Goal: Task Accomplishment & Management: Complete application form

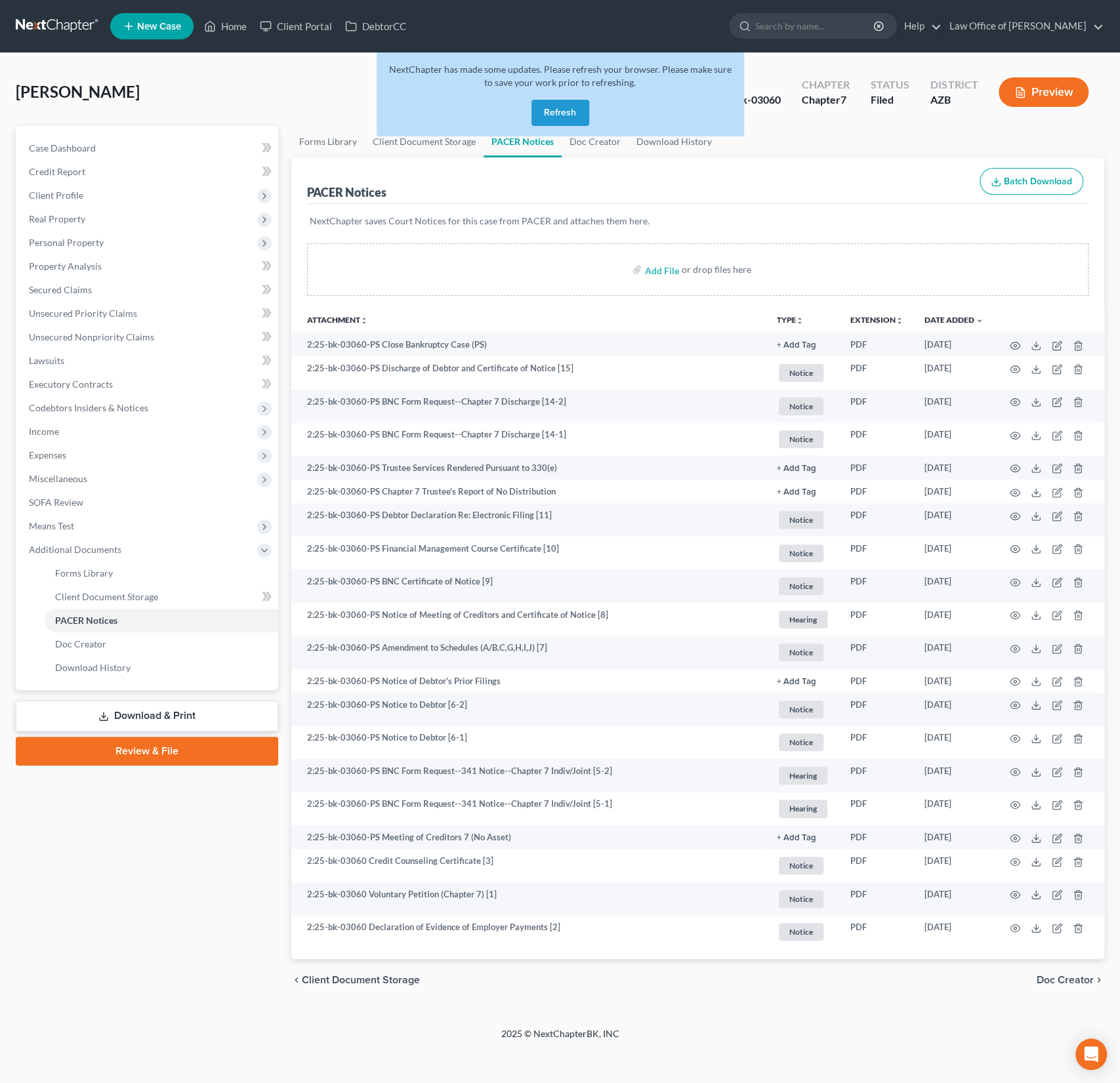
click at [552, 119] on button "Refresh" at bounding box center [560, 113] width 57 height 26
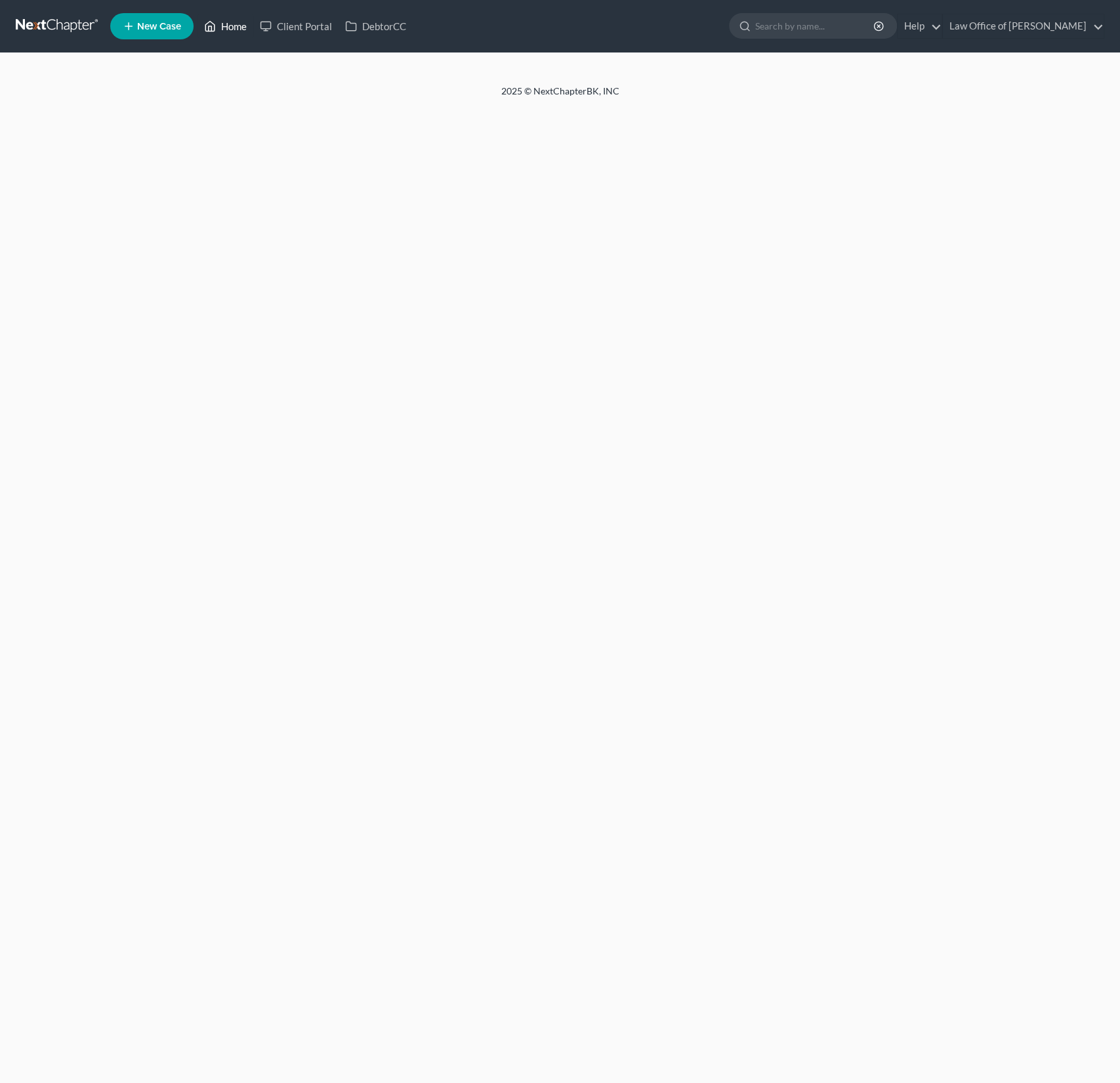
click at [241, 29] on link "Home" at bounding box center [225, 26] width 56 height 24
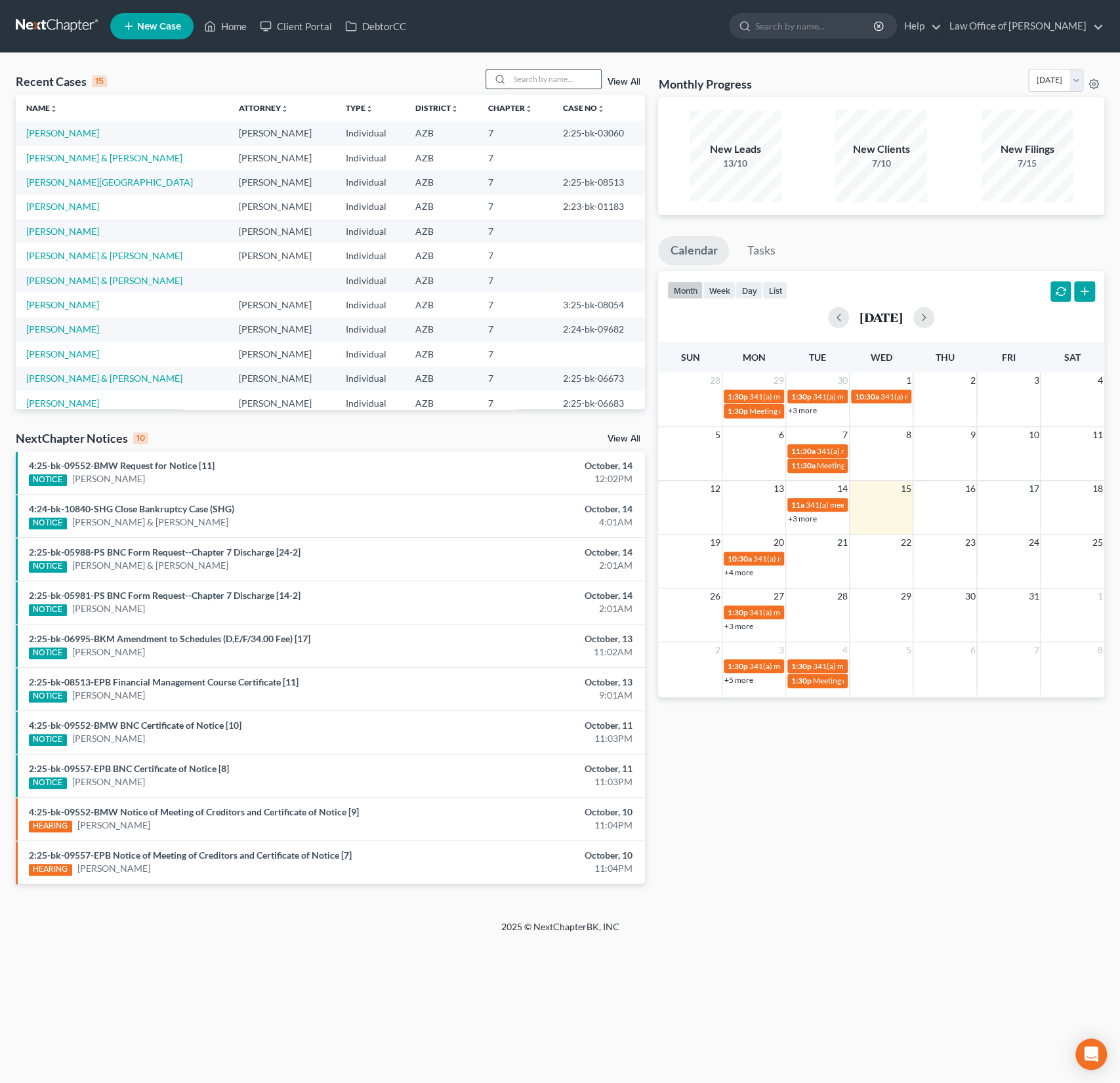
click at [549, 83] on input "search" at bounding box center [555, 79] width 92 height 19
type input "[PERSON_NAME]"
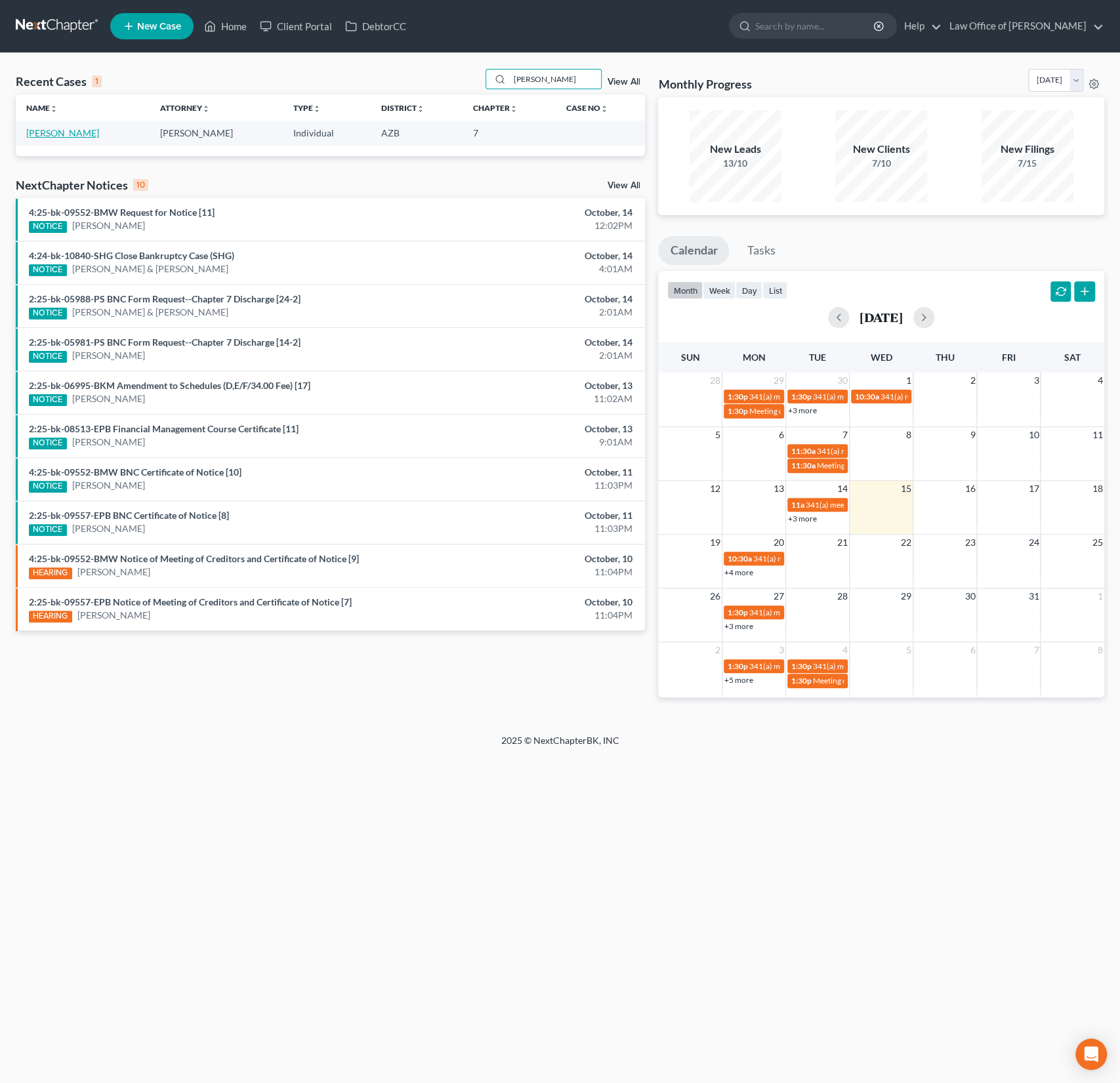
click at [47, 134] on link "[PERSON_NAME]" at bounding box center [62, 133] width 73 height 11
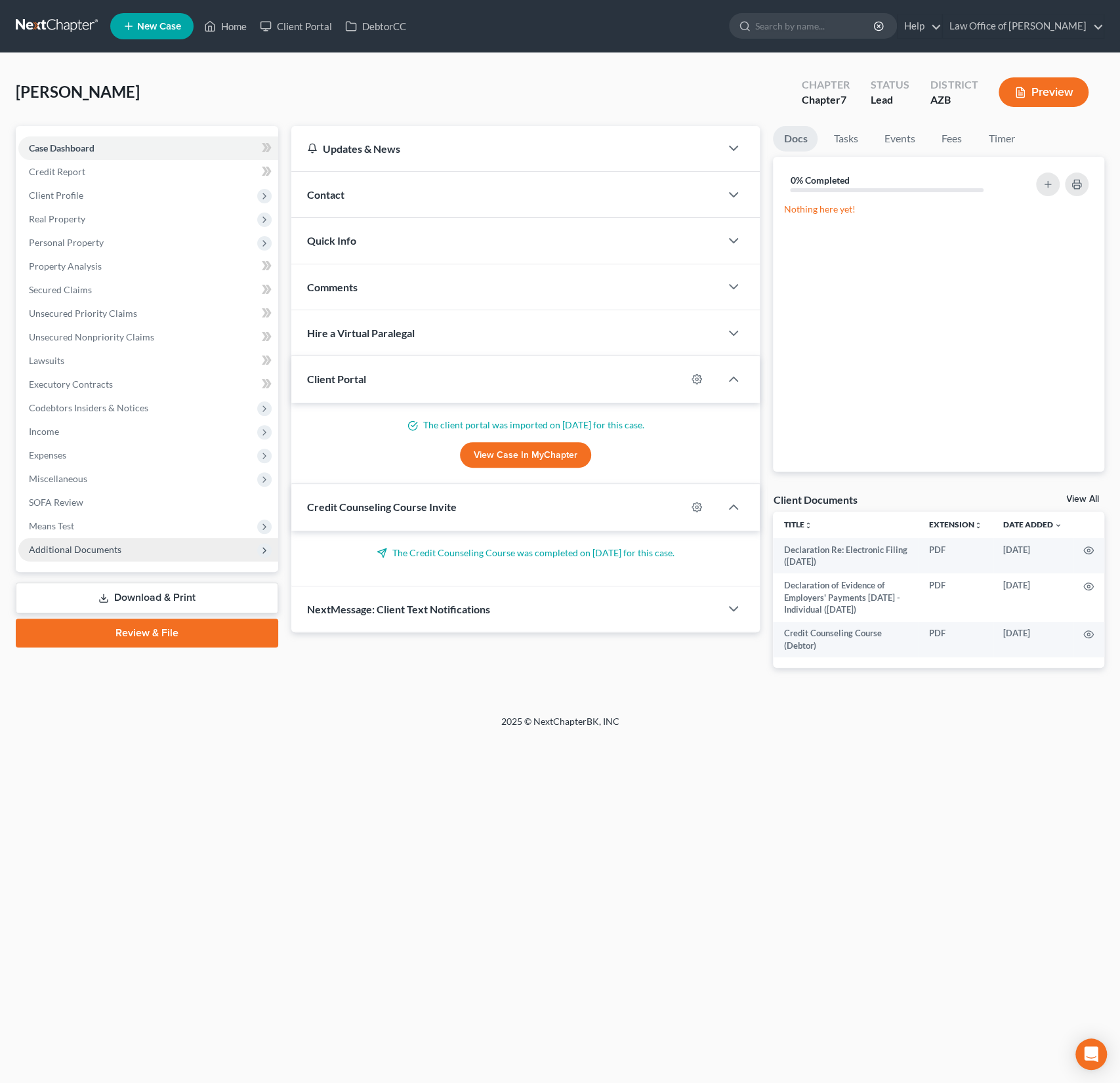
click at [119, 551] on span "Additional Documents" at bounding box center [148, 549] width 260 height 24
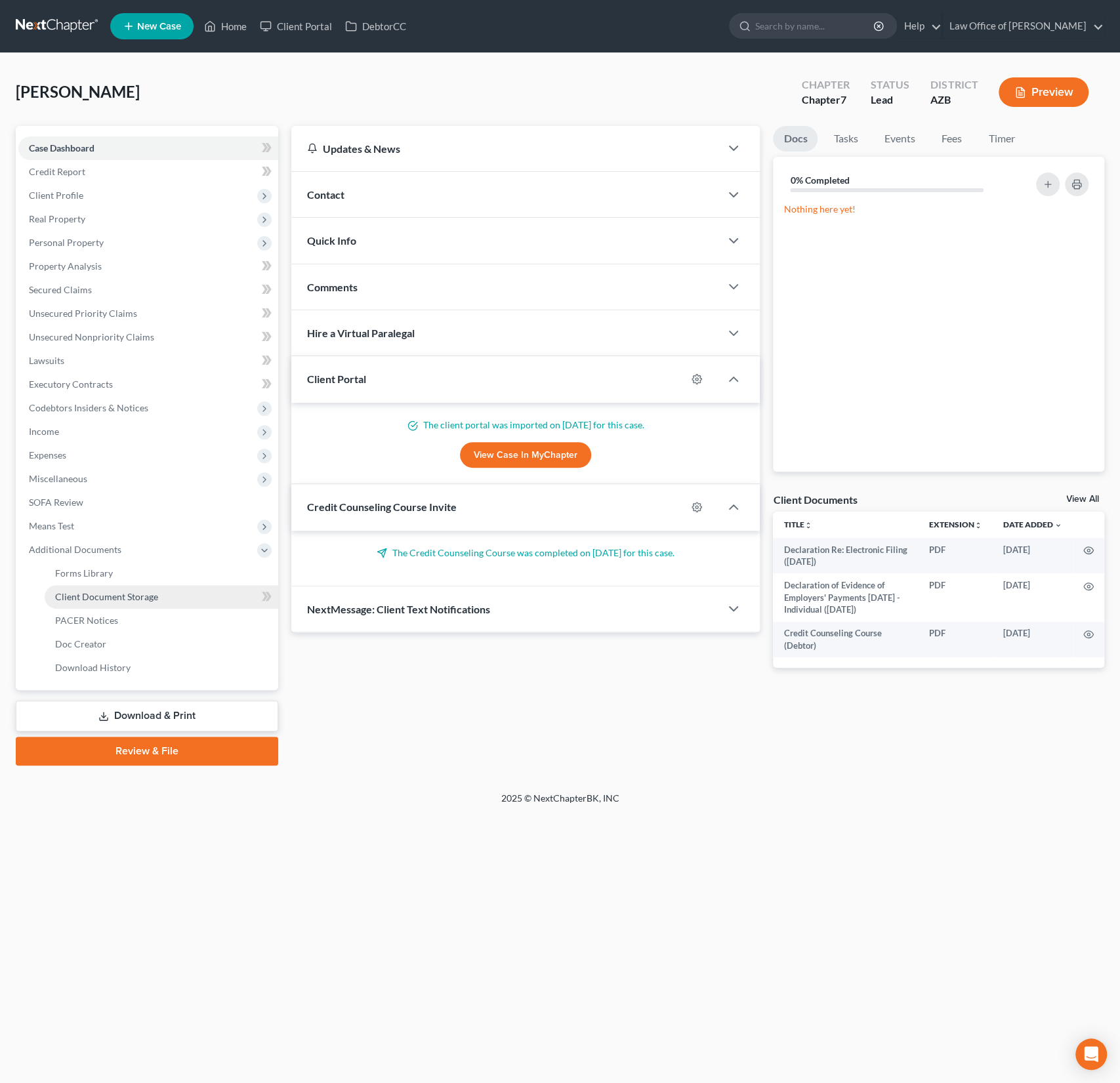
click at [103, 595] on span "Client Document Storage" at bounding box center [106, 597] width 103 height 11
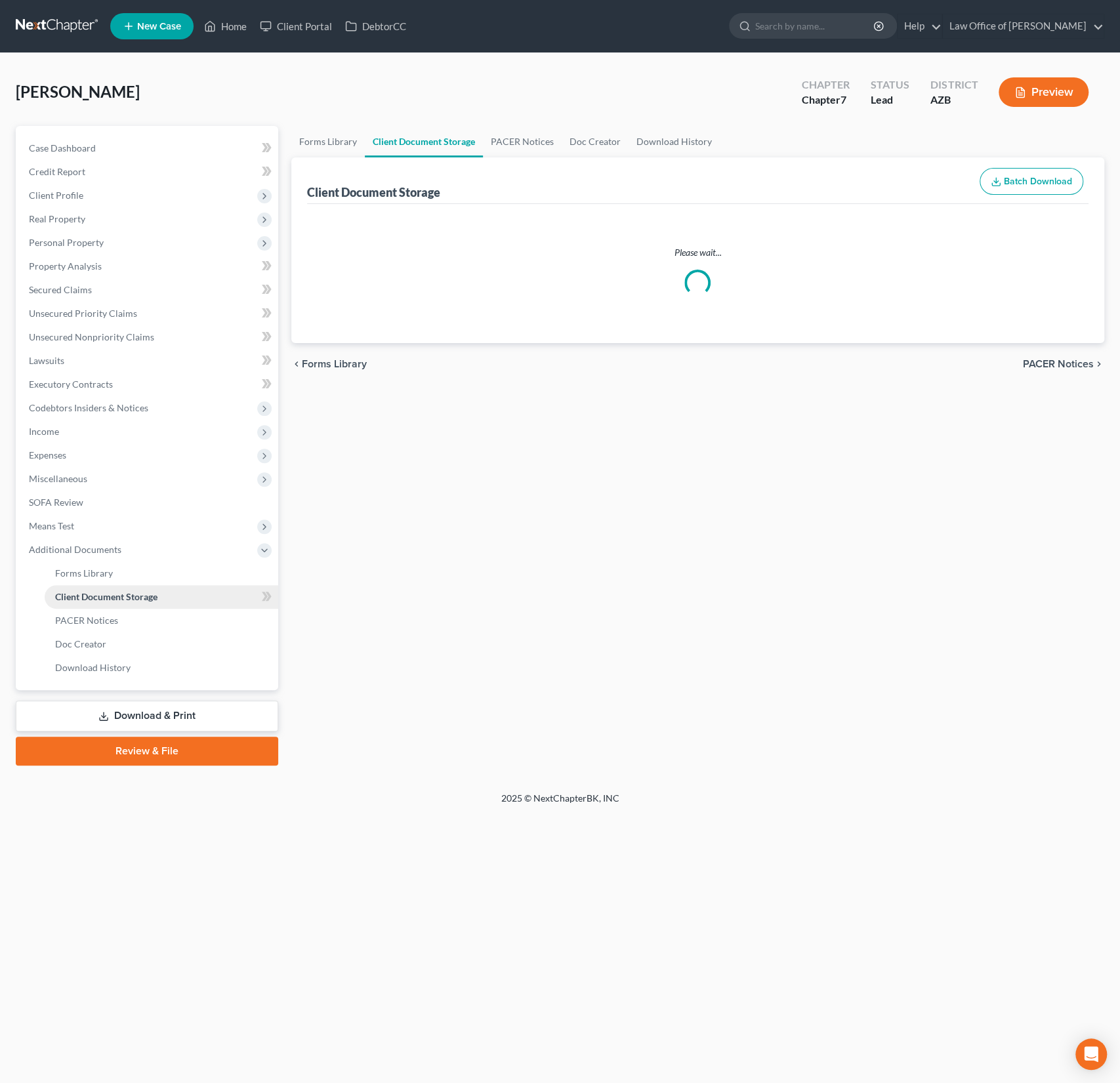
select select "14"
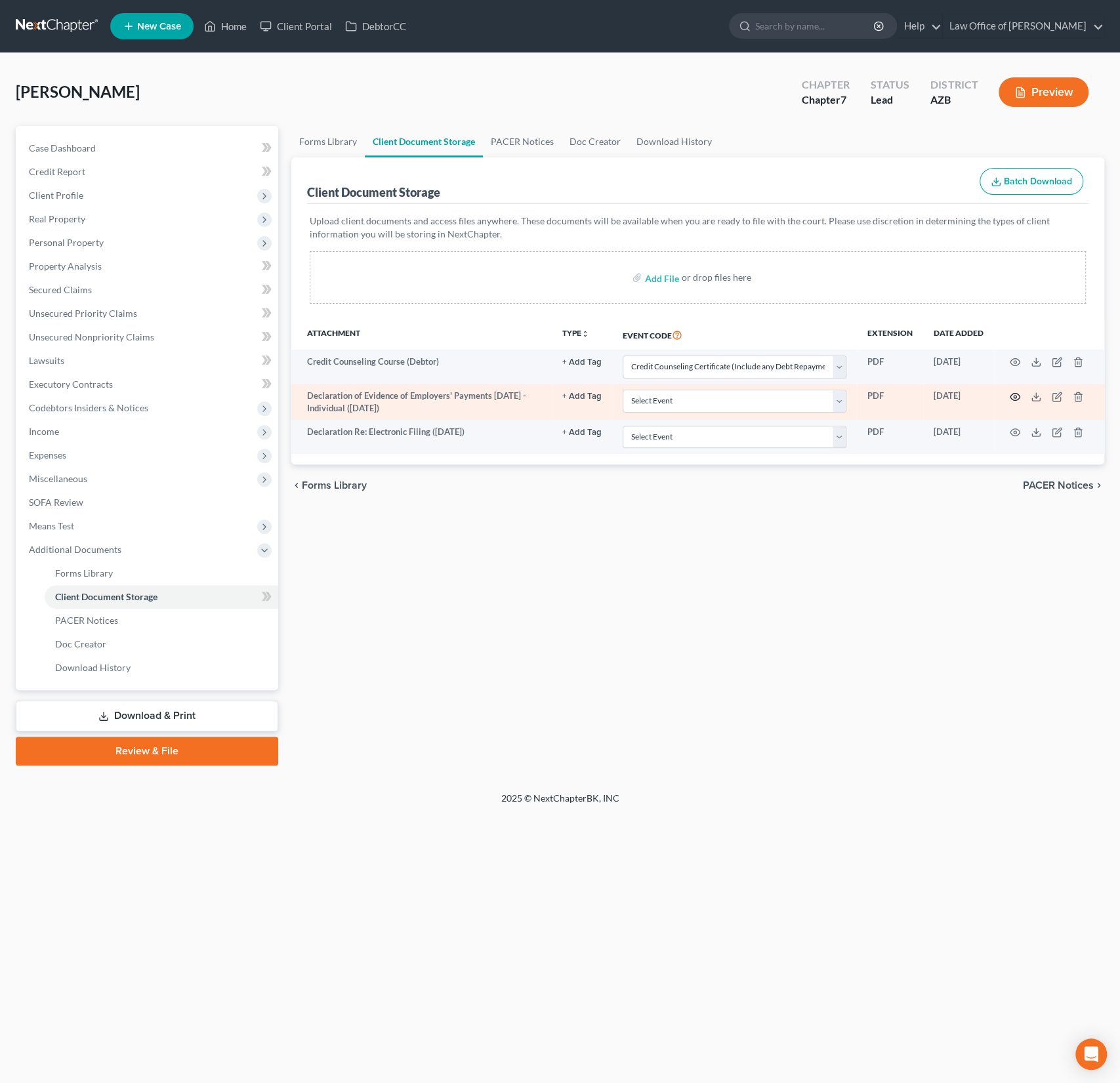
click at [1020, 395] on icon "button" at bounding box center [1015, 396] width 10 height 7
click at [712, 403] on select "Select Event AA Schedules and Statements (Formerly All Required) Amended Chapte…" at bounding box center [735, 401] width 224 height 23
select select "18"
click at [624, 390] on select "Select Event AA Schedules and Statements (Formerly All Required) Amended Chapte…" at bounding box center [735, 401] width 224 height 23
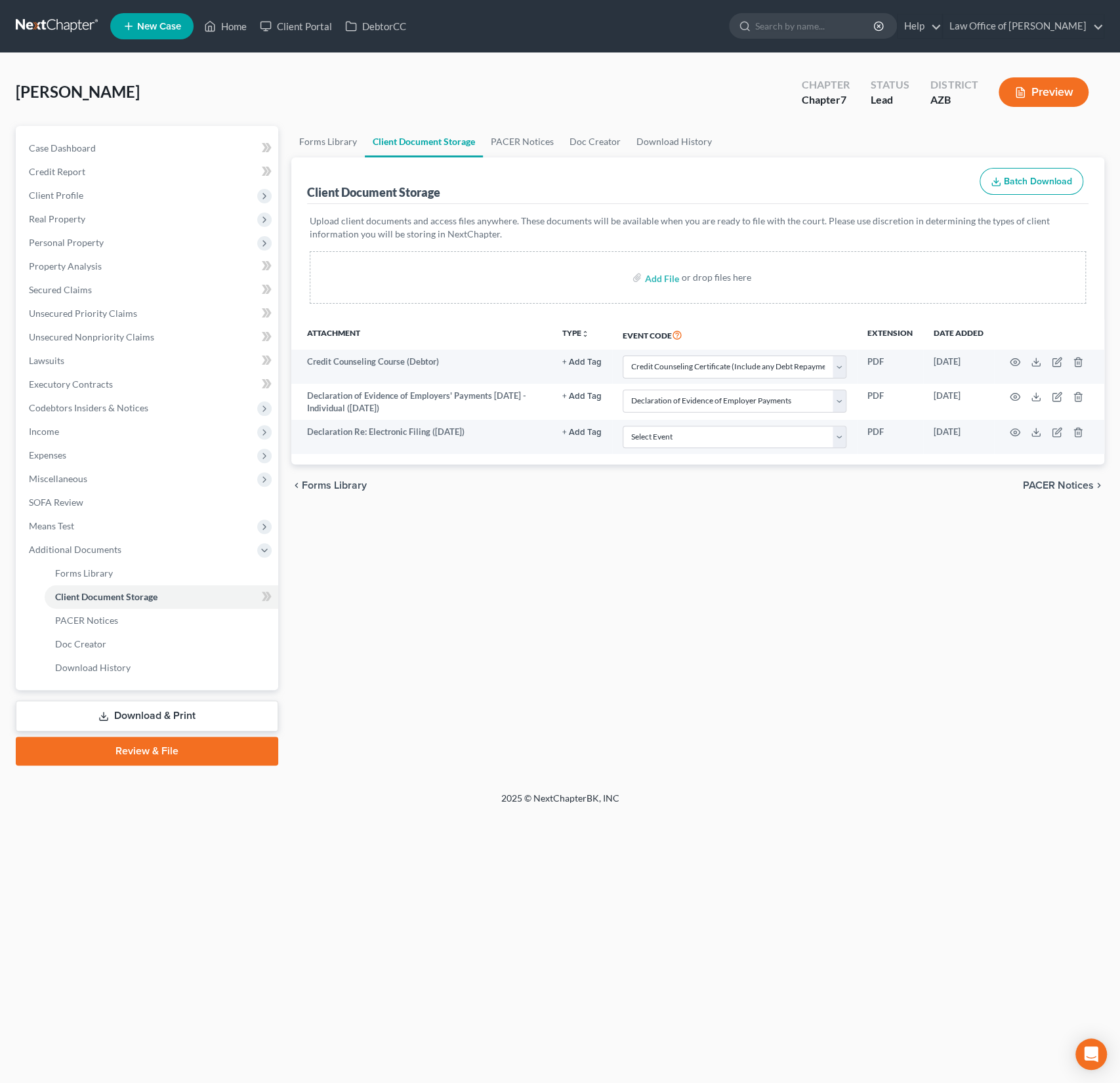
click at [172, 745] on link "Review & File" at bounding box center [147, 751] width 263 height 29
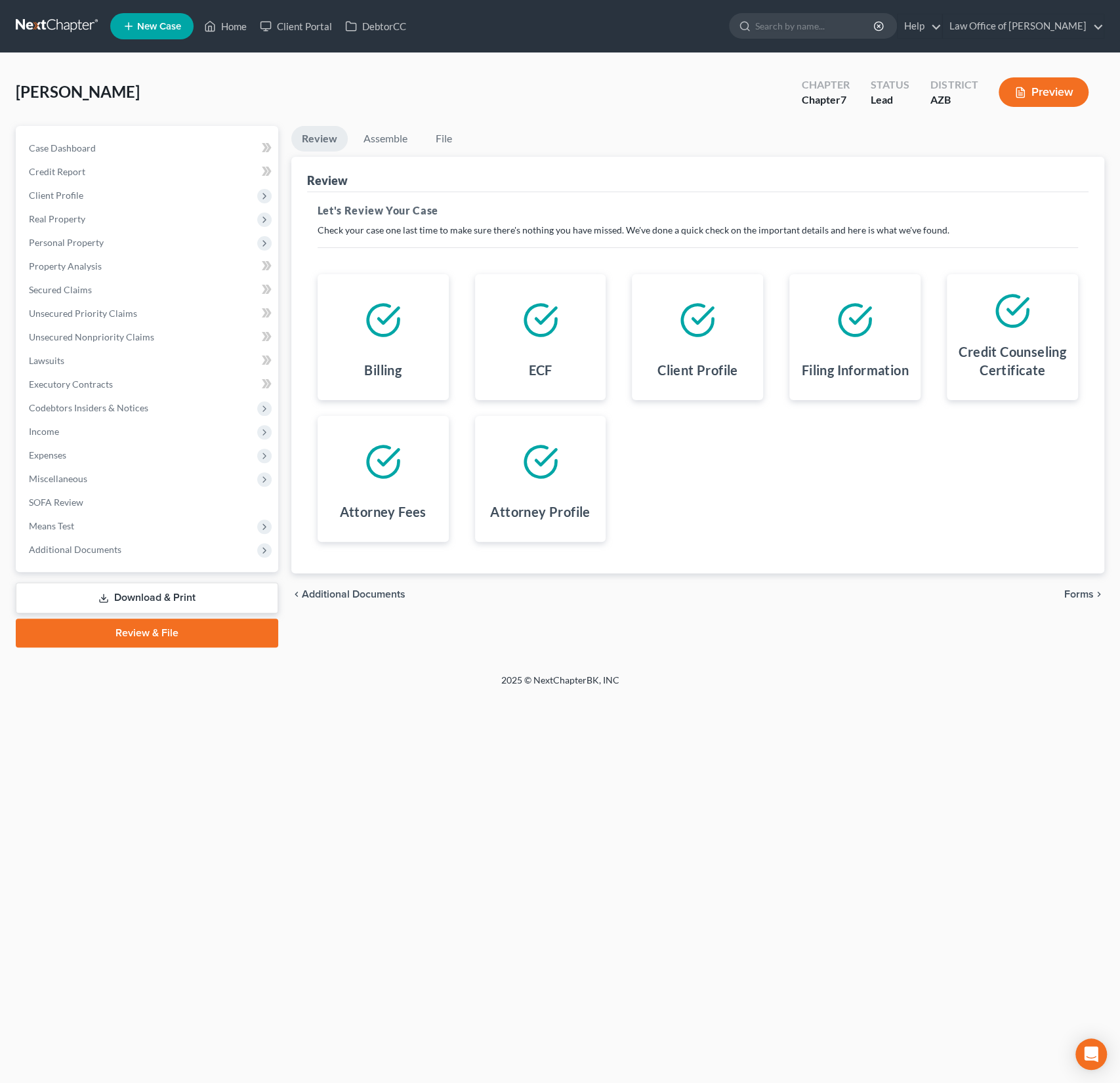
click at [1078, 599] on div "chevron_left Additional Documents Forms chevron_right" at bounding box center [697, 594] width 813 height 42
click at [1078, 591] on span "Forms" at bounding box center [1079, 594] width 30 height 11
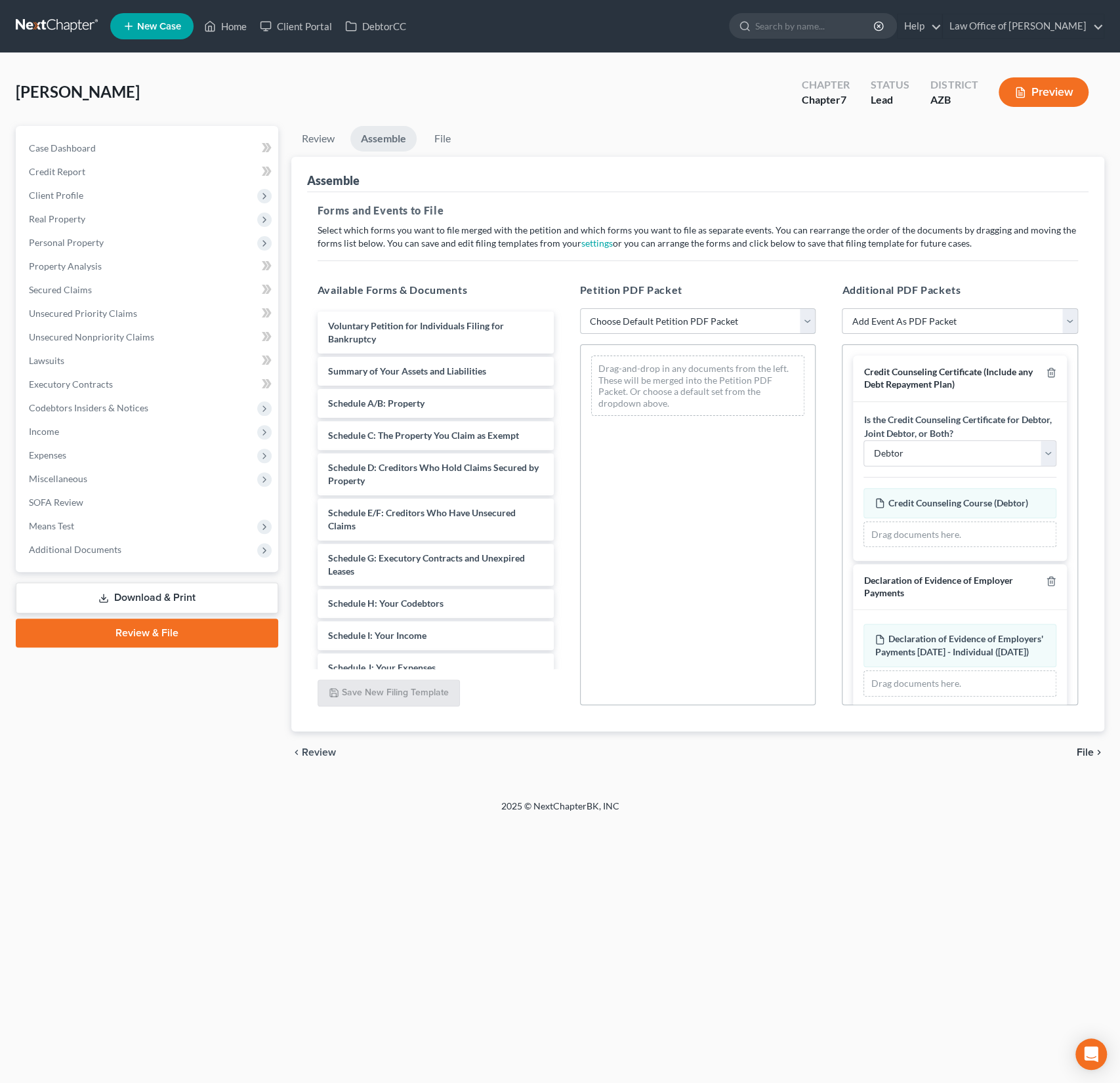
click at [657, 309] on select "Choose Default Petition PDF Packet Complete Bankruptcy Petition (all forms and …" at bounding box center [698, 322] width 236 height 26
select select "0"
click at [580, 309] on select "Choose Default Petition PDF Packet Complete Bankruptcy Petition (all forms and …" at bounding box center [698, 322] width 236 height 26
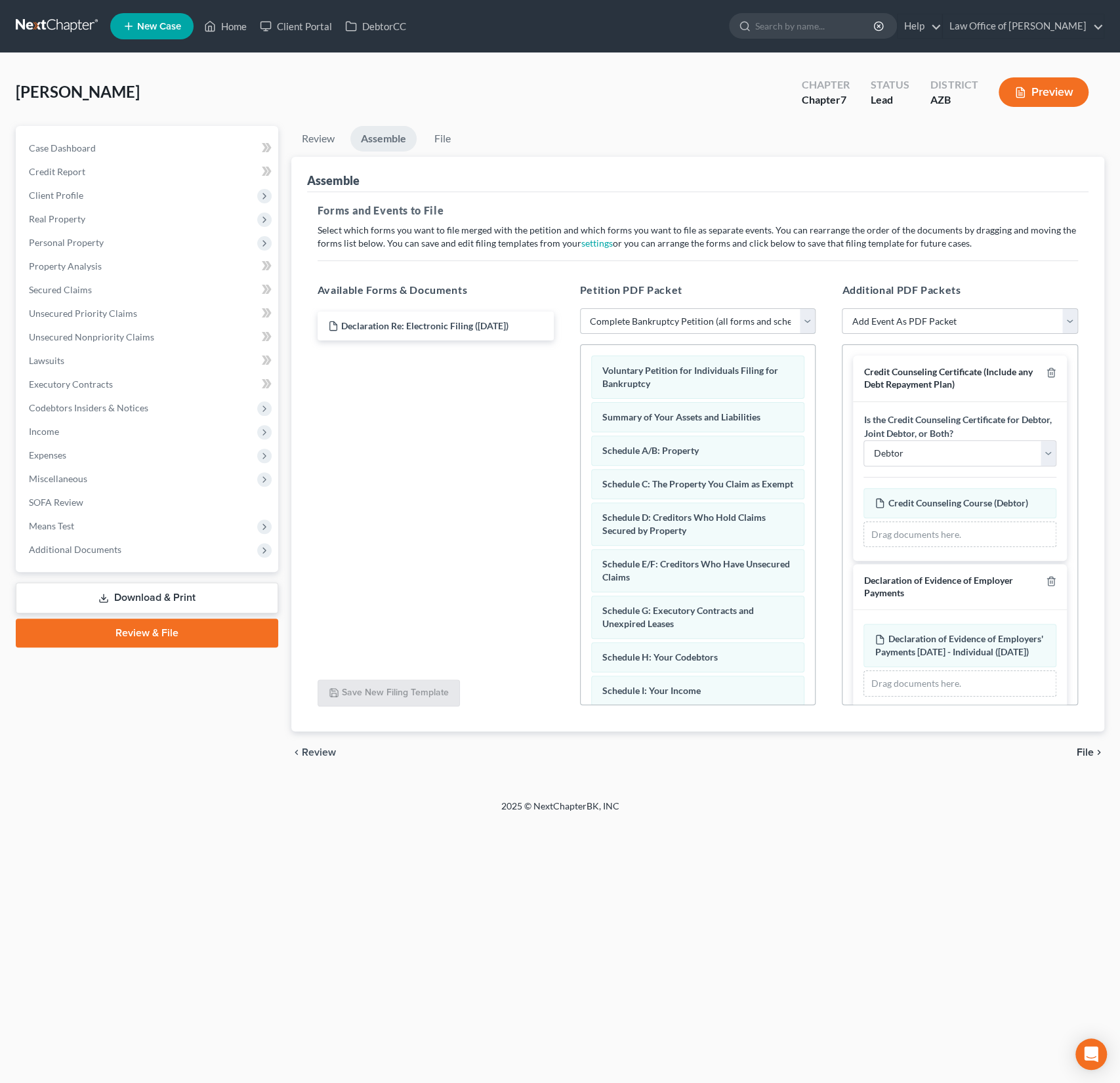
scroll to position [25, 0]
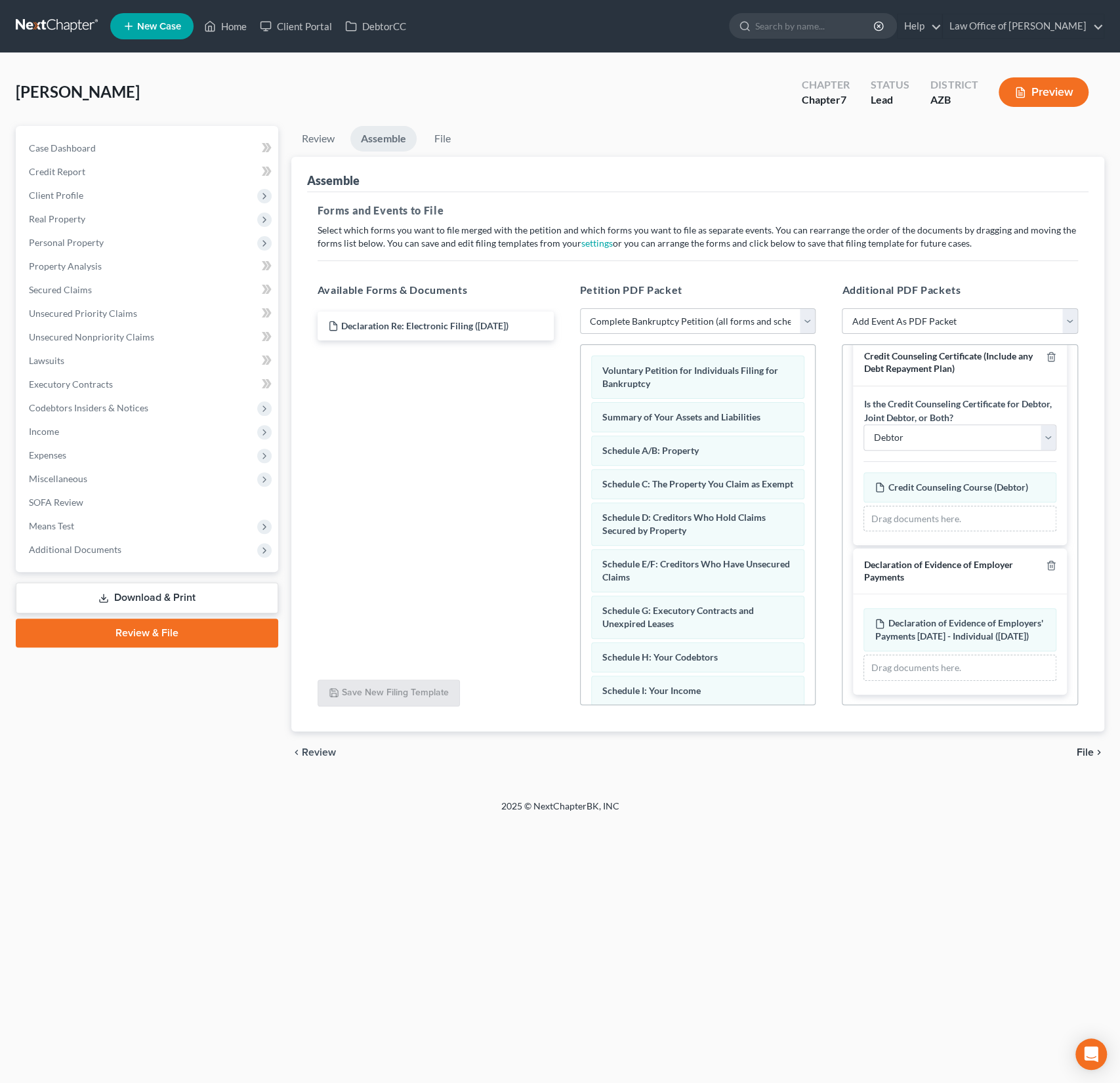
click at [1080, 748] on span "File" at bounding box center [1086, 753] width 17 height 11
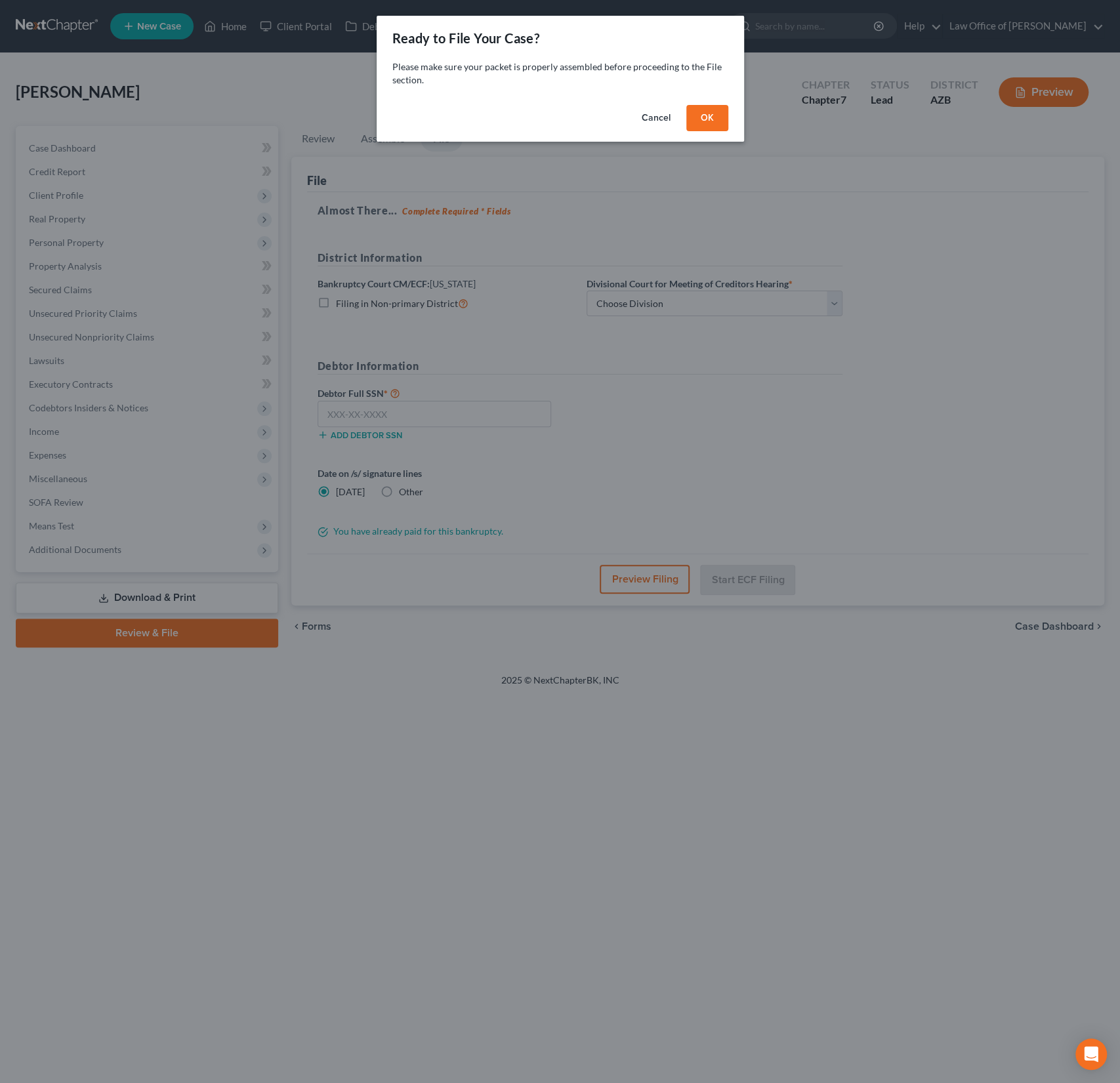
click at [716, 123] on button "OK" at bounding box center [707, 118] width 42 height 26
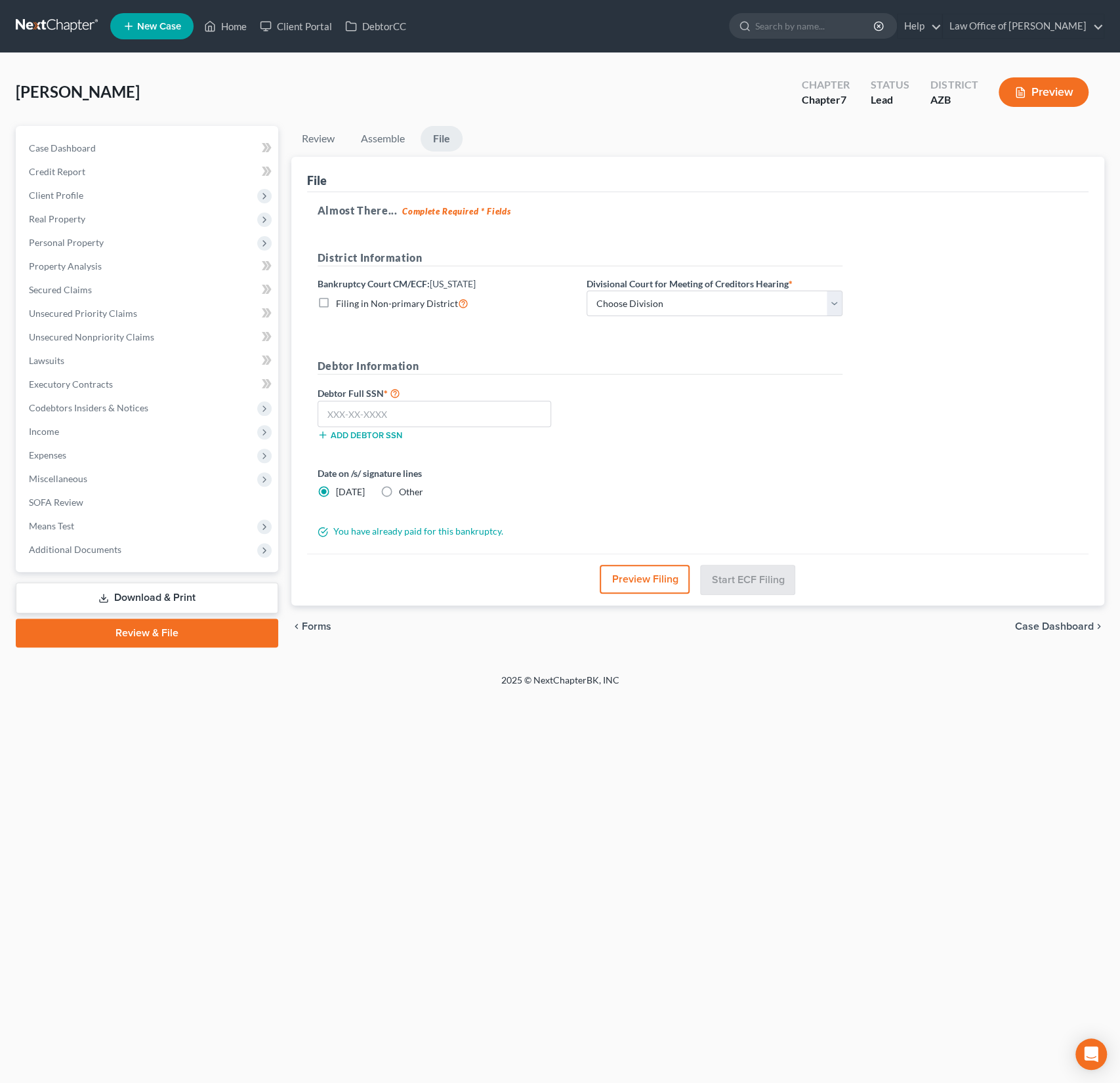
click at [654, 316] on div "District Information Bankruptcy Court CM/ECF: [US_STATE] Filing in Non-primary …" at bounding box center [580, 288] width 538 height 77
click at [653, 309] on select "Choose Division Phoenix [GEOGRAPHIC_DATA] [PERSON_NAME]" at bounding box center [715, 303] width 256 height 26
select select "0"
click at [587, 290] on select "Choose Division Phoenix [GEOGRAPHIC_DATA] [PERSON_NAME]" at bounding box center [715, 303] width 256 height 26
click at [364, 413] on input "text" at bounding box center [434, 414] width 234 height 26
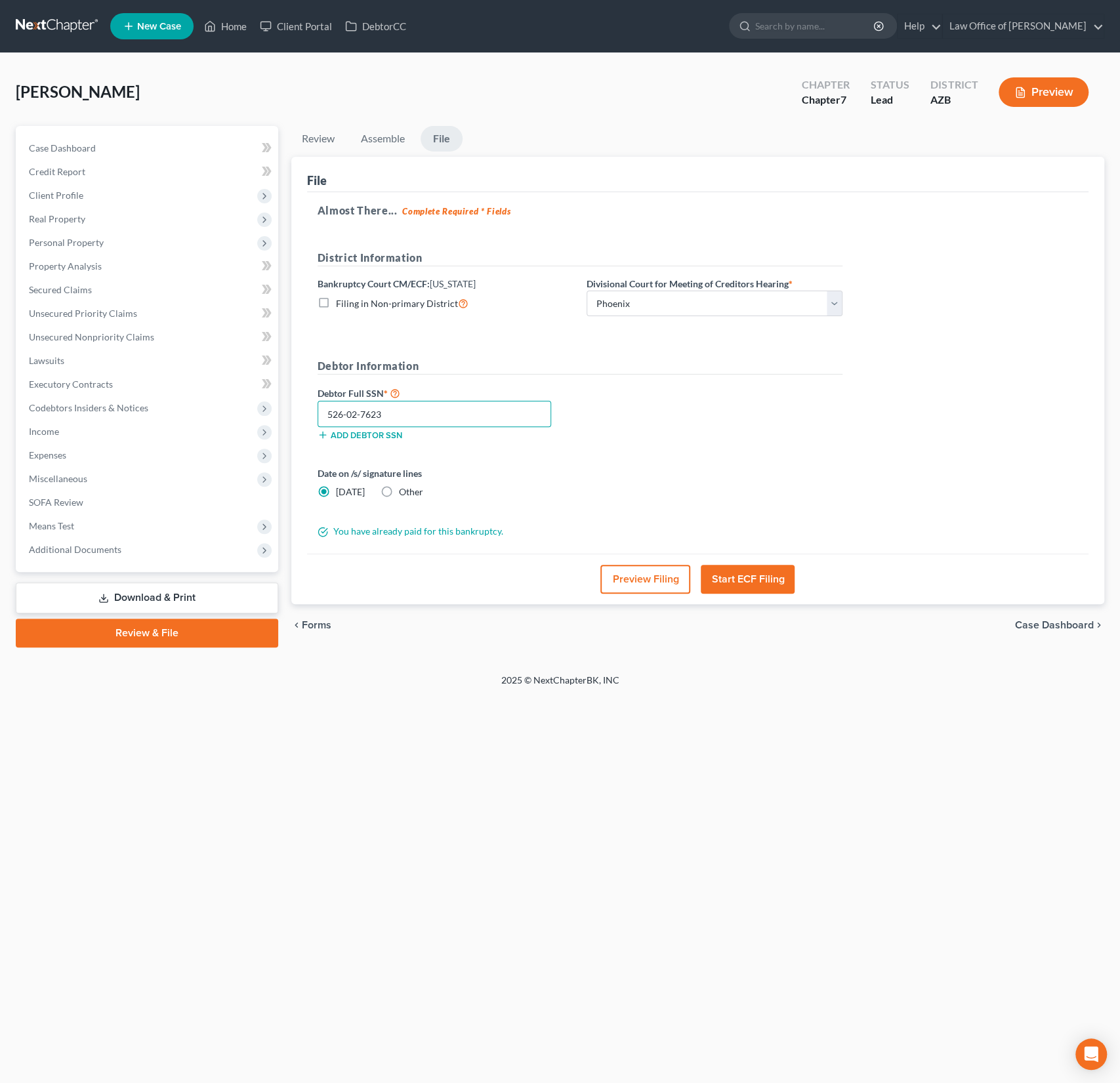
type input "526-02-7623"
click at [624, 679] on div "2025 © NextChapterBK, INC" at bounding box center [560, 685] width 748 height 24
click at [628, 577] on button "Preview Filing" at bounding box center [645, 580] width 90 height 29
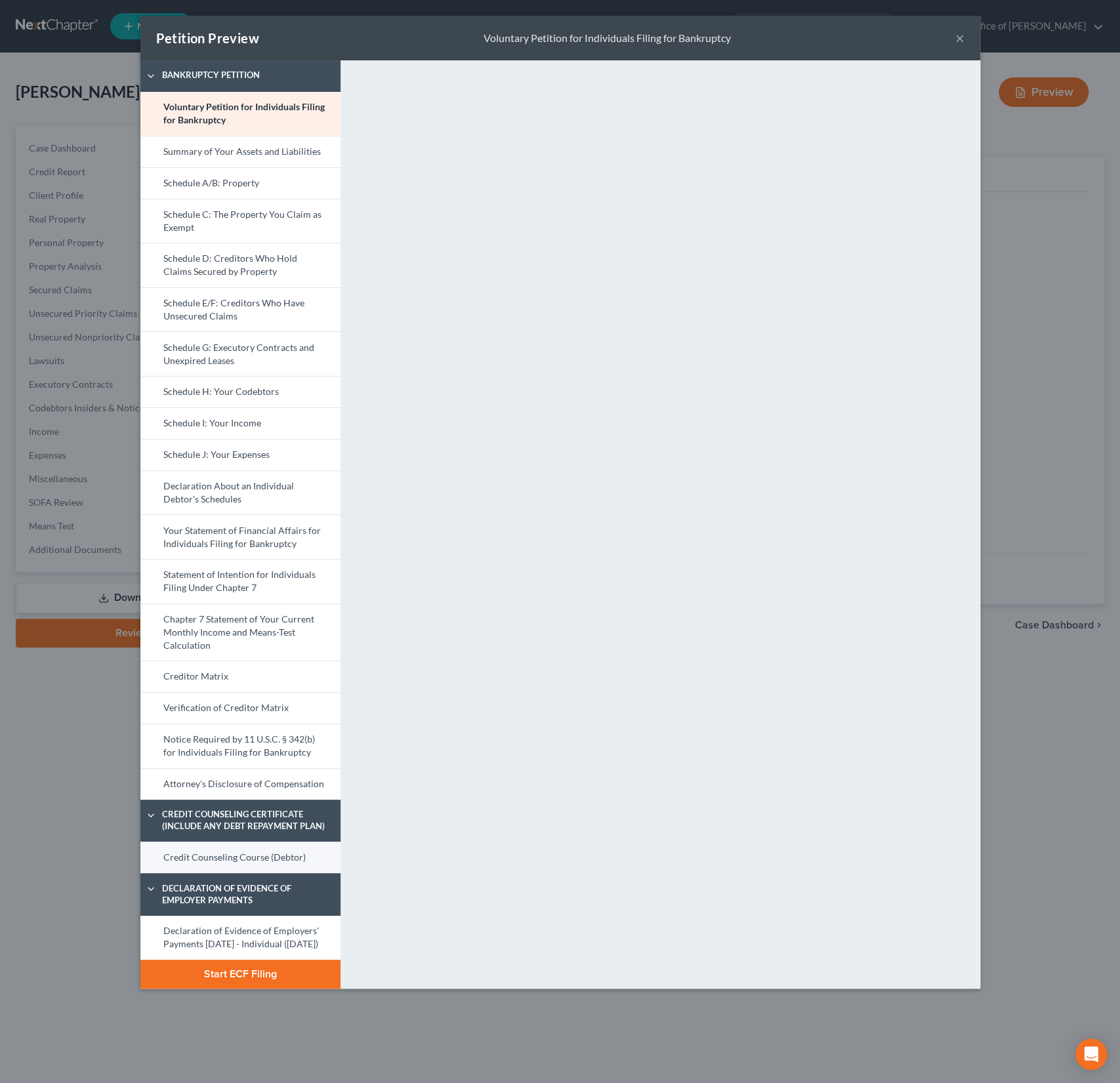
click at [240, 855] on link "Credit Counseling Course (Debtor)" at bounding box center [240, 857] width 200 height 31
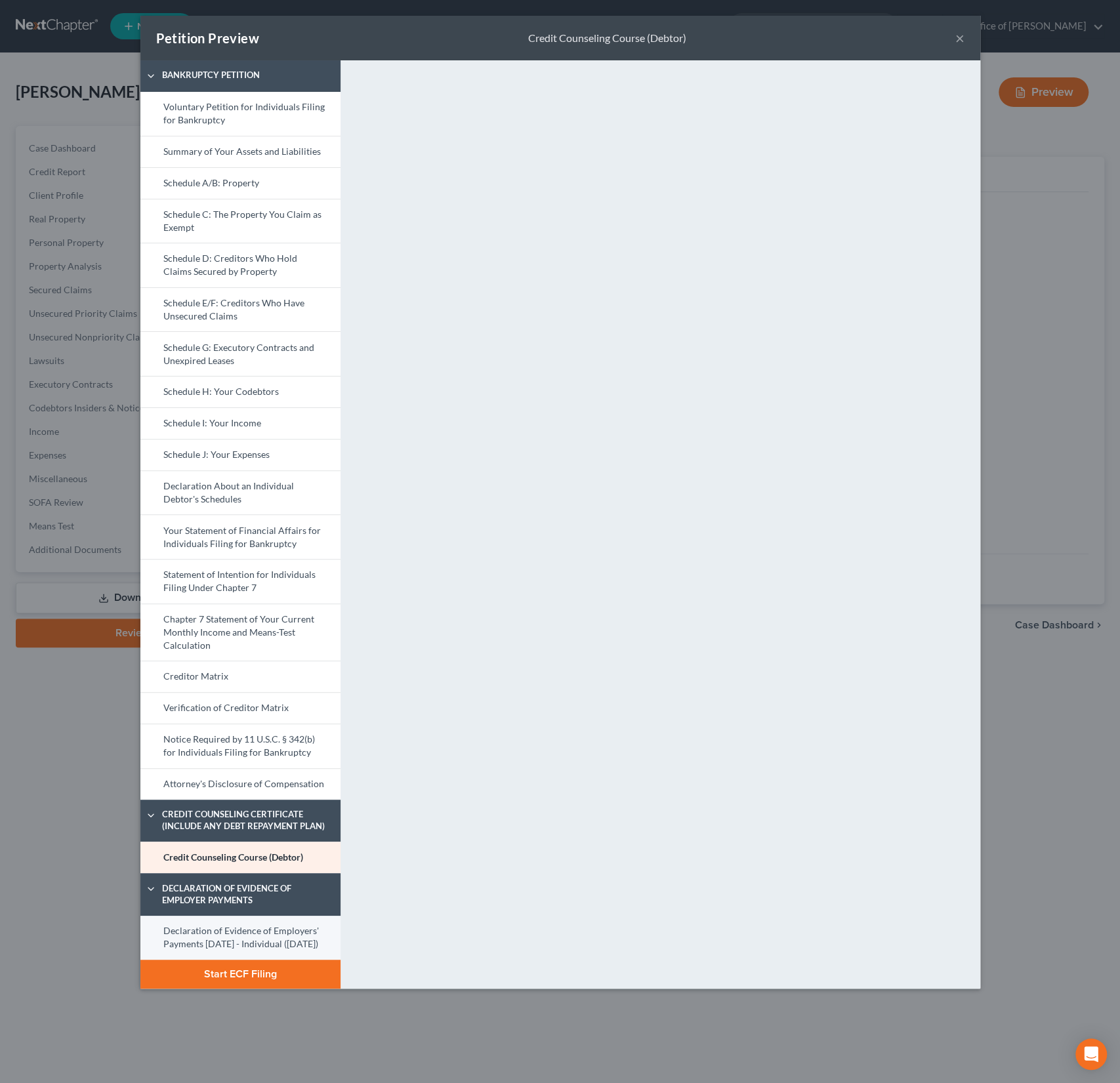
click at [236, 937] on link "Declaration of Evidence of Employers' Payments [DATE] - Individual ([DATE])" at bounding box center [240, 937] width 200 height 44
click at [248, 984] on button "Start ECF Filing" at bounding box center [240, 974] width 200 height 29
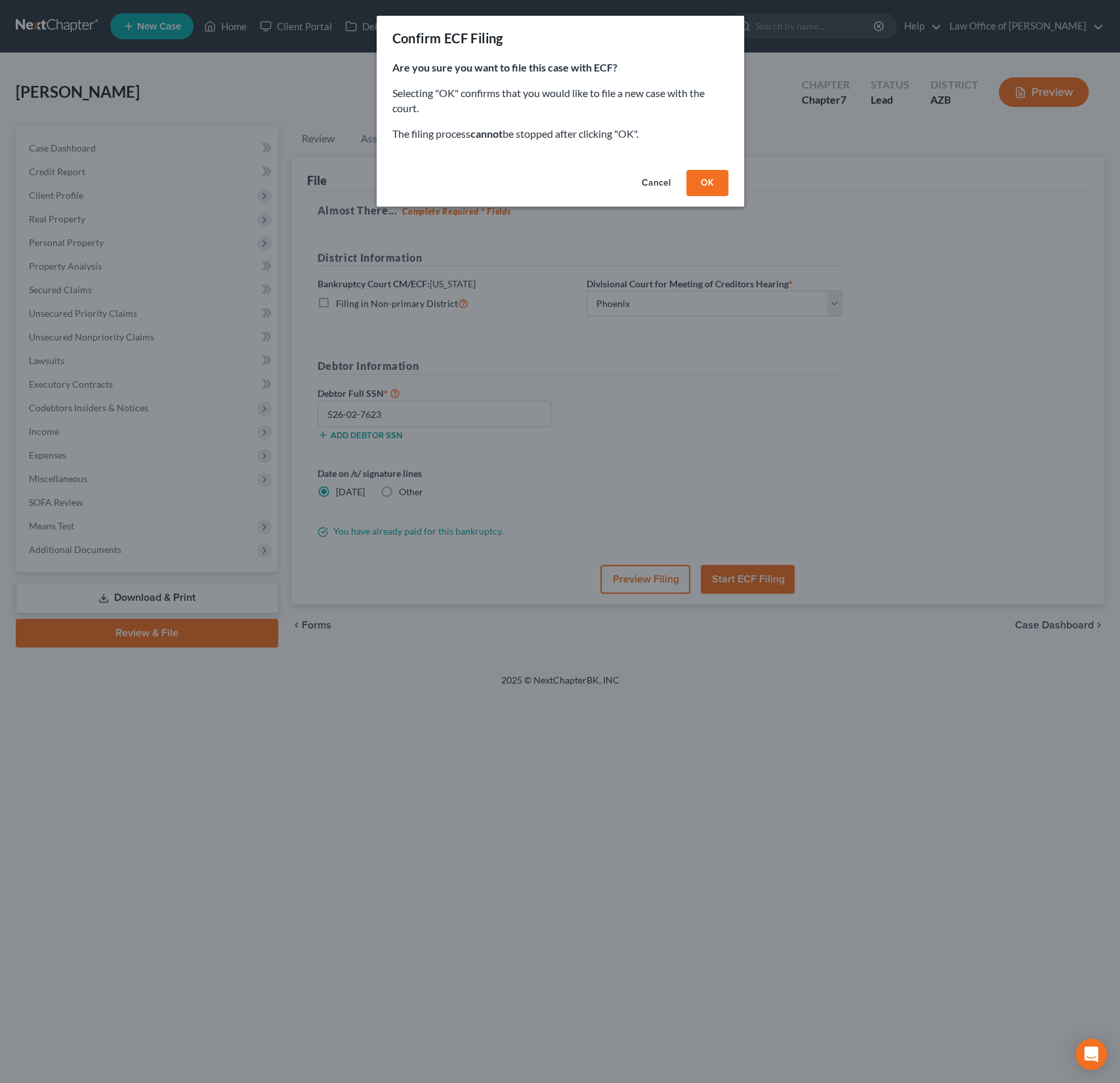
click at [705, 185] on button "OK" at bounding box center [707, 183] width 42 height 26
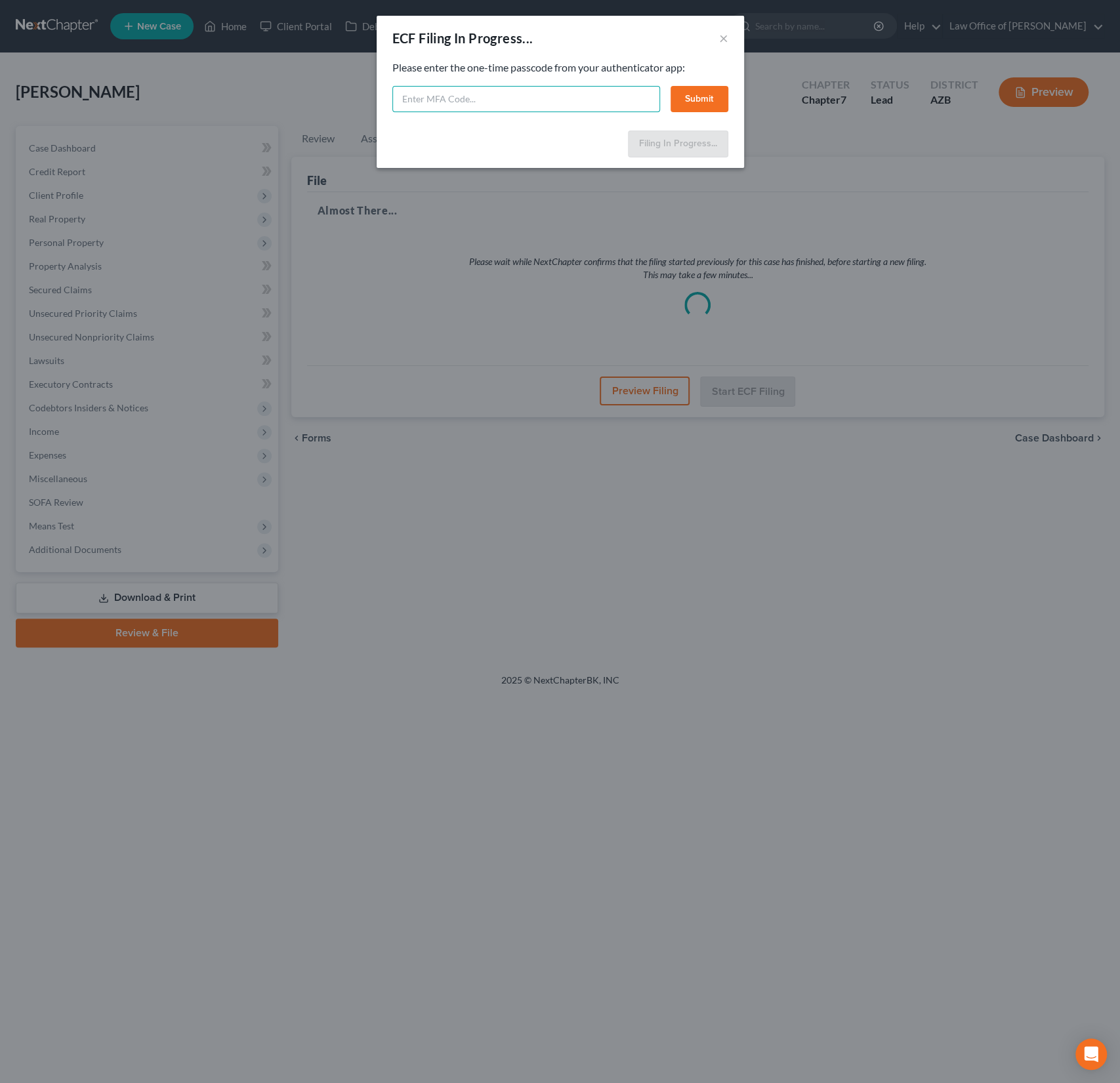
click at [464, 87] on input "text" at bounding box center [526, 99] width 267 height 26
type input "480956"
click at [703, 89] on button "Submit" at bounding box center [699, 99] width 57 height 26
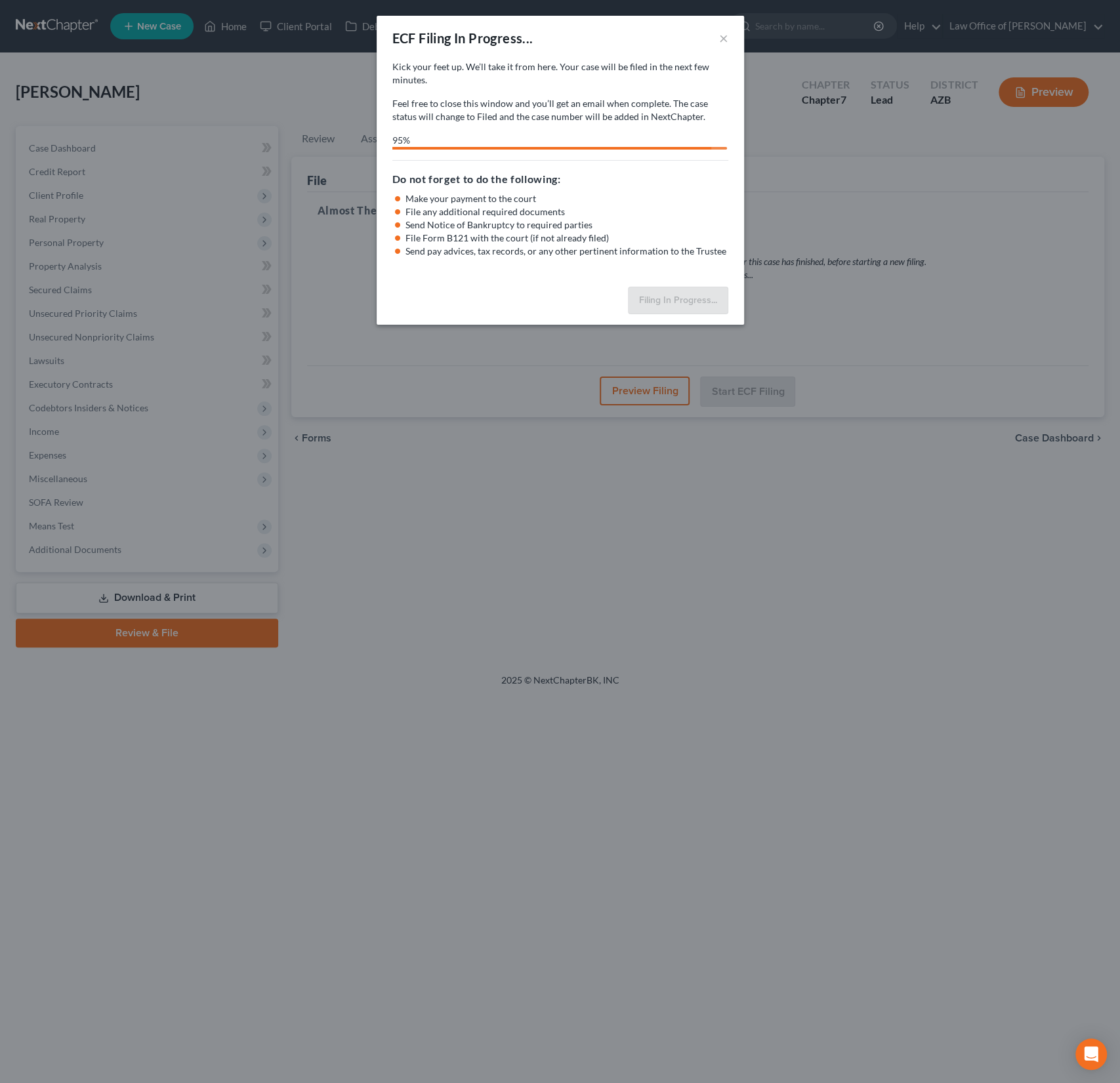
select select "0"
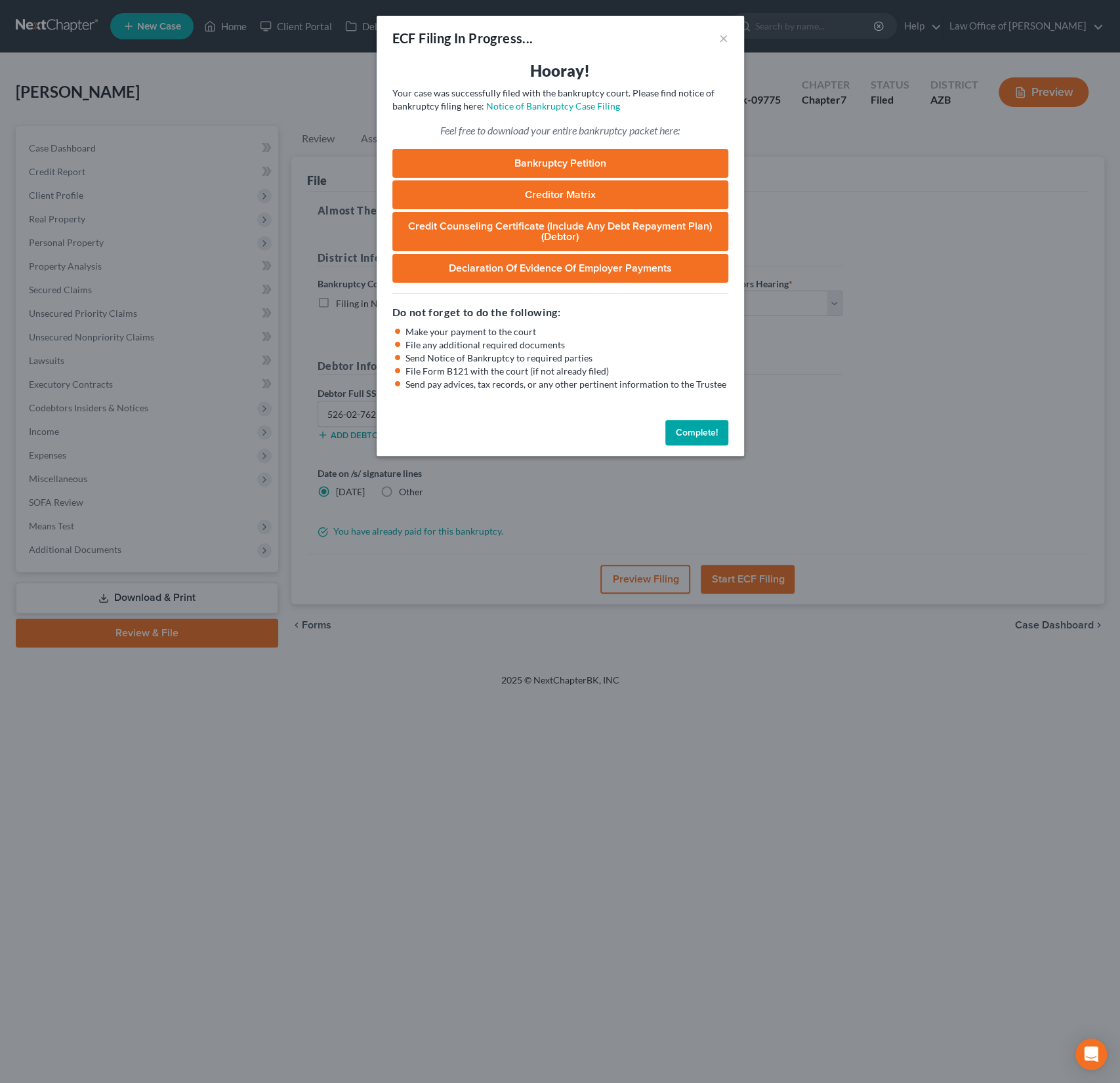
click at [647, 157] on link "Bankruptcy Petition" at bounding box center [560, 163] width 336 height 29
click at [725, 44] on button "×" at bounding box center [724, 38] width 9 height 16
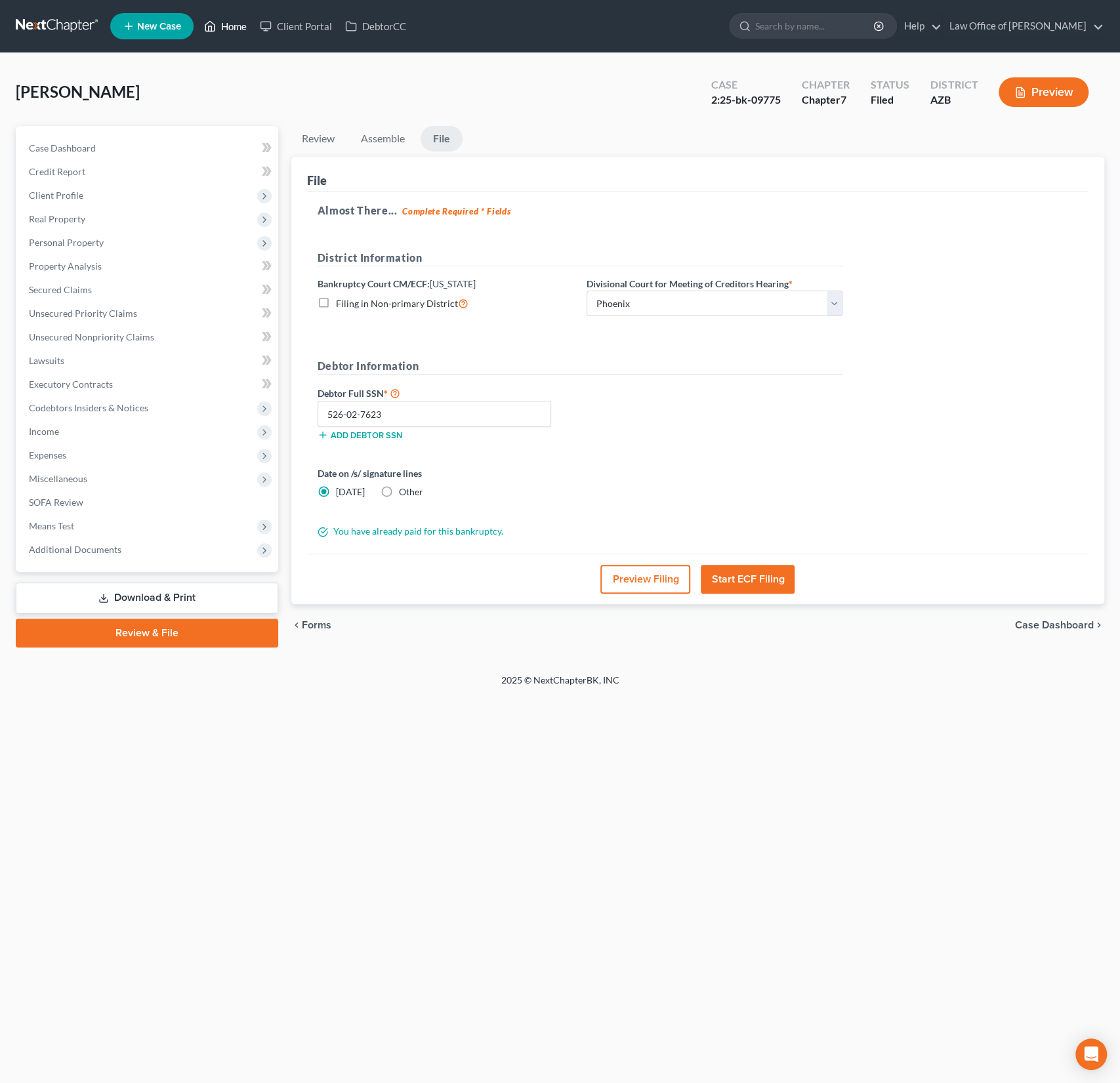
click at [241, 21] on link "Home" at bounding box center [225, 26] width 56 height 24
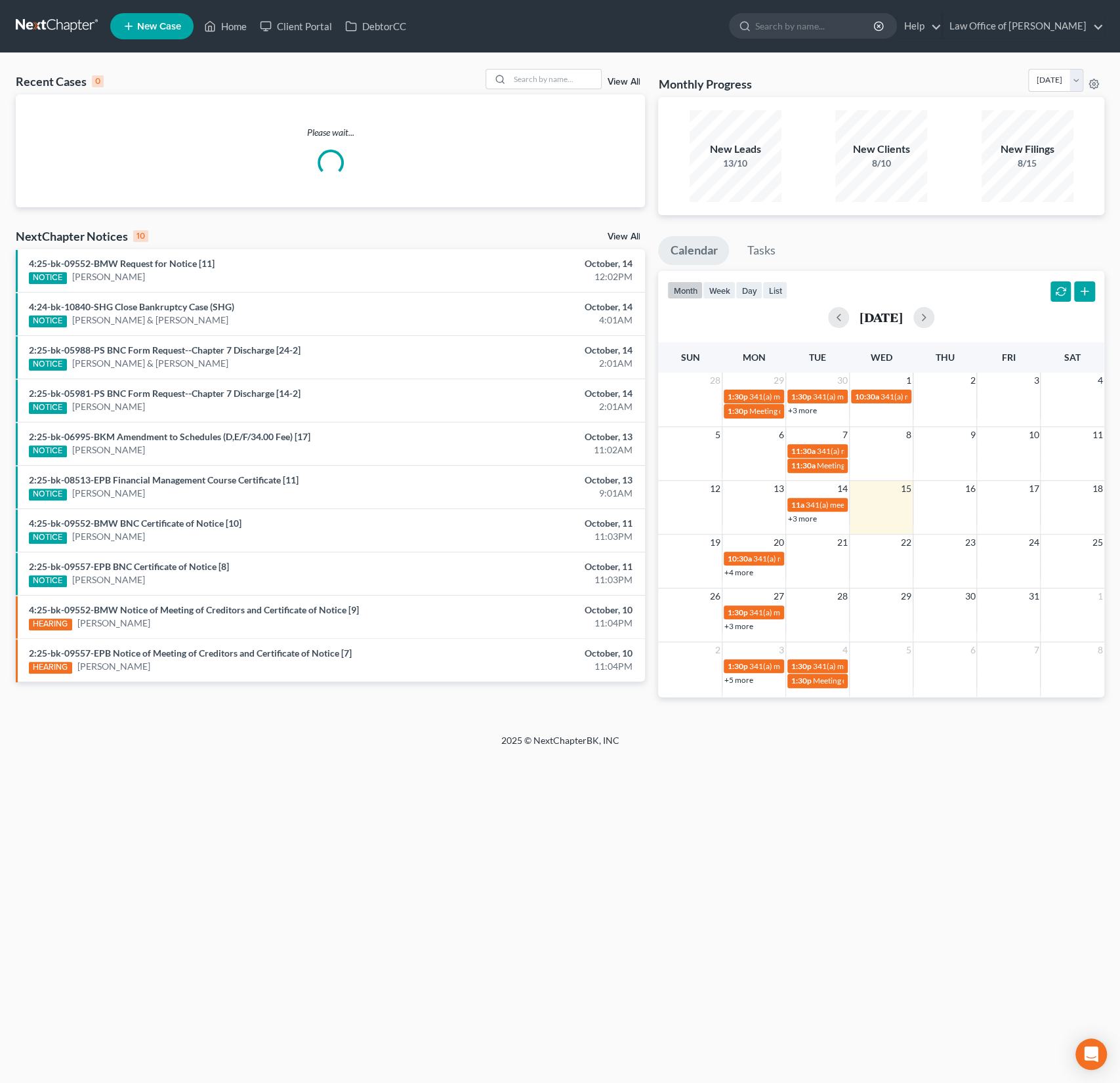
click at [536, 93] on div "Recent Cases 0 View All" at bounding box center [330, 81] width 629 height 25
click at [533, 83] on input "search" at bounding box center [555, 79] width 92 height 19
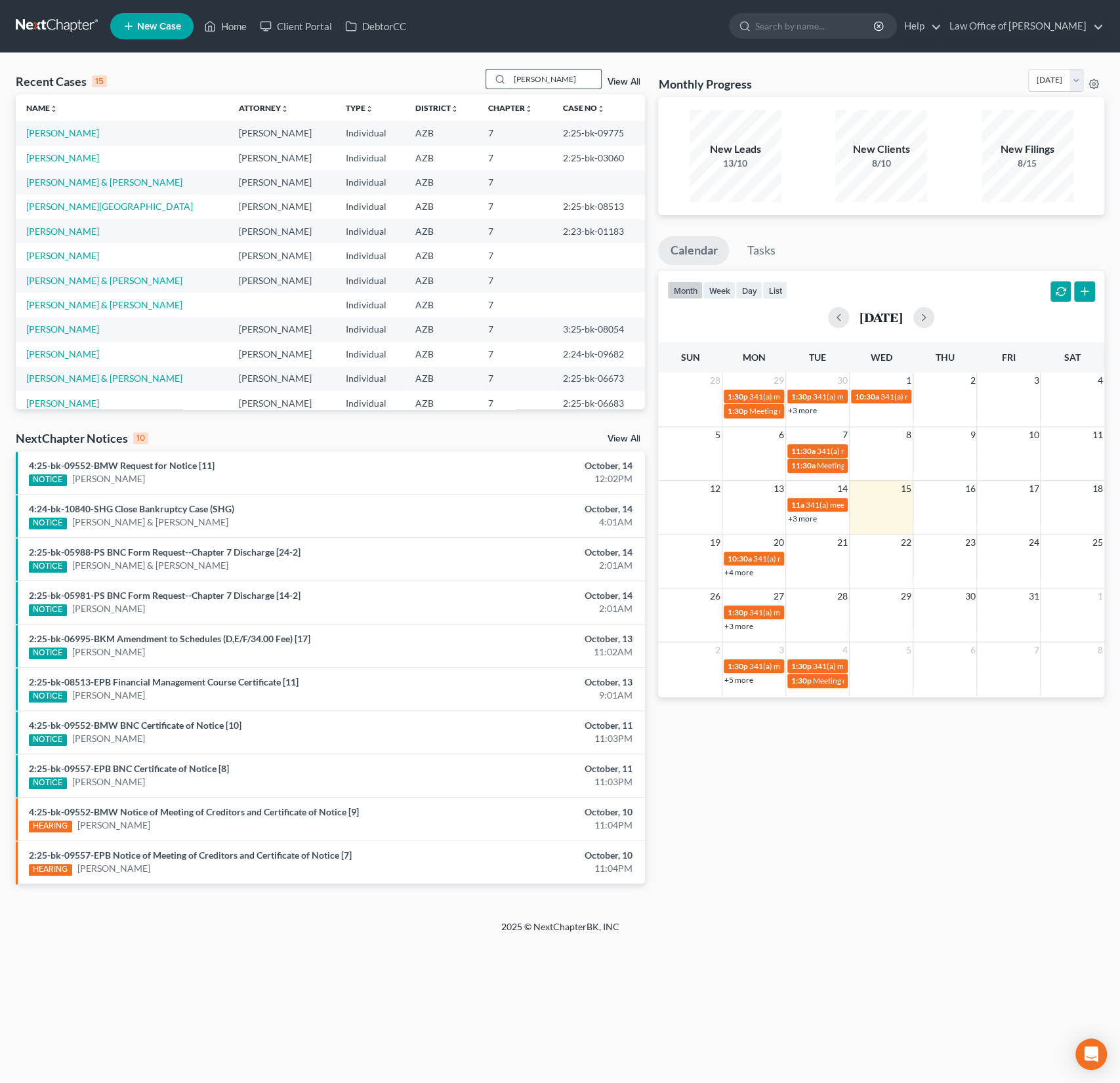
type input "[PERSON_NAME]"
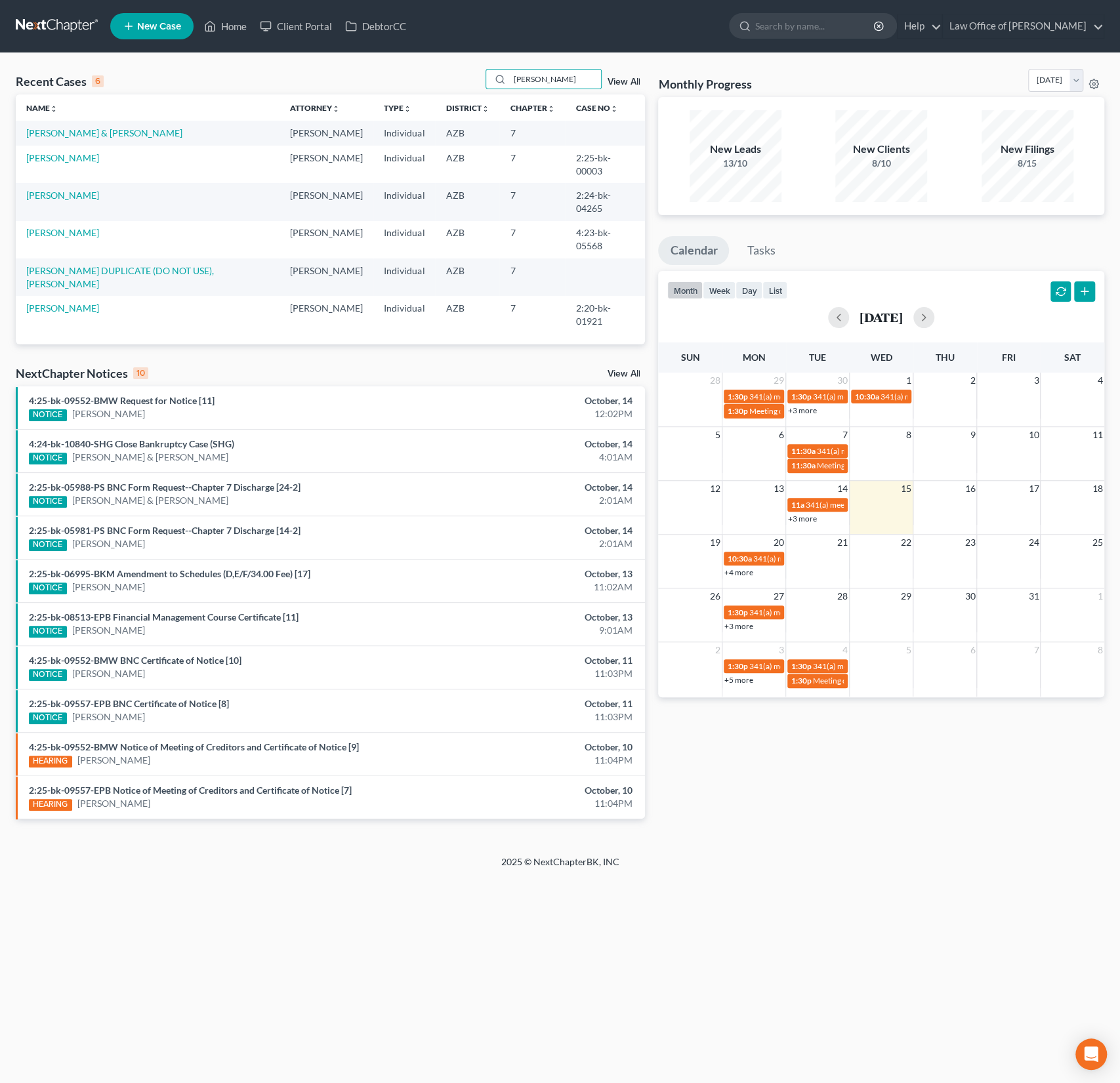
click at [80, 138] on td "[PERSON_NAME] & [PERSON_NAME]" at bounding box center [148, 133] width 264 height 25
click at [74, 133] on link "[PERSON_NAME] & [PERSON_NAME]" at bounding box center [104, 133] width 156 height 11
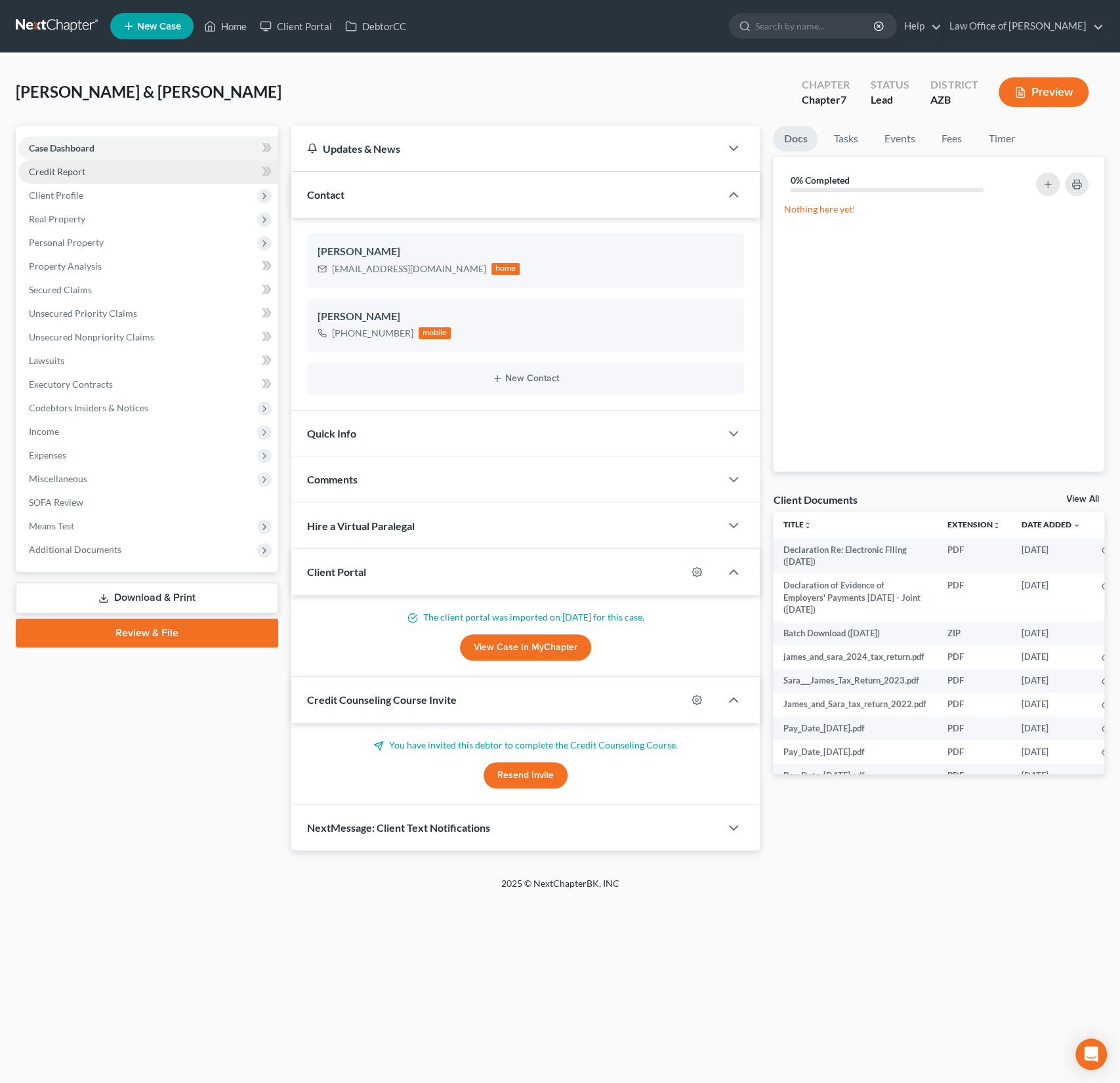
click at [94, 177] on link "Credit Report" at bounding box center [148, 172] width 260 height 24
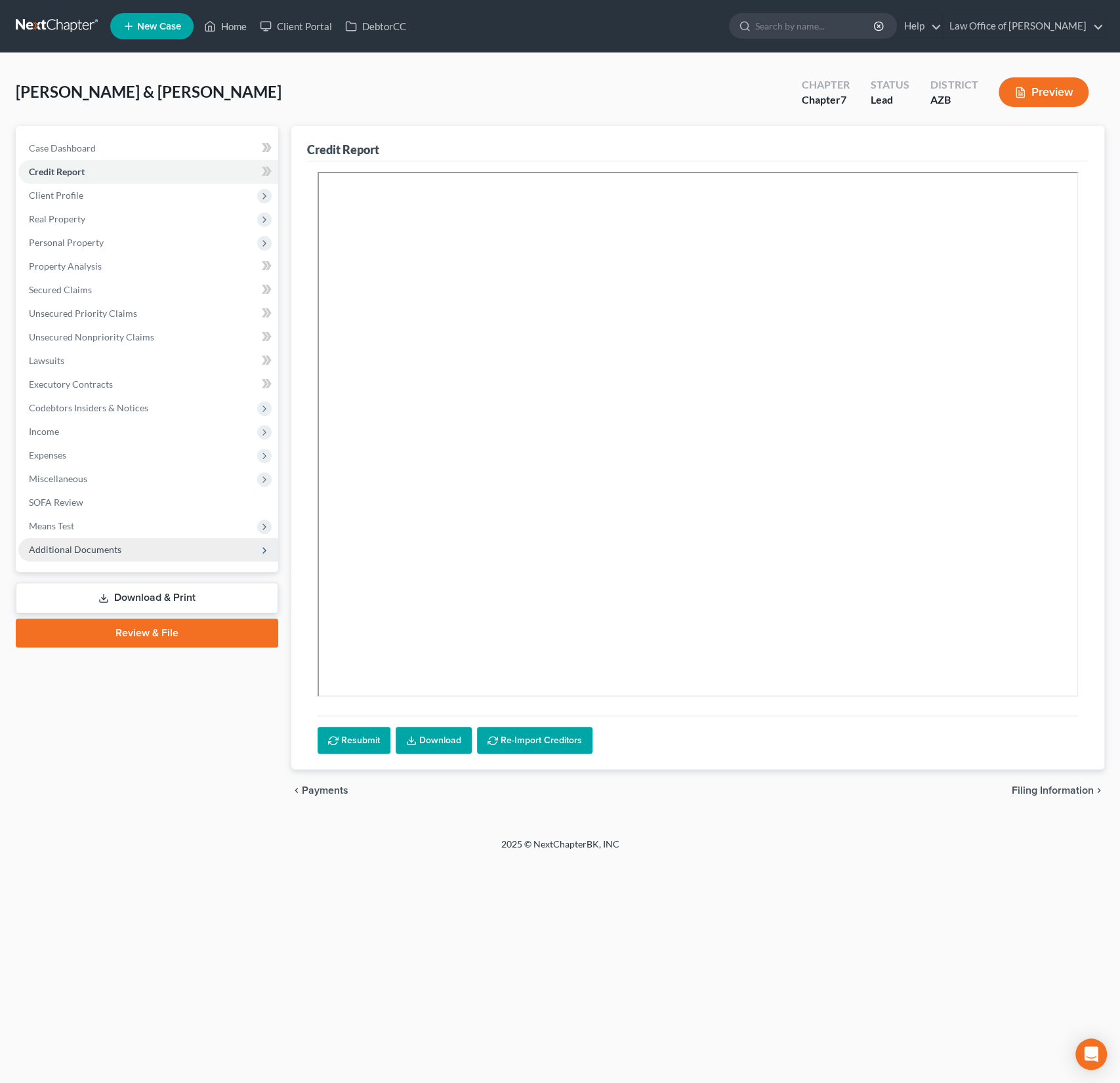
click at [74, 555] on span "Additional Documents" at bounding box center [148, 549] width 260 height 24
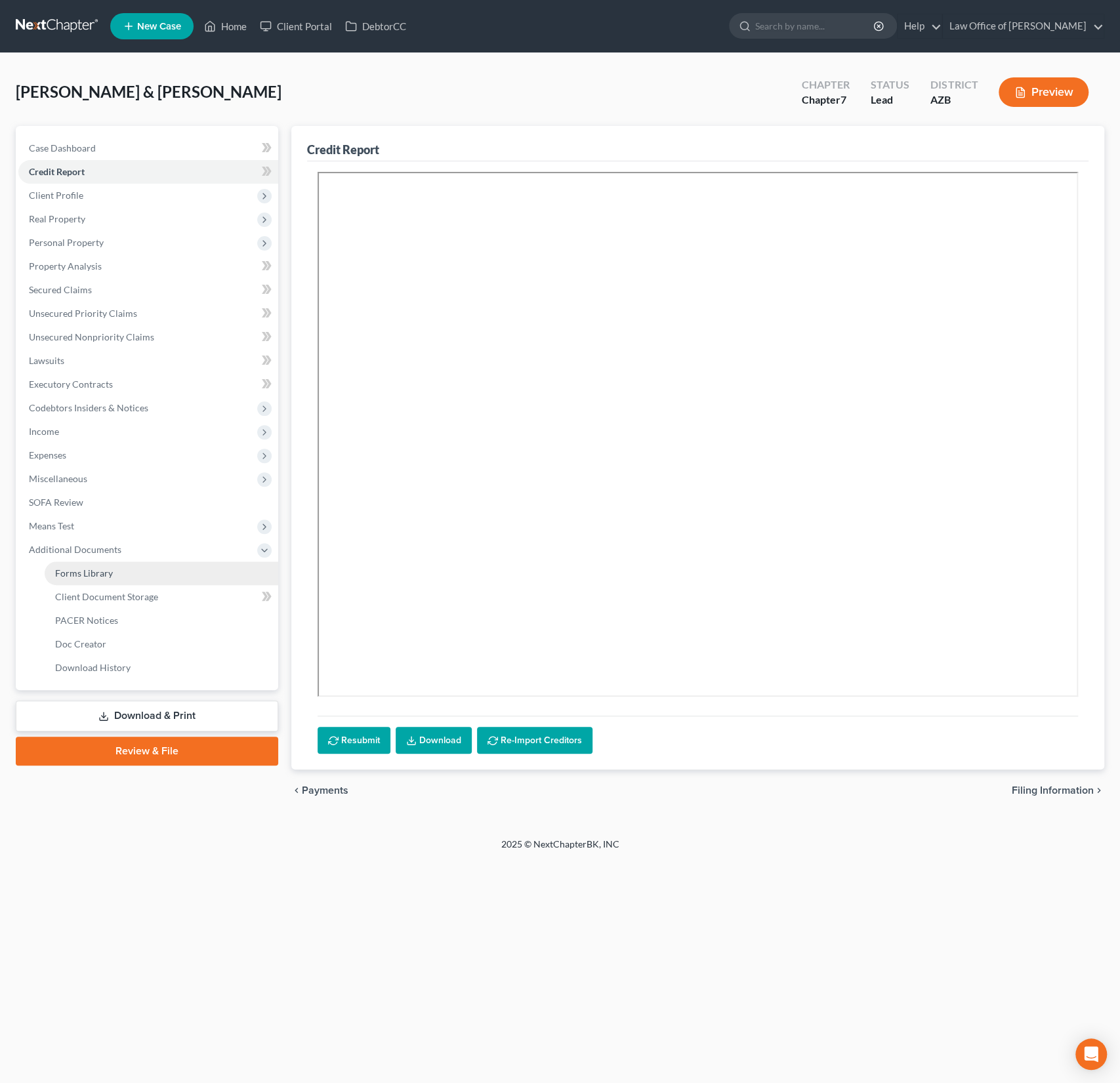
click at [93, 571] on span "Forms Library" at bounding box center [84, 573] width 57 height 11
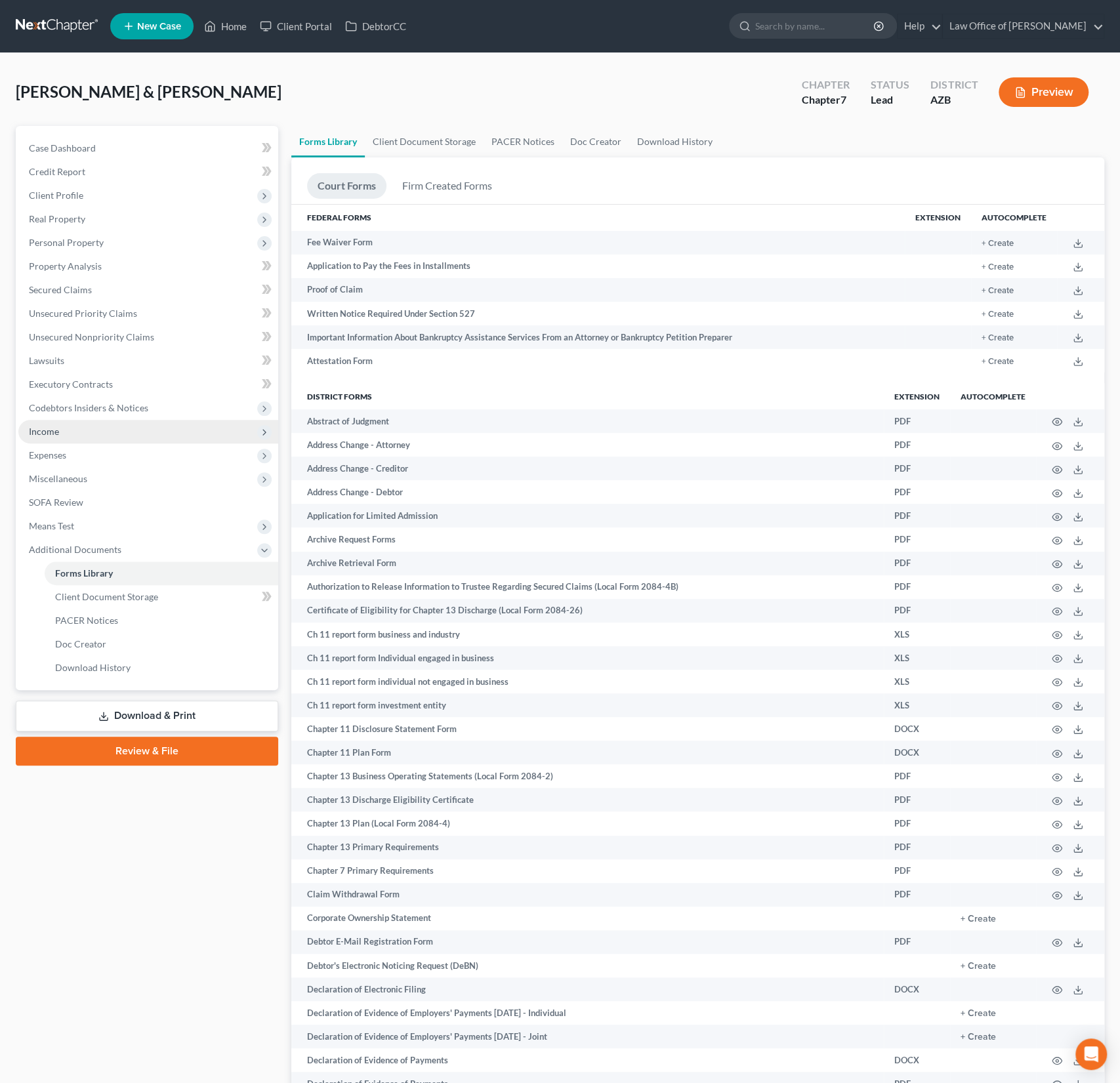
click at [51, 428] on span "Income" at bounding box center [44, 431] width 30 height 11
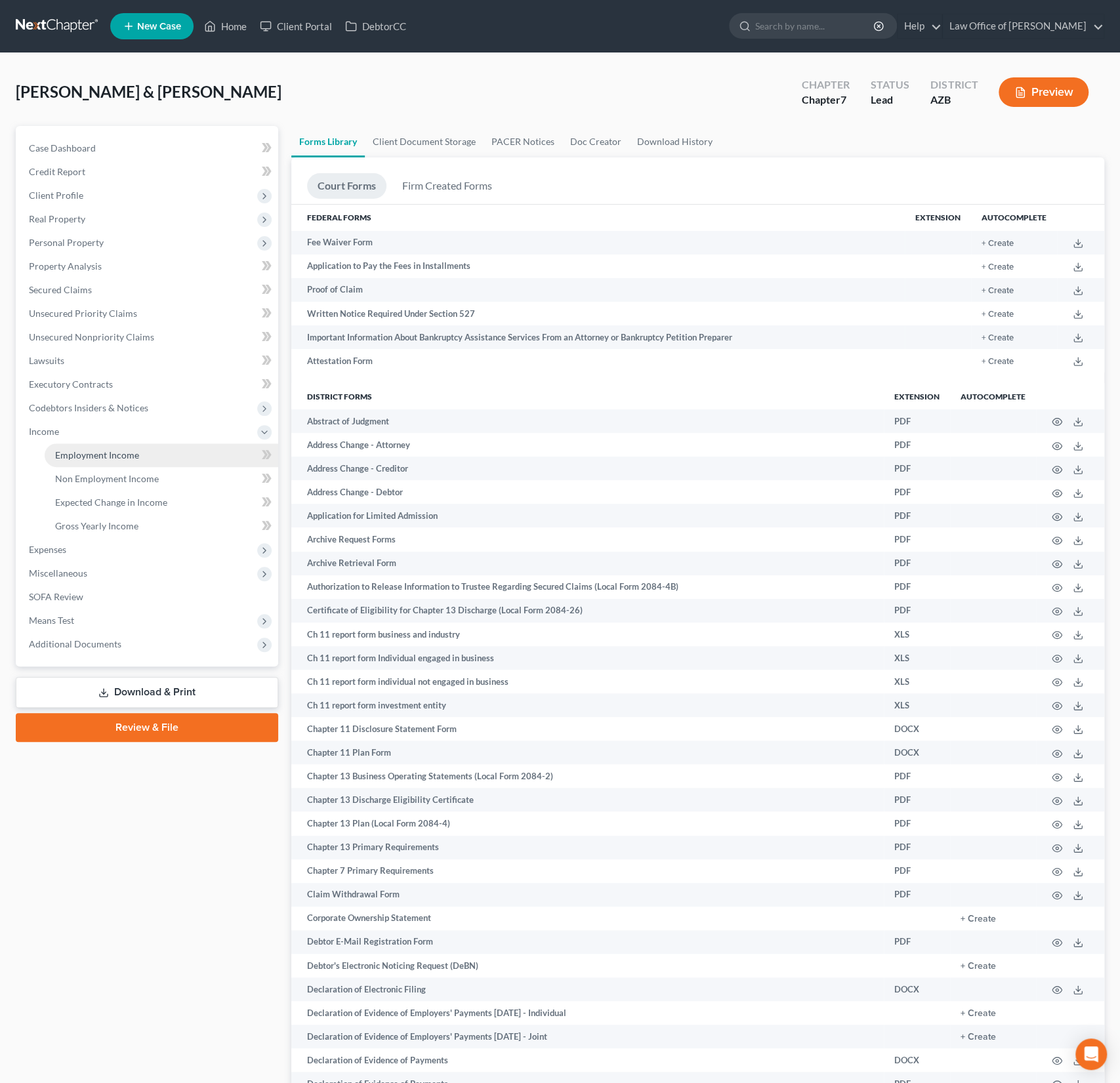
click at [78, 450] on span "Employment Income" at bounding box center [97, 455] width 84 height 11
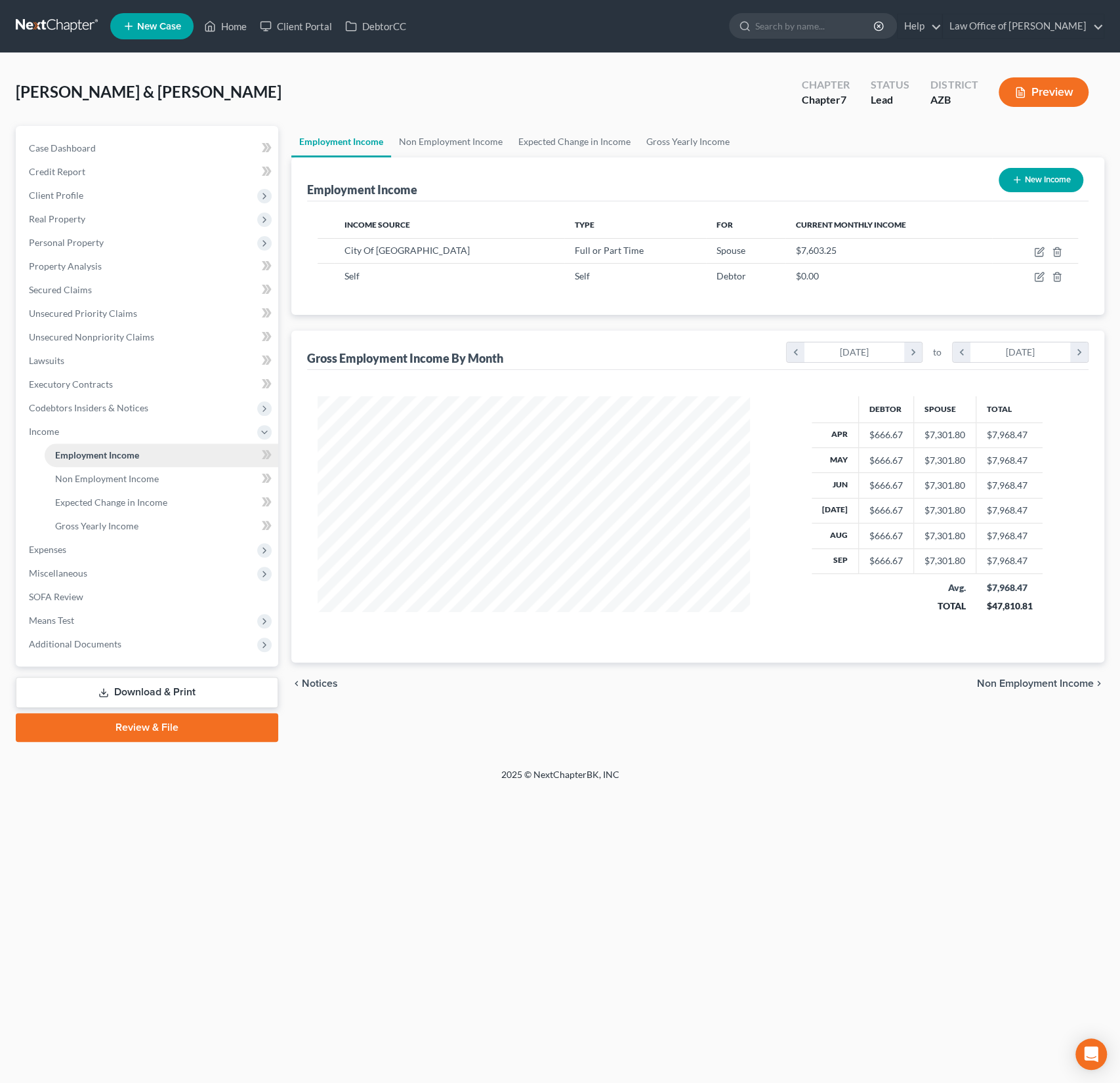
scroll to position [234, 459]
click at [77, 638] on span "Additional Documents" at bounding box center [75, 643] width 93 height 11
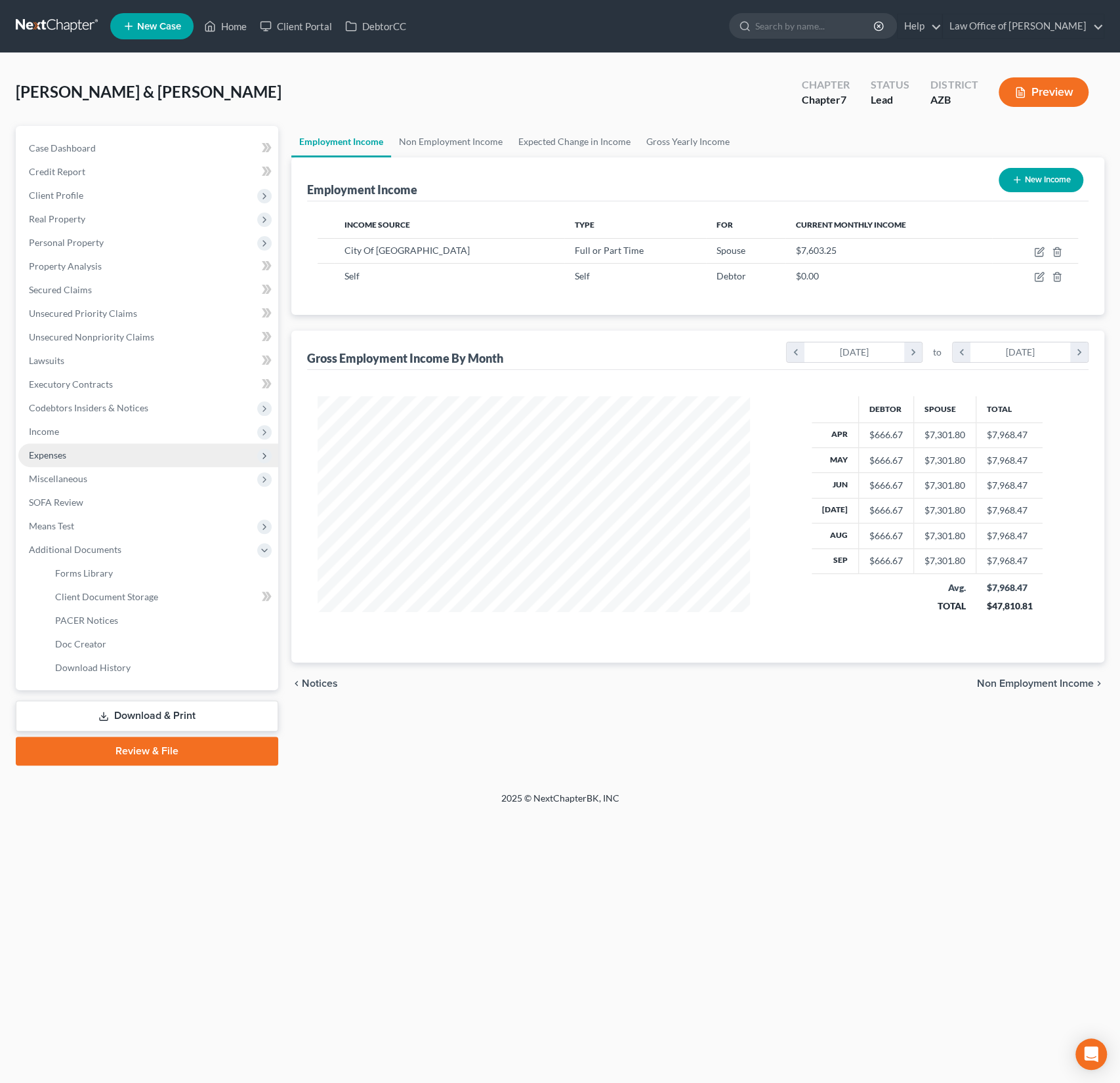
click at [57, 462] on span "Expenses" at bounding box center [148, 455] width 260 height 24
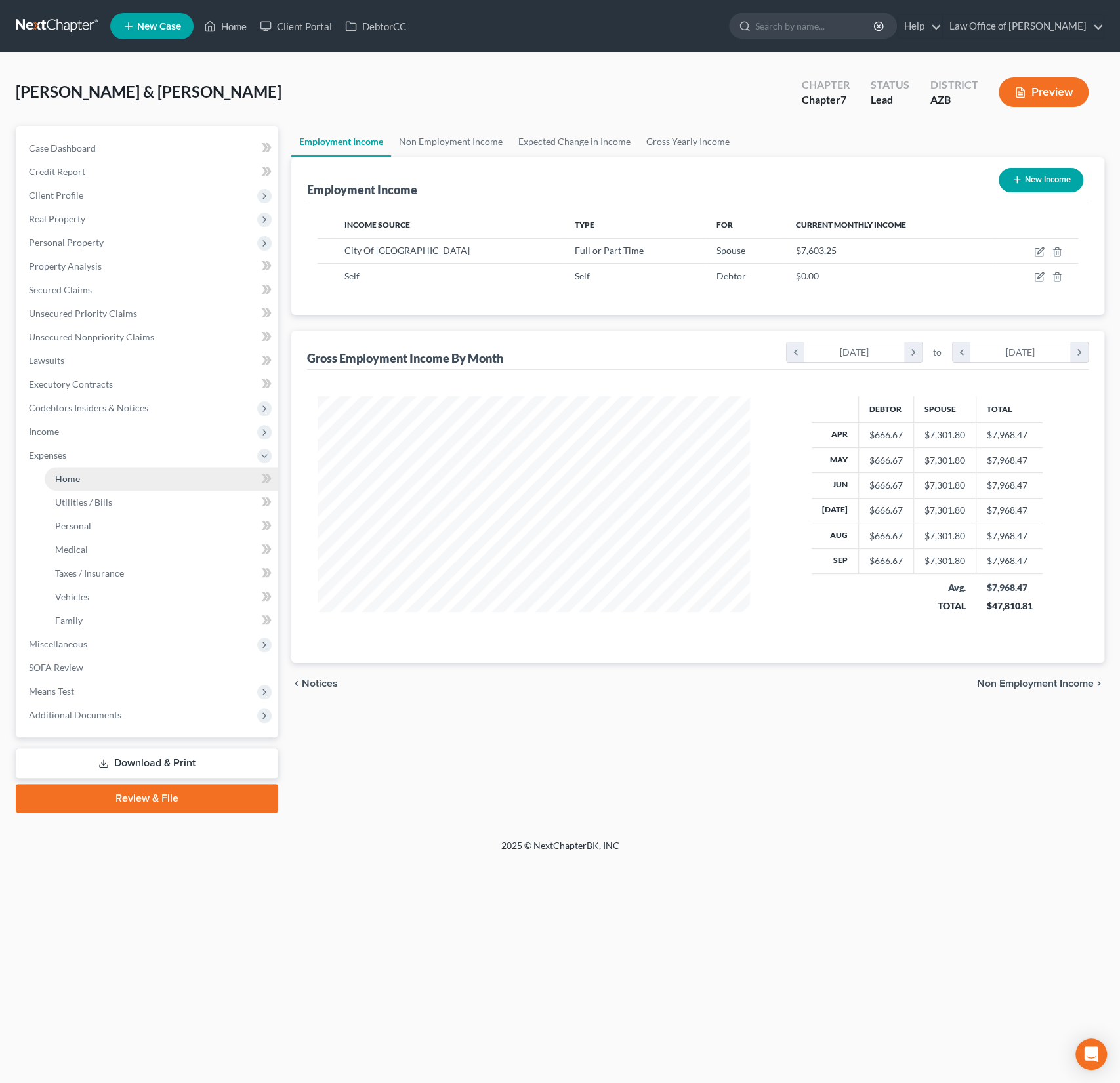
click at [66, 473] on span "Home" at bounding box center [67, 479] width 25 height 11
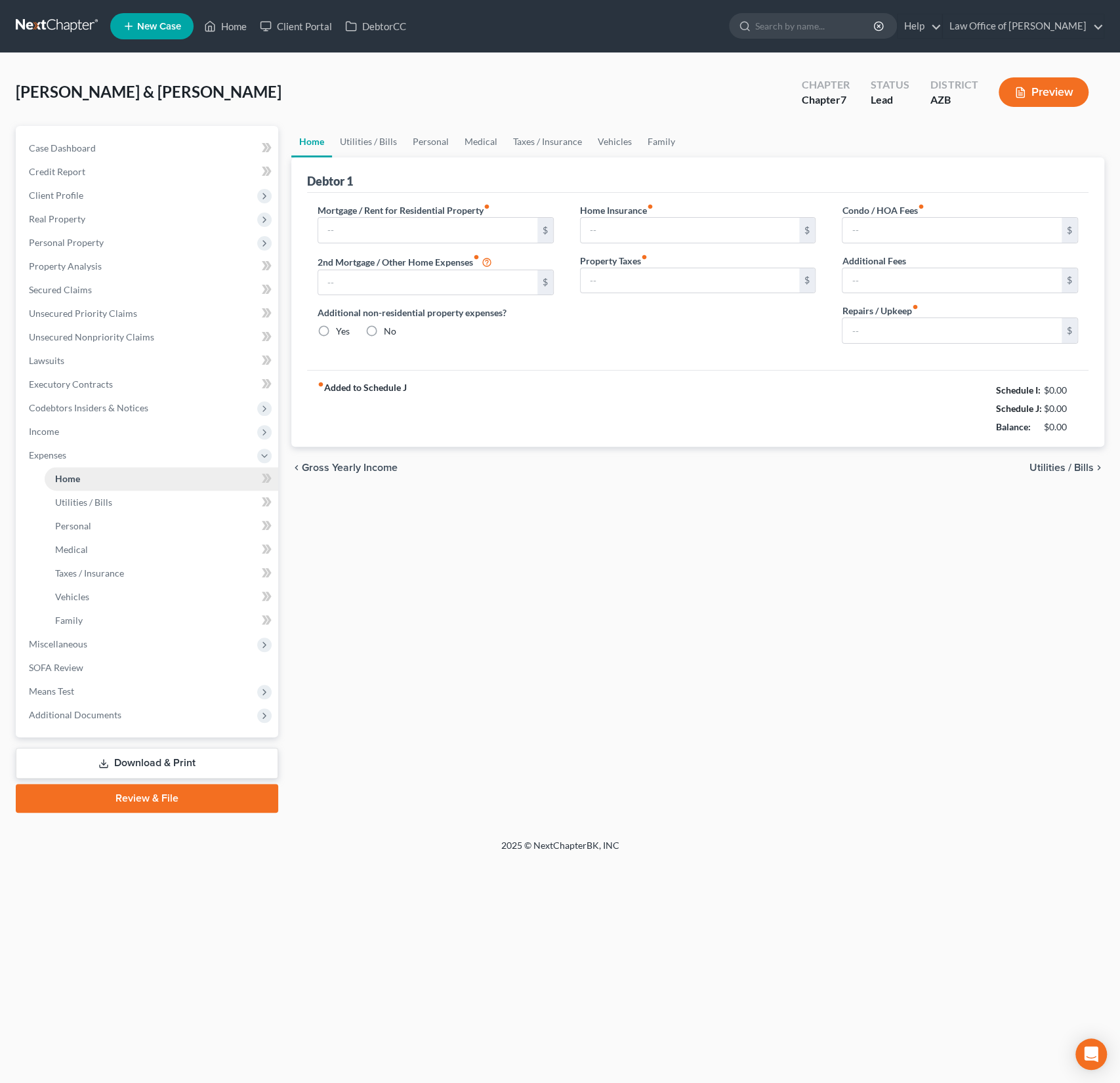
type input "1,320.26"
type input "0.00"
radio input "true"
type input "92.00"
type input "161.58"
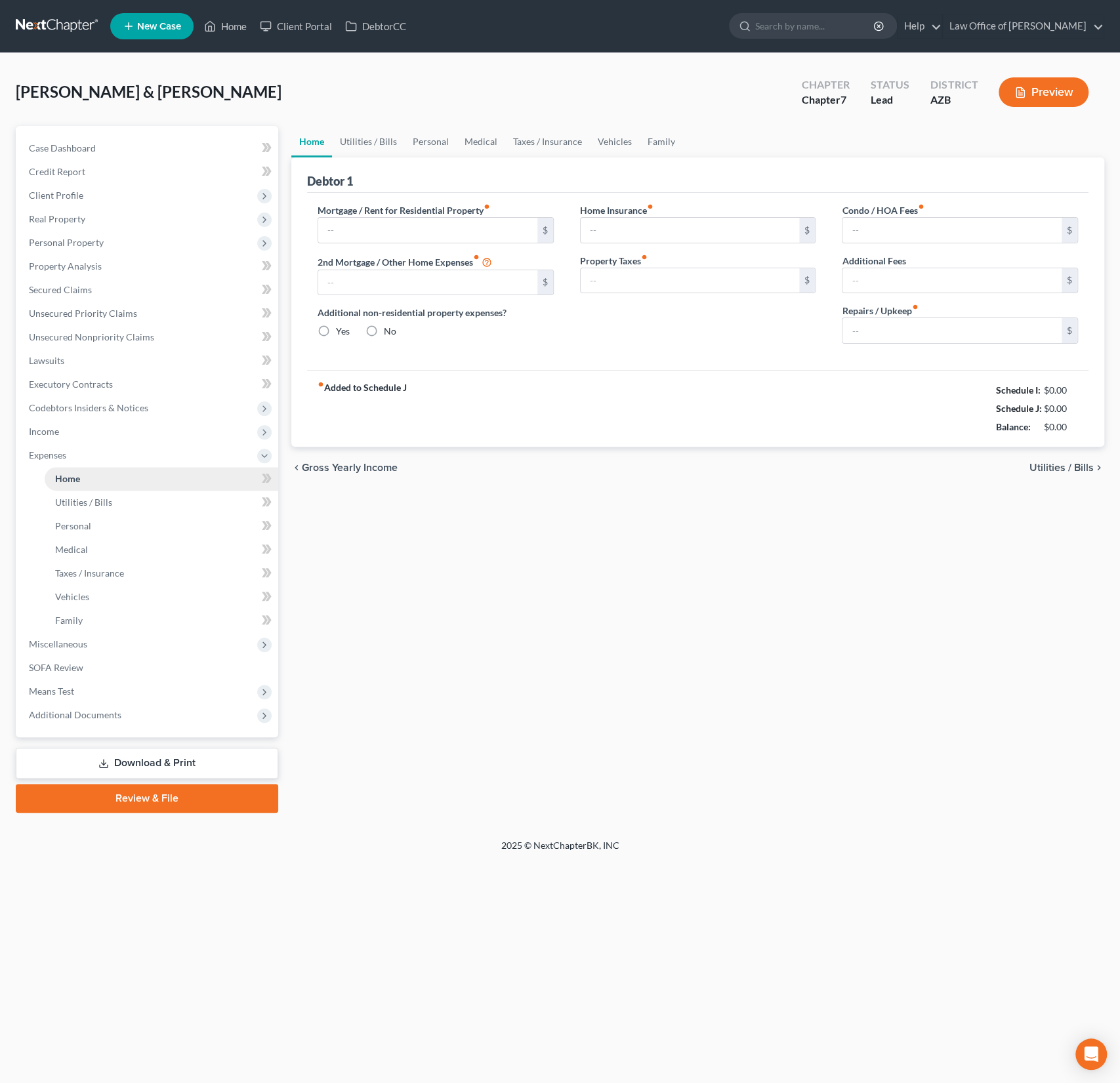
type input "87.00"
type input "0.00"
type input "150.00"
click at [82, 715] on span "Additional Documents" at bounding box center [75, 715] width 93 height 11
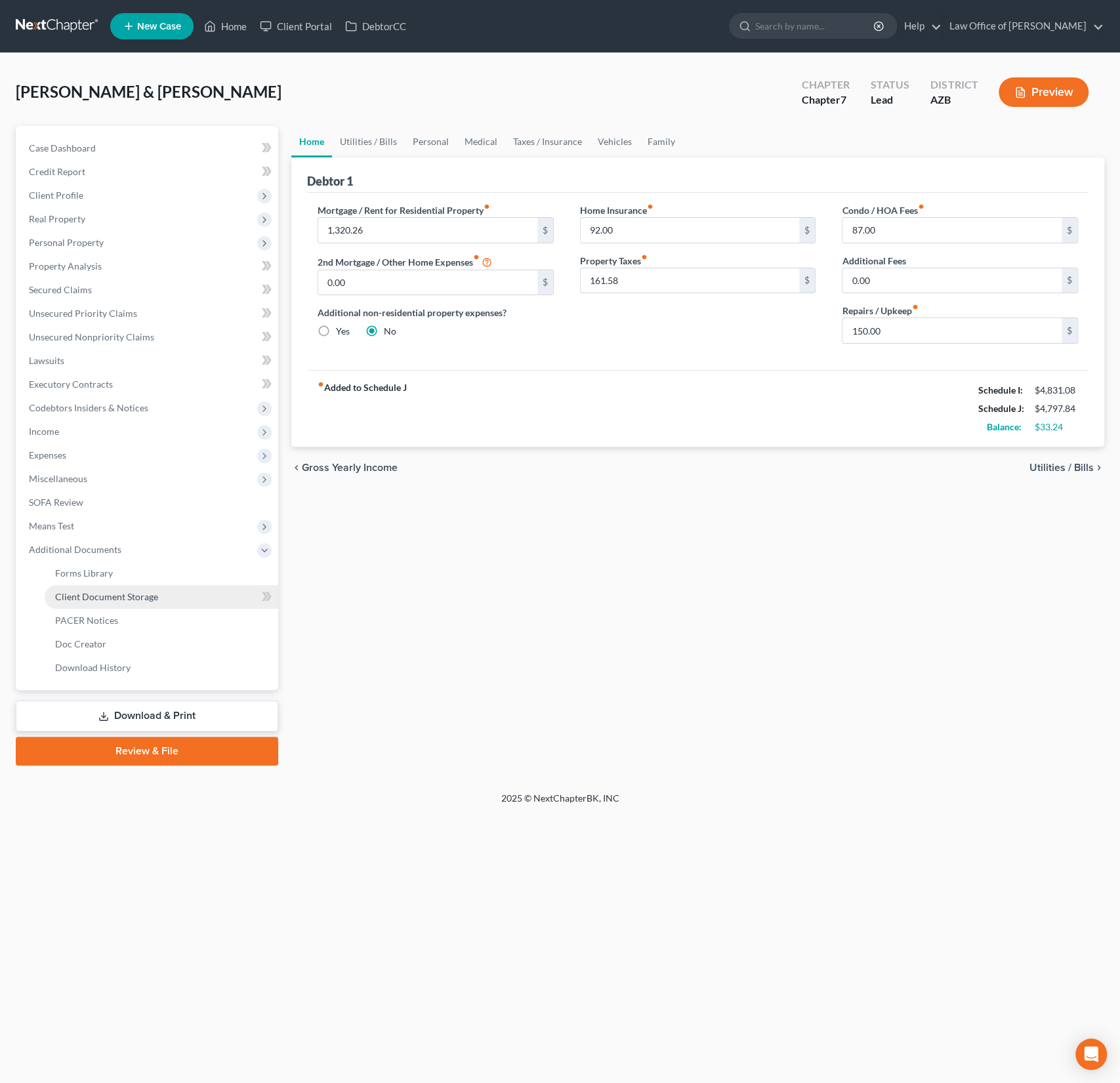
click at [93, 585] on link "Client Document Storage" at bounding box center [161, 597] width 234 height 24
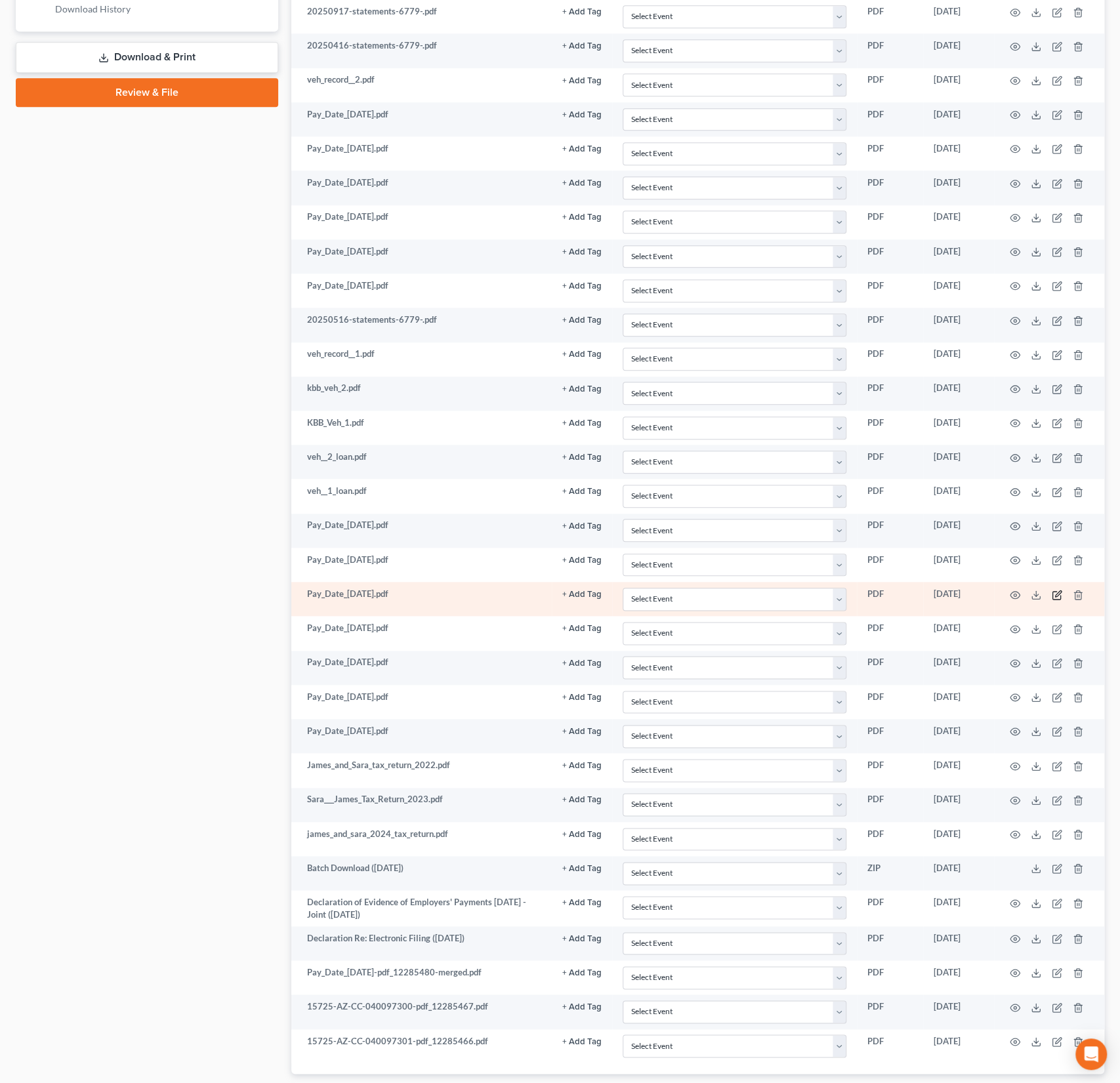
scroll to position [725, 0]
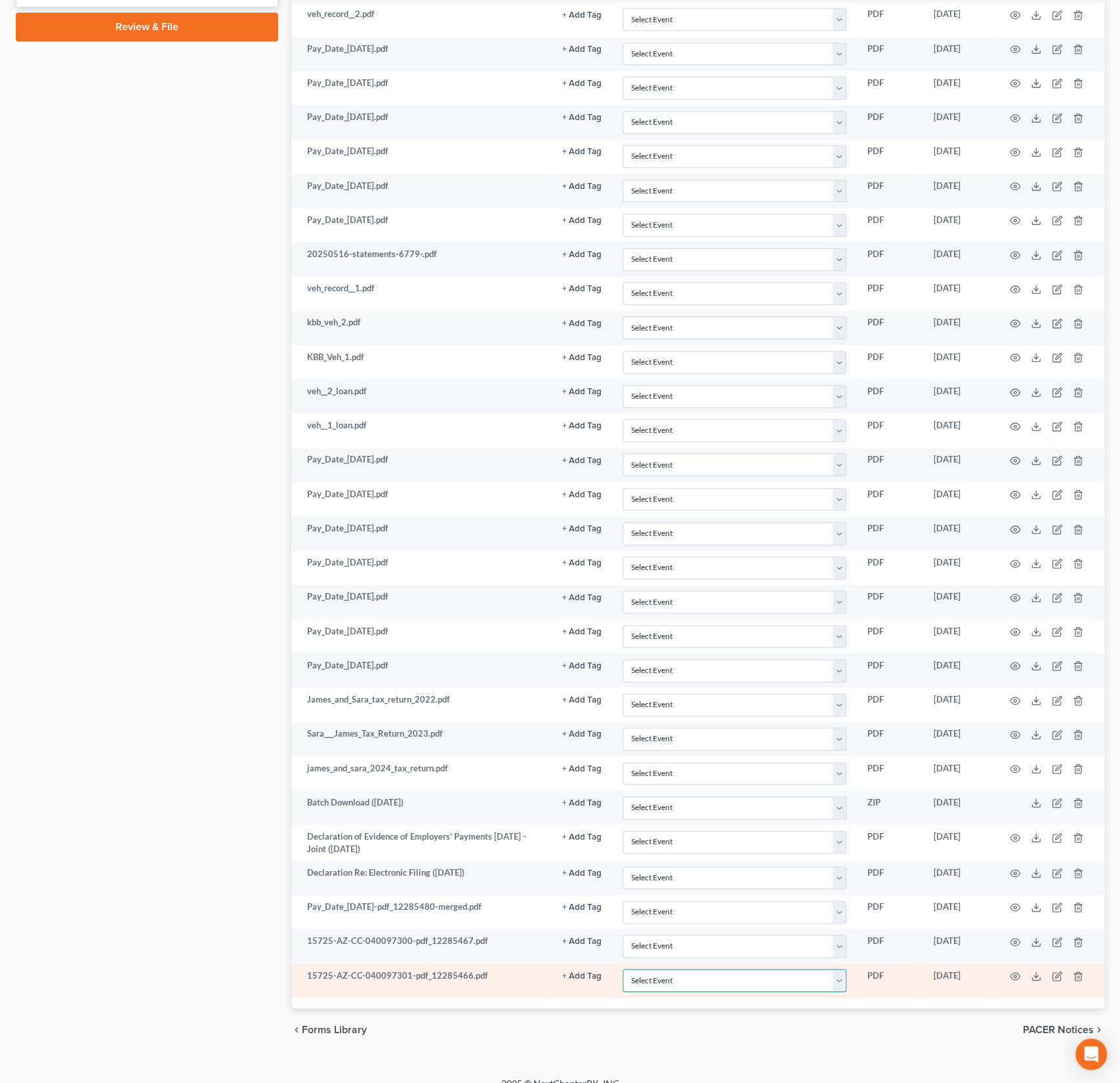
click at [673, 969] on select "Select Event AA Schedules and Statements (Formerly All Required) Amended Chapte…" at bounding box center [735, 980] width 224 height 23
select select "14"
click at [624, 969] on select "Select Event AA Schedules and Statements (Formerly All Required) Amended Chapte…" at bounding box center [735, 980] width 224 height 23
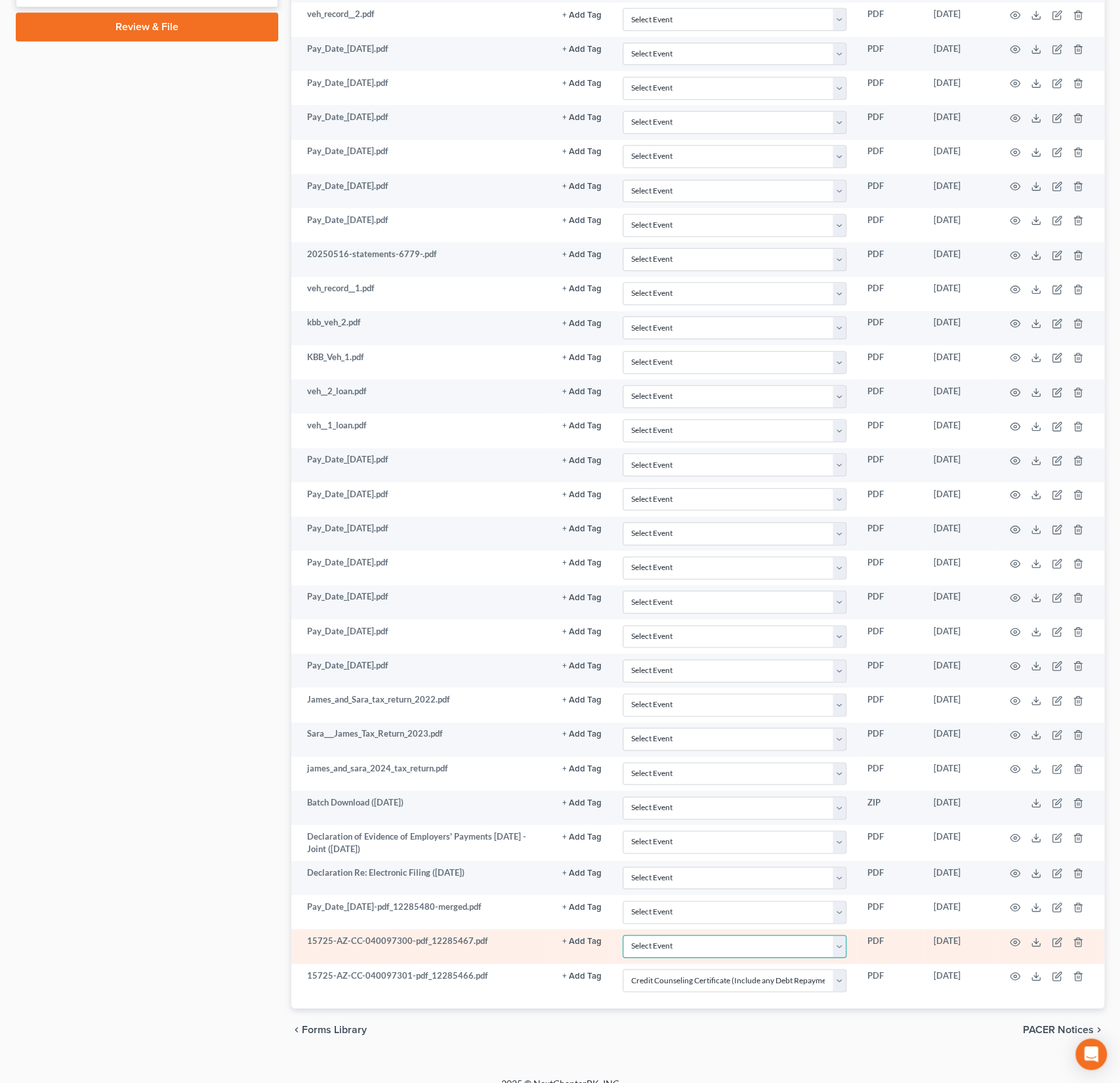
click at [669, 935] on select "Select Event AA Schedules and Statements (Formerly All Required) Amended Chapte…" at bounding box center [735, 947] width 224 height 23
select select "14"
click at [624, 935] on select "Select Event AA Schedules and Statements (Formerly All Required) Amended Chapte…" at bounding box center [735, 947] width 224 height 23
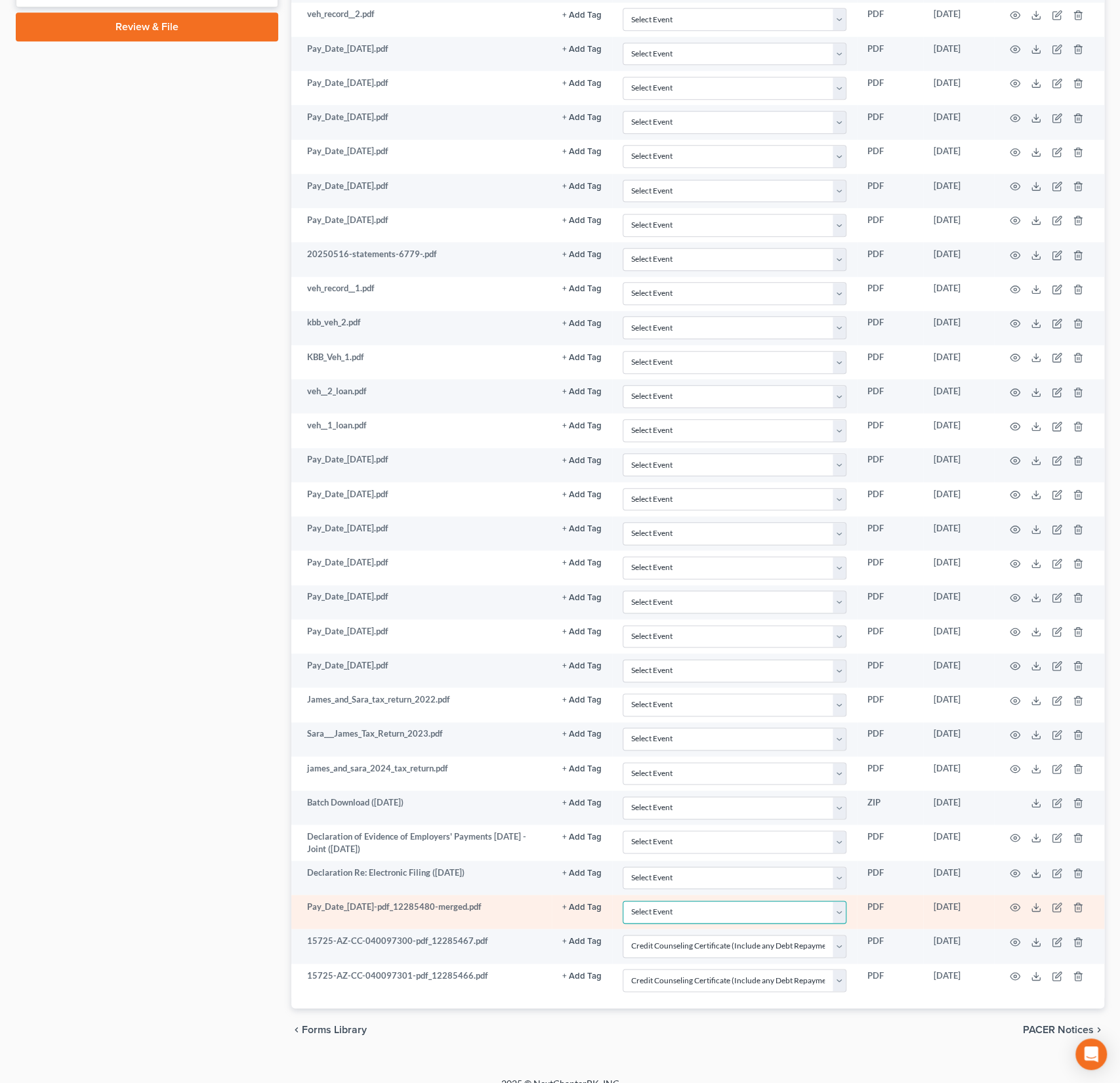
click at [680, 901] on select "Select Event AA Schedules and Statements (Formerly All Required) Amended Chapte…" at bounding box center [735, 912] width 224 height 23
select select "18"
click at [624, 901] on select "Select Event AA Schedules and Statements (Formerly All Required) Amended Chapte…" at bounding box center [735, 912] width 224 height 23
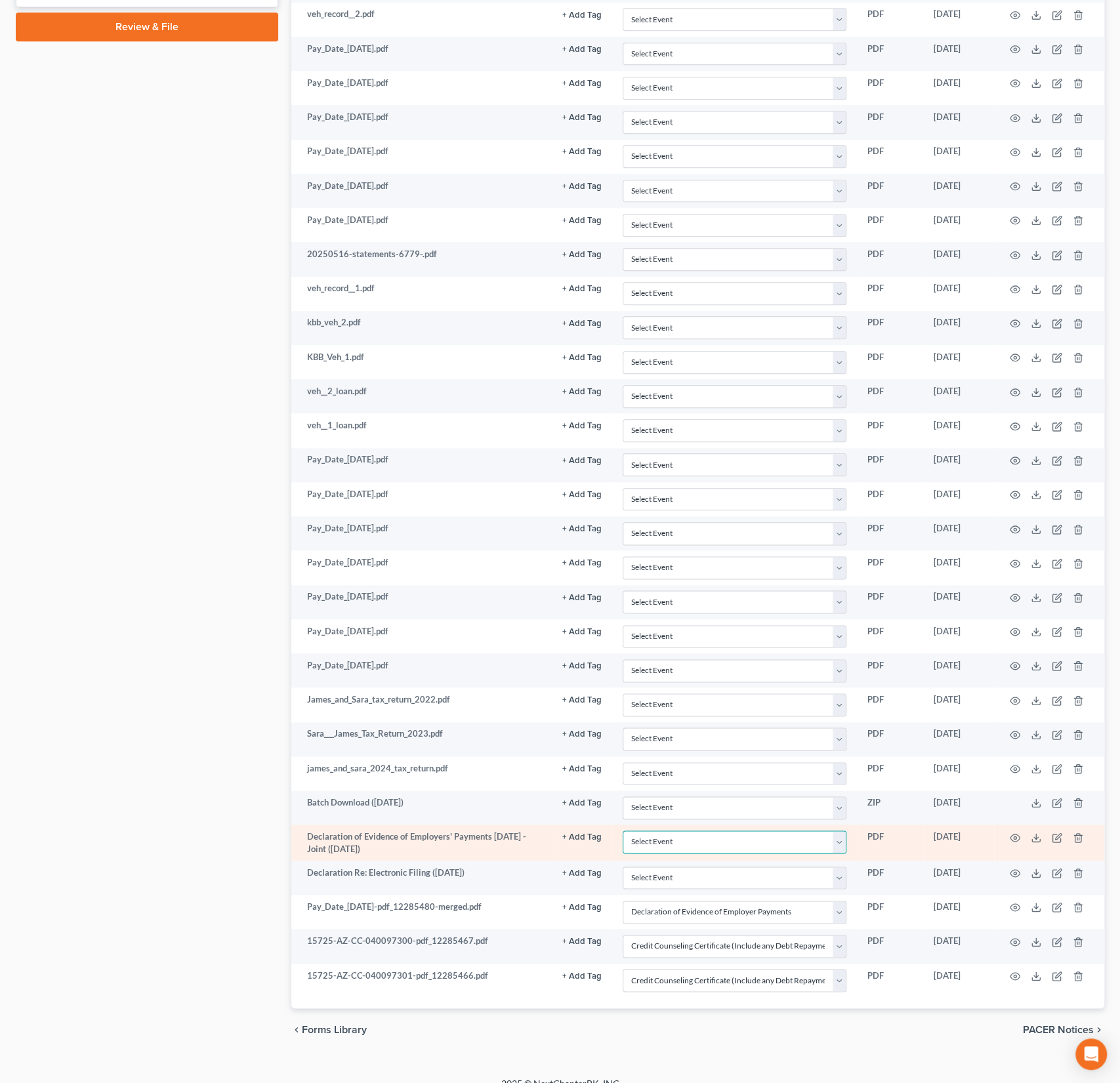
click at [670, 830] on select "Select Event AA Schedules and Statements (Formerly All Required) Amended Chapte…" at bounding box center [735, 842] width 224 height 23
select select "18"
click at [624, 830] on select "Select Event AA Schedules and Statements (Formerly All Required) Amended Chapte…" at bounding box center [735, 842] width 224 height 23
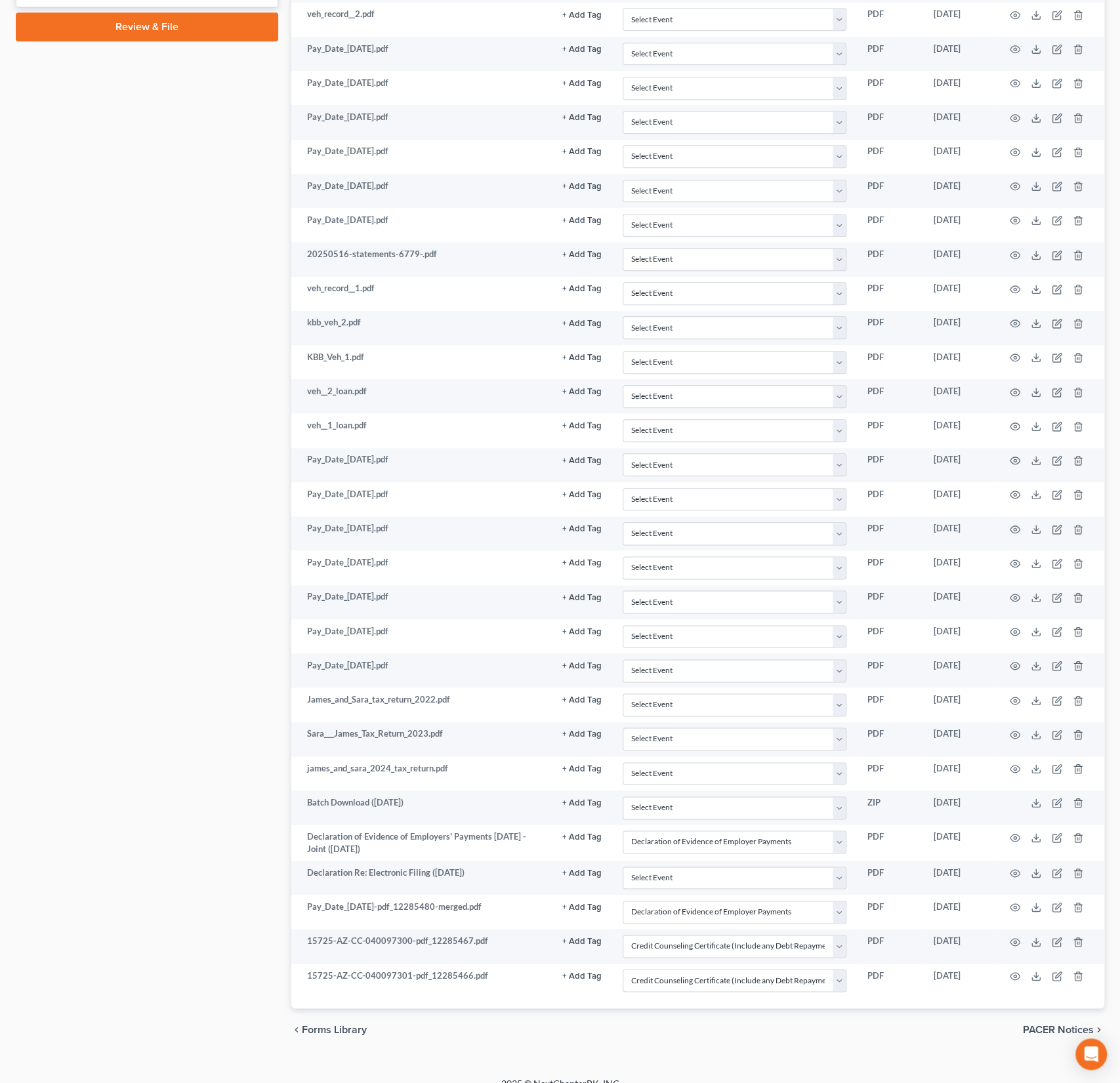
click at [140, 34] on link "Review & File" at bounding box center [147, 27] width 263 height 29
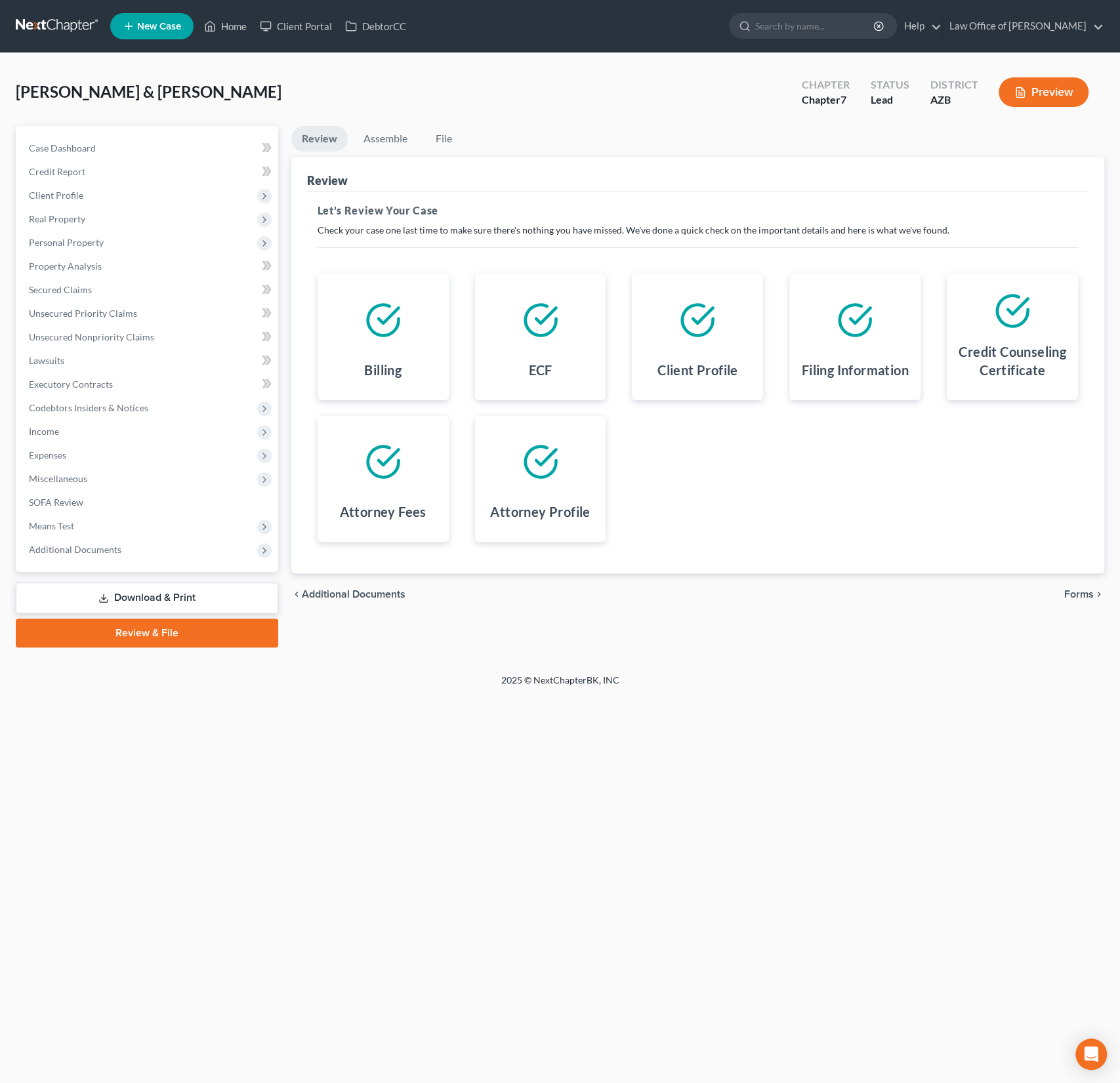
click at [1089, 589] on span "Forms" at bounding box center [1079, 594] width 30 height 11
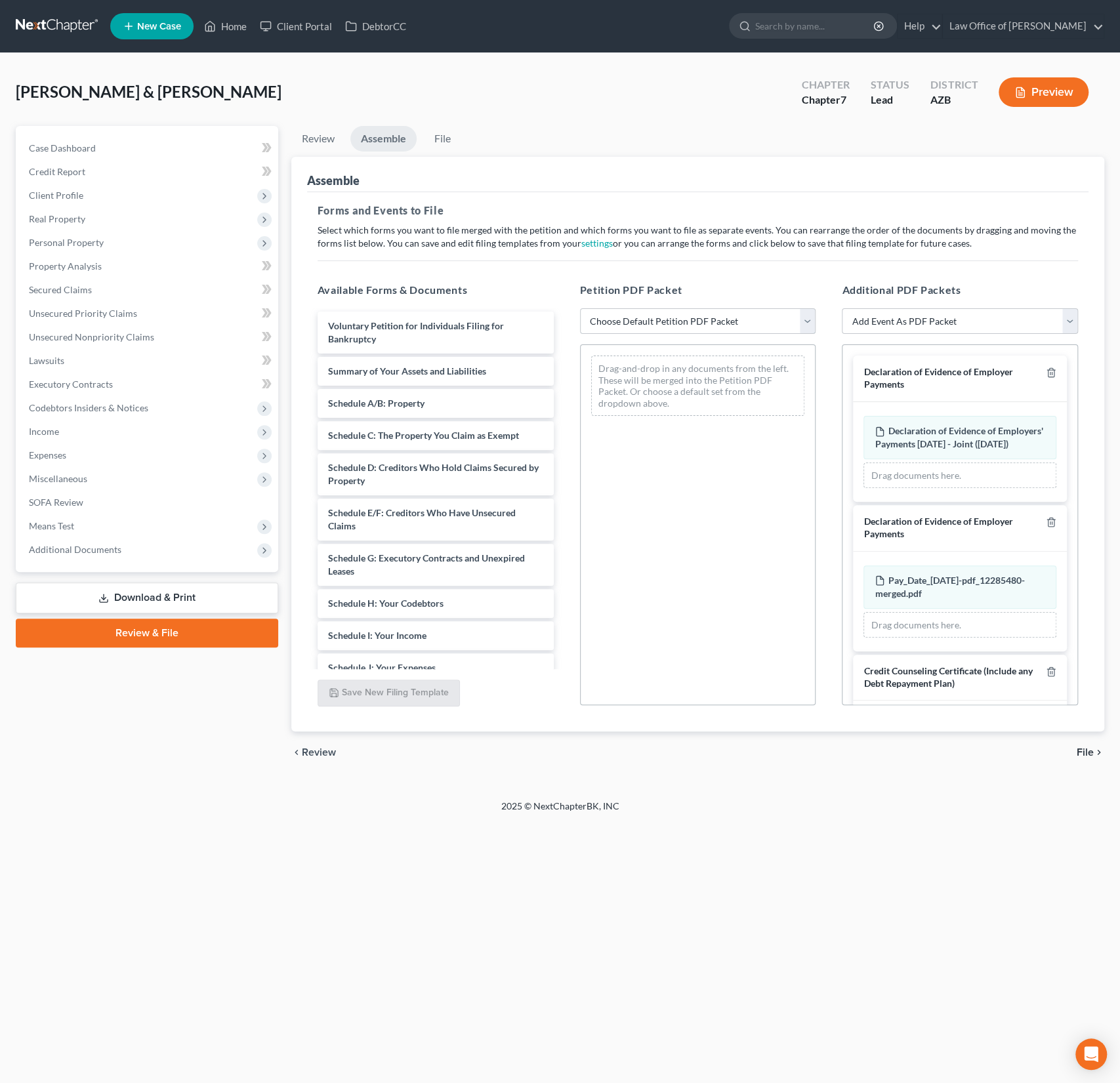
click at [689, 323] on select "Choose Default Petition PDF Packet Complete Bankruptcy Petition (all forms and …" at bounding box center [698, 322] width 236 height 26
select select "0"
click at [580, 309] on select "Choose Default Petition PDF Packet Complete Bankruptcy Petition (all forms and …" at bounding box center [698, 322] width 236 height 26
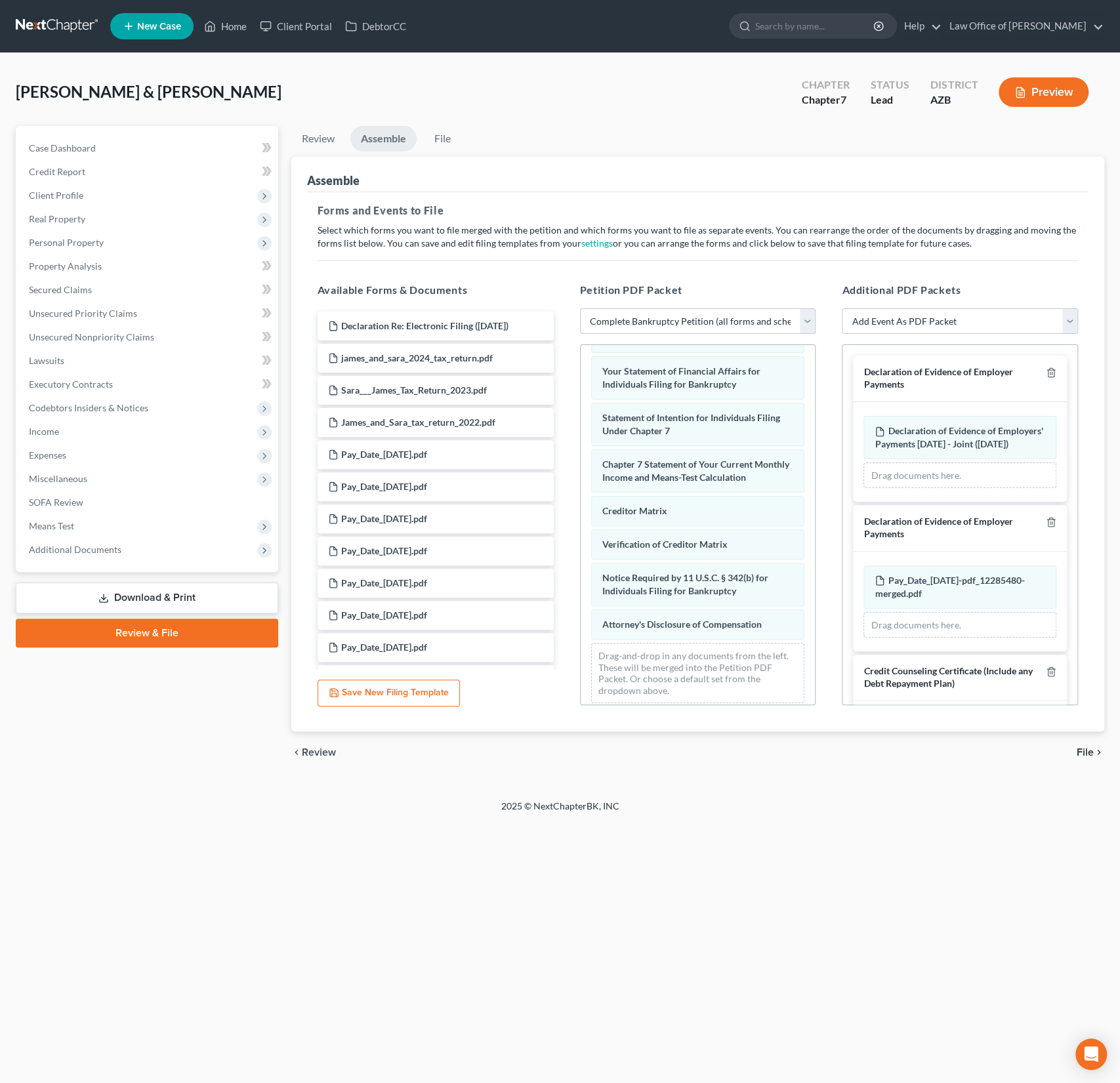
scroll to position [19, 0]
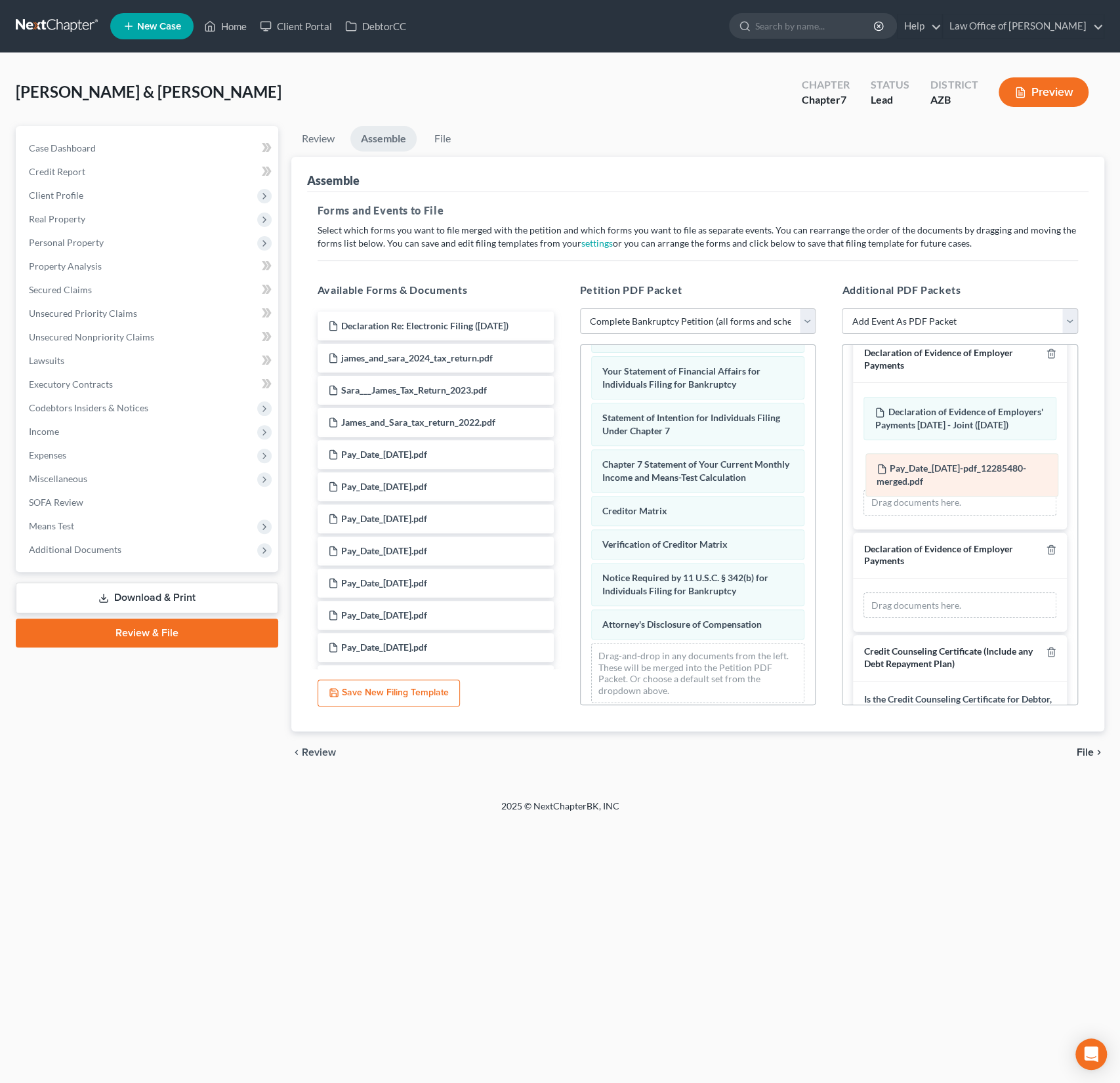
drag, startPoint x: 968, startPoint y: 580, endPoint x: 970, endPoint y: 477, distance: 103.0
click at [970, 593] on div "Pay_Date_[DATE]-pdf_12285480-merged.pdf Amended Pay_Date_[DATE]-pdf_12285480-me…" at bounding box center [960, 606] width 193 height 26
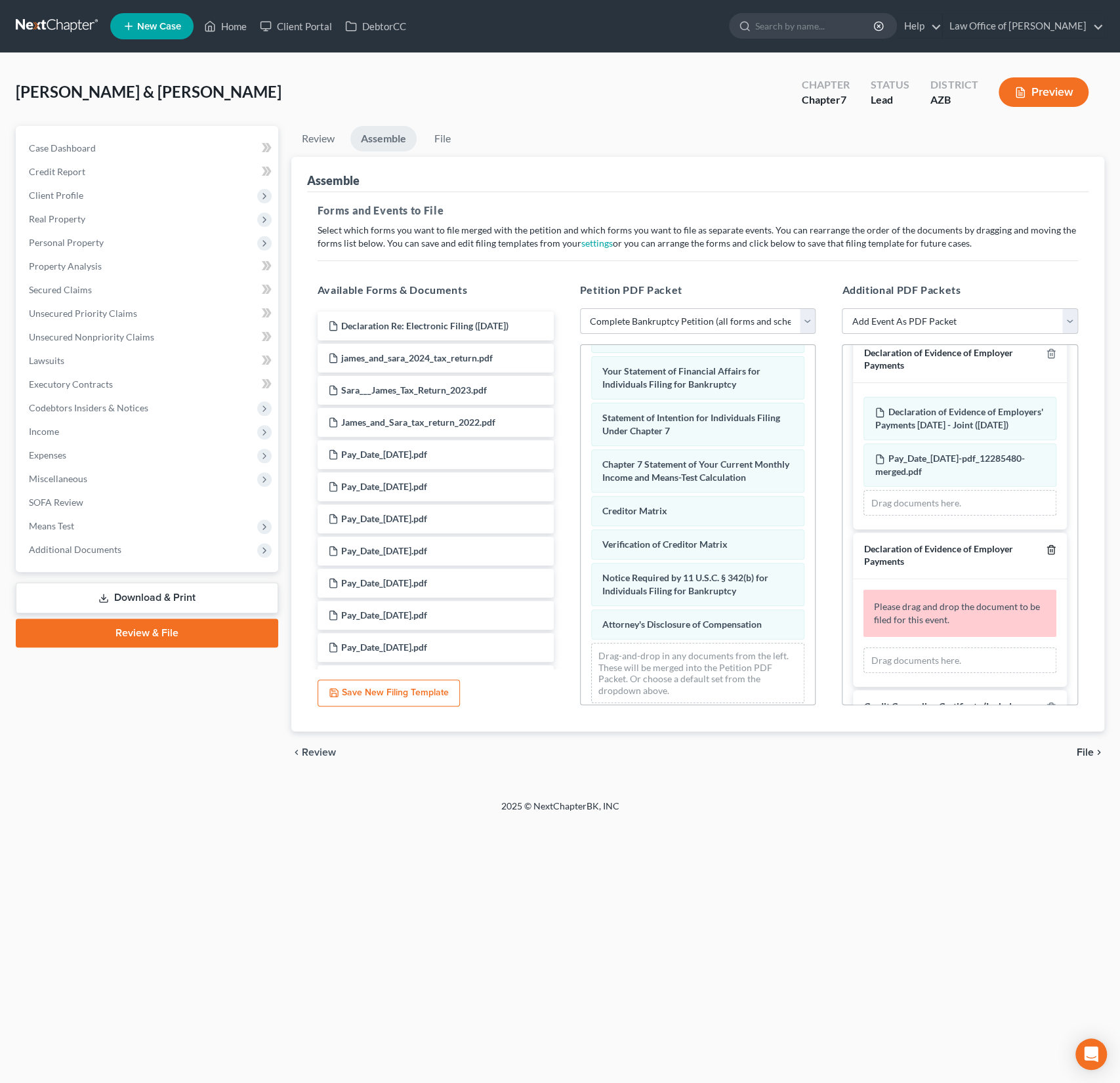
click at [1051, 555] on icon "button" at bounding box center [1051, 550] width 11 height 11
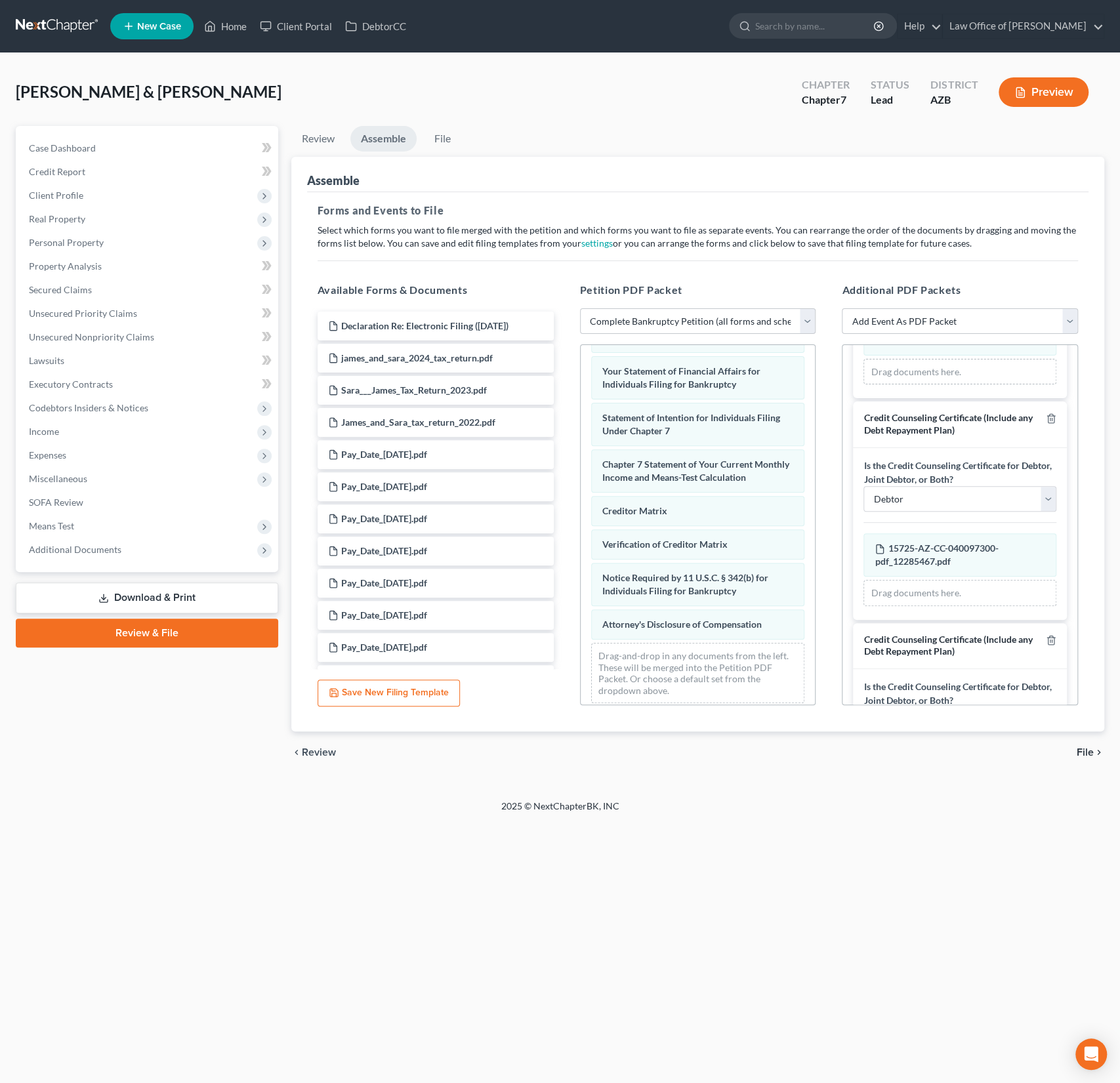
scroll to position [236, 0]
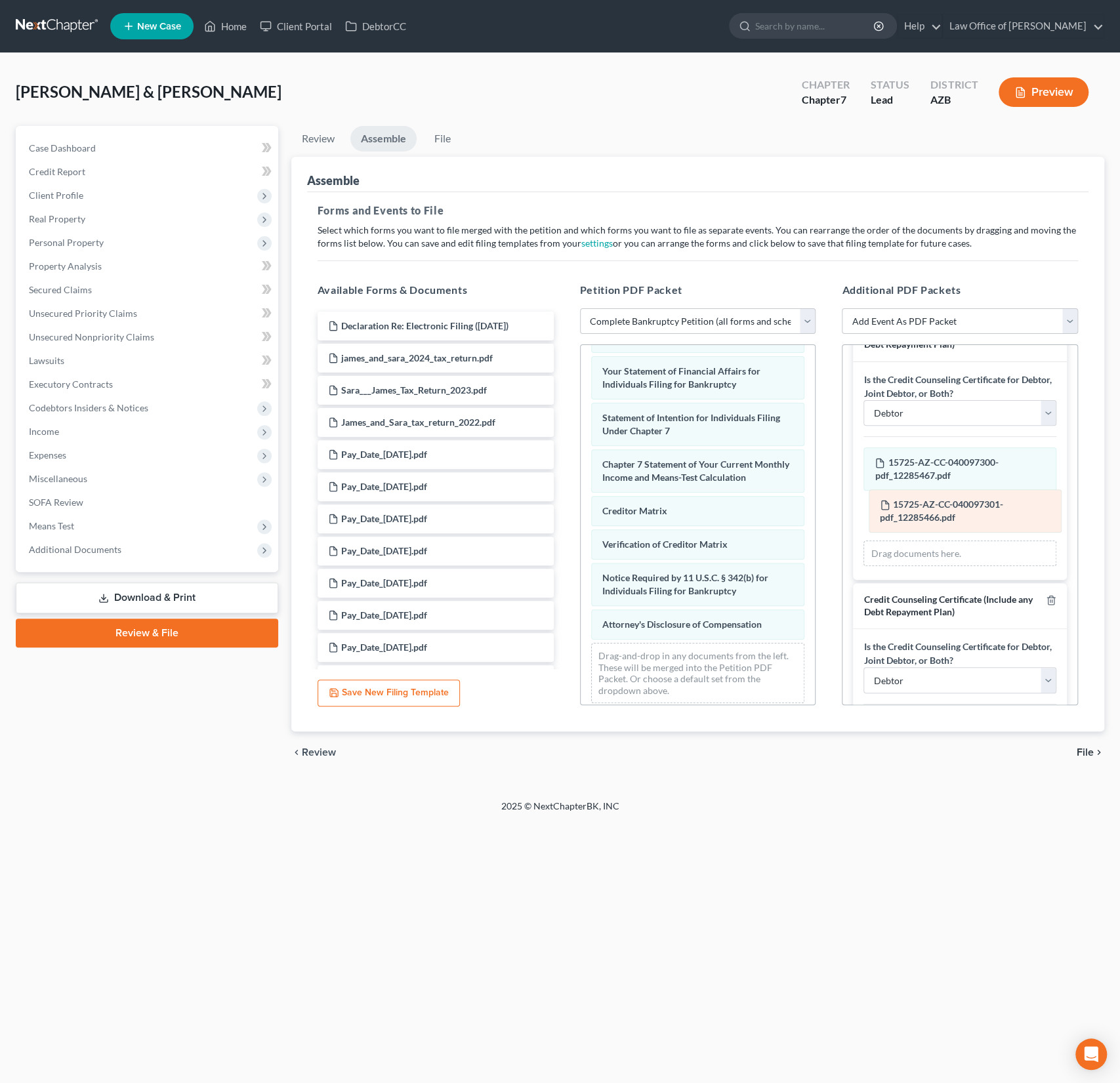
drag, startPoint x: 944, startPoint y: 699, endPoint x: 951, endPoint y: 512, distance: 187.1
click at [951, 715] on div "15725-AZ-CC-040097301-pdf_12285466.pdf Amended 15725-AZ-CC-040097301-pdf_122854…" at bounding box center [960, 728] width 193 height 26
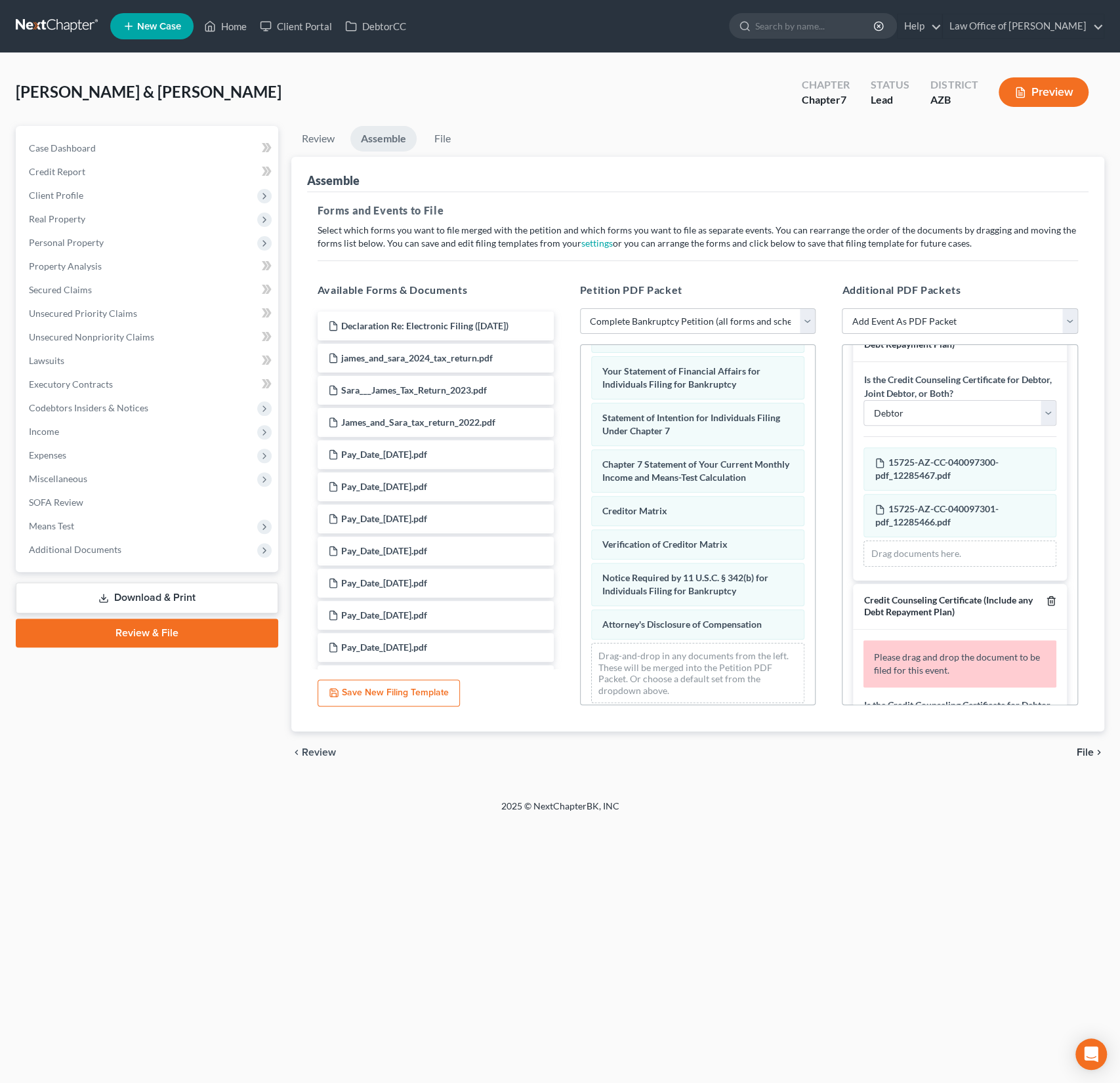
click at [1053, 606] on icon "button" at bounding box center [1051, 601] width 11 height 11
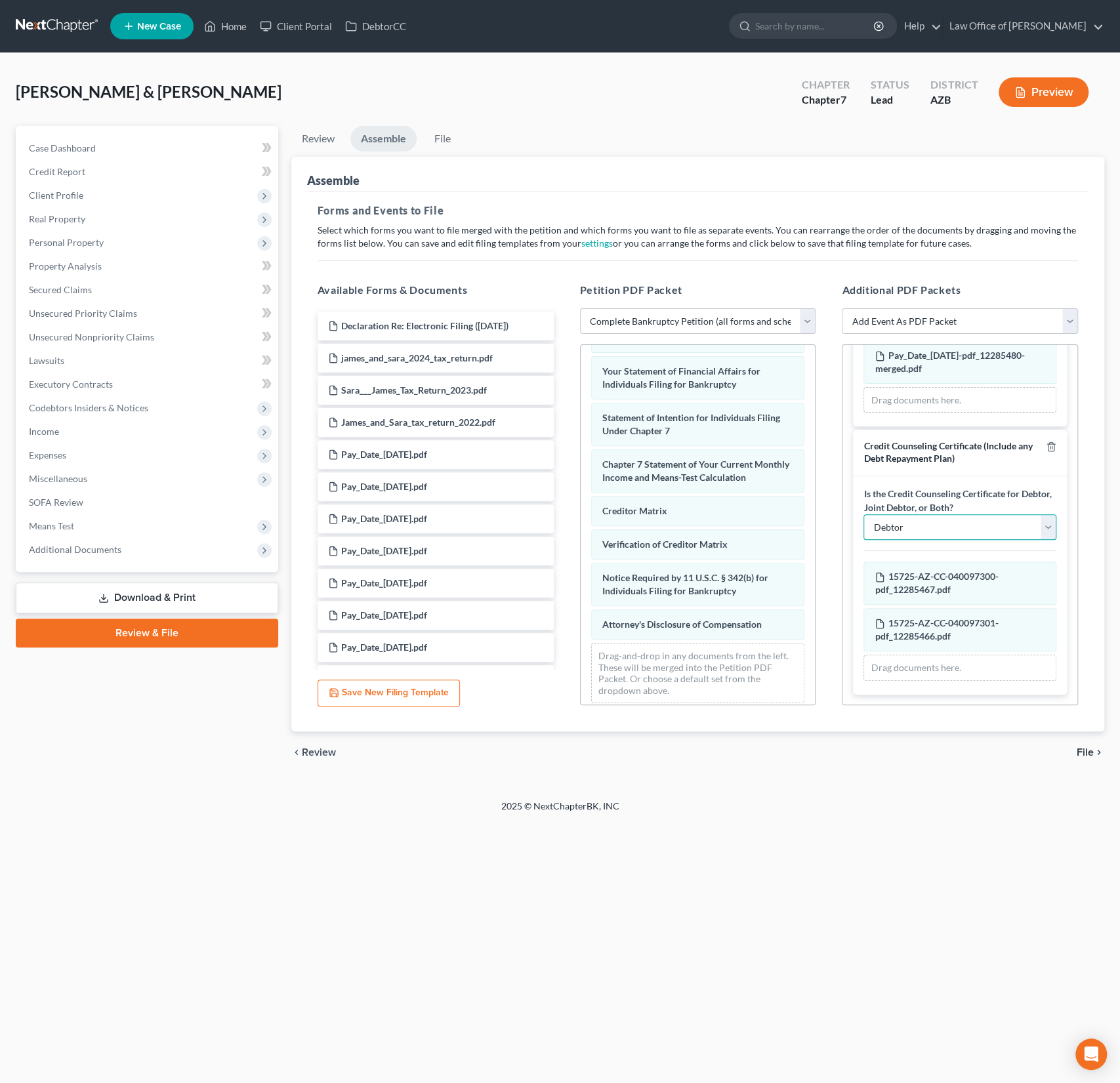
click at [900, 538] on select "Debtor Joint Debtor Debtor and Joint Debtor" at bounding box center [960, 528] width 193 height 26
select select "2"
click at [863, 515] on select "Debtor Joint Debtor Debtor and Joint Debtor" at bounding box center [960, 528] width 193 height 26
click at [1082, 748] on span "File" at bounding box center [1086, 753] width 17 height 11
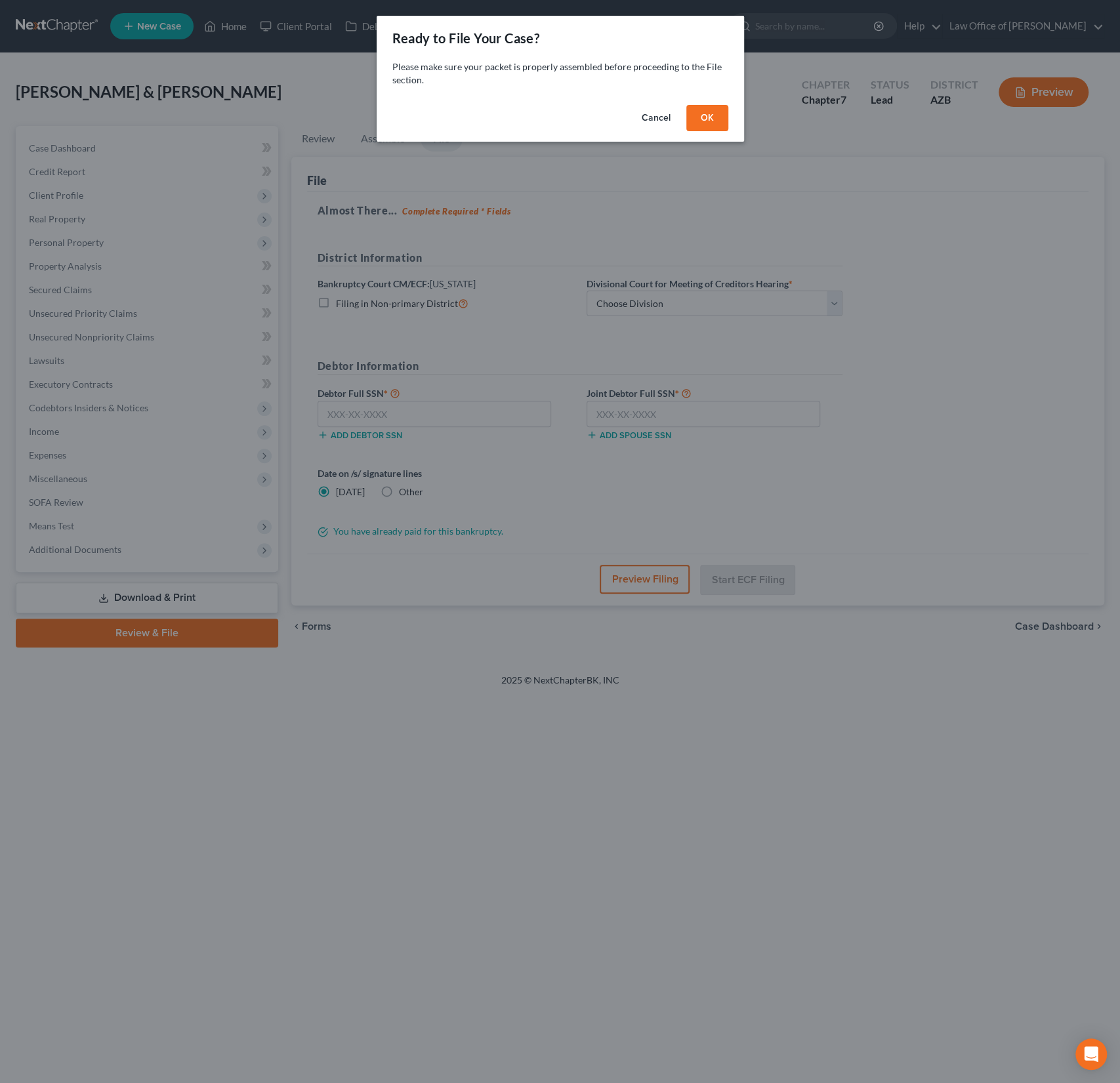
click at [709, 117] on button "OK" at bounding box center [707, 118] width 42 height 26
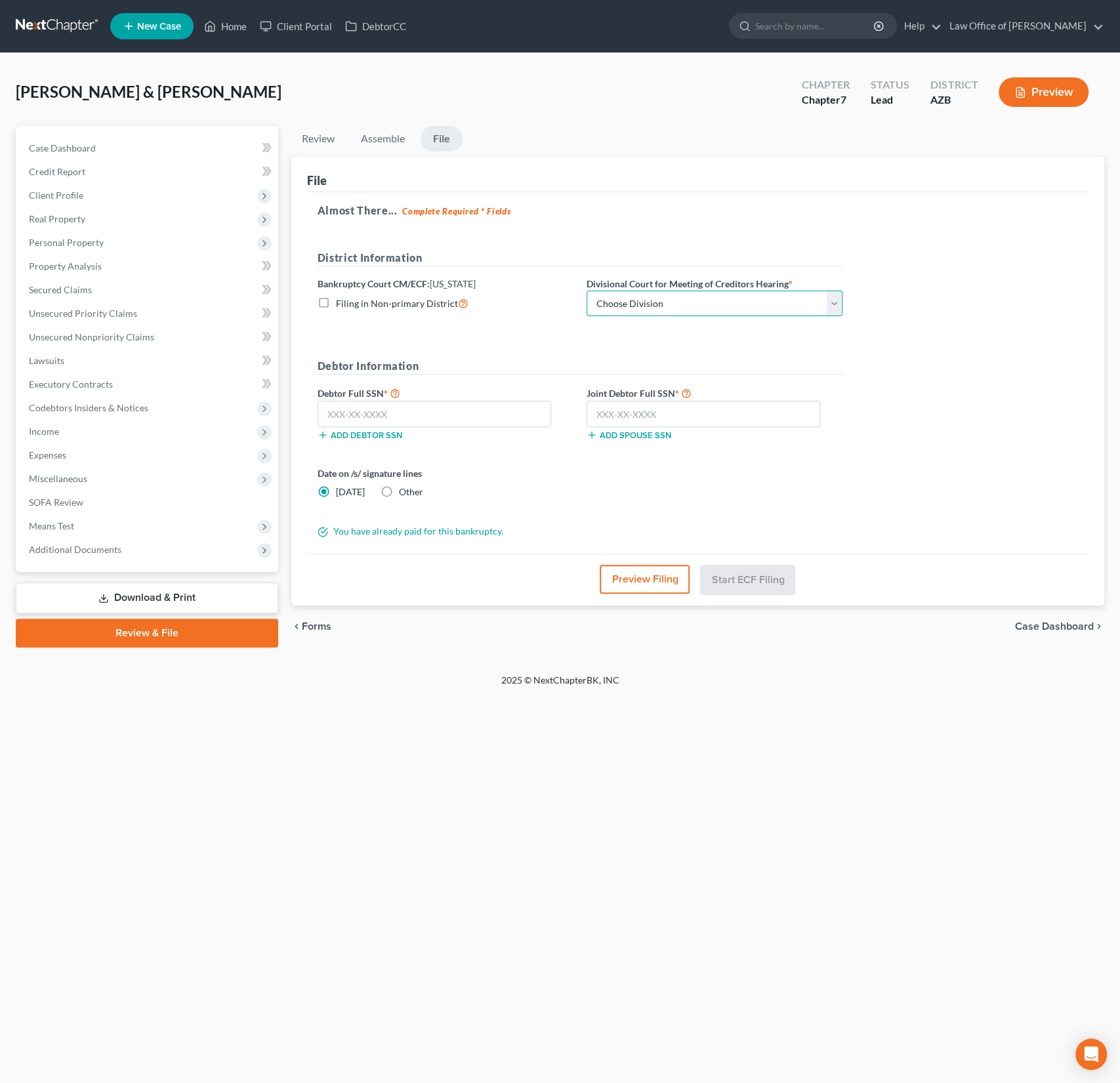
click at [650, 298] on select "Choose Division Phoenix [GEOGRAPHIC_DATA] [PERSON_NAME]" at bounding box center [715, 303] width 256 height 26
select select "0"
click at [587, 290] on select "Choose Division Phoenix [GEOGRAPHIC_DATA] [PERSON_NAME]" at bounding box center [715, 303] width 256 height 26
click at [411, 406] on input "text" at bounding box center [434, 414] width 234 height 26
type input "293-74-5015"
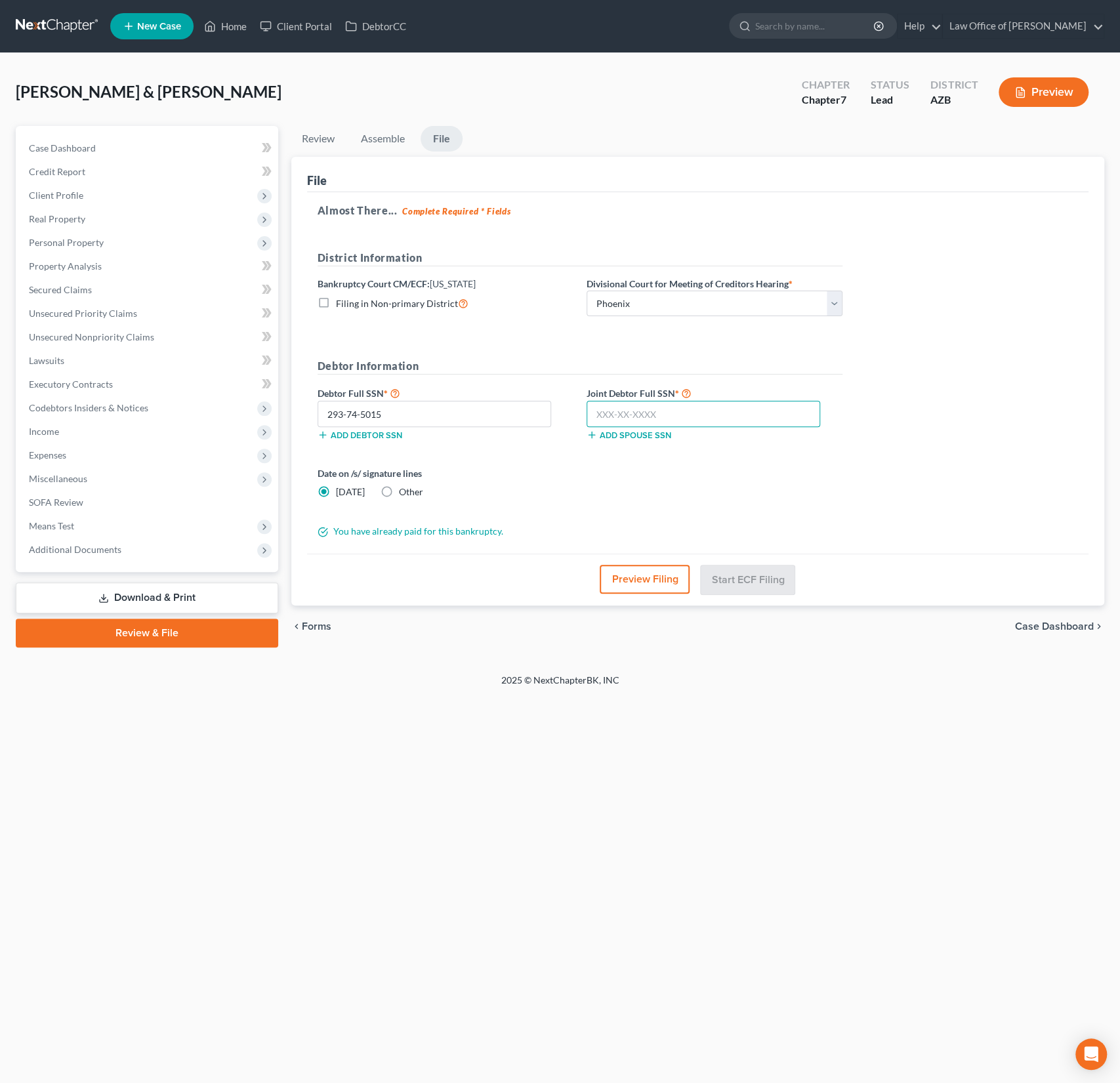
click at [633, 418] on input "text" at bounding box center [703, 414] width 234 height 26
type input "294-88-8248"
click at [649, 577] on button "Preview Filing" at bounding box center [645, 580] width 90 height 29
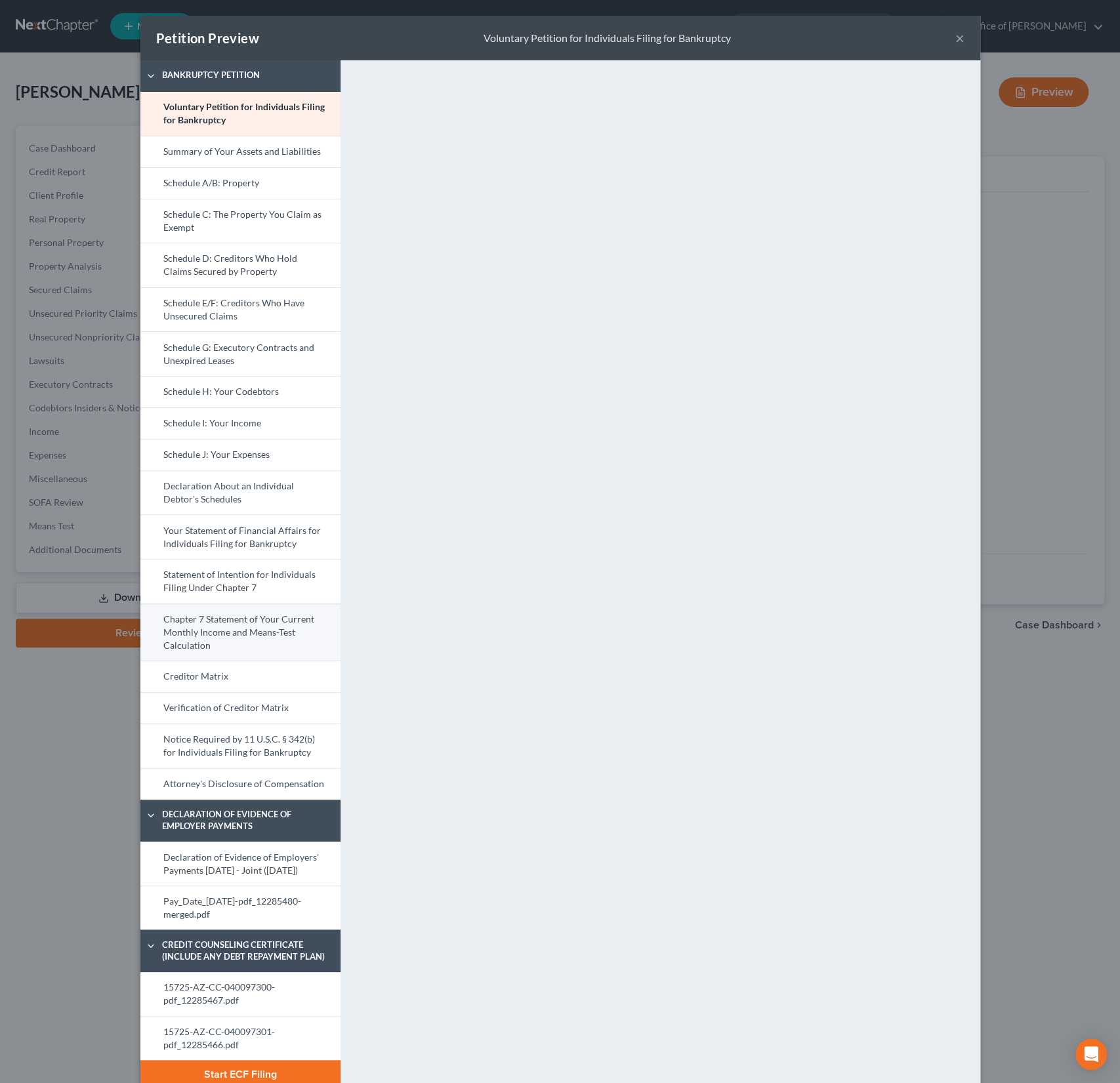
click at [227, 633] on link "Chapter 7 Statement of Your Current Monthly Income and Means-Test Calculation" at bounding box center [240, 632] width 200 height 57
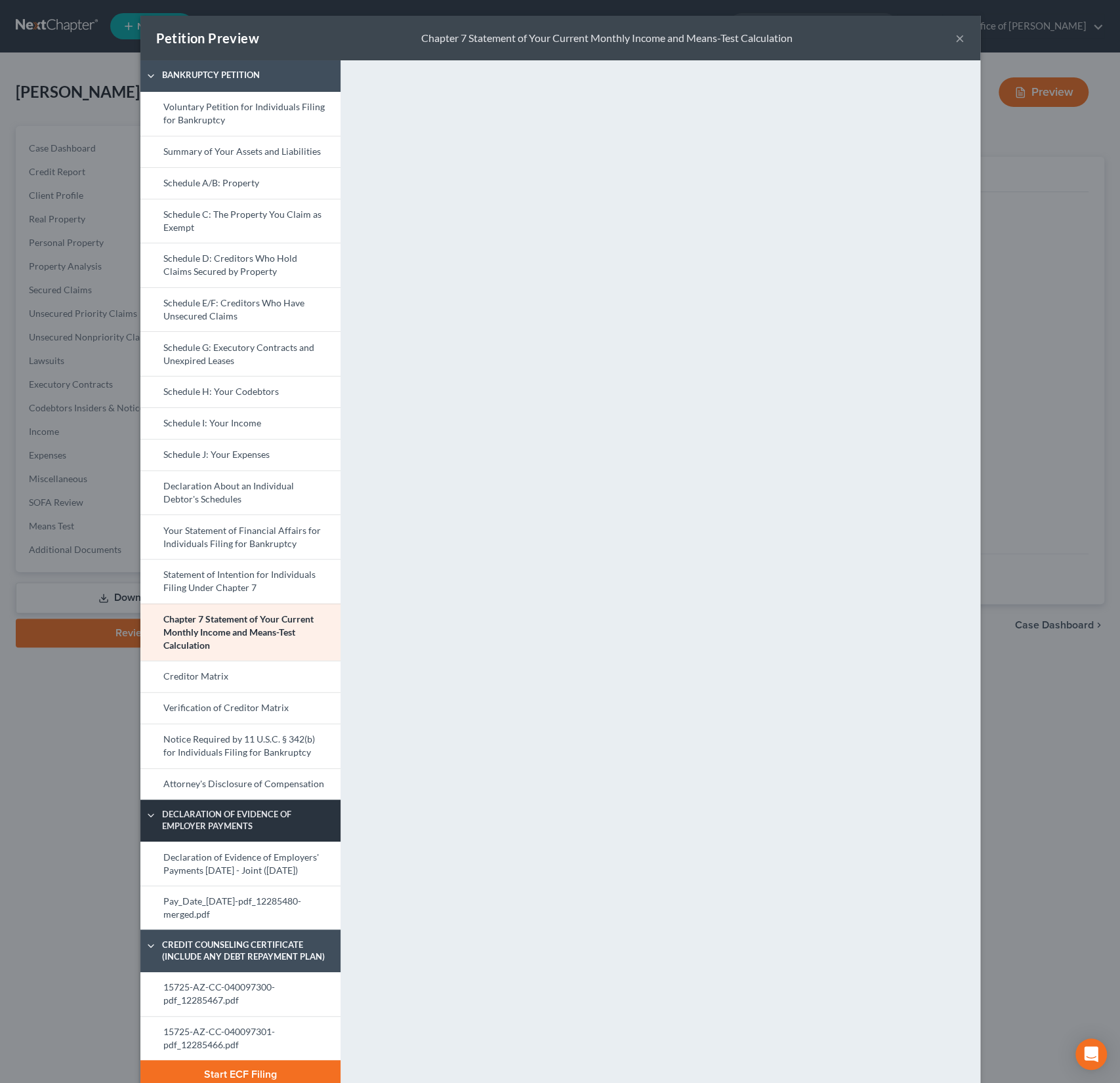
scroll to position [32, 0]
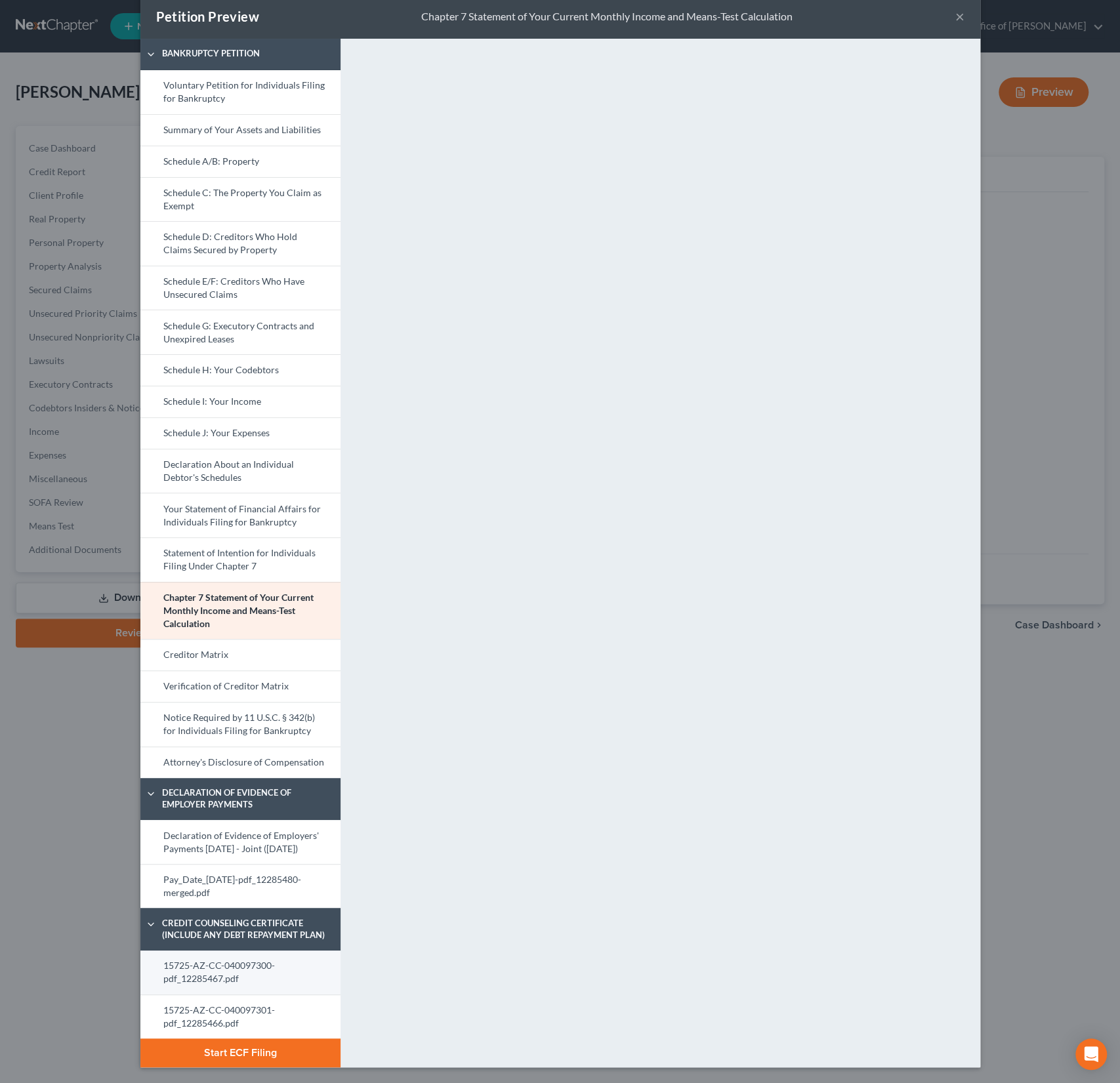
click at [240, 984] on link "15725-AZ-CC-040097300-pdf_12285467.pdf" at bounding box center [240, 972] width 200 height 44
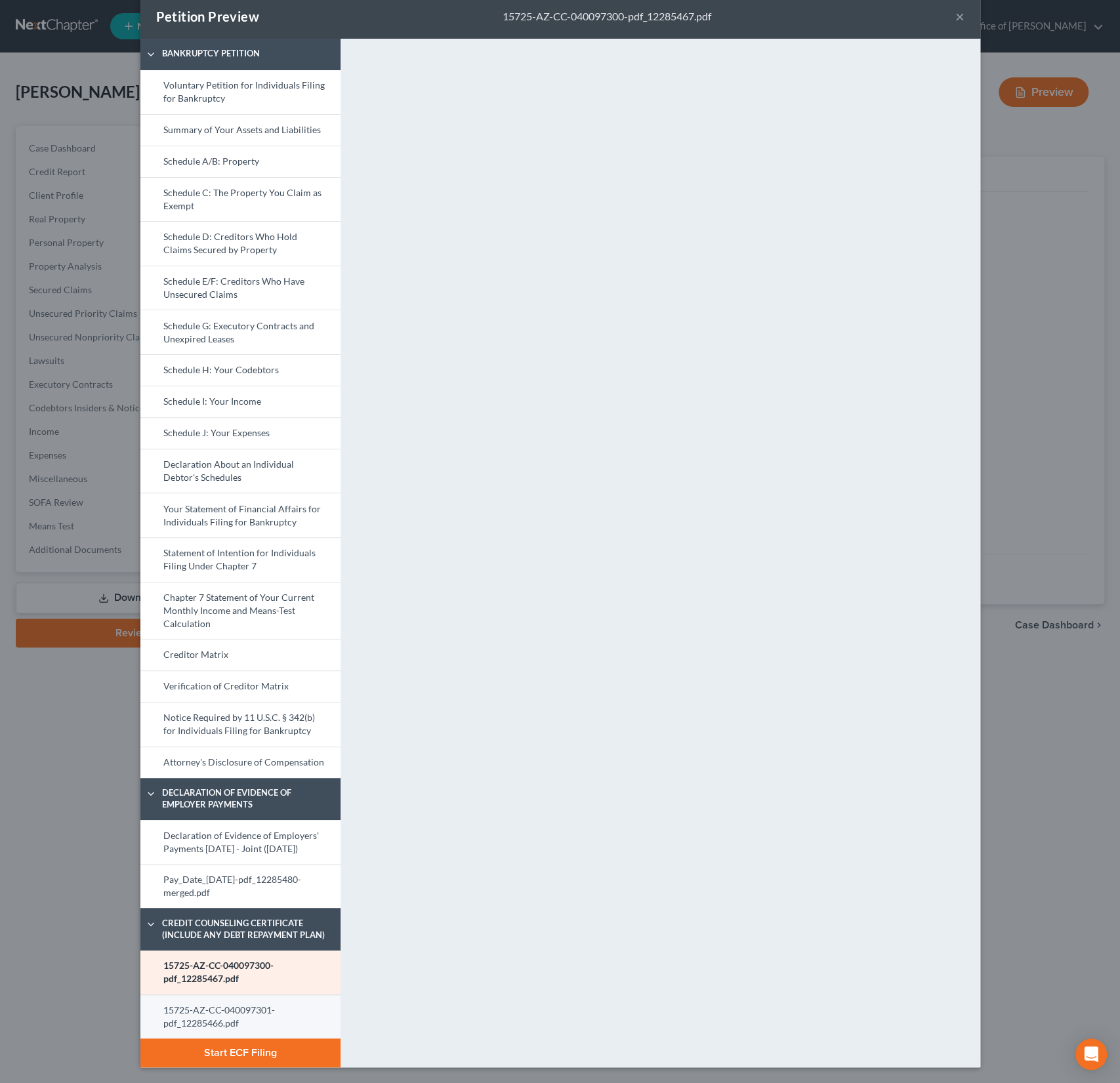
click at [233, 1021] on link "15725-AZ-CC-040097301-pdf_12285466.pdf" at bounding box center [240, 1017] width 200 height 44
click at [229, 1050] on button "Start ECF Filing" at bounding box center [240, 1053] width 200 height 29
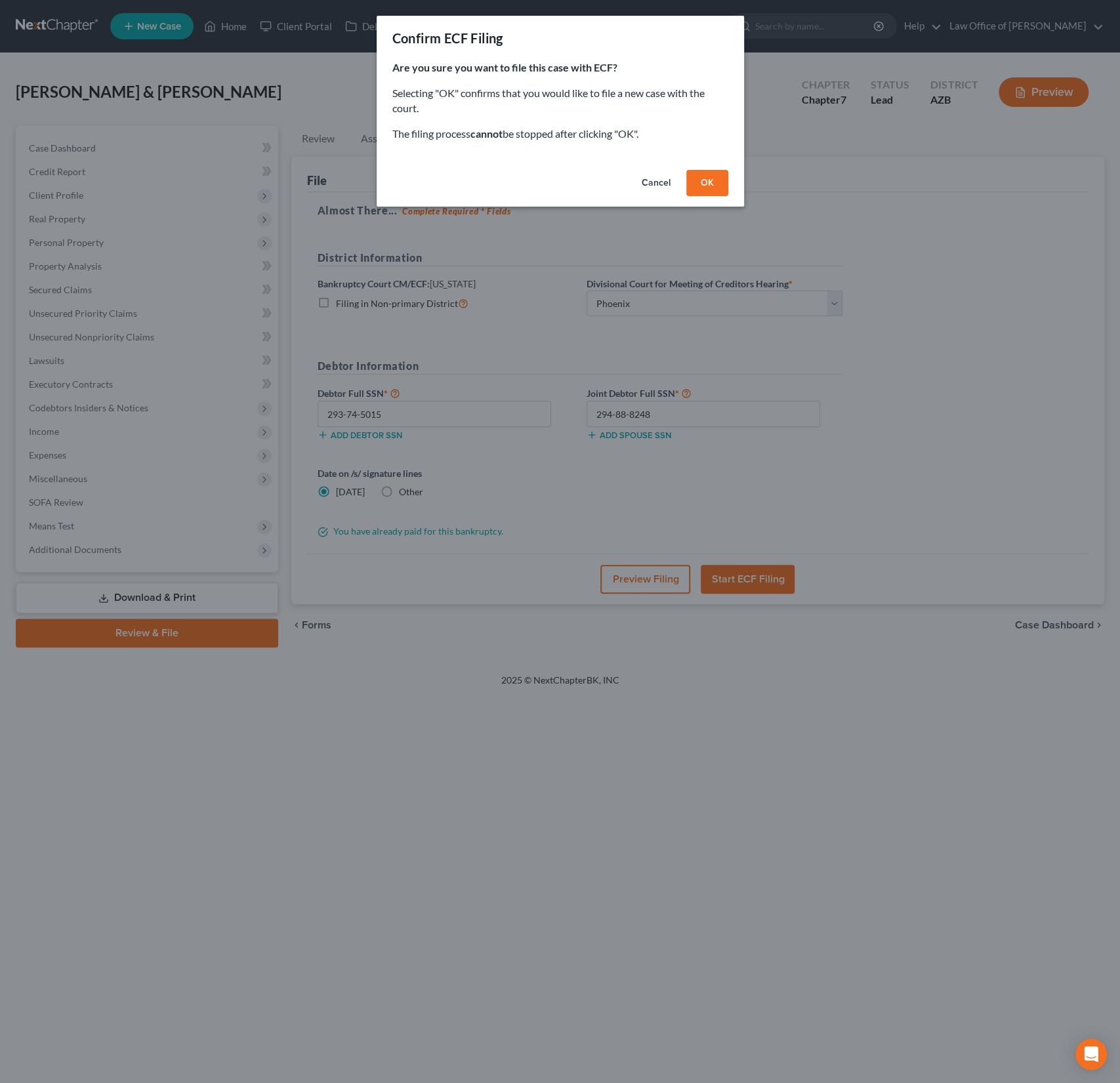
click at [705, 188] on button "OK" at bounding box center [707, 183] width 42 height 26
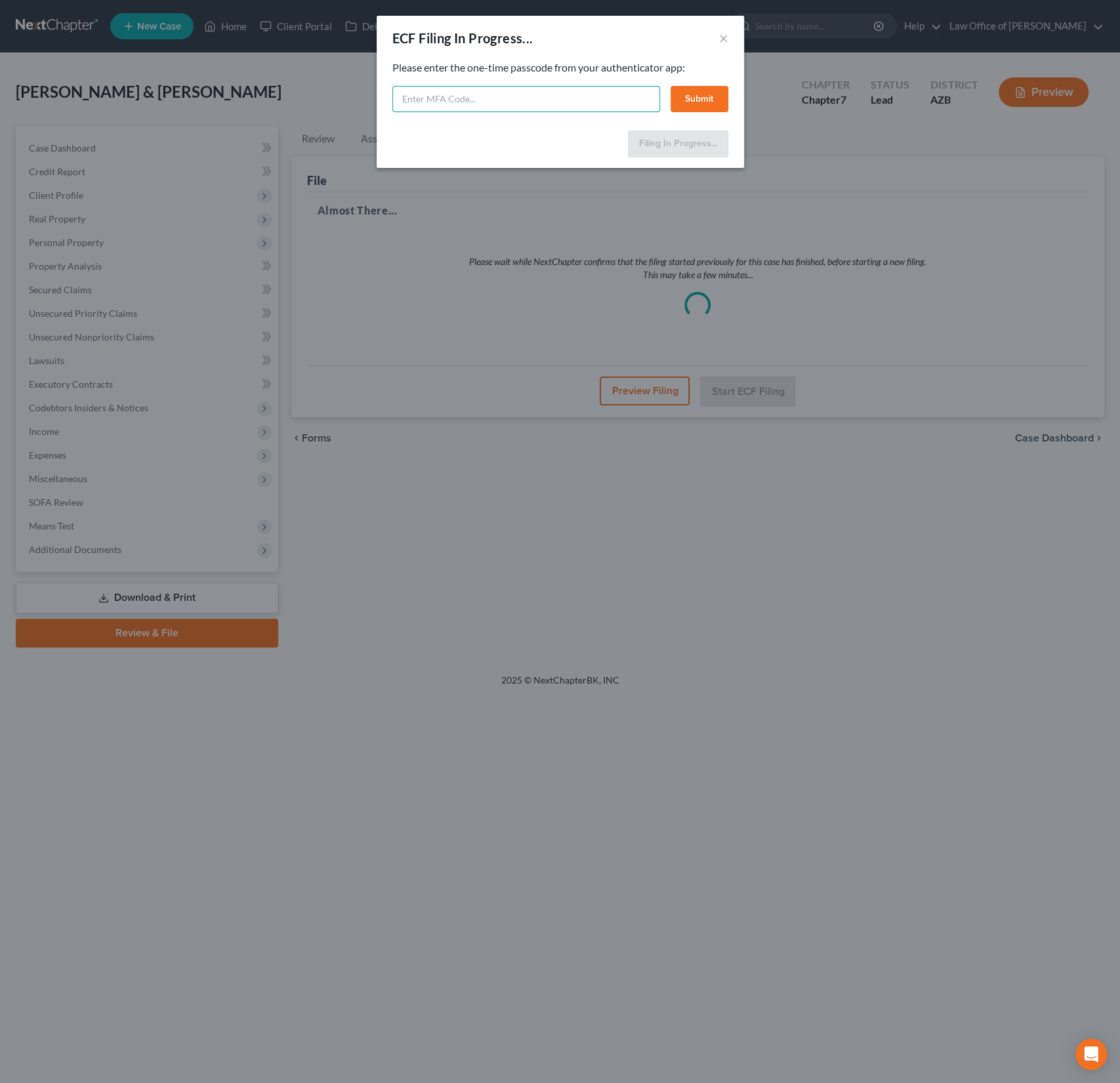
click at [462, 93] on input "text" at bounding box center [526, 99] width 267 height 26
type input "132952"
click at [700, 97] on button "Submit" at bounding box center [699, 99] width 57 height 26
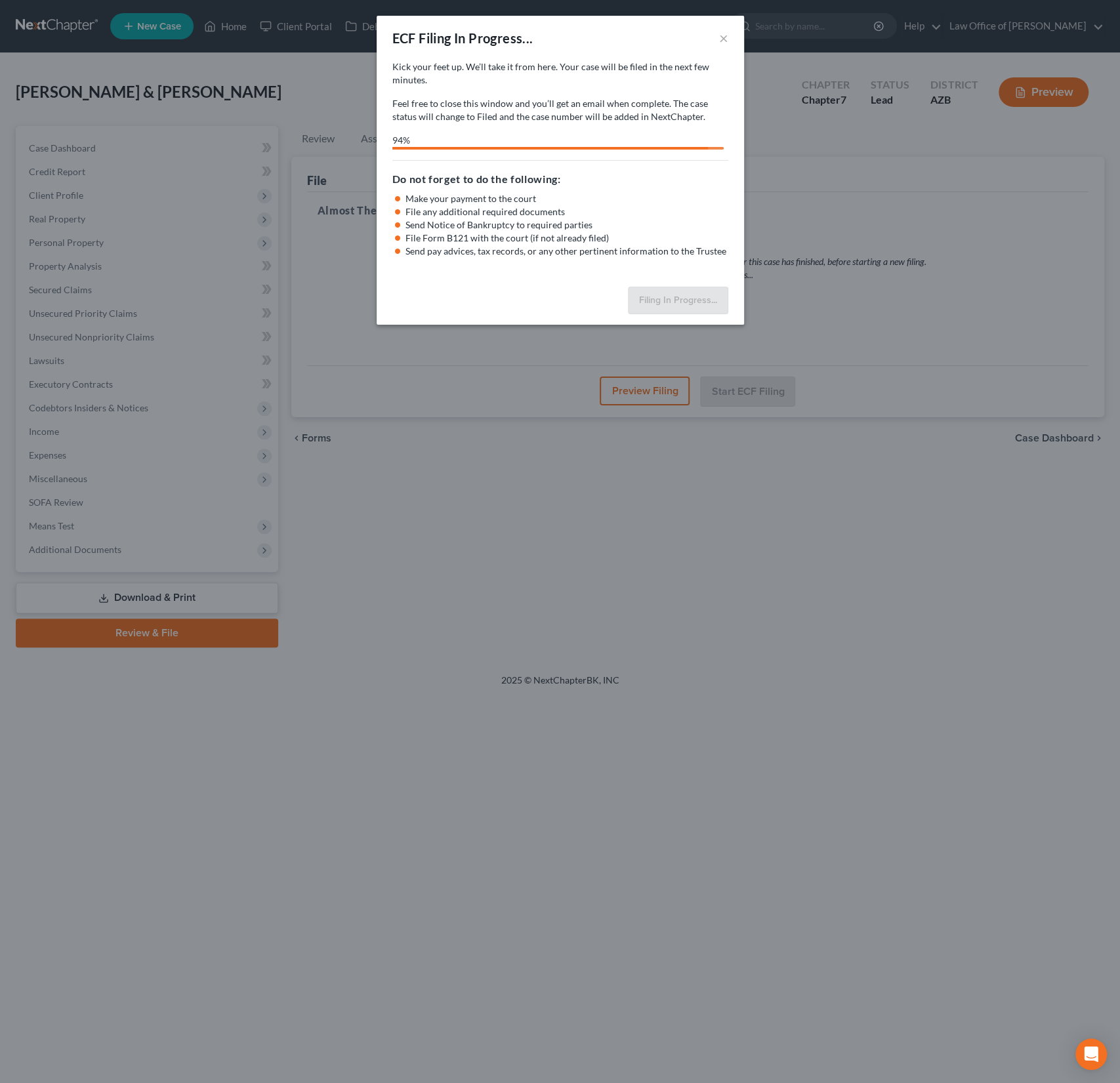
select select "0"
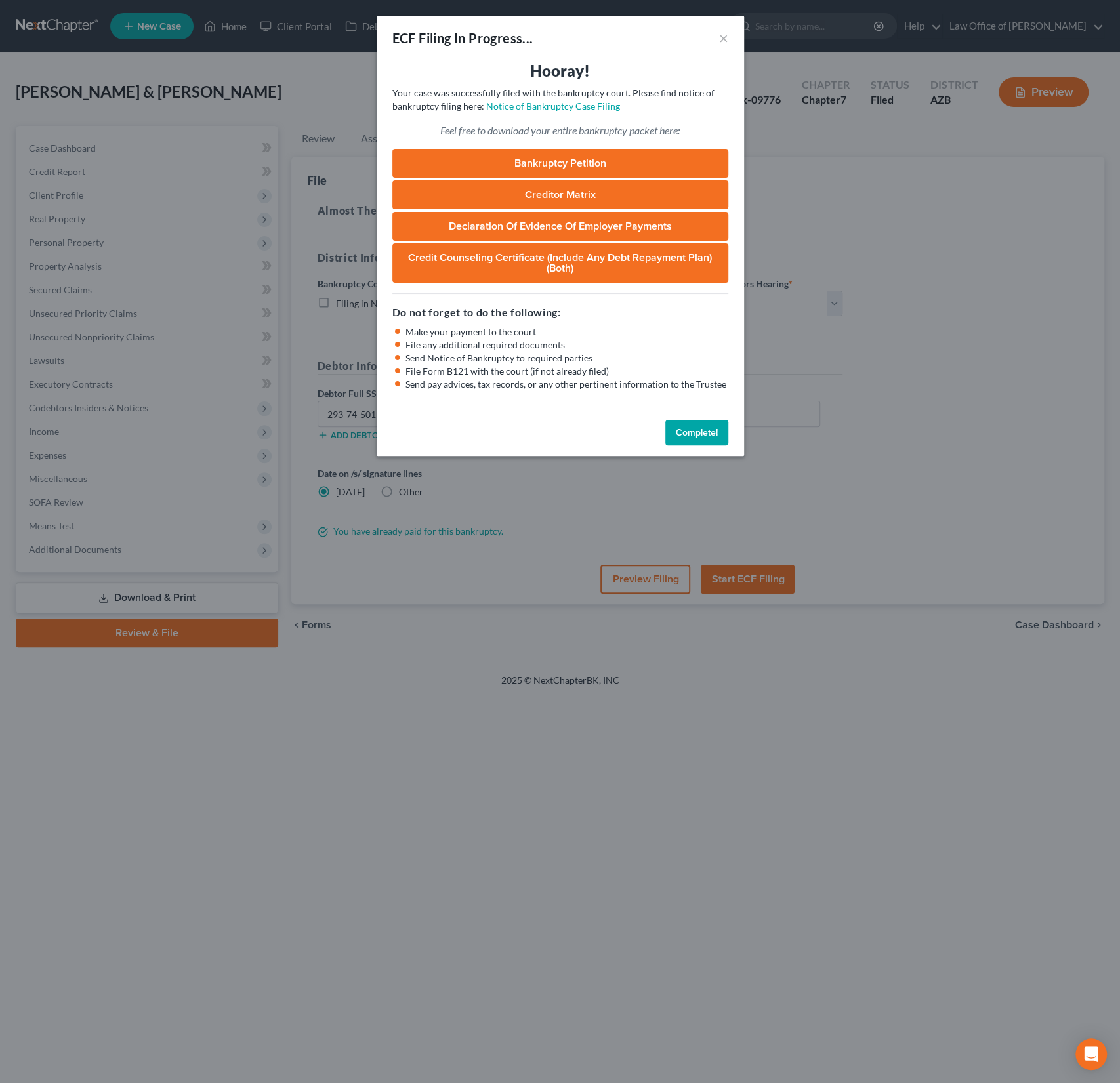
click at [533, 159] on link "Bankruptcy Petition" at bounding box center [560, 163] width 336 height 29
click at [721, 38] on button "×" at bounding box center [724, 38] width 9 height 16
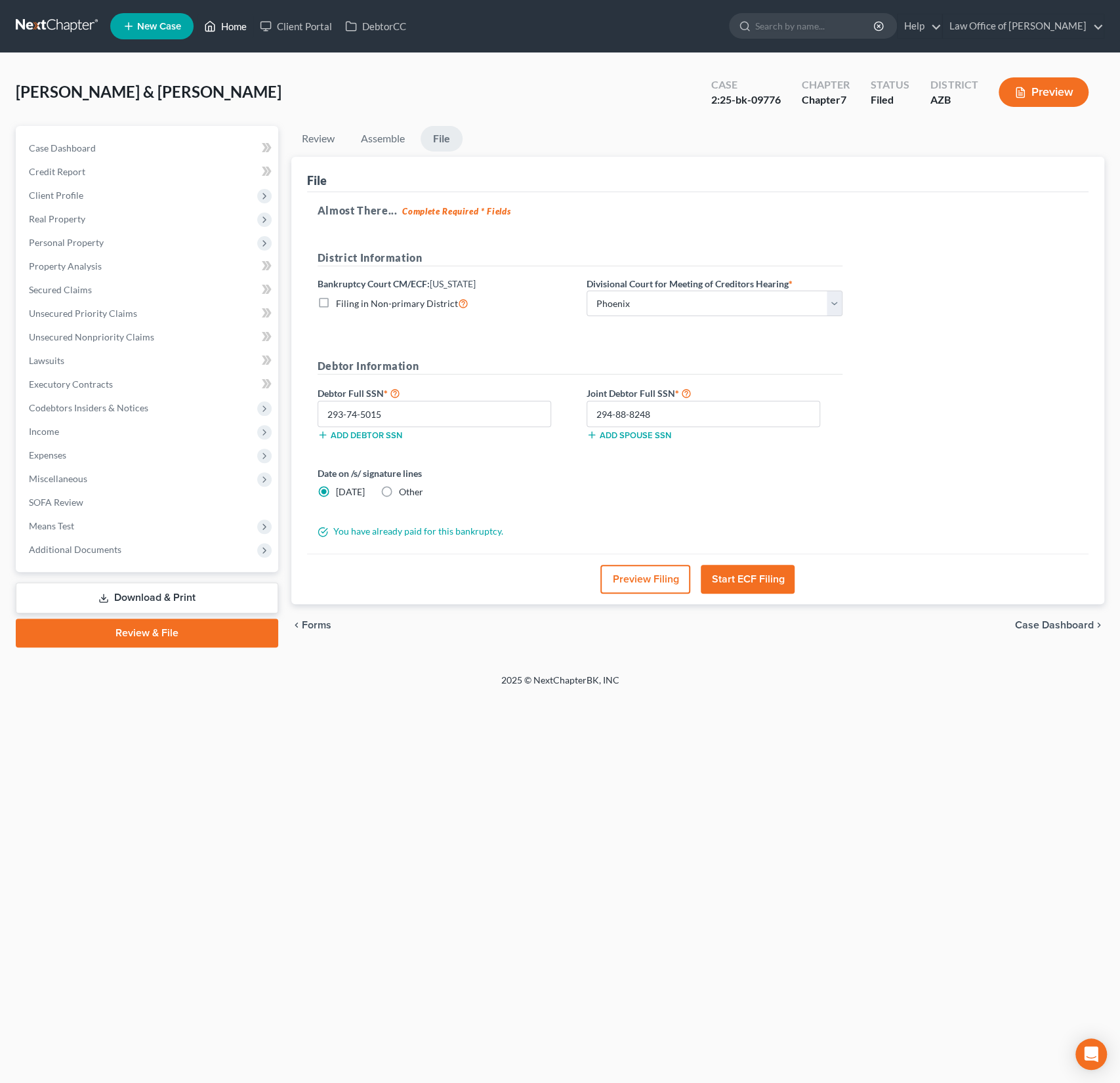
click at [237, 27] on link "Home" at bounding box center [225, 26] width 56 height 24
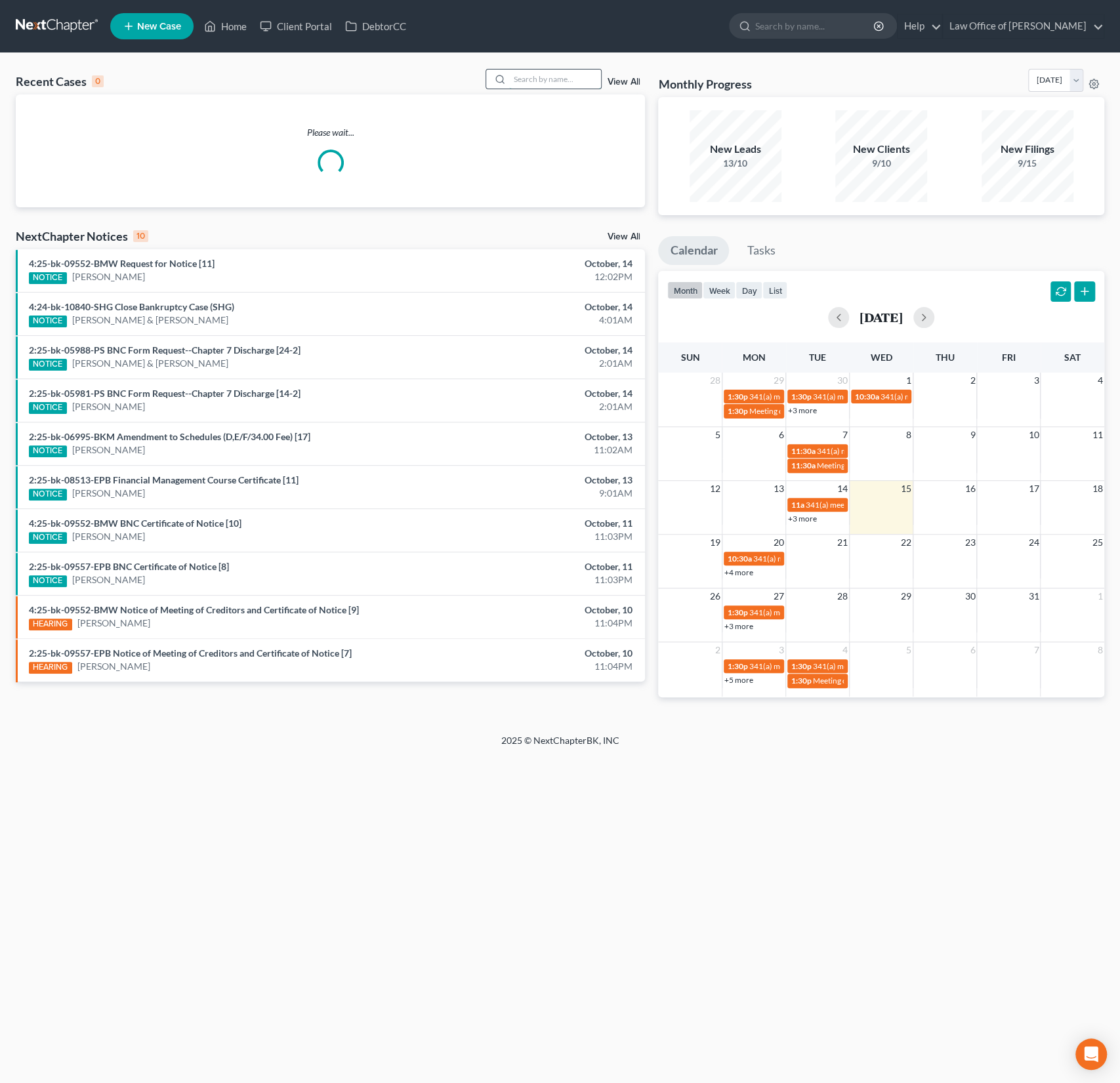
click at [529, 79] on input "search" at bounding box center [555, 79] width 92 height 19
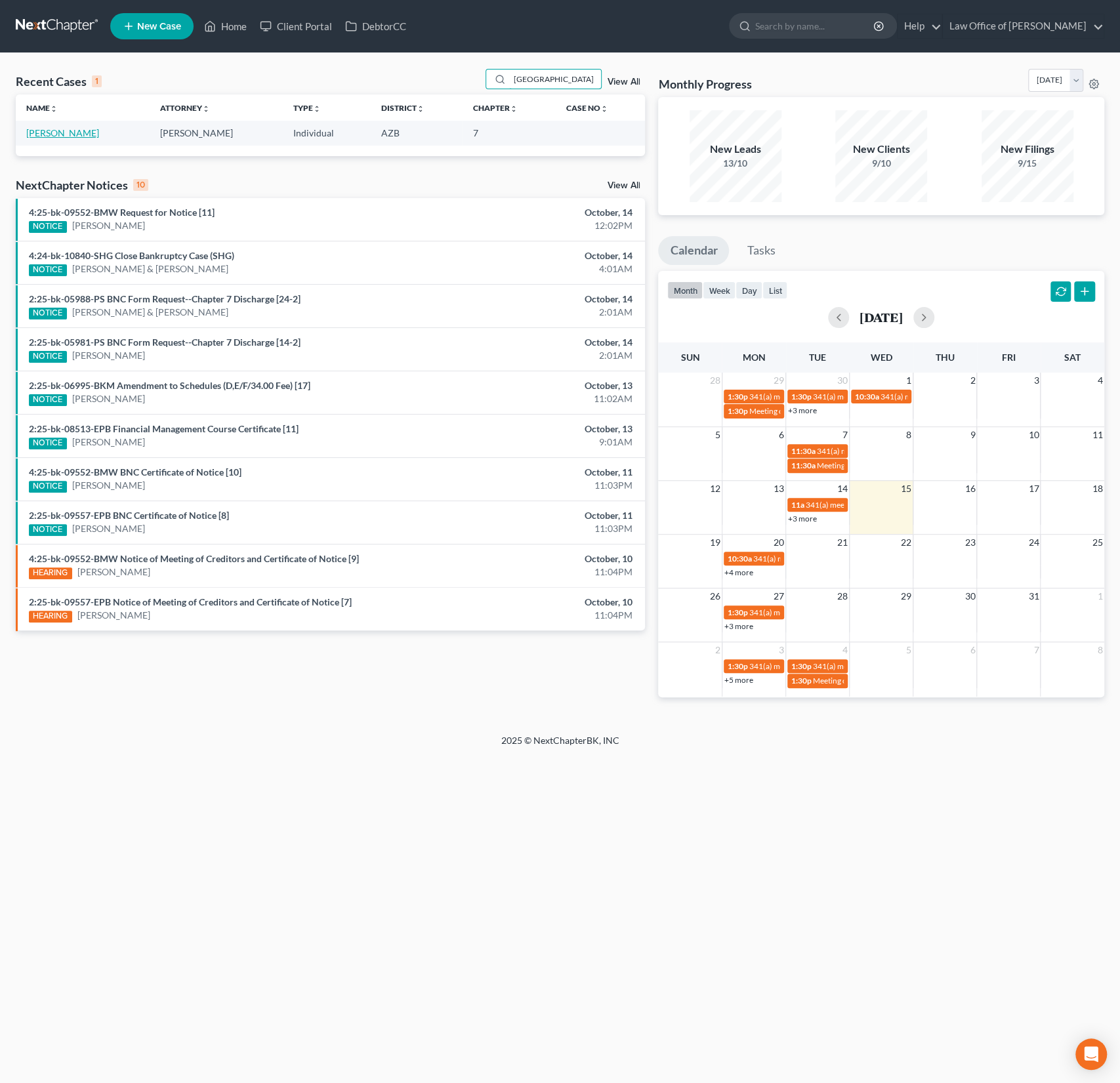
type input "[GEOGRAPHIC_DATA]"
click at [73, 135] on link "[PERSON_NAME]" at bounding box center [62, 133] width 73 height 11
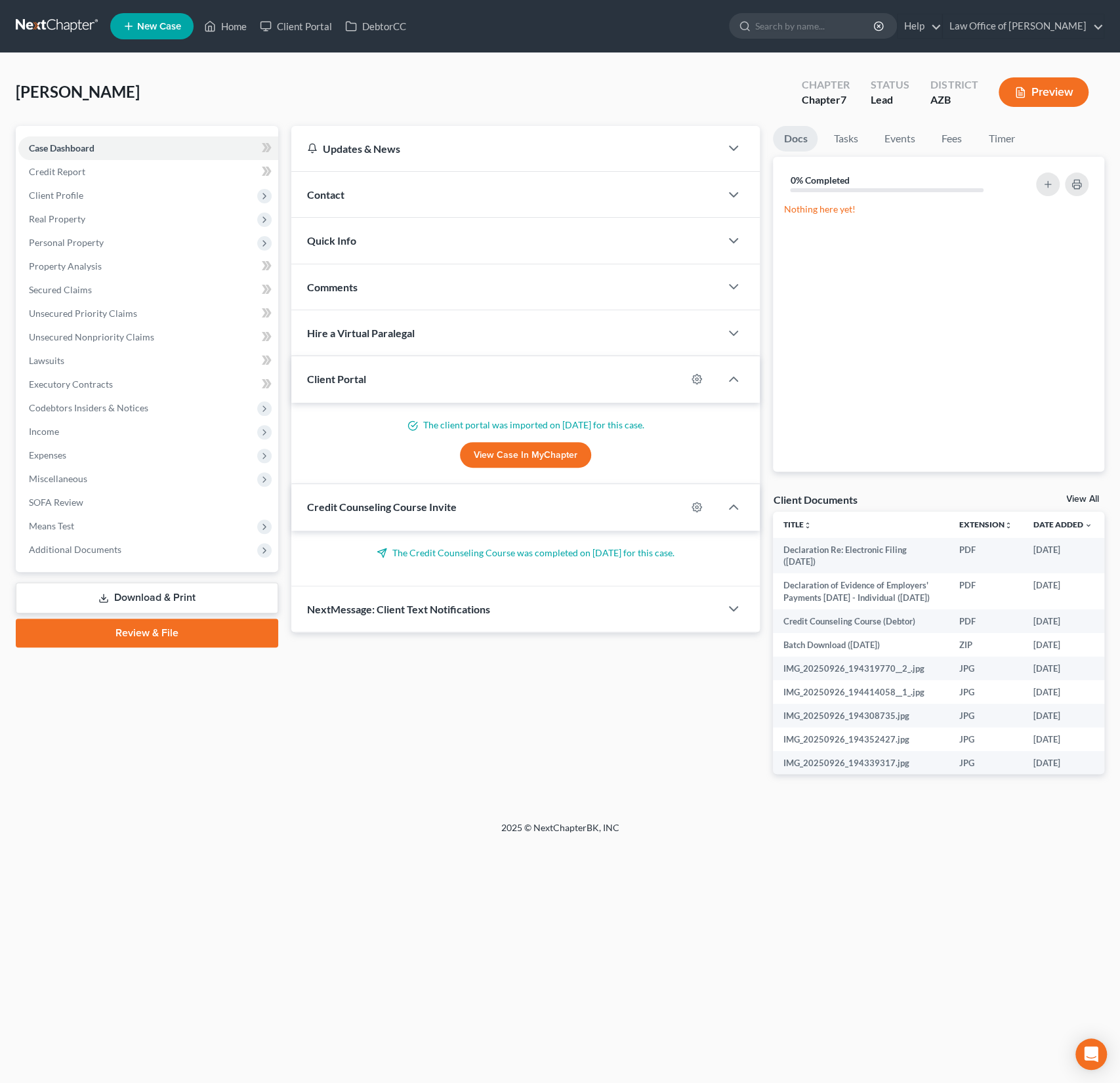
click at [124, 562] on div "Case Dashboard Payments Invoices Payments Payments Credit Report Client Profile…" at bounding box center [147, 348] width 263 height 446
click at [121, 556] on span "Additional Documents" at bounding box center [148, 549] width 260 height 24
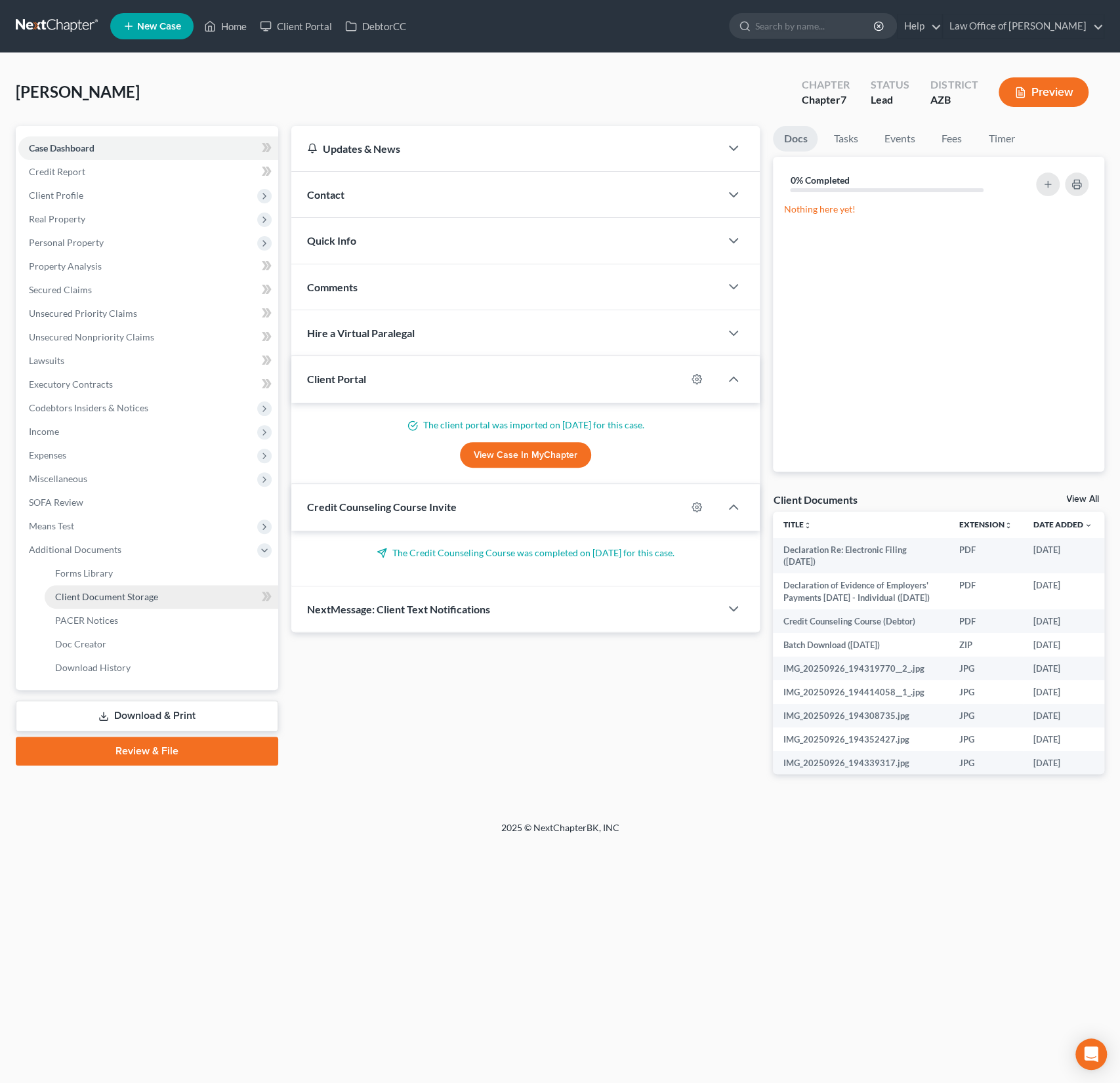
click at [114, 597] on span "Client Document Storage" at bounding box center [106, 597] width 103 height 11
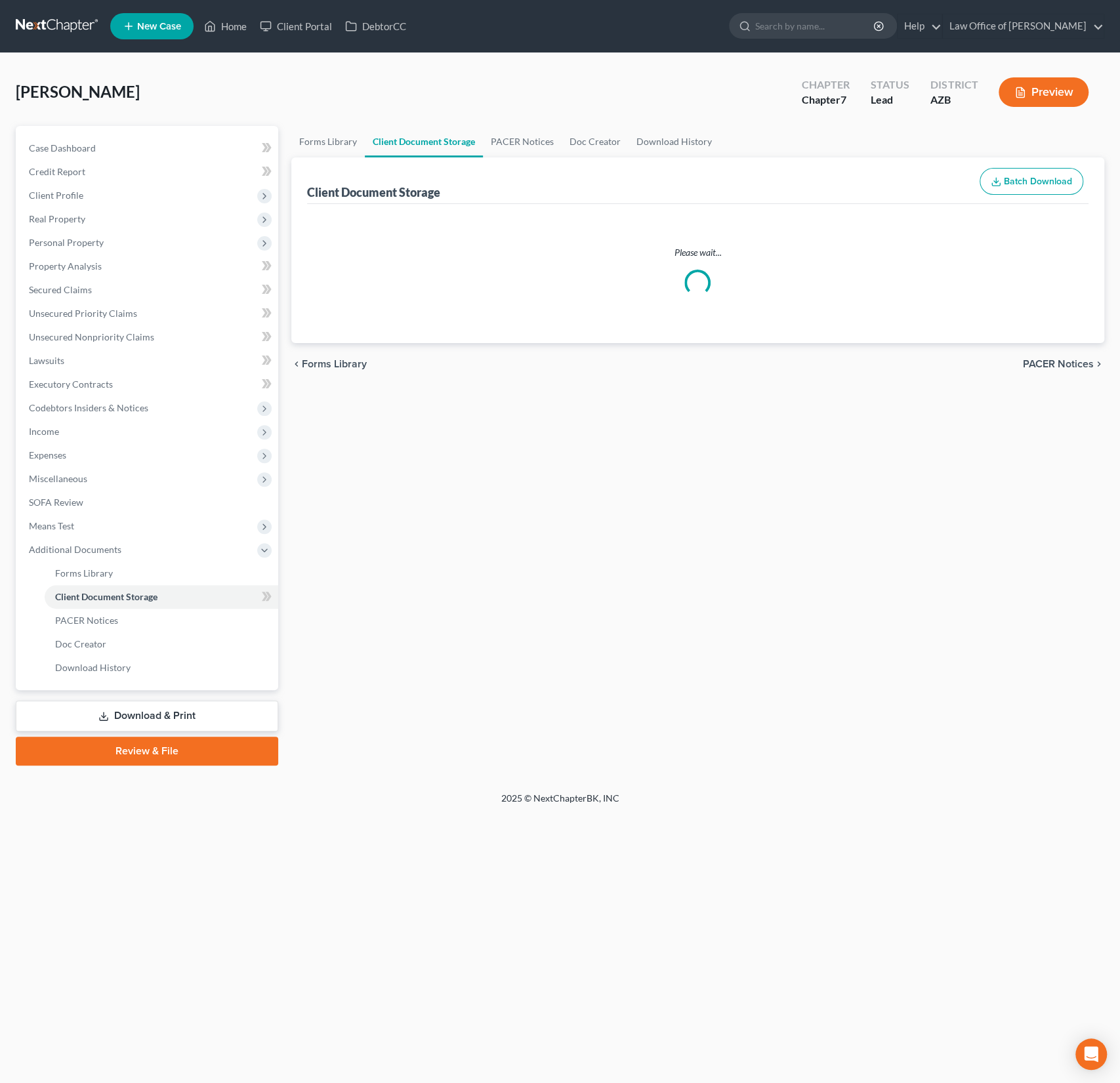
select select "14"
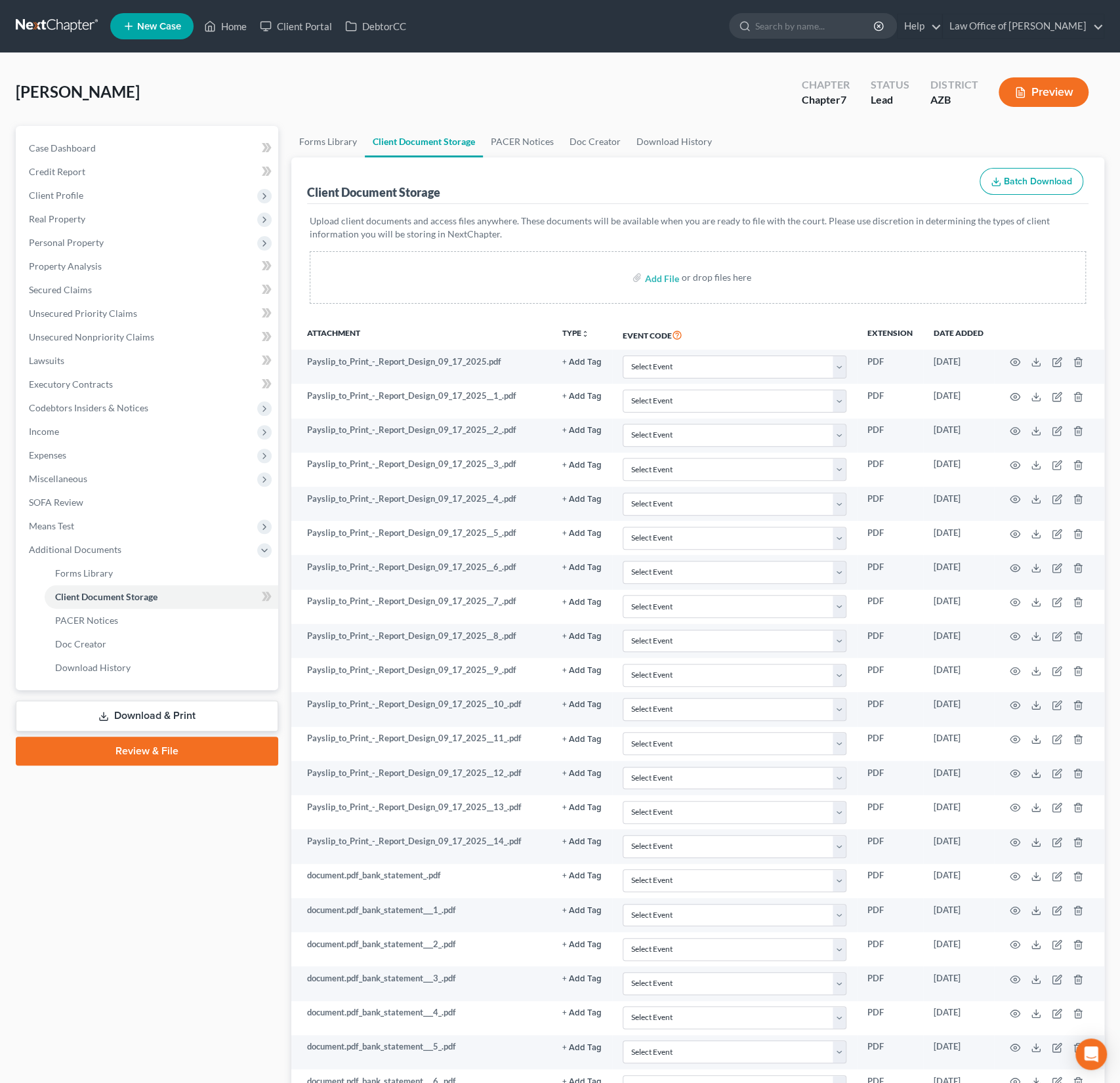
select select "14"
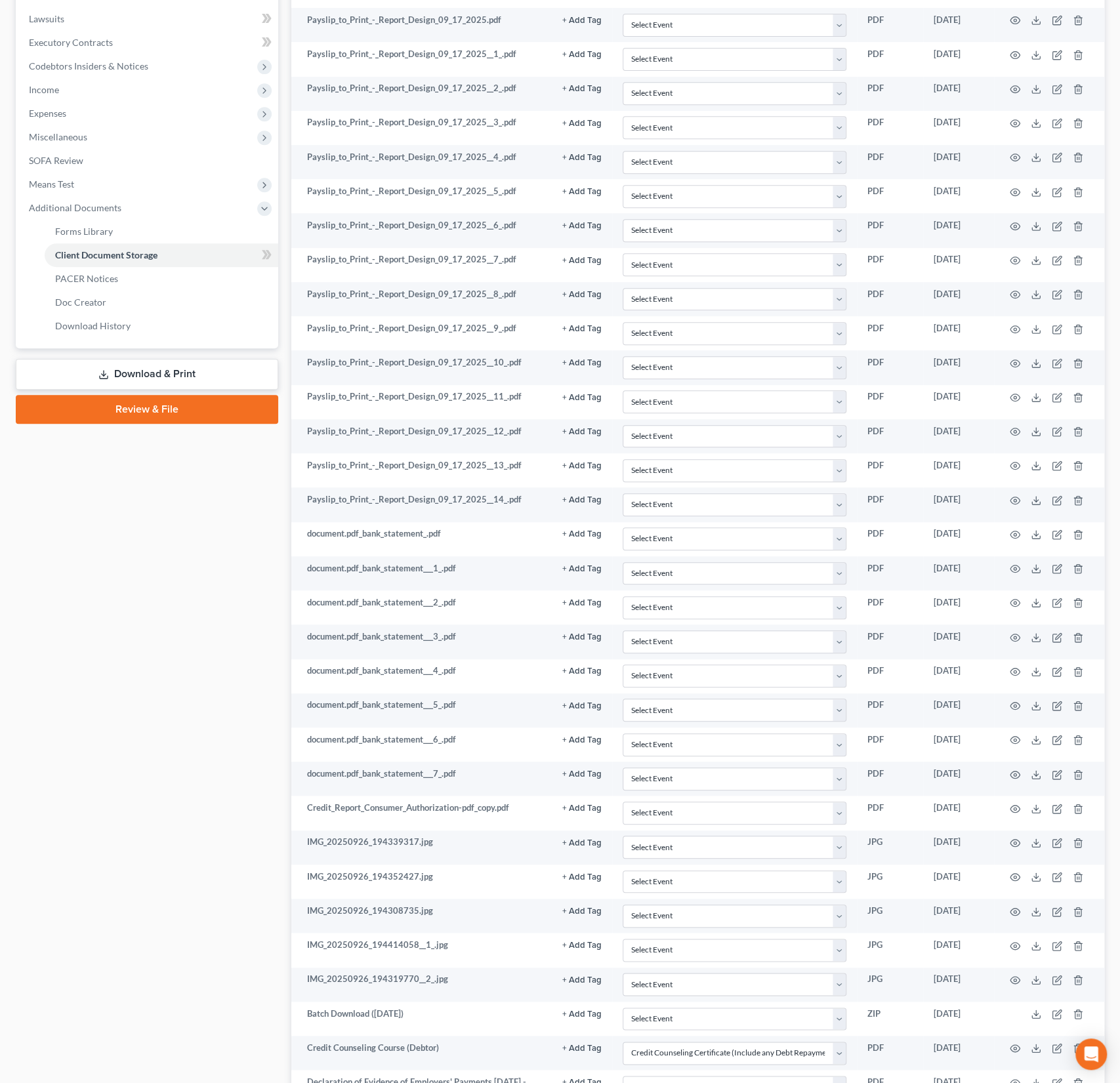
scroll to position [523, 0]
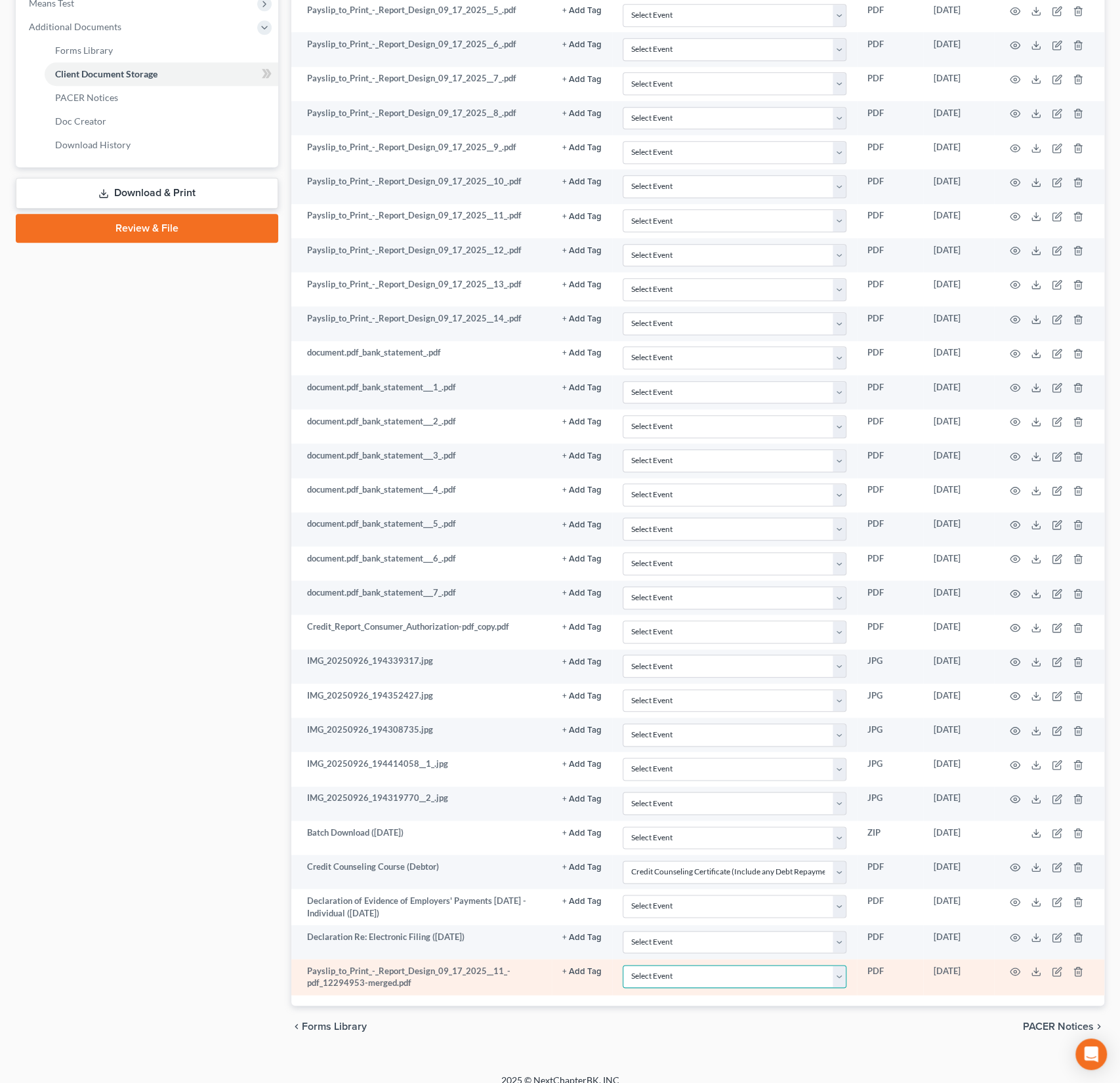
click at [676, 965] on select "Select Event AA Schedules and Statements (Formerly All Required) Amended Chapte…" at bounding box center [735, 977] width 224 height 23
select select "18"
click at [624, 965] on select "Select Event AA Schedules and Statements (Formerly All Required) Amended Chapte…" at bounding box center [735, 977] width 224 height 23
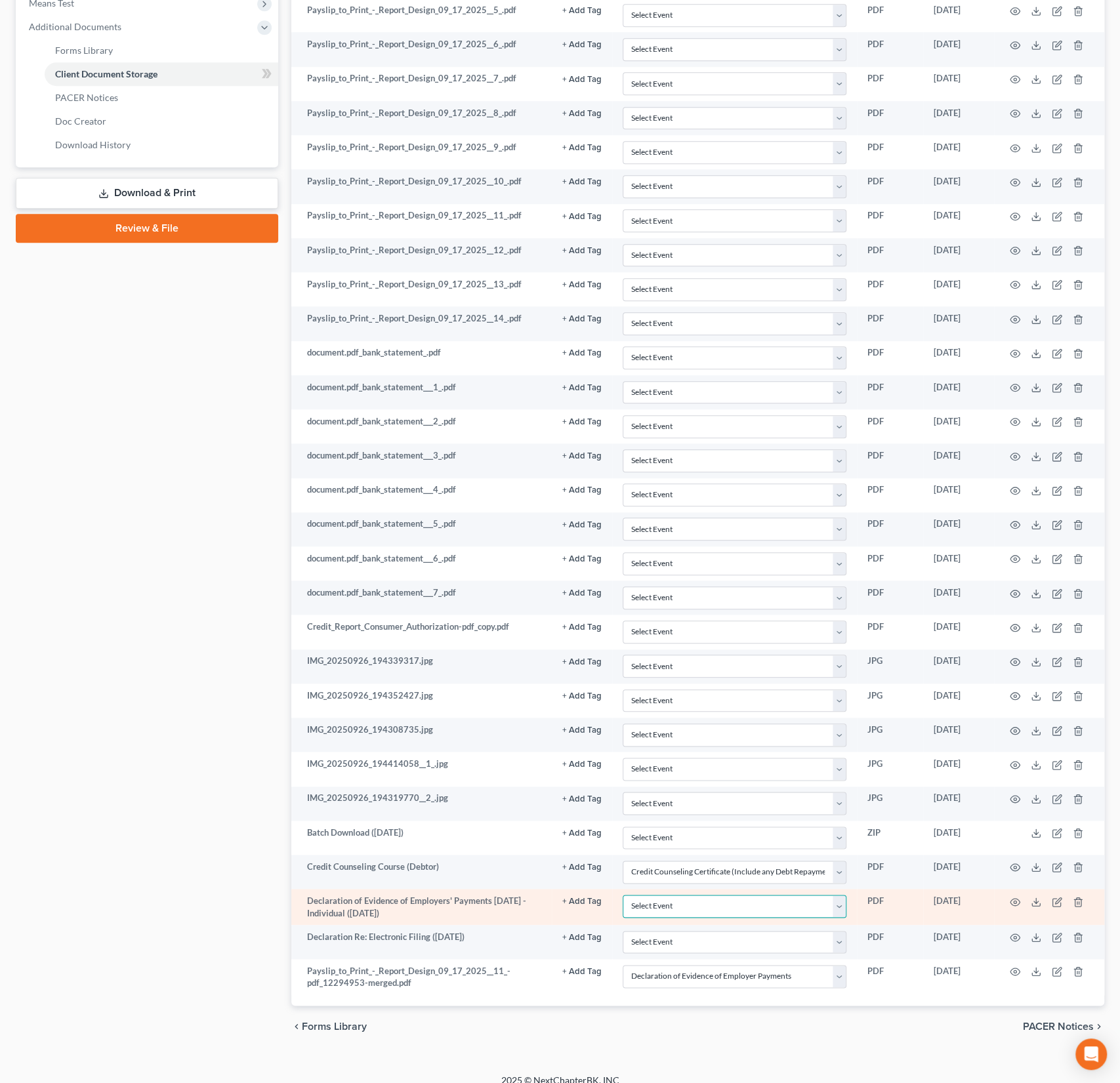
click at [670, 895] on select "Select Event AA Schedules and Statements (Formerly All Required) Amended Chapte…" at bounding box center [735, 906] width 224 height 23
select select "18"
click at [624, 895] on select "Select Event AA Schedules and Statements (Formerly All Required) Amended Chapte…" at bounding box center [735, 906] width 224 height 23
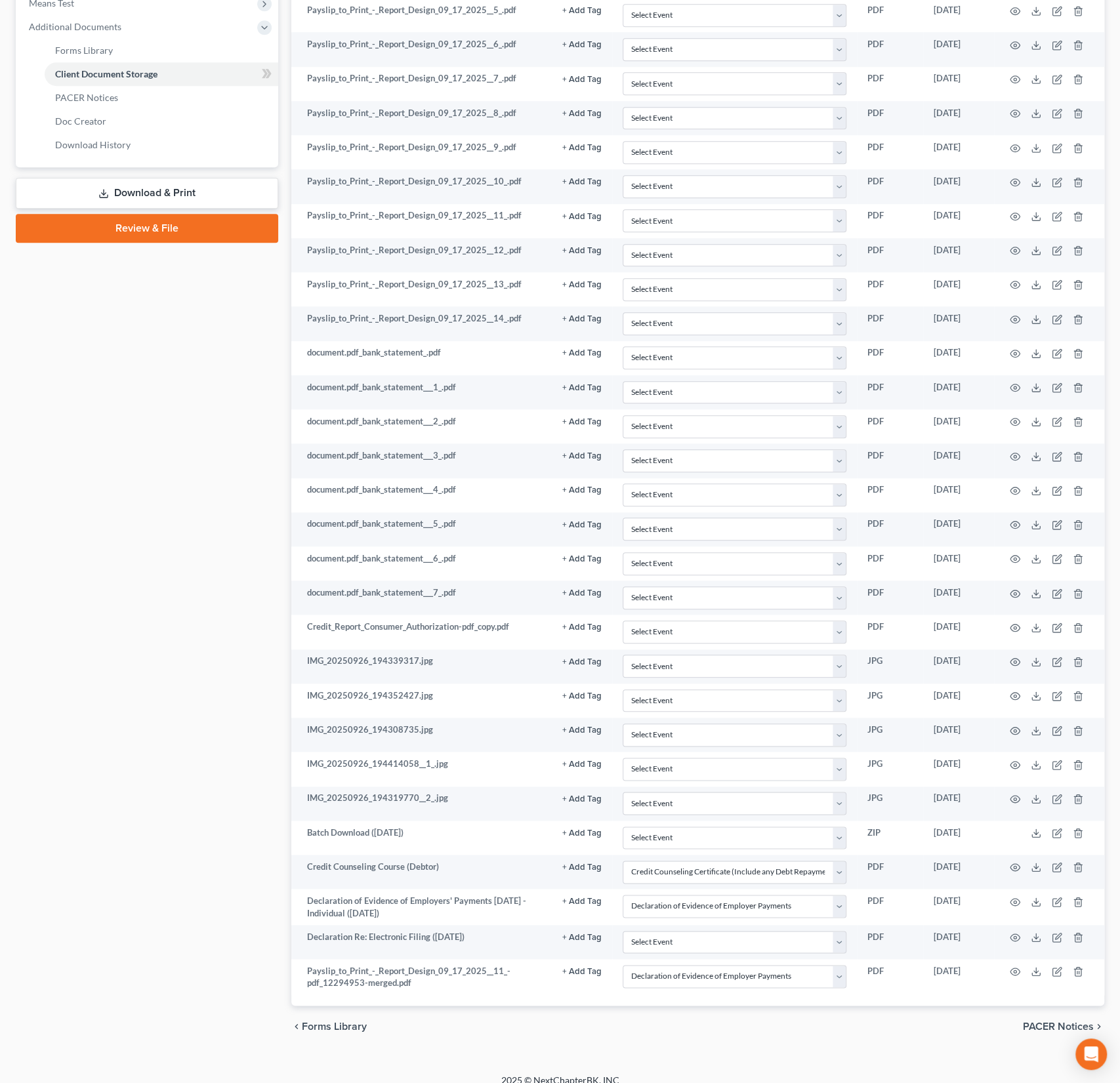
click at [176, 222] on link "Review & File" at bounding box center [147, 228] width 263 height 29
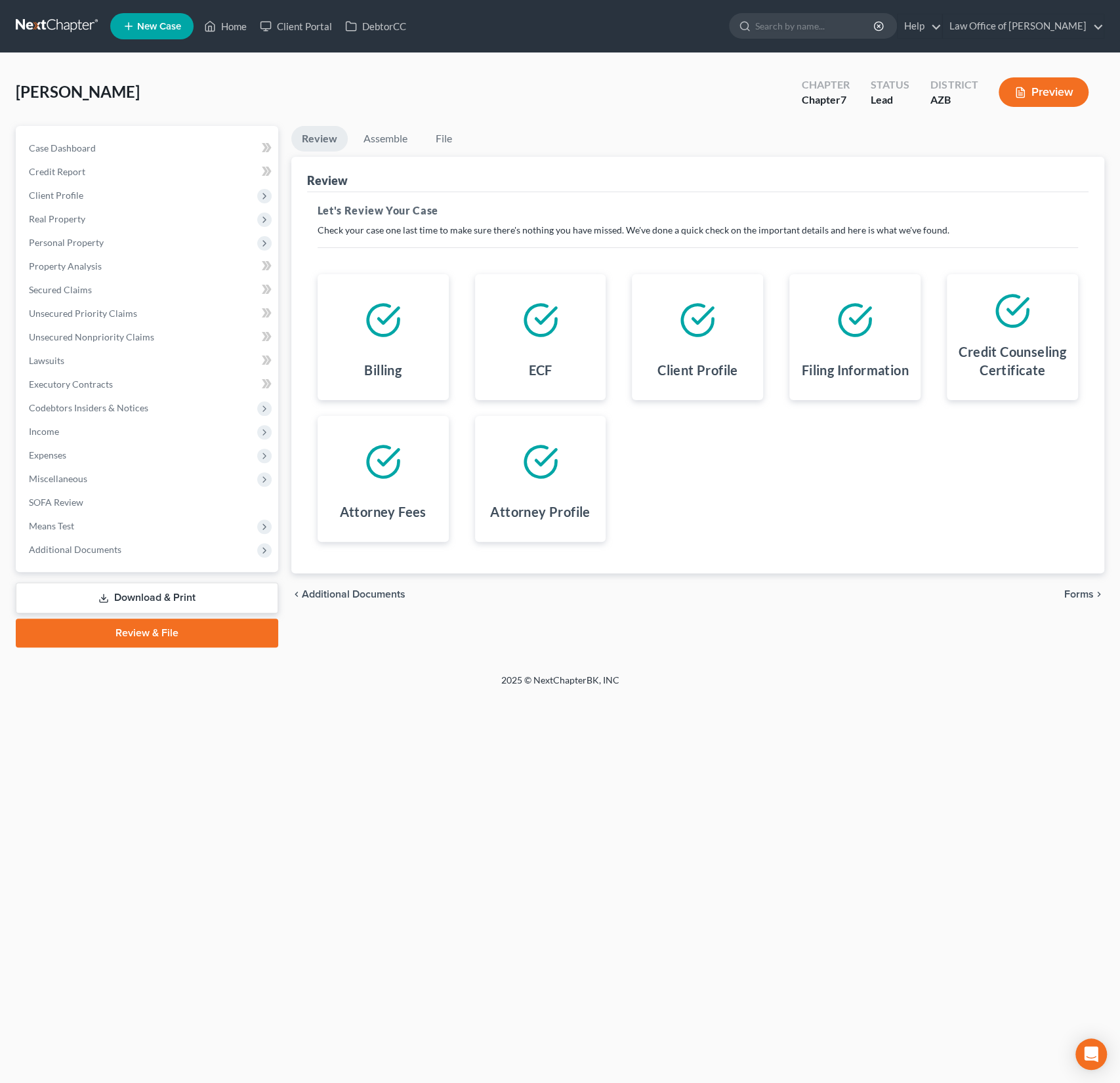
click at [1077, 597] on span "Forms" at bounding box center [1079, 594] width 30 height 11
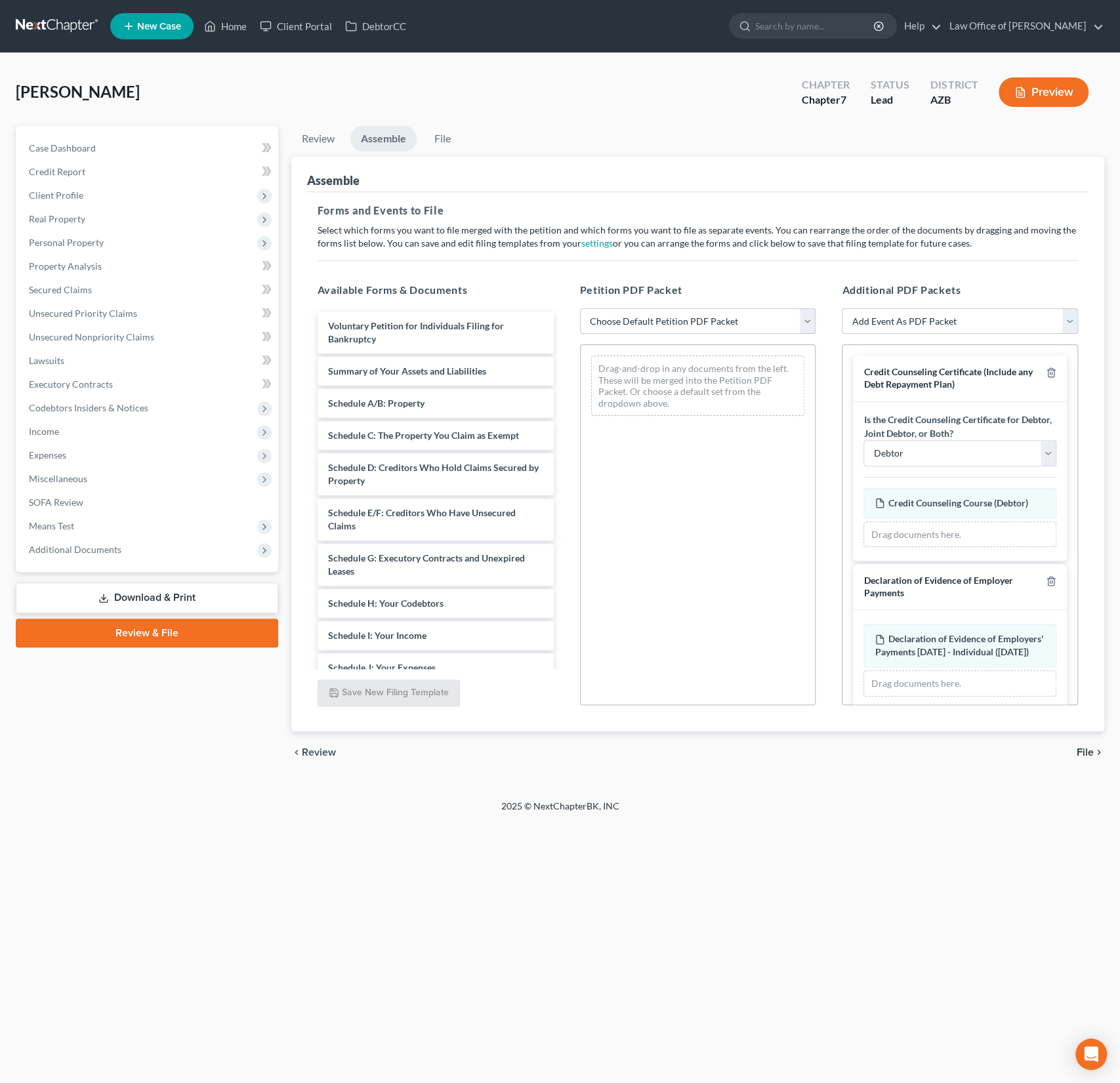
click at [652, 318] on select "Choose Default Petition PDF Packet Complete Bankruptcy Petition (all forms and …" at bounding box center [698, 322] width 236 height 26
select select "0"
click at [580, 309] on select "Choose Default Petition PDF Packet Complete Bankruptcy Petition (all forms and …" at bounding box center [698, 322] width 236 height 26
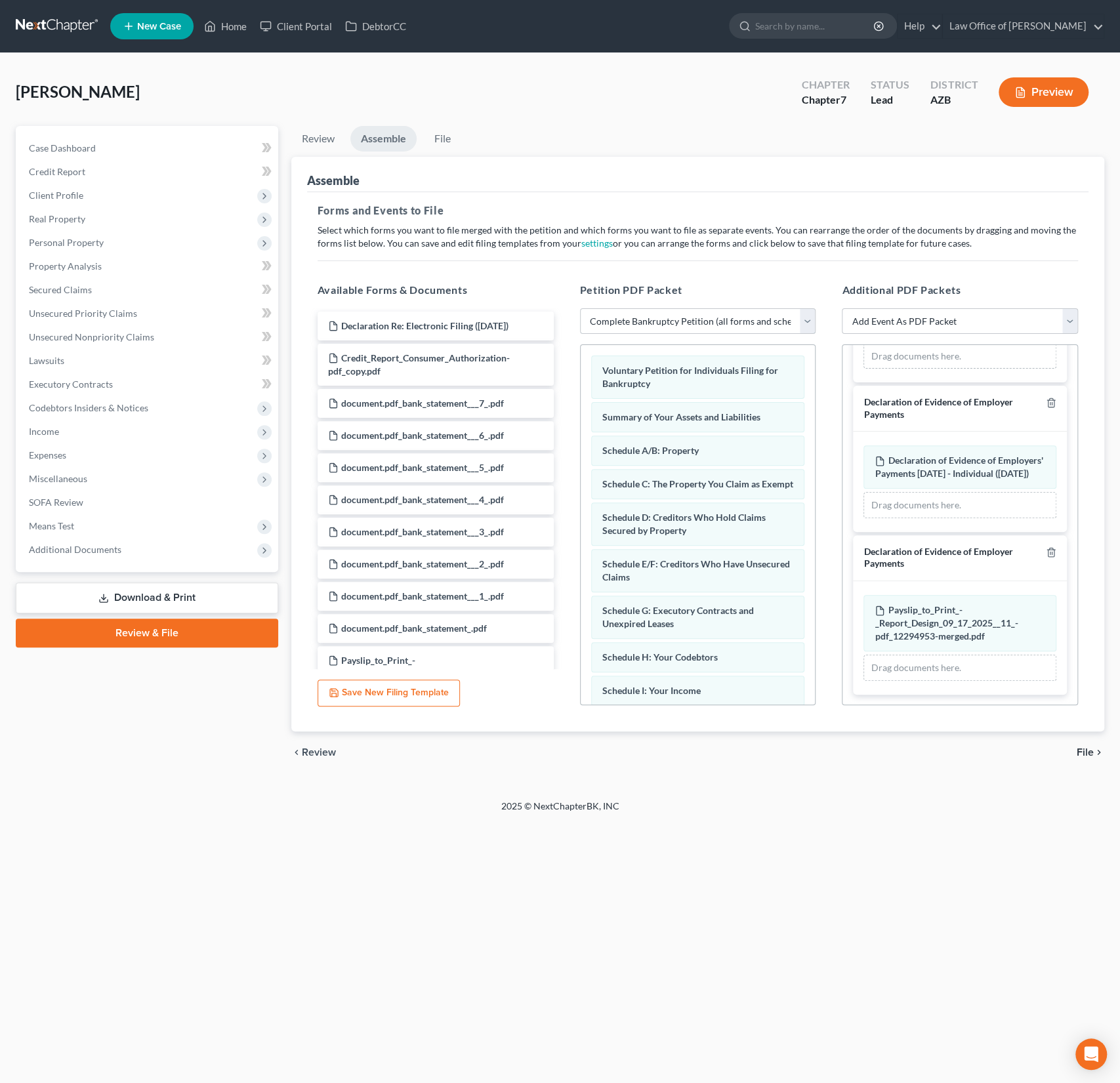
scroll to position [187, 0]
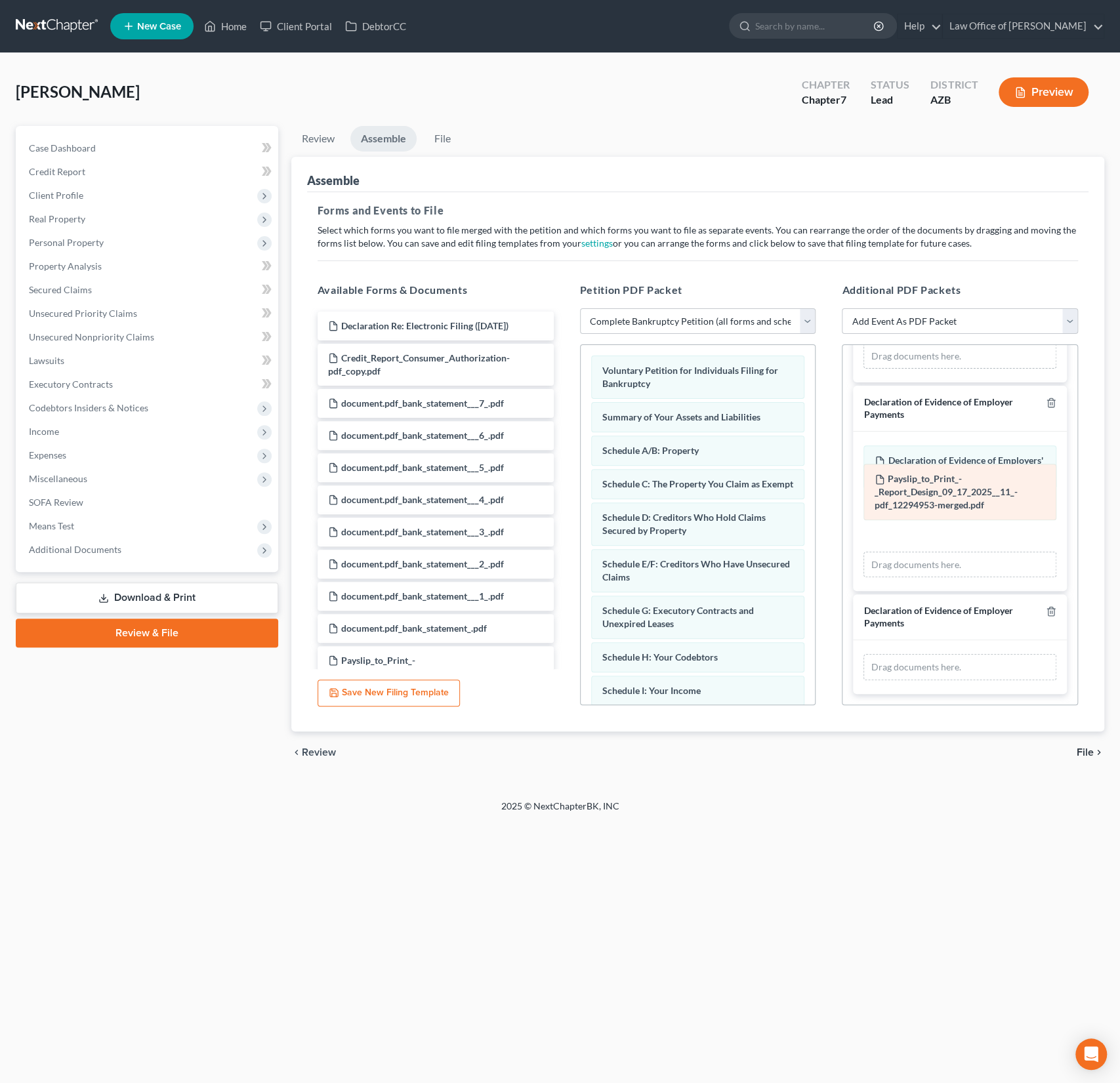
drag, startPoint x: 949, startPoint y: 618, endPoint x: 949, endPoint y: 488, distance: 130.0
click at [949, 654] on div "Payslip_to_Print_-_Report_Design_09_17_2025__11_-pdf_12294953-merged.pdf Amende…" at bounding box center [960, 667] width 193 height 26
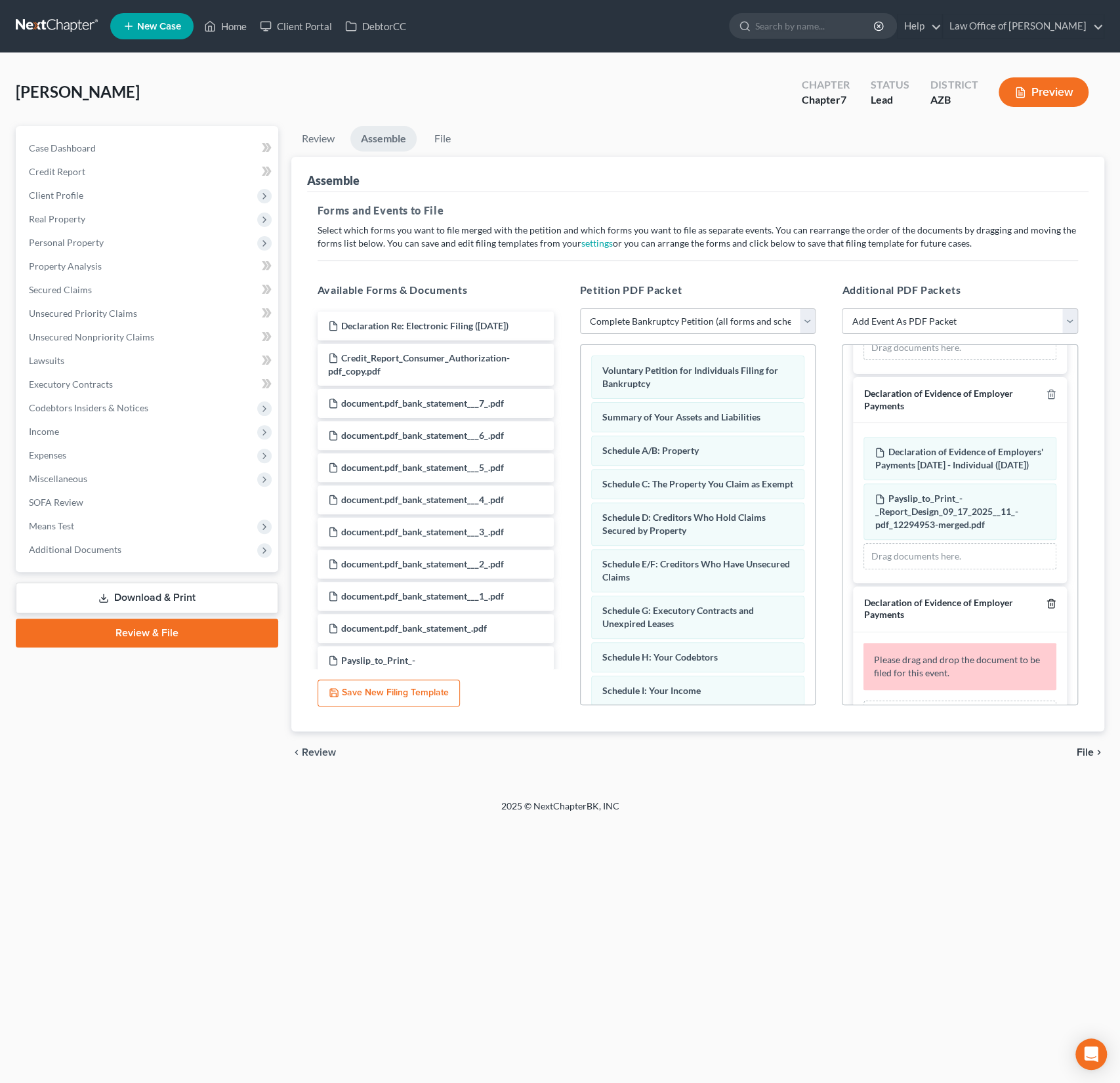
click at [1050, 609] on icon "button" at bounding box center [1051, 604] width 11 height 11
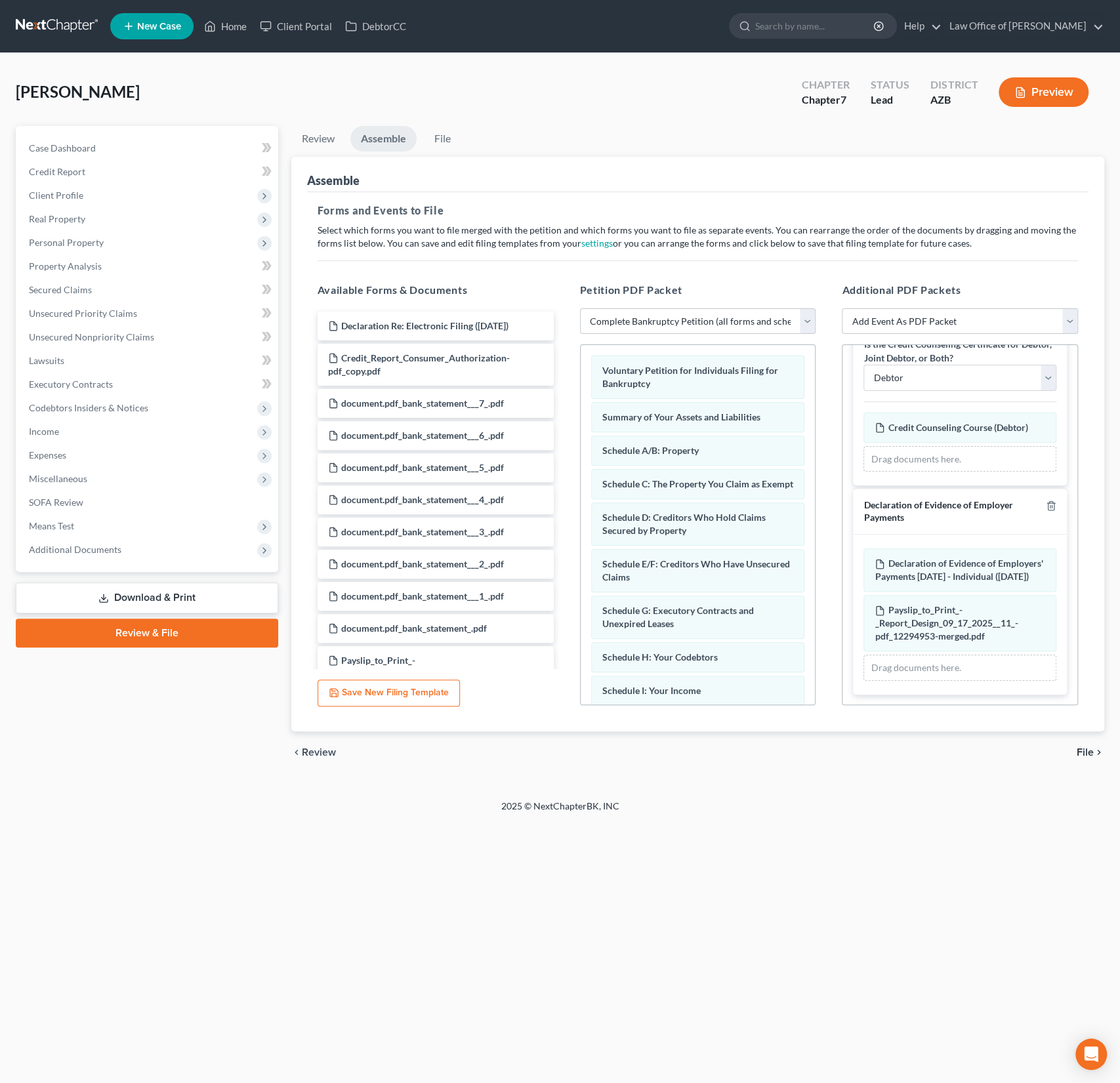
scroll to position [0, 0]
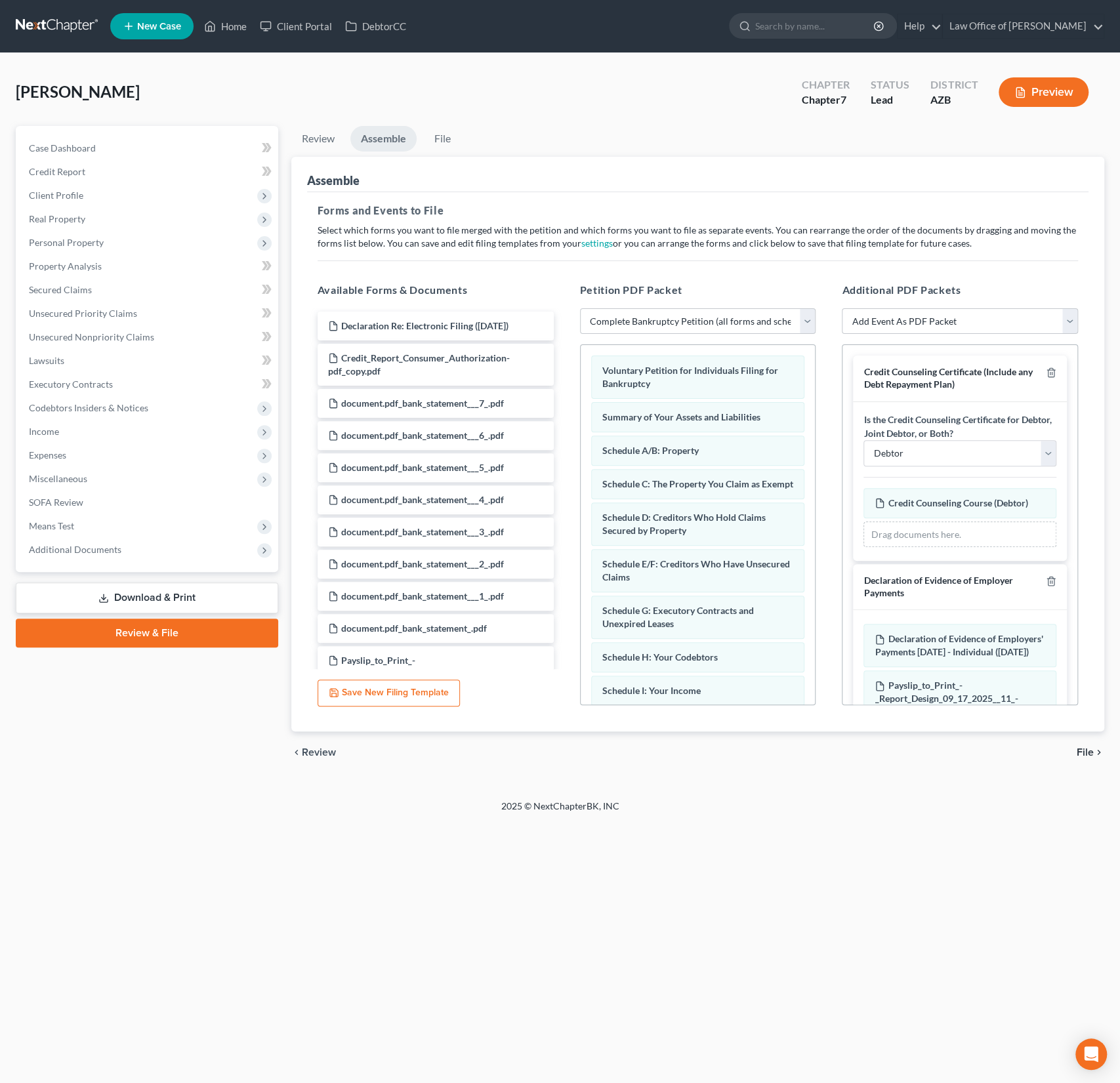
click at [1085, 751] on span "File" at bounding box center [1086, 753] width 17 height 11
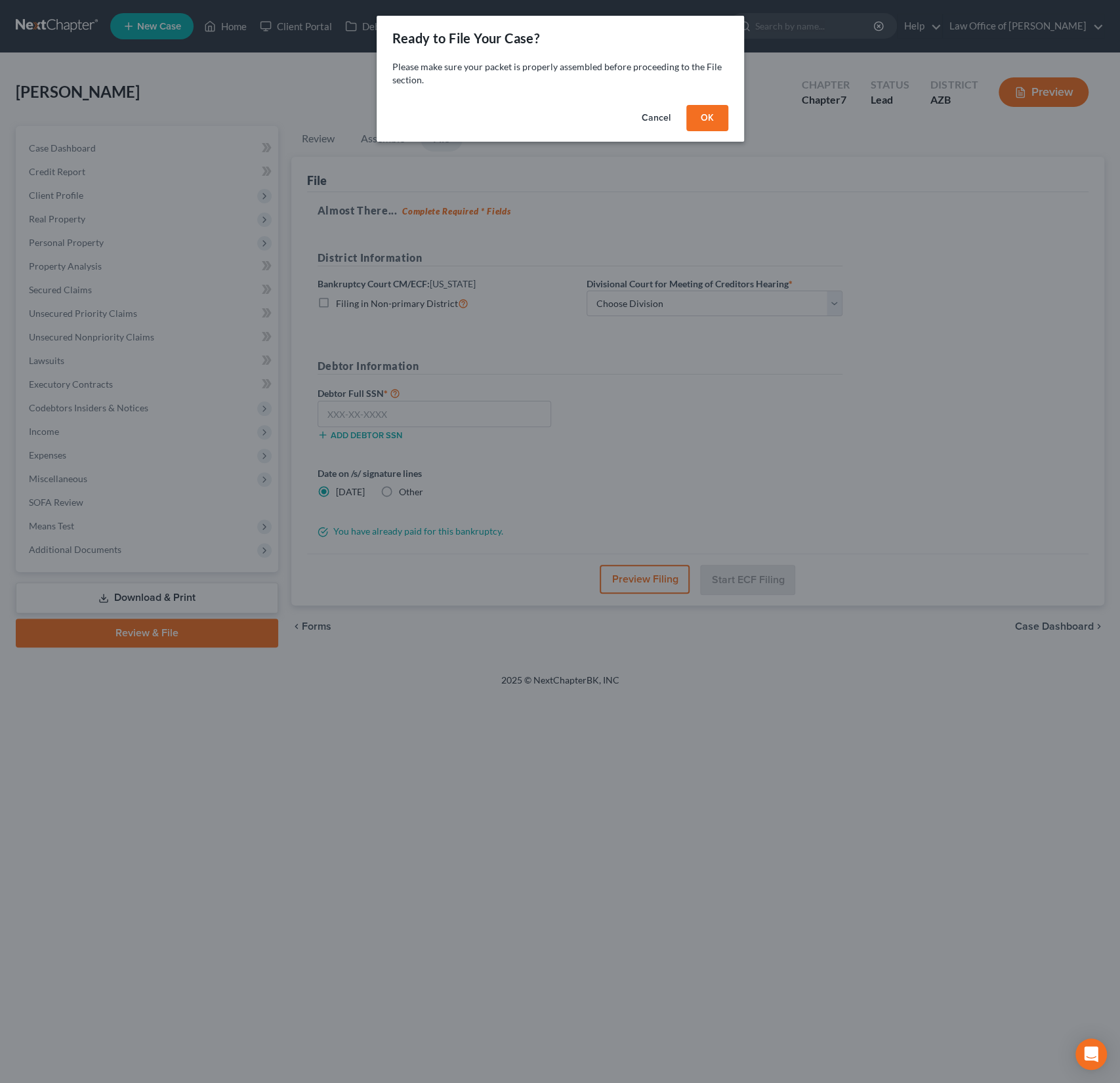
click at [711, 112] on button "OK" at bounding box center [707, 118] width 42 height 26
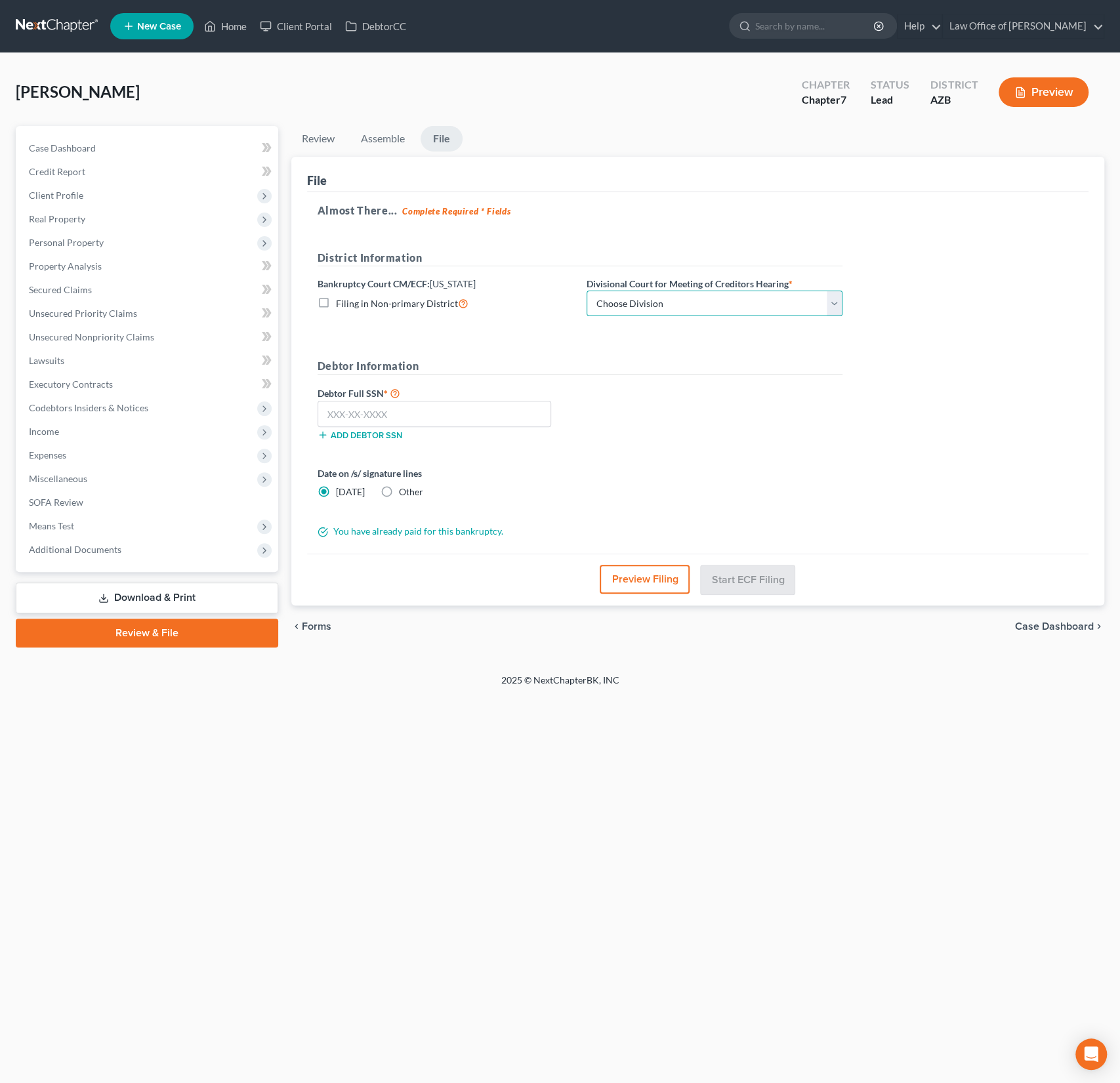
click at [647, 297] on select "Choose Division Phoenix [GEOGRAPHIC_DATA] [PERSON_NAME]" at bounding box center [715, 303] width 256 height 26
select select "0"
click at [587, 290] on select "Choose Division Phoenix [GEOGRAPHIC_DATA] [PERSON_NAME]" at bounding box center [715, 303] width 256 height 26
click at [381, 411] on input "text" at bounding box center [434, 414] width 234 height 26
type input "123-36-7821"
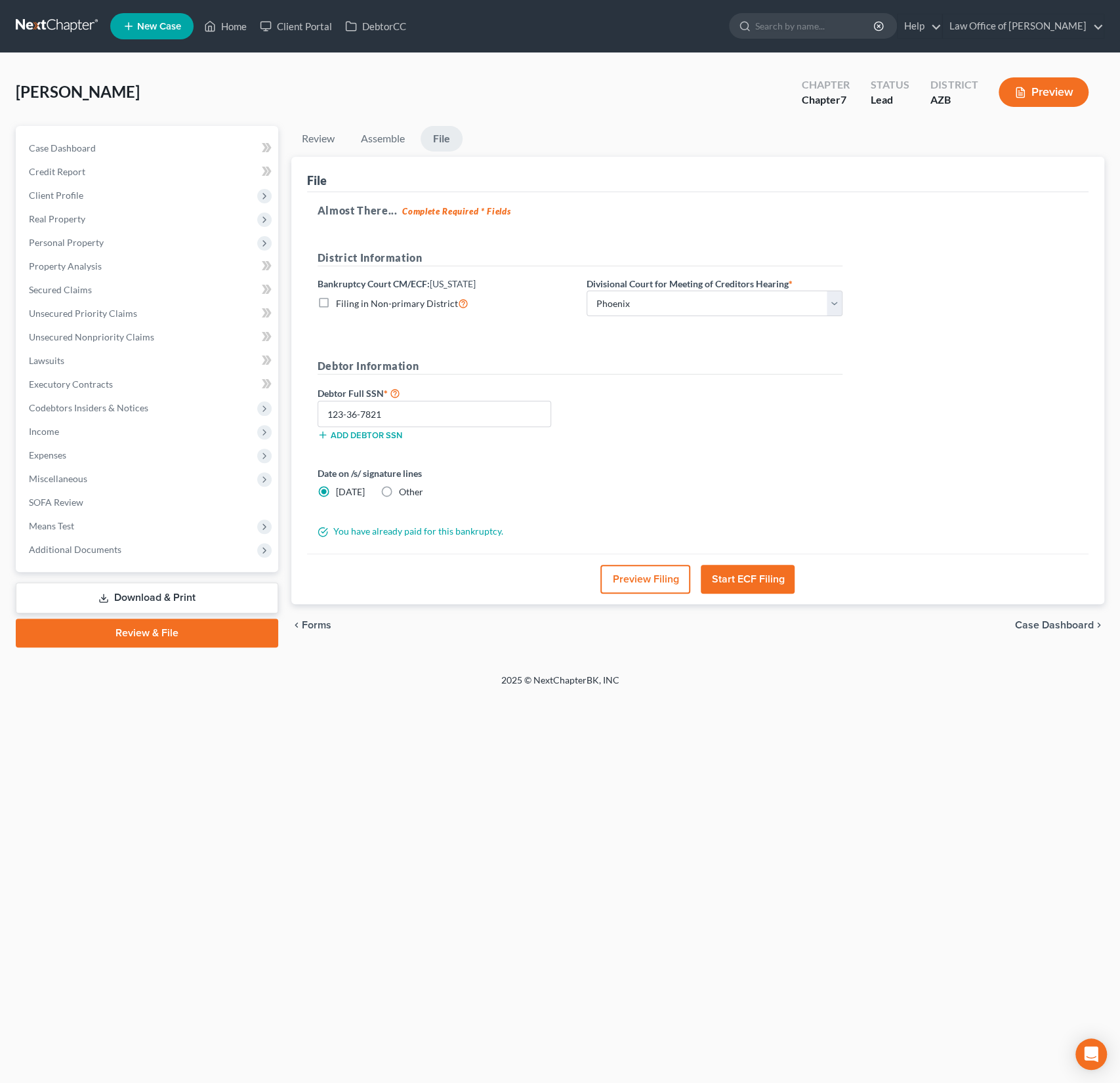
click at [624, 572] on button "Preview Filing" at bounding box center [645, 580] width 90 height 29
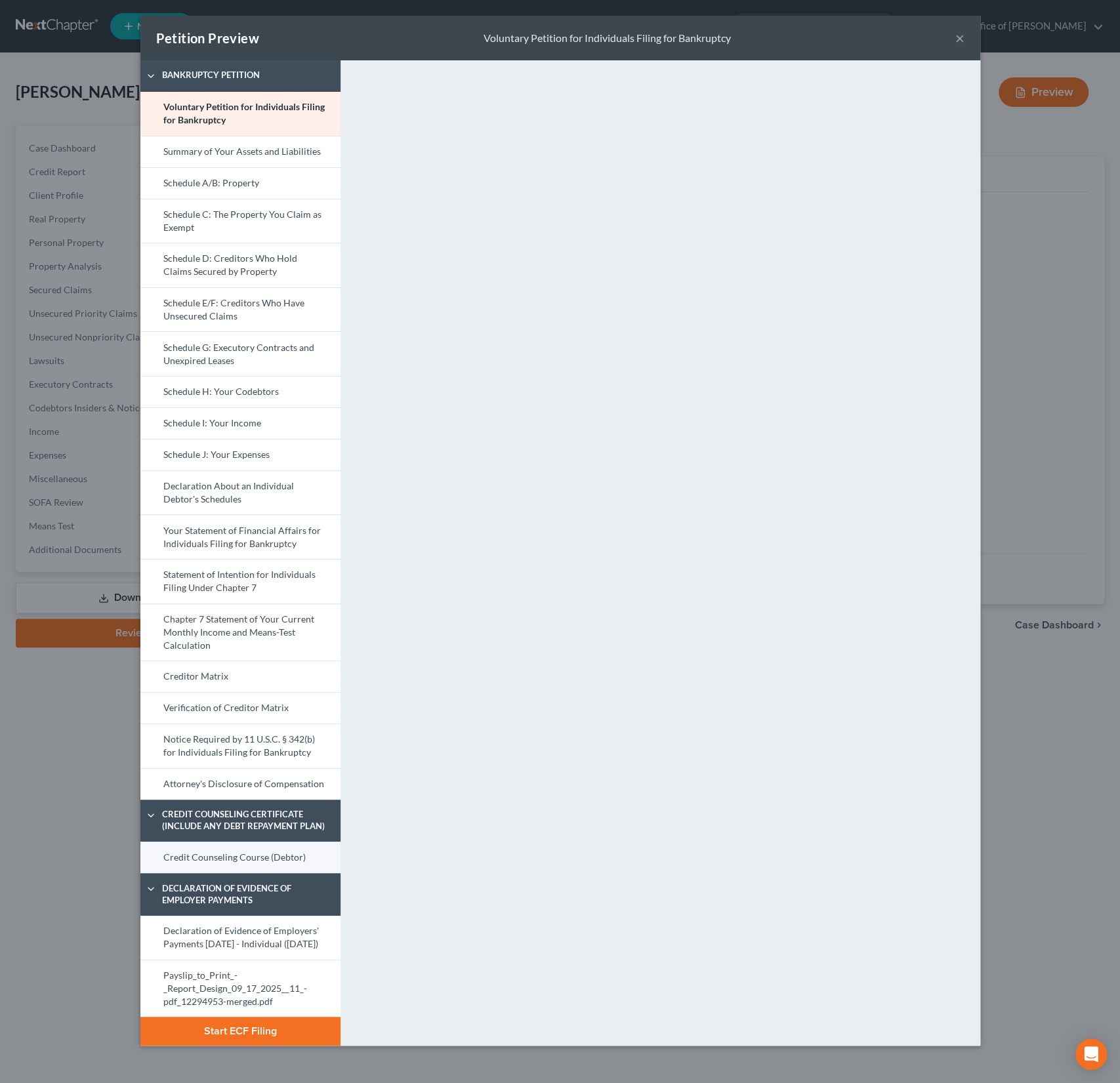
click at [211, 857] on link "Credit Counseling Course (Debtor)" at bounding box center [240, 857] width 200 height 31
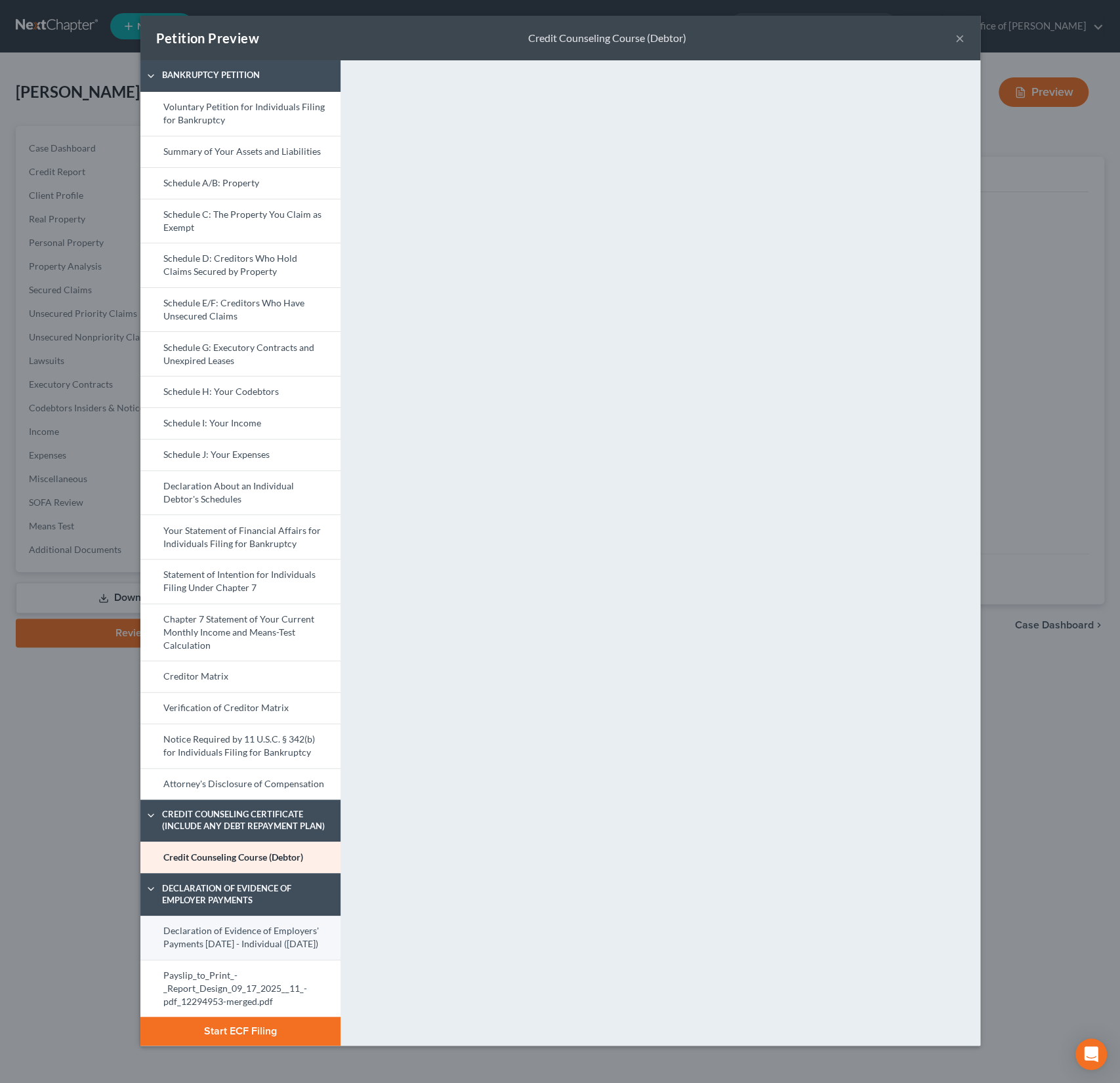
click at [215, 938] on link "Declaration of Evidence of Employers' Payments [DATE] - Individual ([DATE])" at bounding box center [240, 937] width 200 height 44
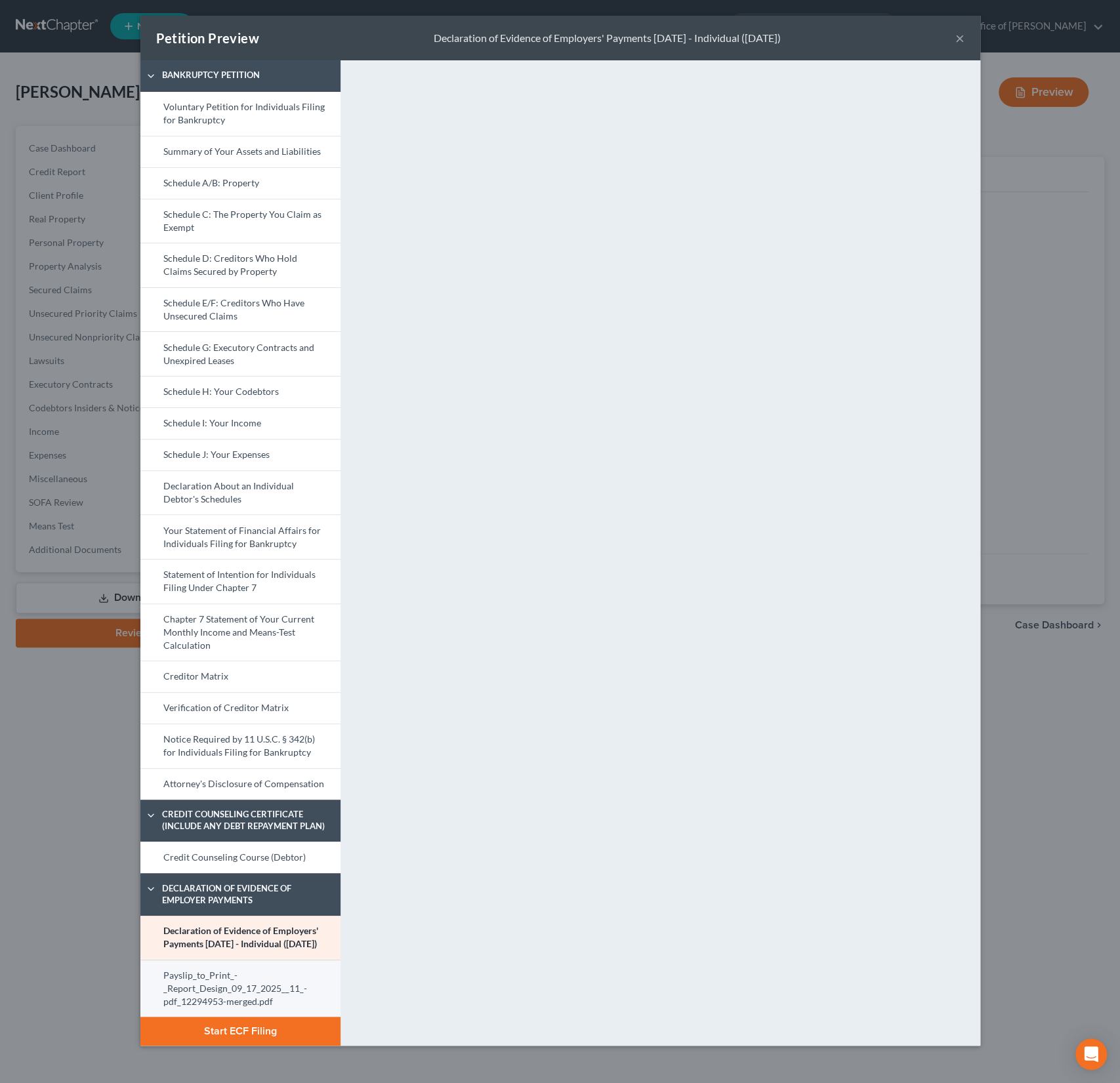
click at [241, 981] on link "Payslip_to_Print_-_Report_Design_09_17_2025__11_-pdf_12294953-merged.pdf" at bounding box center [240, 988] width 200 height 57
click at [958, 40] on button "×" at bounding box center [960, 38] width 9 height 16
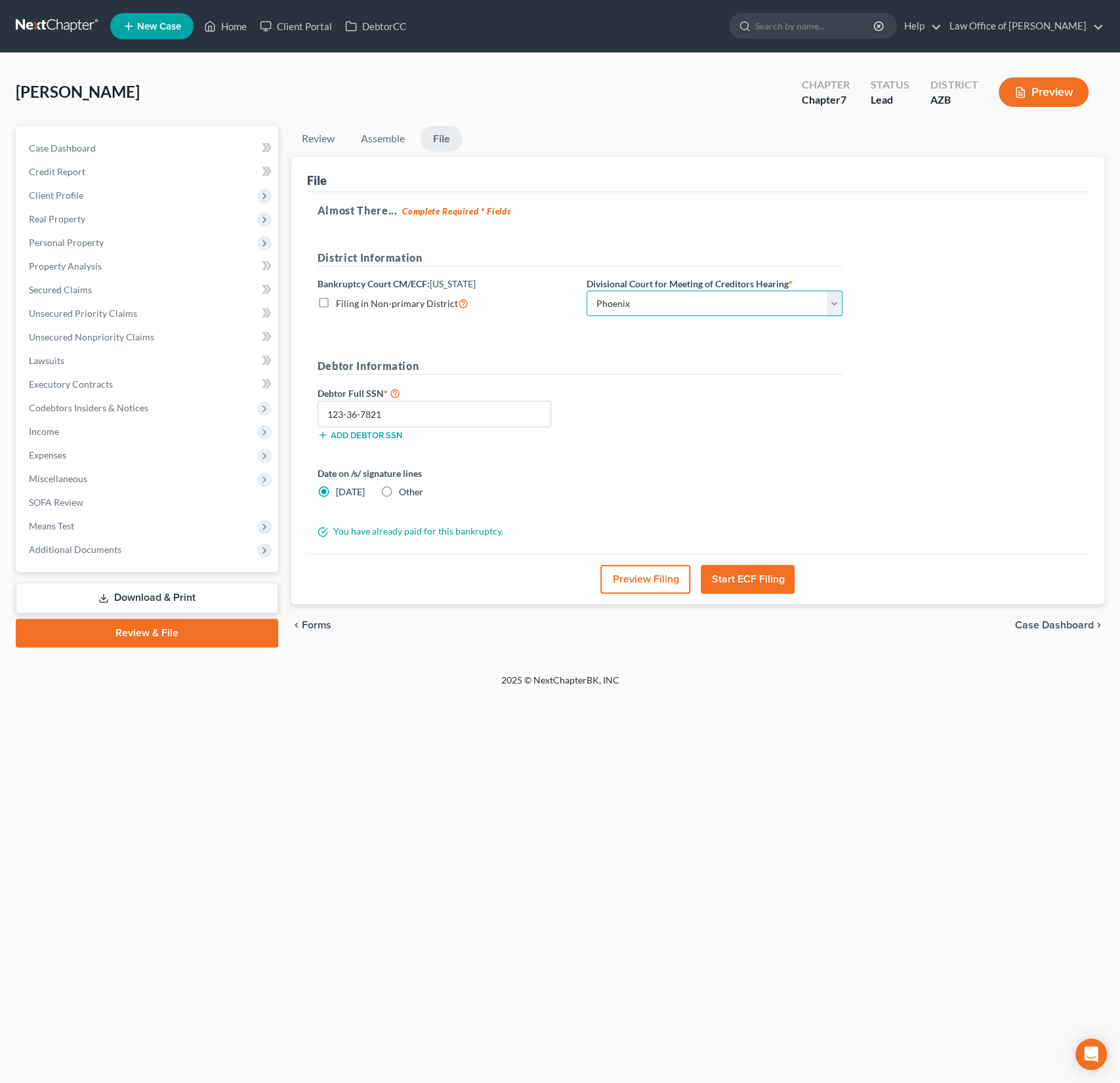
click at [677, 302] on select "Choose Division Phoenix [GEOGRAPHIC_DATA] [PERSON_NAME]" at bounding box center [715, 303] width 256 height 26
select select "1"
click at [587, 290] on select "Choose Division Phoenix [GEOGRAPHIC_DATA] [PERSON_NAME]" at bounding box center [715, 303] width 256 height 26
click at [753, 584] on button "Start ECF Filing" at bounding box center [748, 580] width 93 height 29
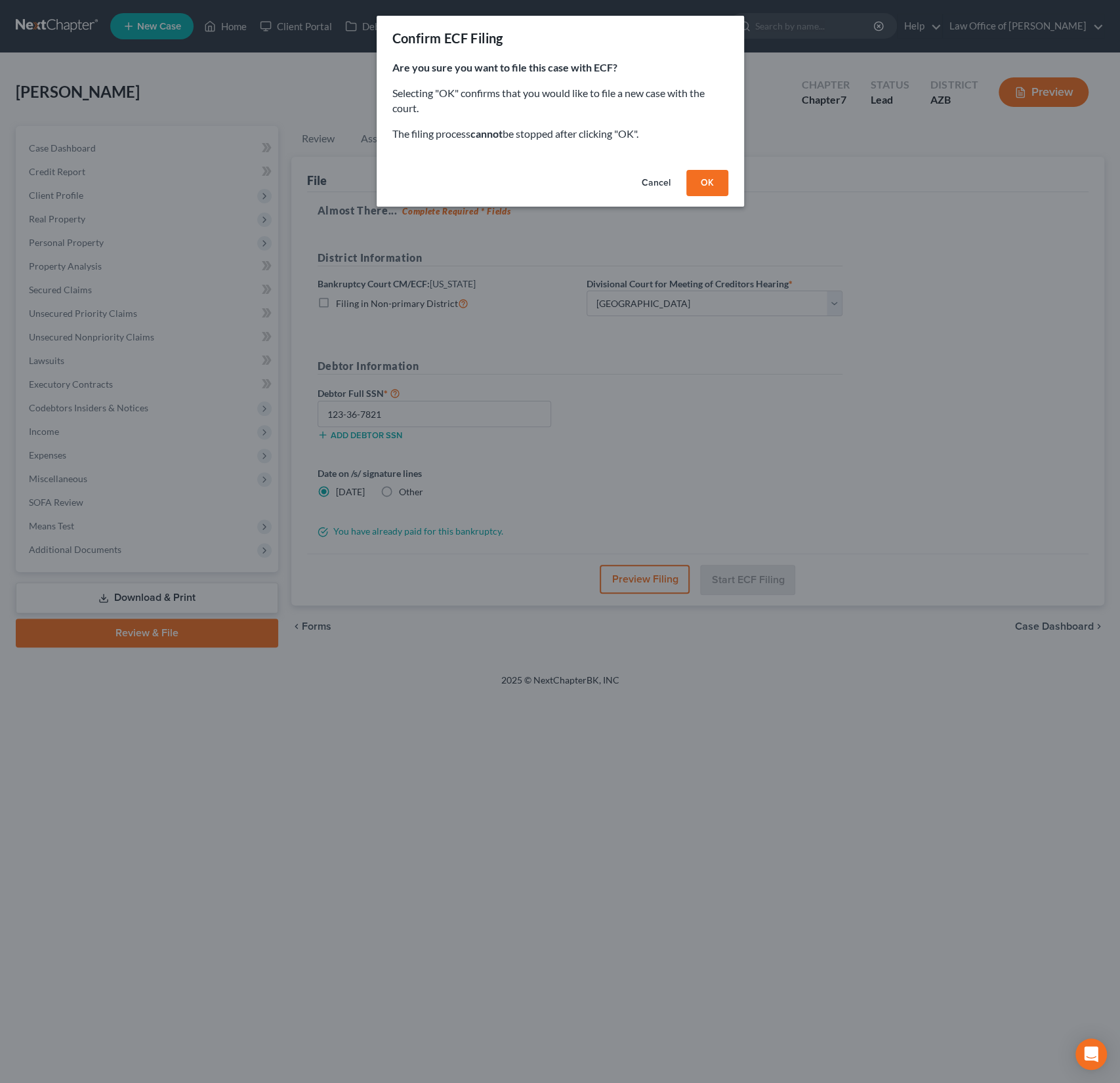
click at [711, 168] on div "Cancel OK" at bounding box center [561, 185] width 368 height 42
click at [707, 176] on button "OK" at bounding box center [707, 183] width 42 height 26
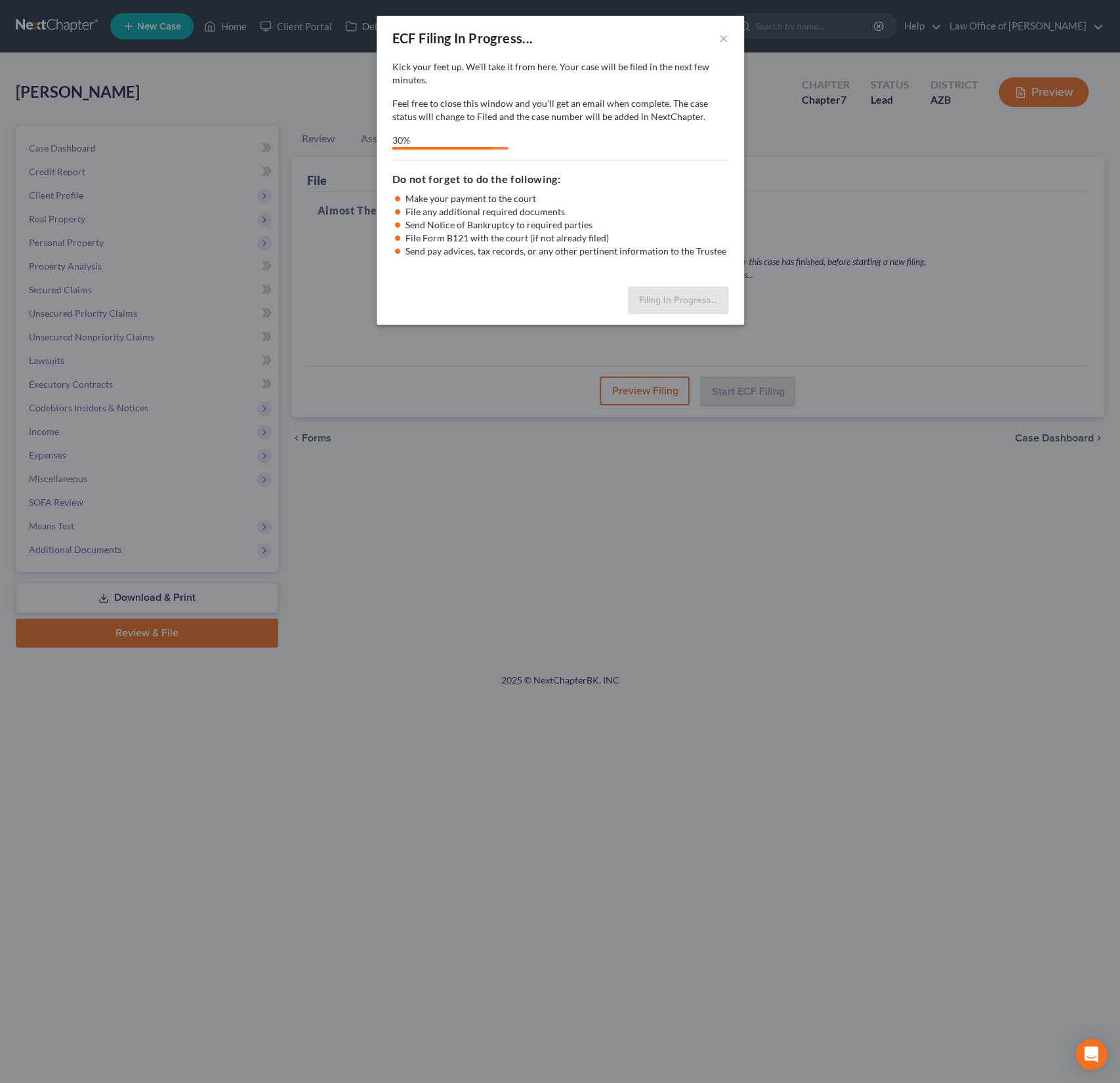
click at [529, 570] on div "ECF Filing In Progress... × Kick your feet up. We’ll take it from here. Your ca…" at bounding box center [560, 542] width 1120 height 1083
select select "1"
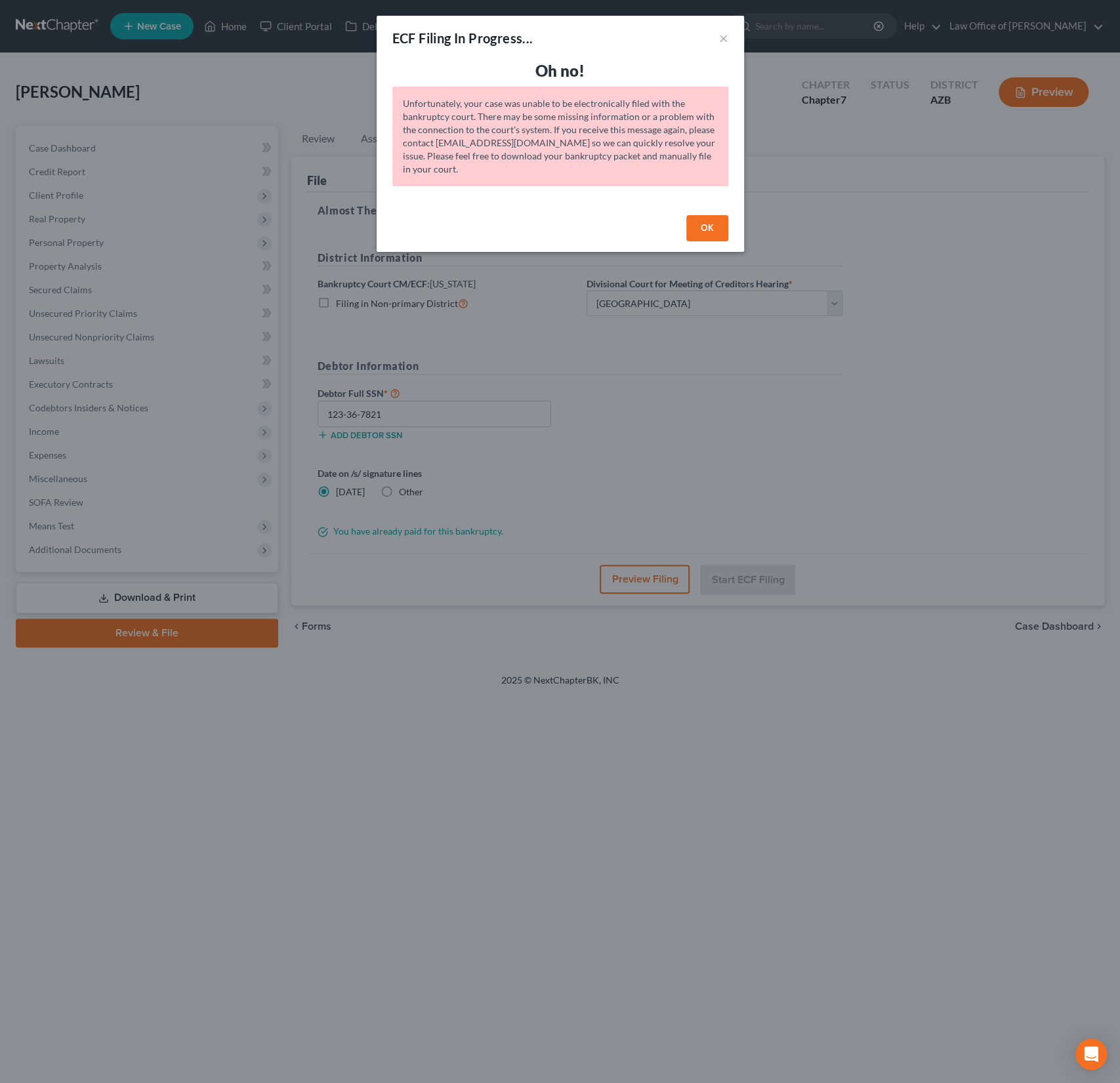
click at [698, 223] on button "OK" at bounding box center [707, 228] width 42 height 26
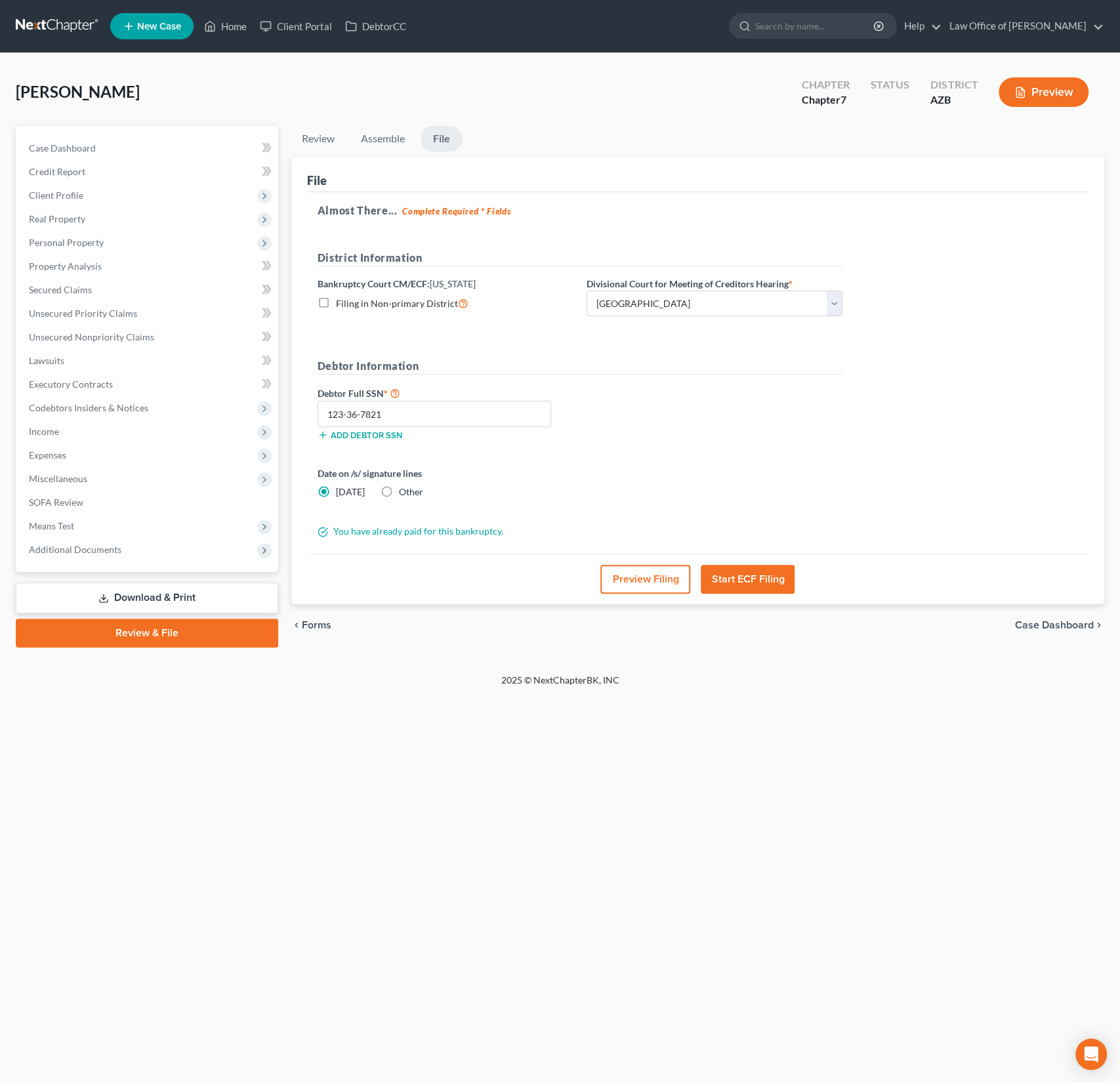
click at [745, 583] on button "Start ECF Filing" at bounding box center [748, 580] width 93 height 29
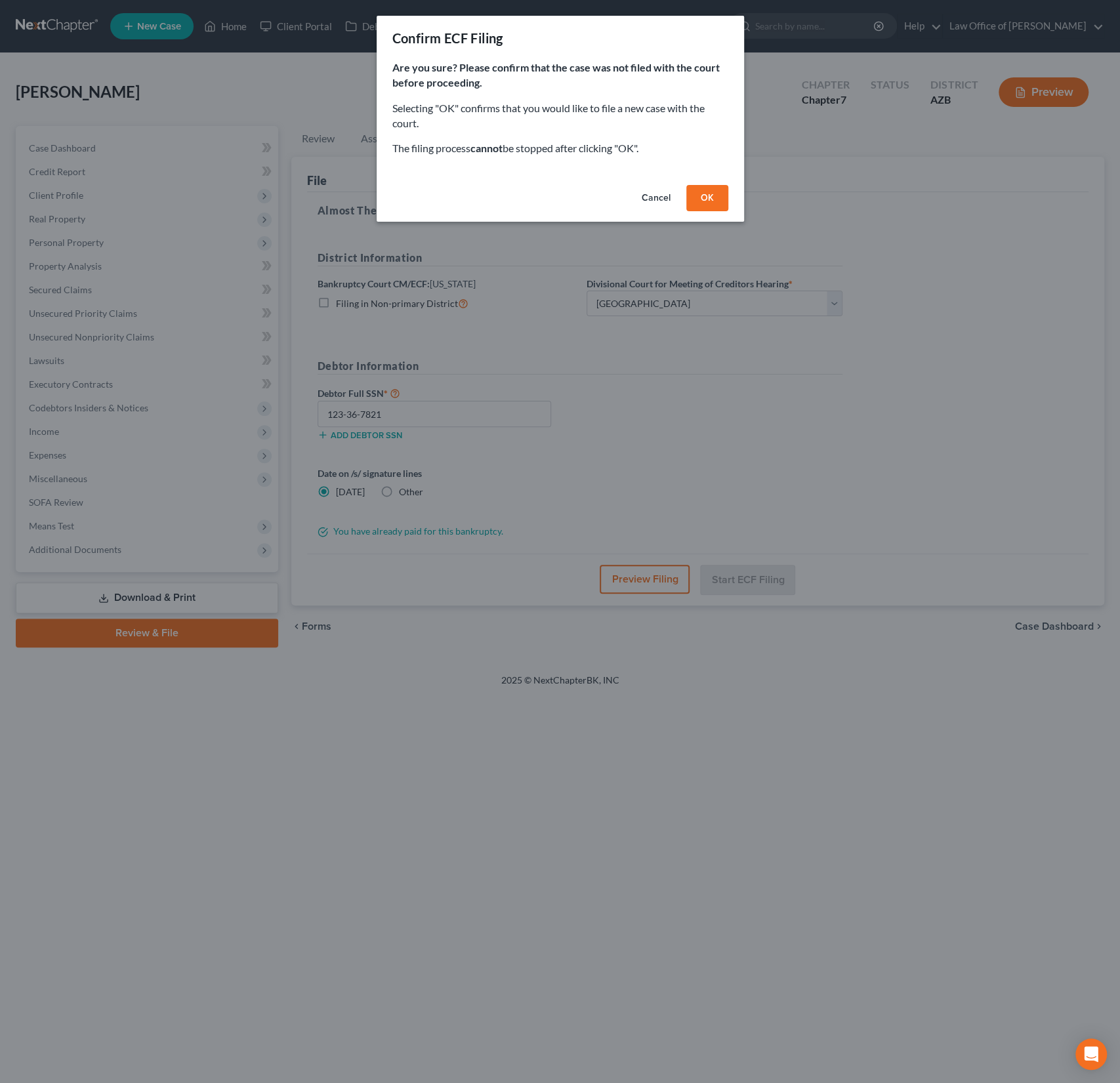
click at [713, 200] on button "OK" at bounding box center [707, 198] width 42 height 26
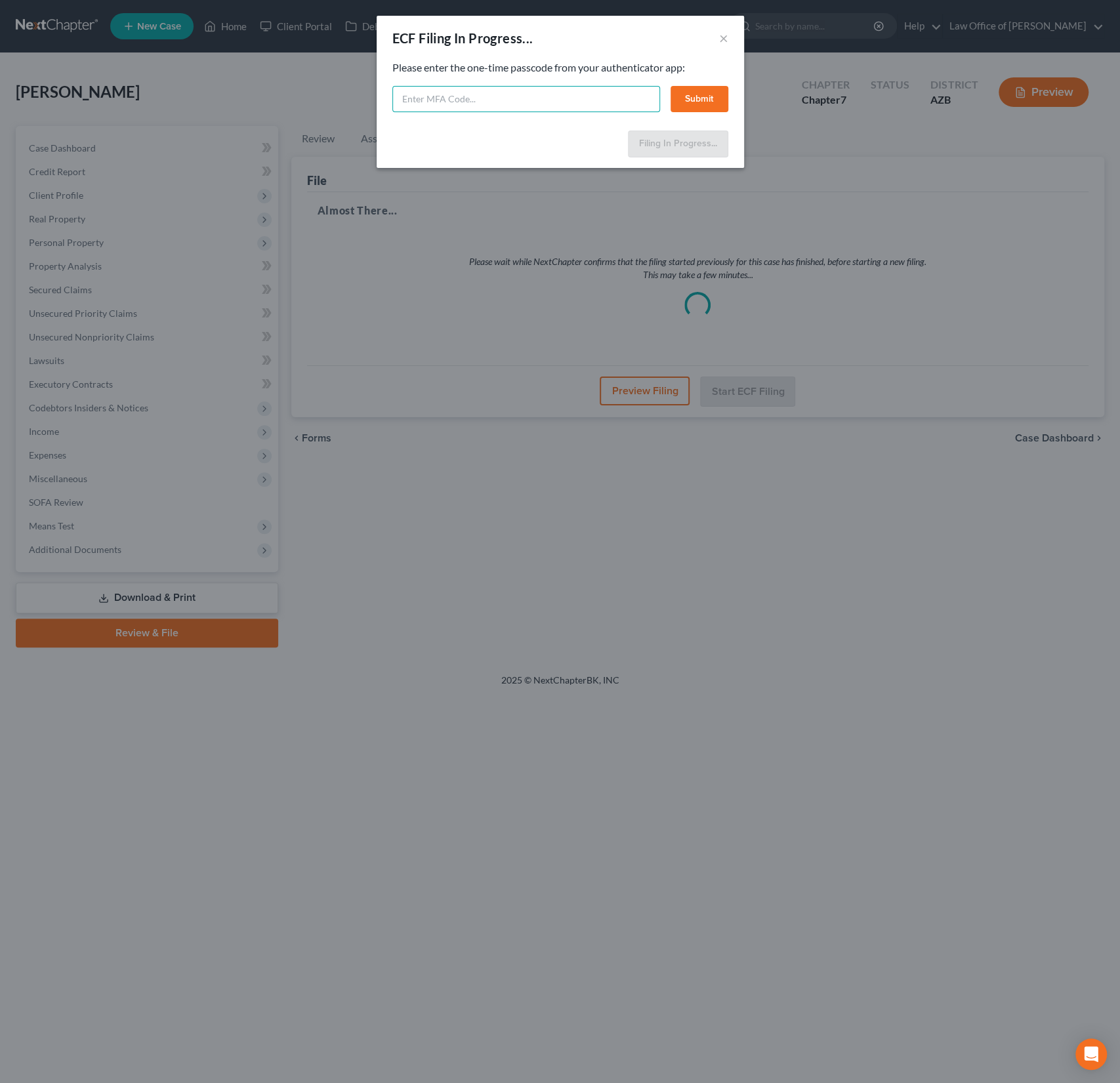
click at [455, 93] on input "text" at bounding box center [526, 99] width 267 height 26
type input "716656"
click at [708, 100] on button "Submit" at bounding box center [699, 99] width 57 height 26
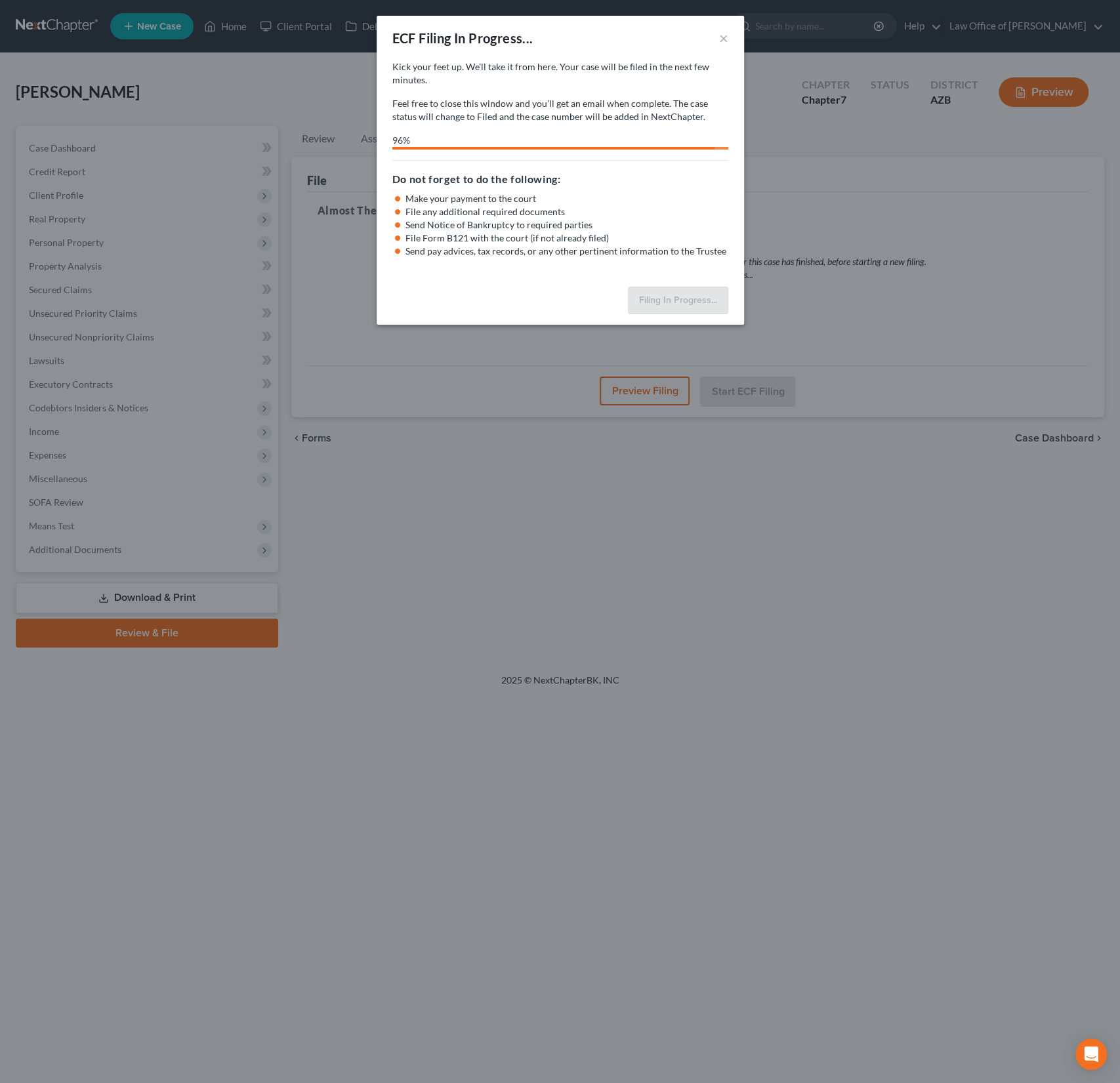
select select "1"
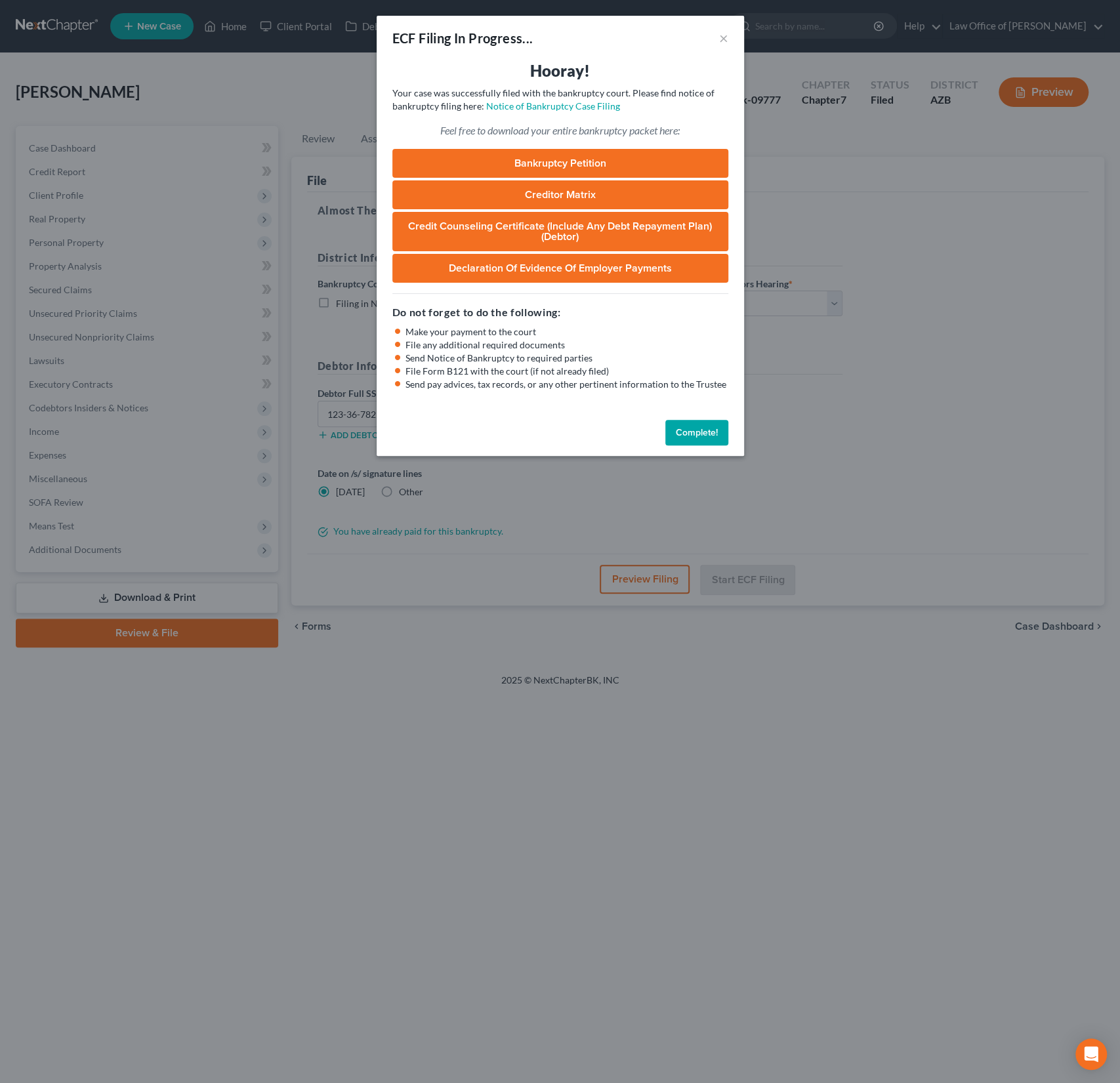
click at [563, 171] on link "Bankruptcy Petition" at bounding box center [560, 163] width 336 height 29
click at [727, 37] on button "×" at bounding box center [724, 38] width 9 height 16
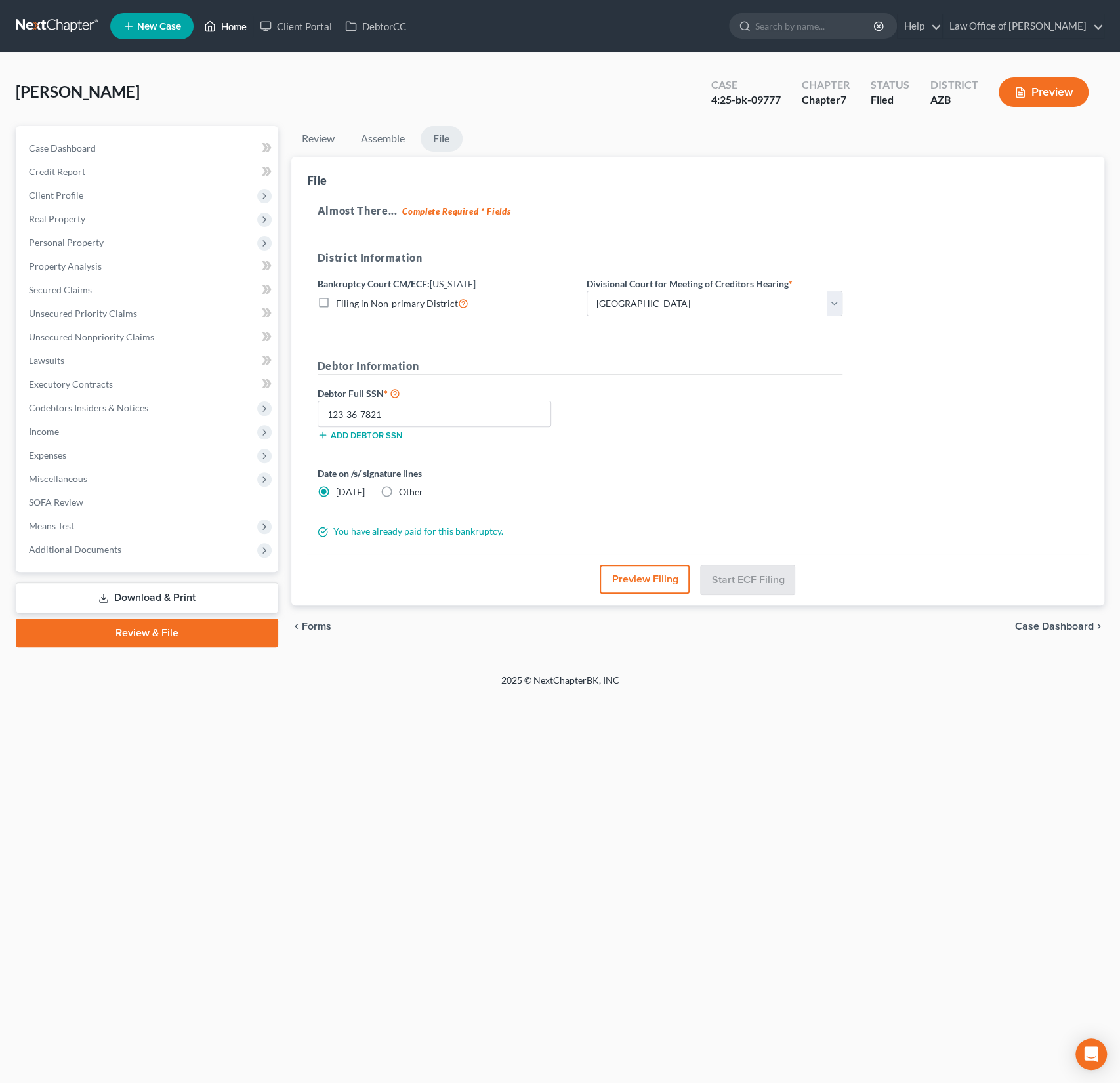
click at [237, 32] on link "Home" at bounding box center [225, 26] width 56 height 24
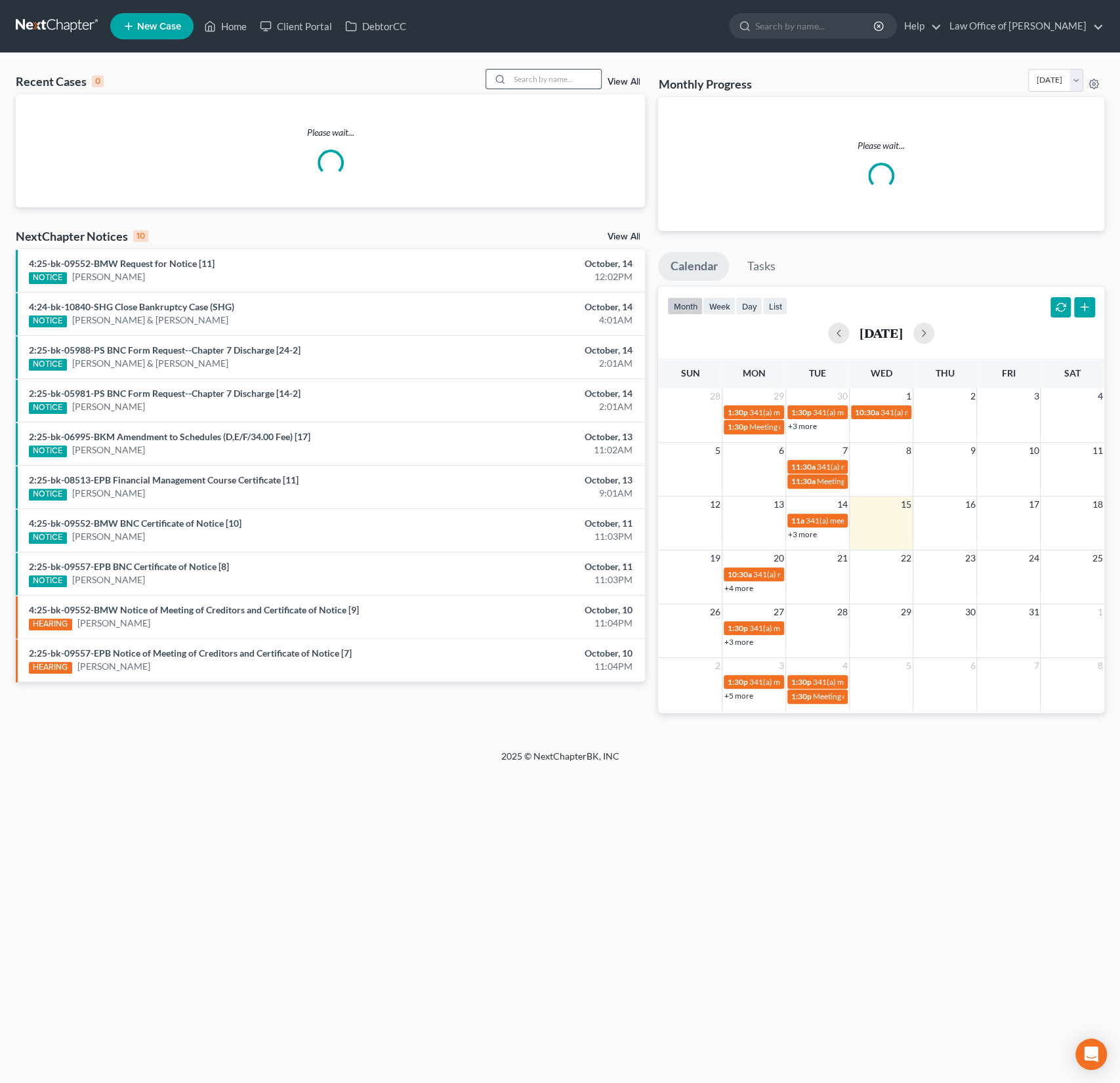
click at [565, 78] on input "search" at bounding box center [555, 79] width 92 height 19
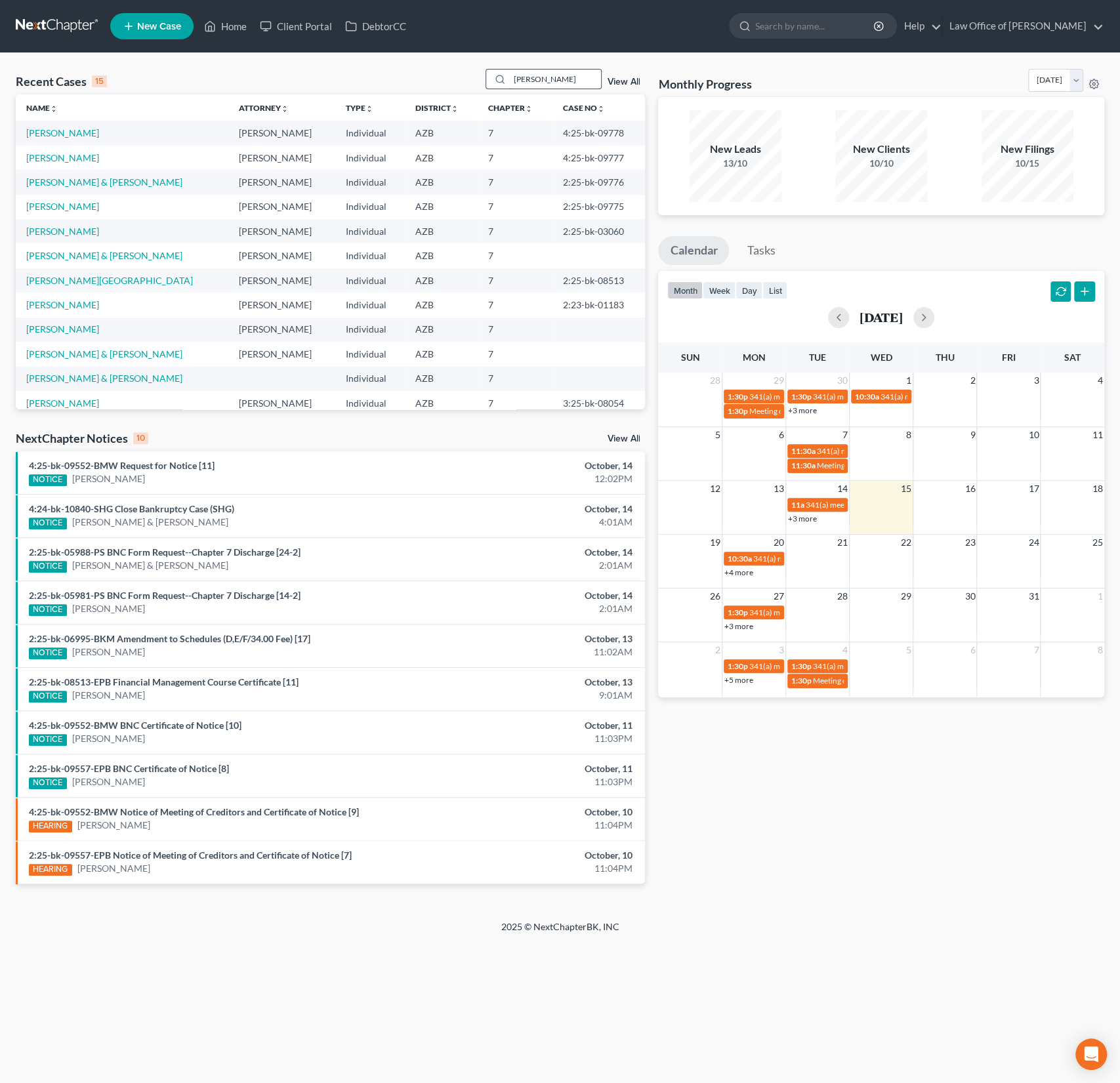
type input "[PERSON_NAME]"
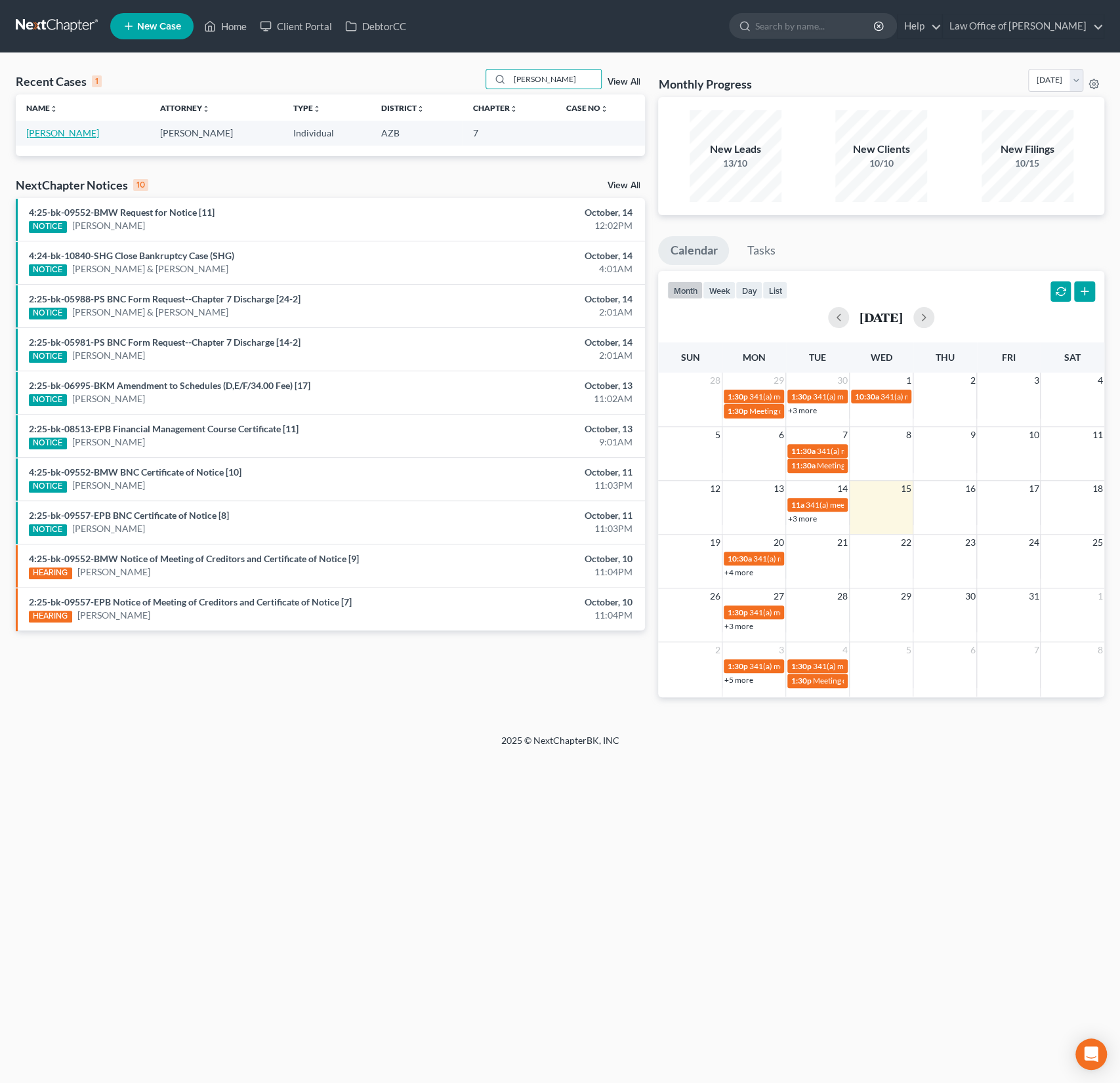
click at [53, 135] on link "[PERSON_NAME]" at bounding box center [62, 133] width 73 height 11
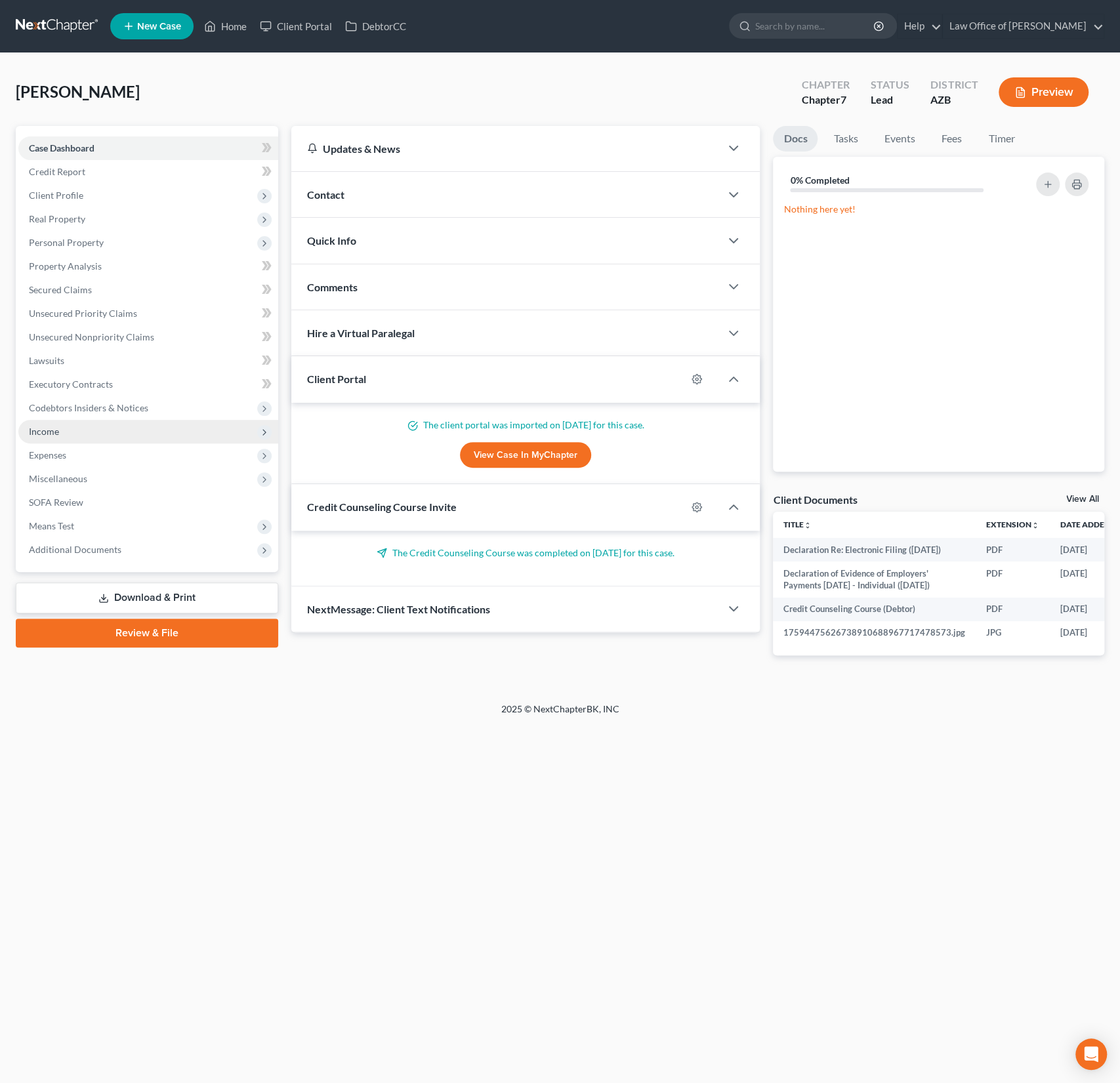
click at [57, 427] on span "Income" at bounding box center [44, 431] width 30 height 11
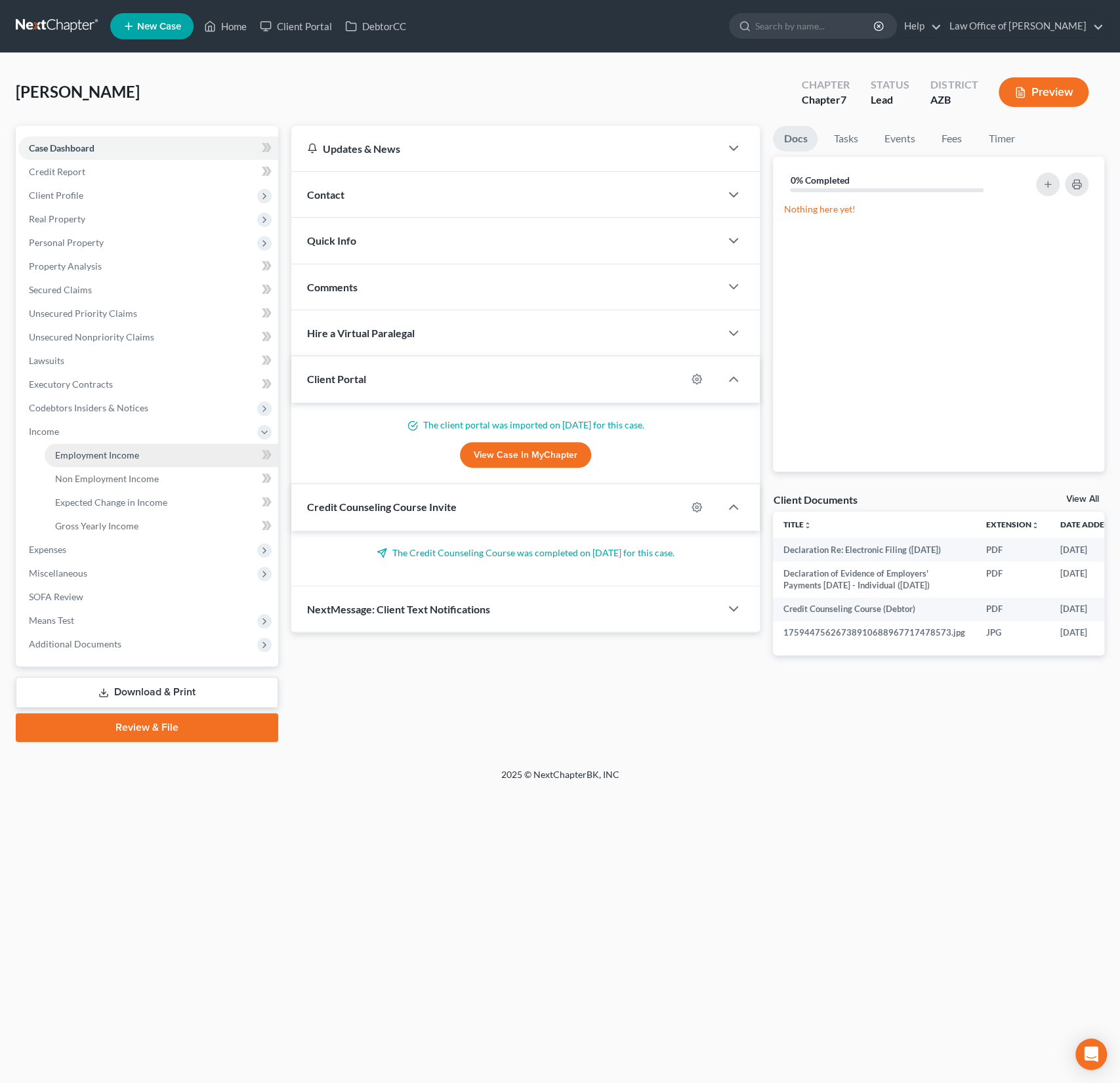
click at [77, 456] on span "Employment Income" at bounding box center [97, 455] width 84 height 11
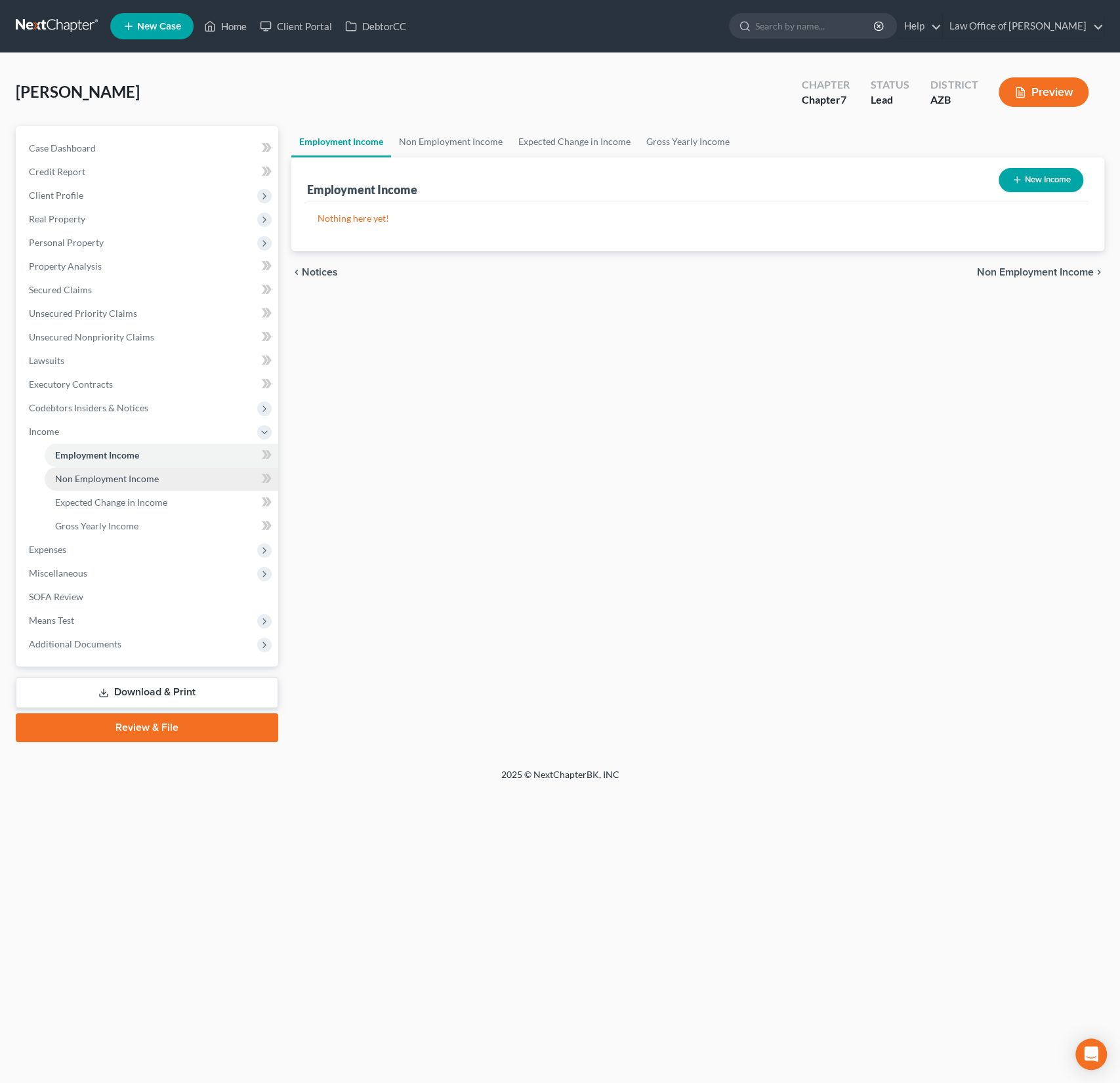
click at [103, 480] on span "Non Employment Income" at bounding box center [106, 479] width 103 height 11
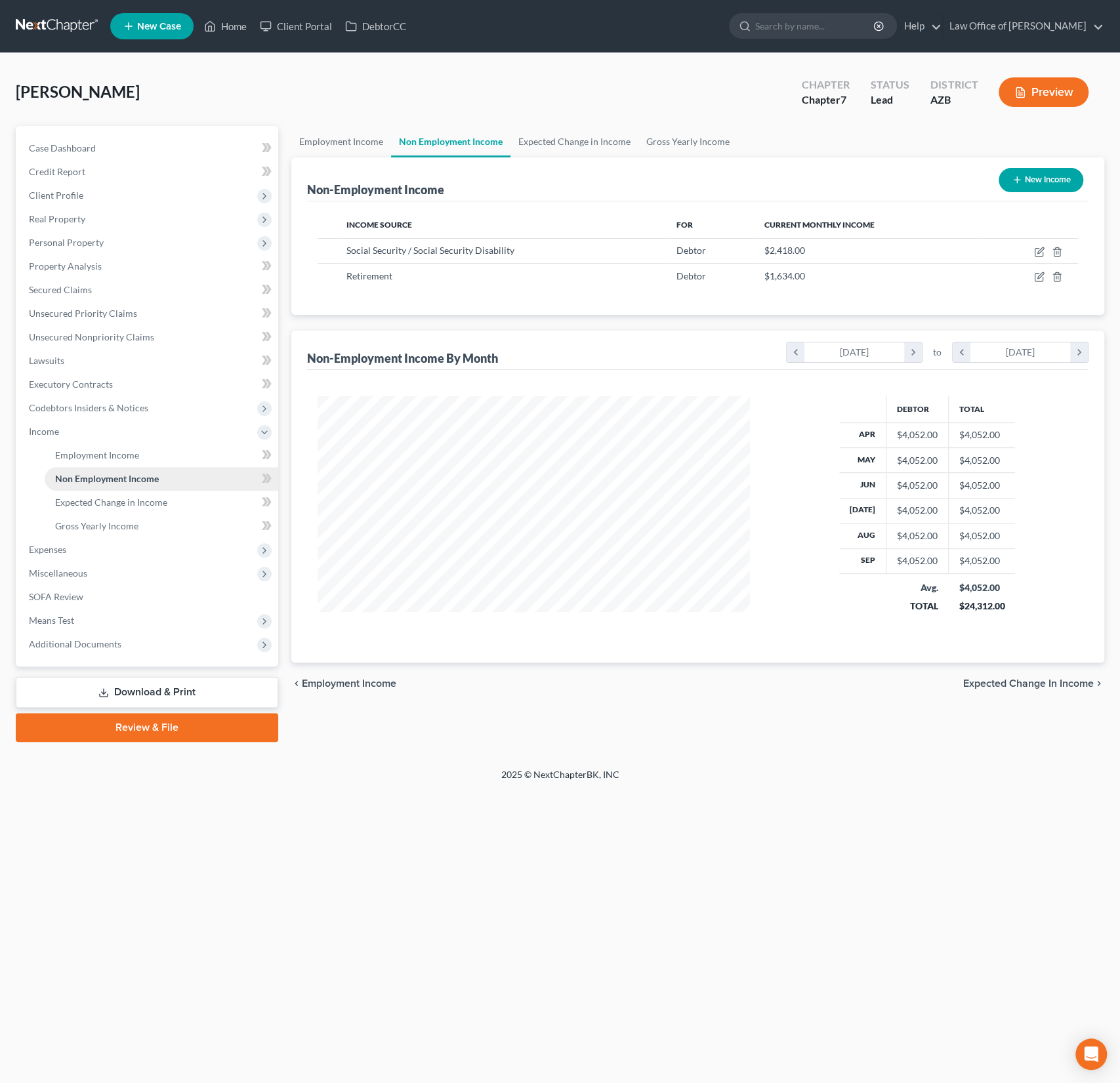
scroll to position [234, 459]
click at [91, 652] on span "Additional Documents" at bounding box center [148, 644] width 260 height 24
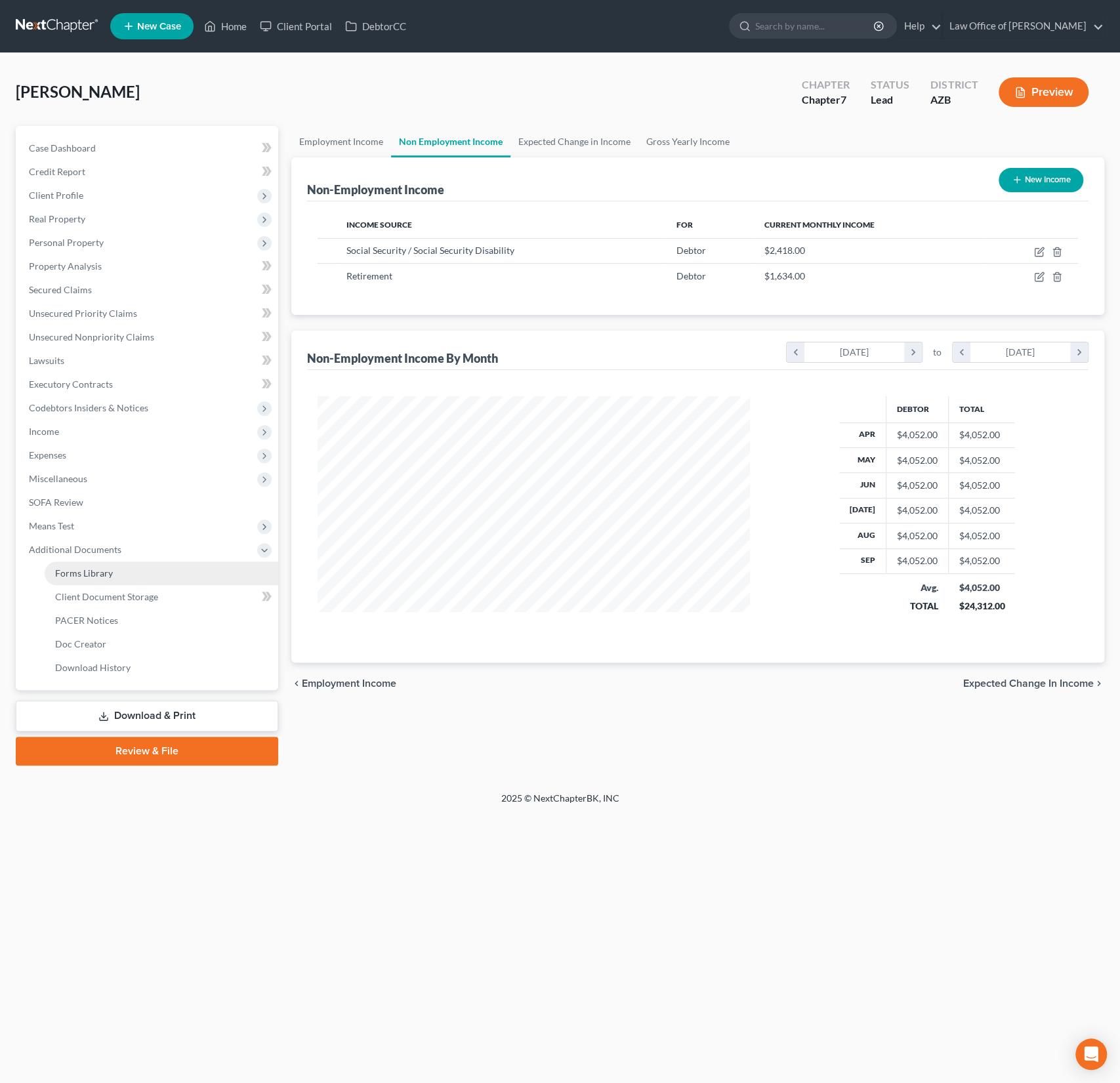
click at [104, 575] on span "Forms Library" at bounding box center [84, 573] width 57 height 11
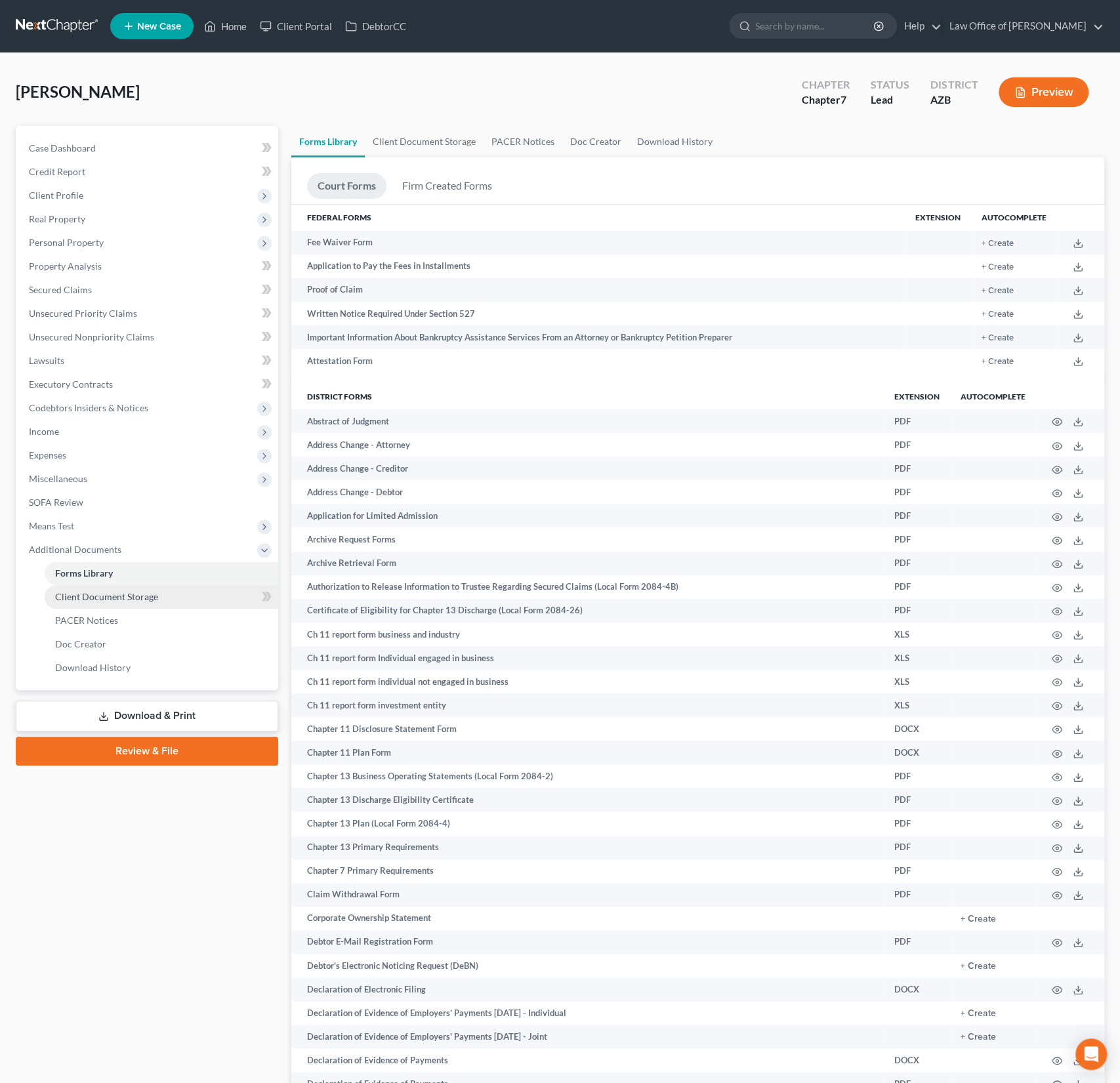
click at [104, 597] on span "Client Document Storage" at bounding box center [106, 597] width 103 height 11
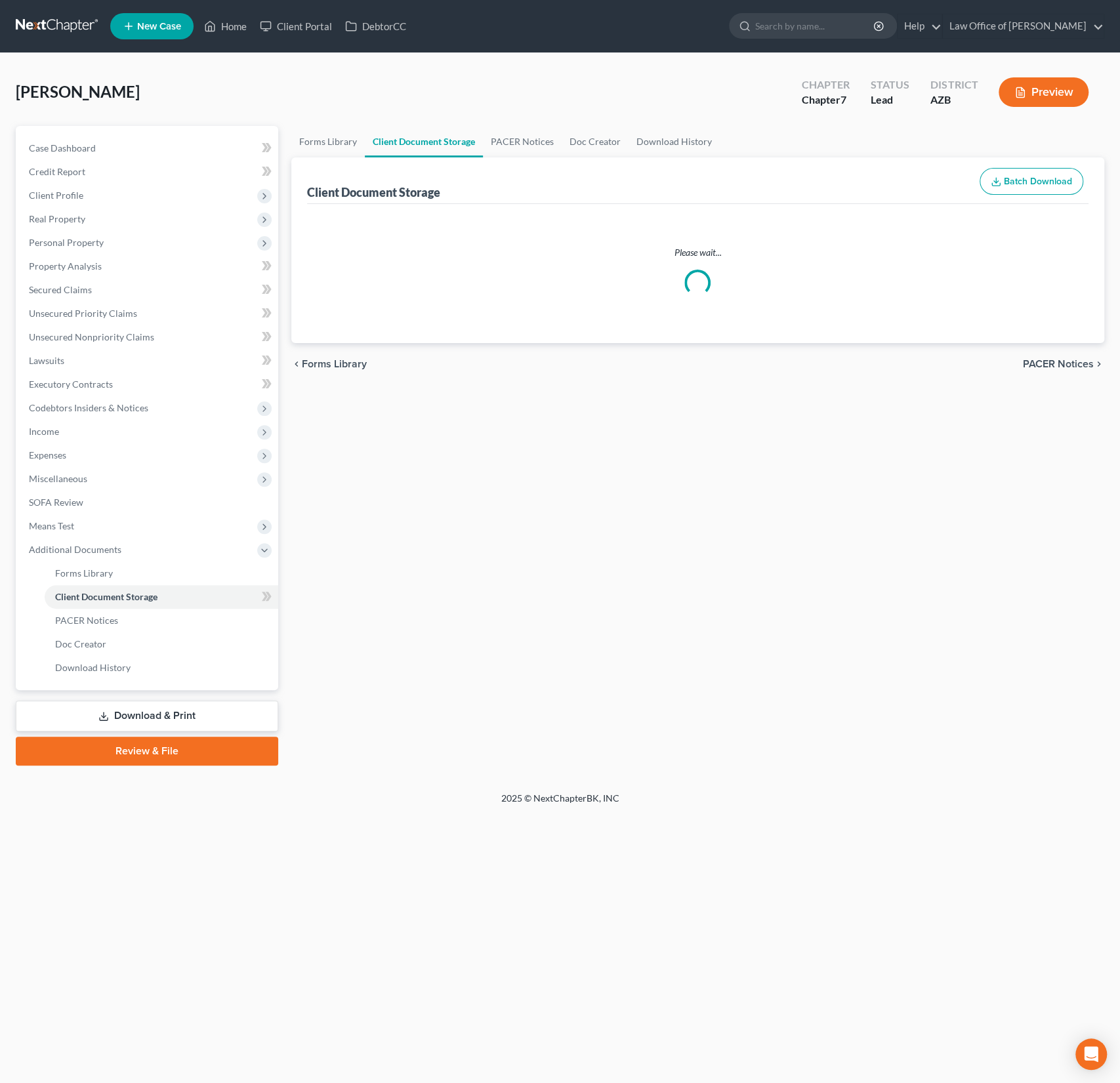
select select "14"
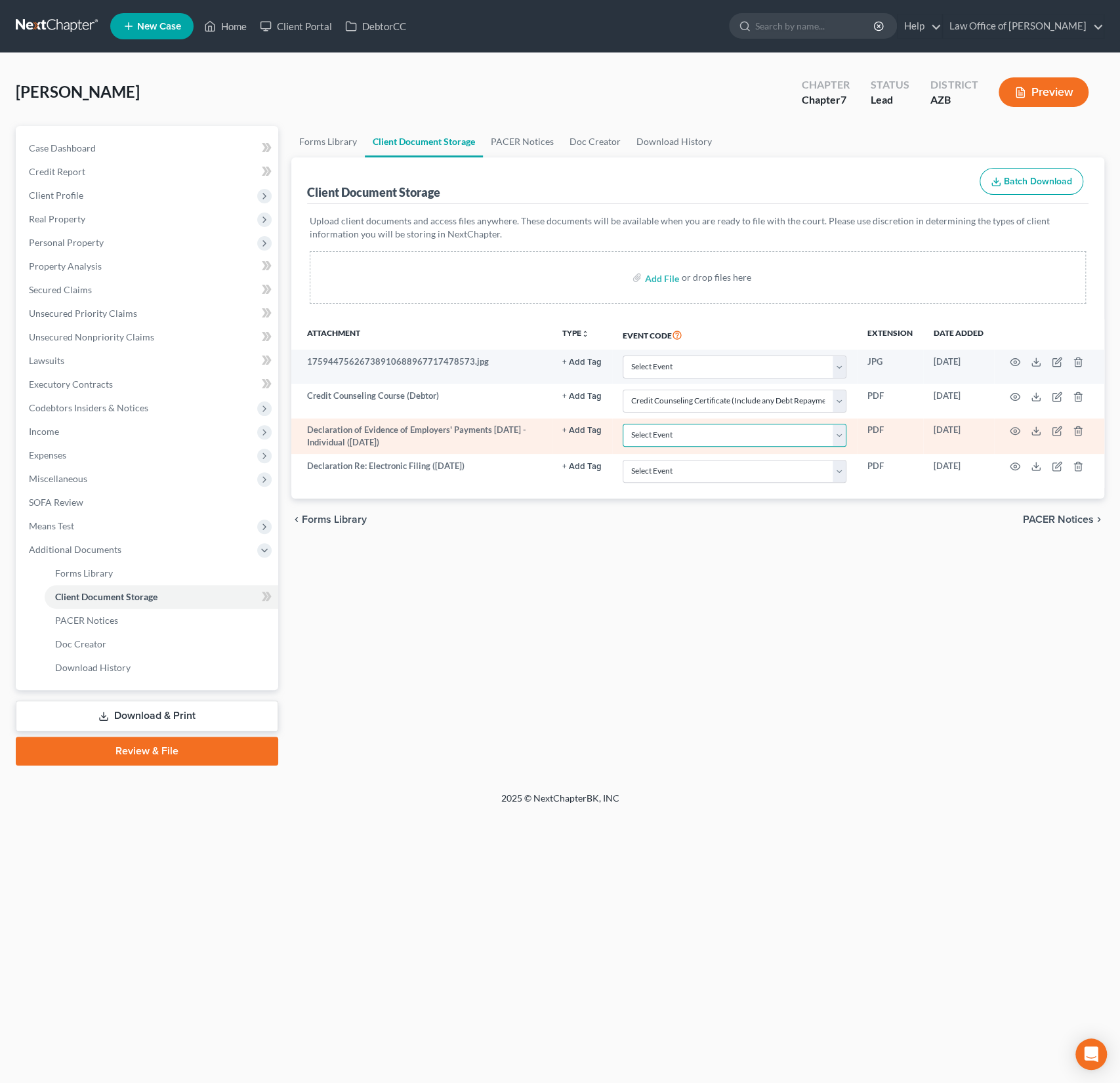
click at [719, 437] on select "Select Event AA Schedules and Statements (Formerly All Required) Amended Chapte…" at bounding box center [735, 435] width 224 height 23
select select "18"
click at [624, 424] on select "Select Event AA Schedules and Statements (Formerly All Required) Amended Chapte…" at bounding box center [735, 435] width 224 height 23
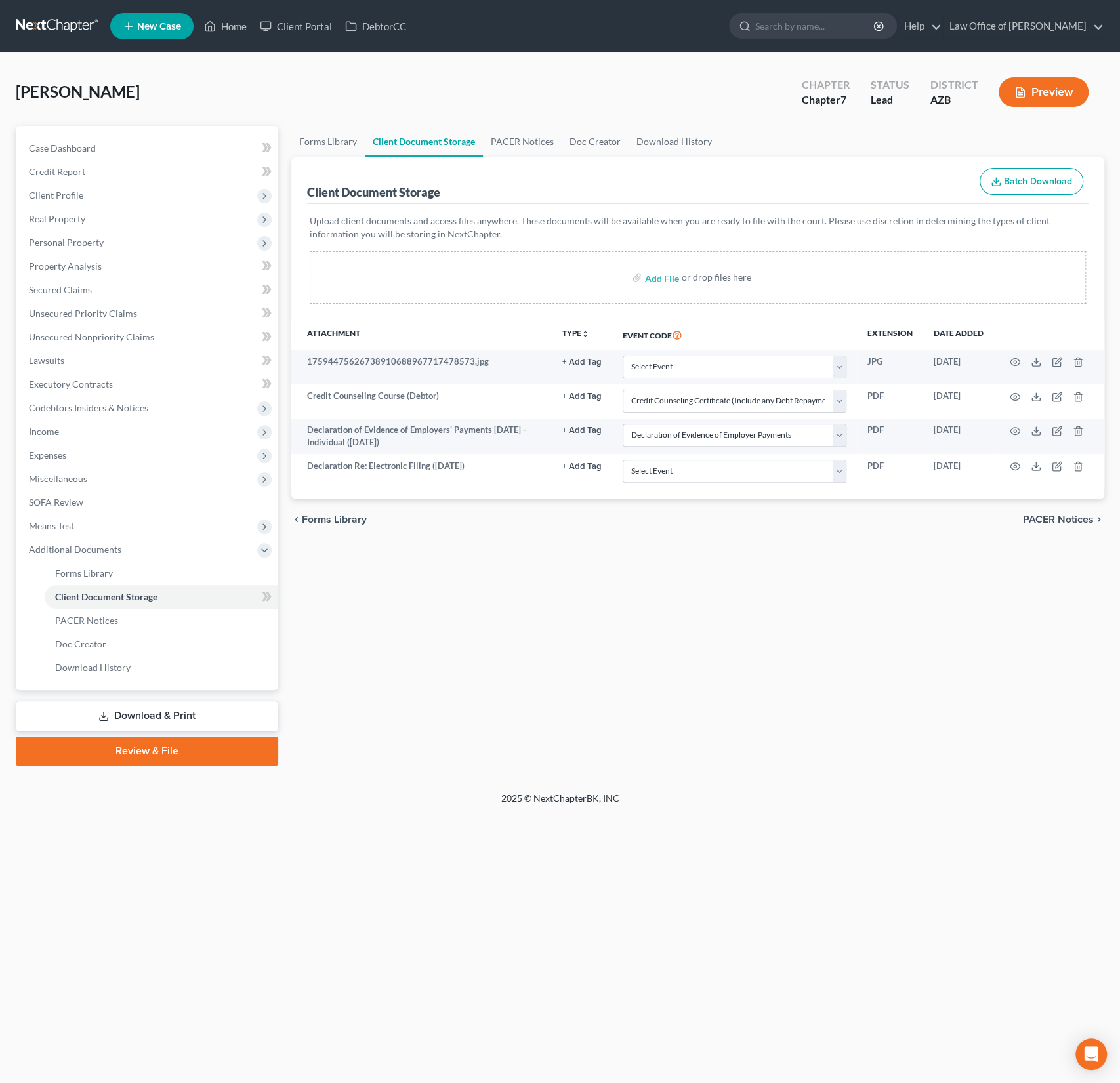
click at [160, 757] on link "Review & File" at bounding box center [147, 751] width 263 height 29
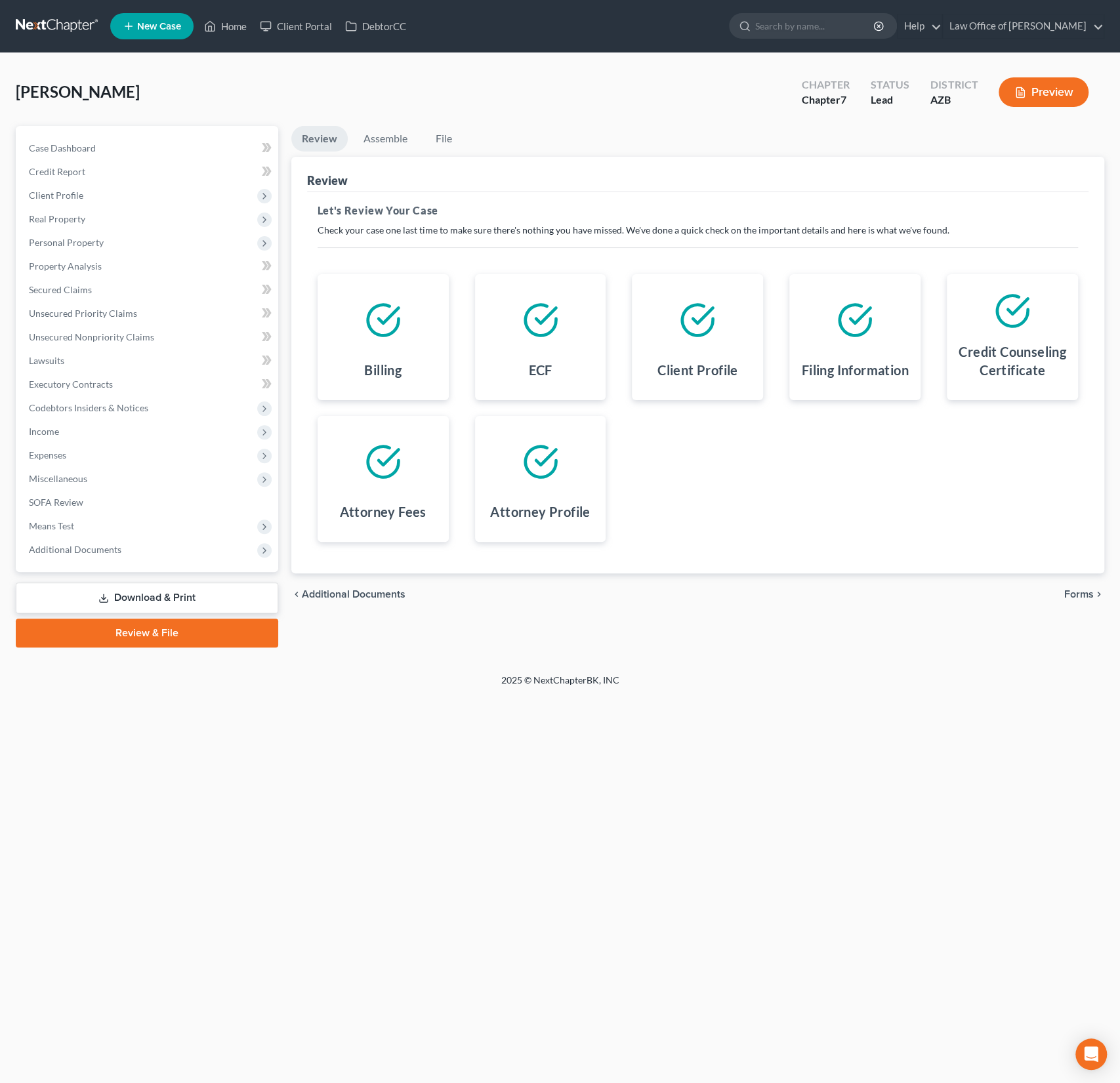
click at [1079, 595] on span "Forms" at bounding box center [1079, 594] width 30 height 11
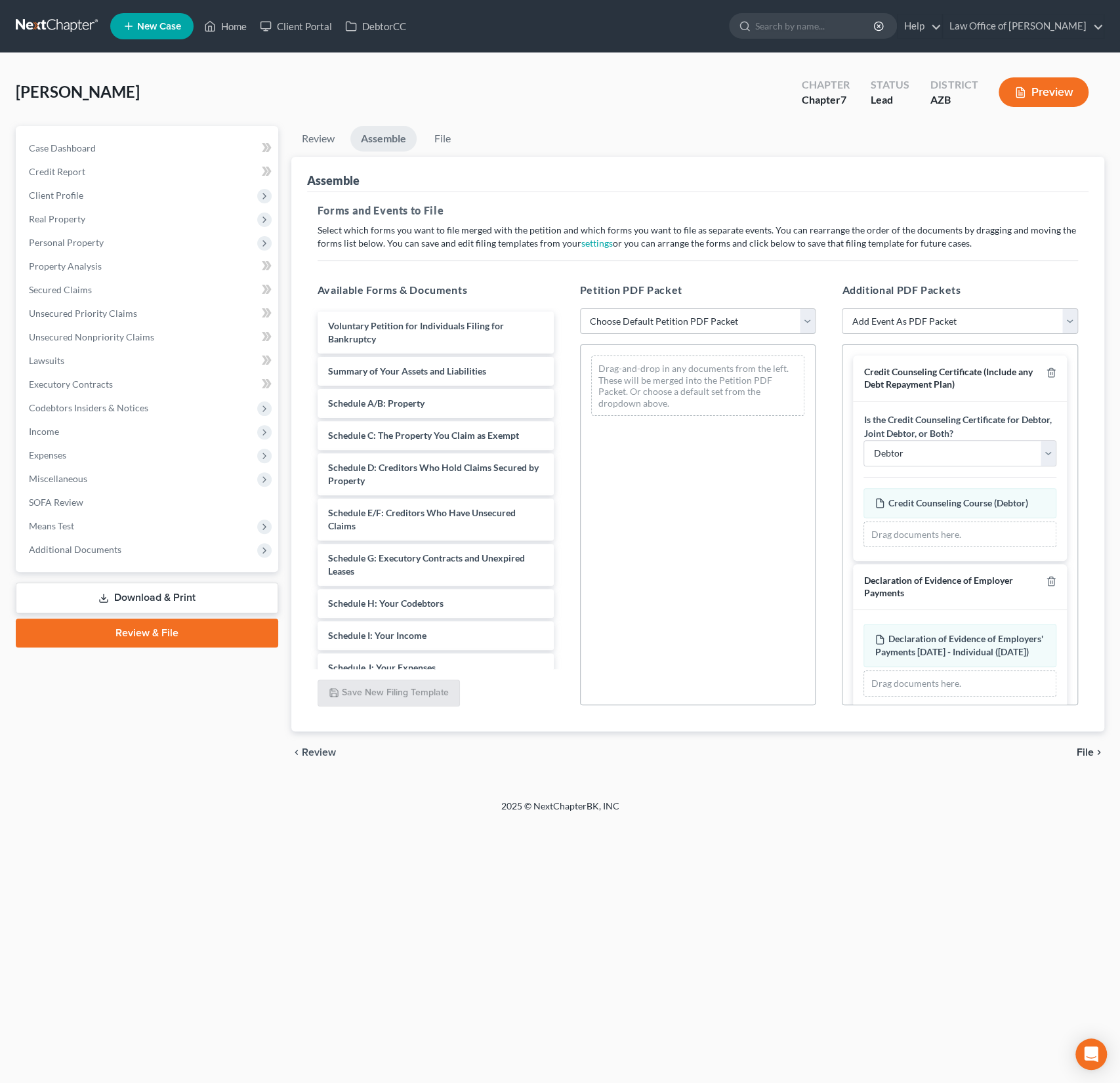
click at [696, 326] on select "Choose Default Petition PDF Packet Complete Bankruptcy Petition (all forms and …" at bounding box center [698, 322] width 236 height 26
select select "0"
click at [580, 309] on select "Choose Default Petition PDF Packet Complete Bankruptcy Petition (all forms and …" at bounding box center [698, 322] width 236 height 26
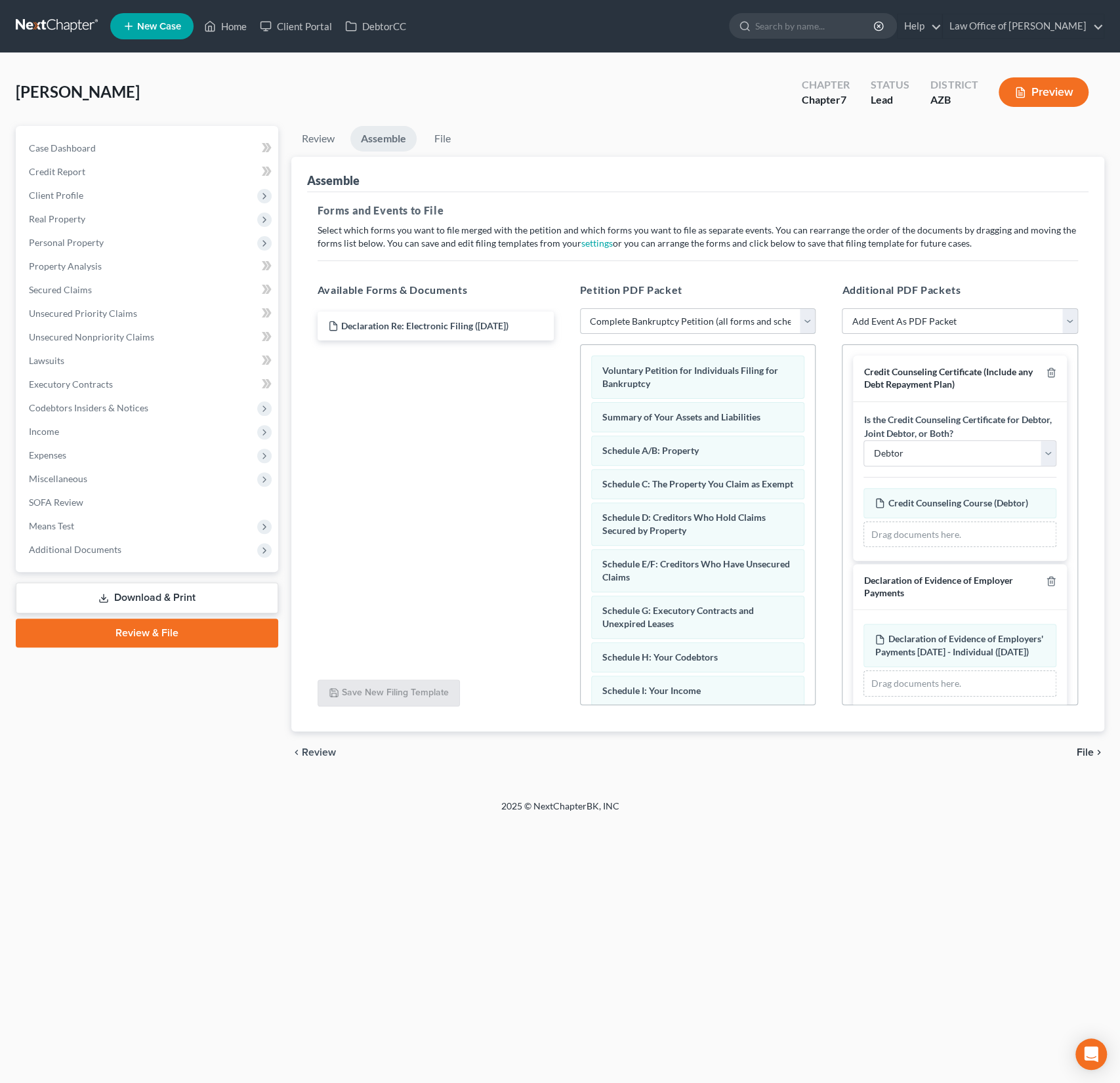
scroll to position [25, 0]
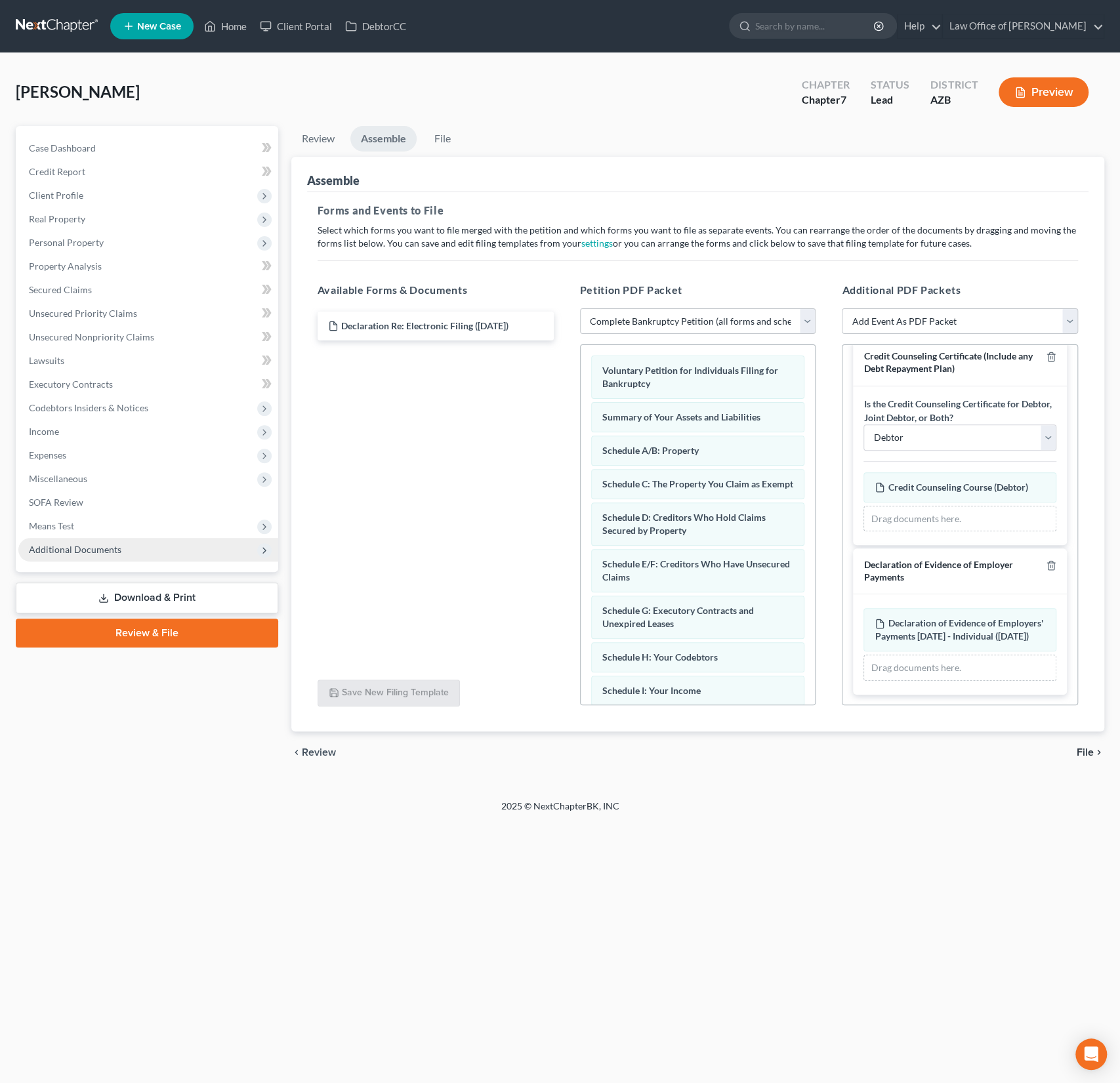
click at [74, 554] on span "Additional Documents" at bounding box center [75, 549] width 93 height 11
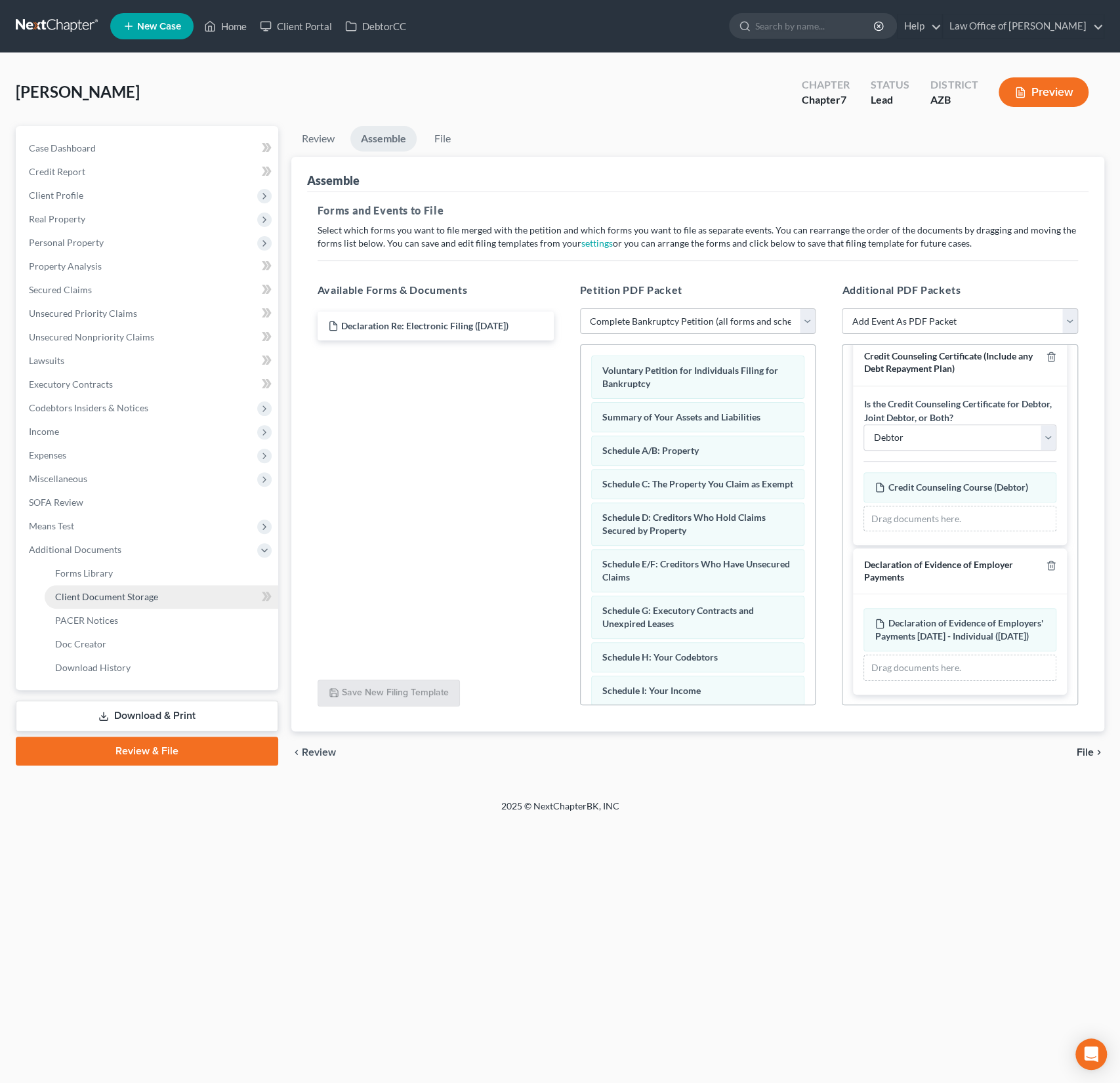
click at [98, 598] on span "Client Document Storage" at bounding box center [106, 597] width 103 height 11
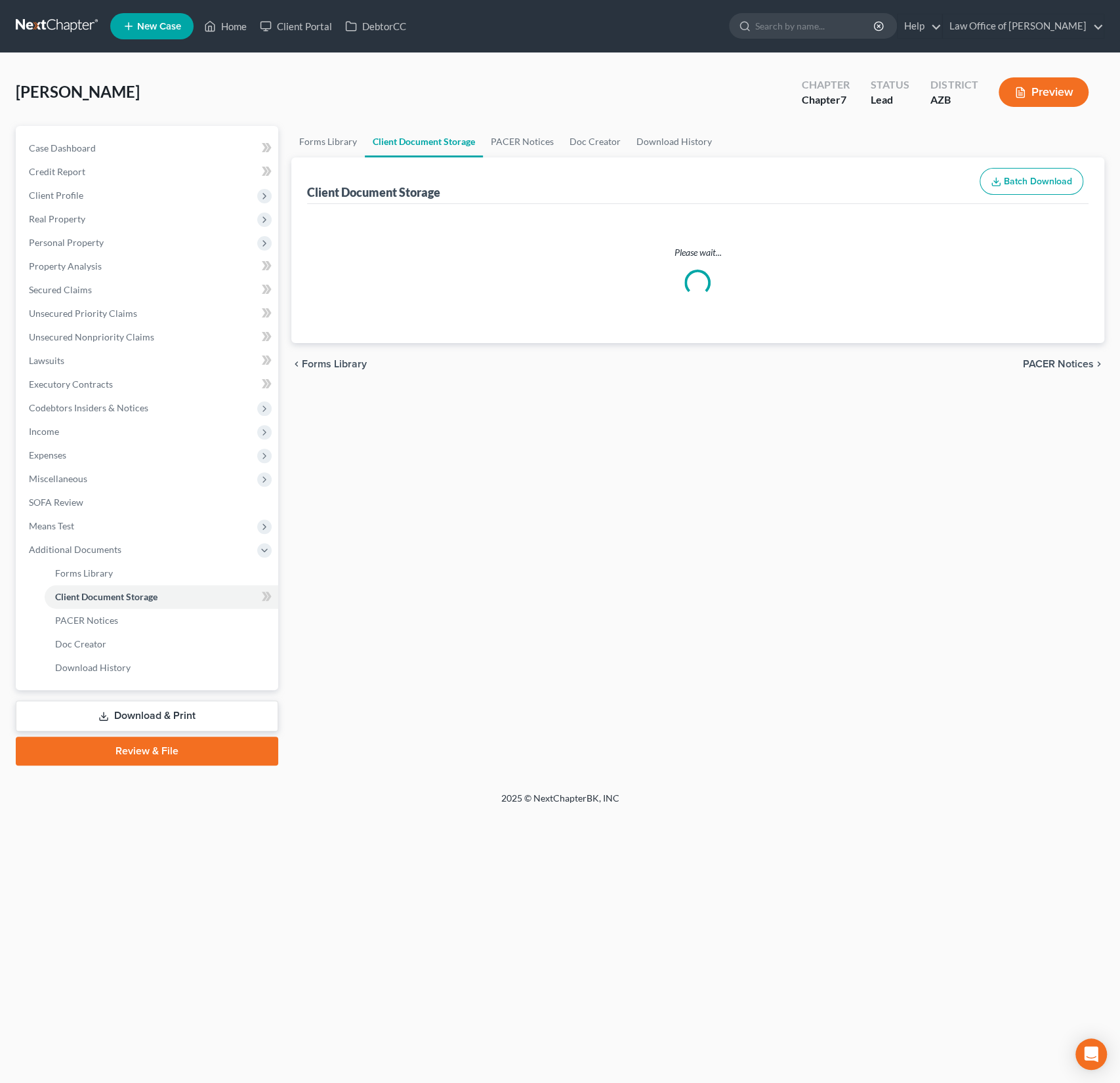
select select "14"
select select "18"
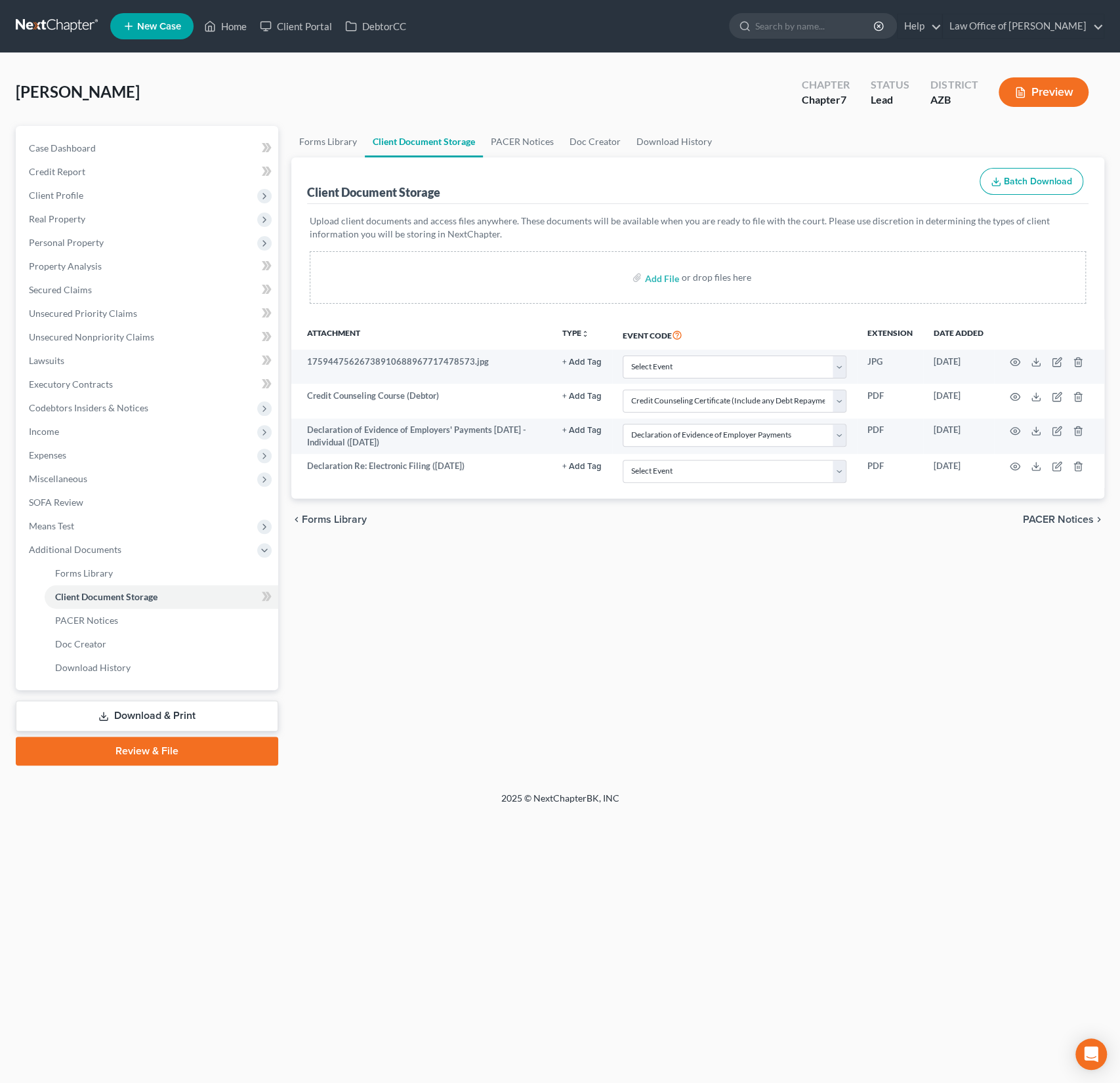
click at [162, 750] on link "Review & File" at bounding box center [147, 751] width 263 height 29
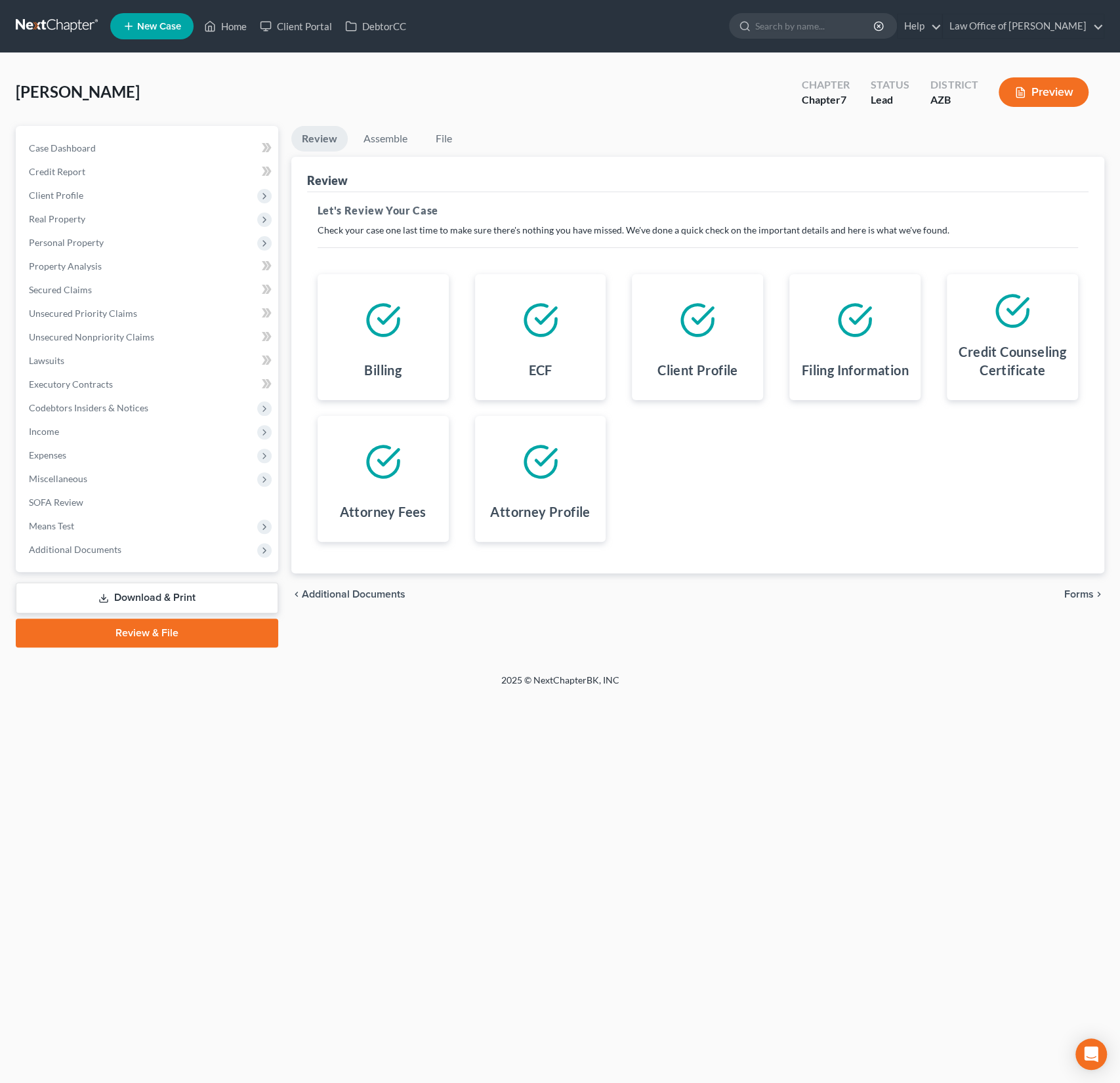
click at [1075, 584] on div "chevron_left Additional Documents Forms chevron_right" at bounding box center [697, 594] width 813 height 42
click at [1075, 591] on span "Forms" at bounding box center [1079, 594] width 30 height 11
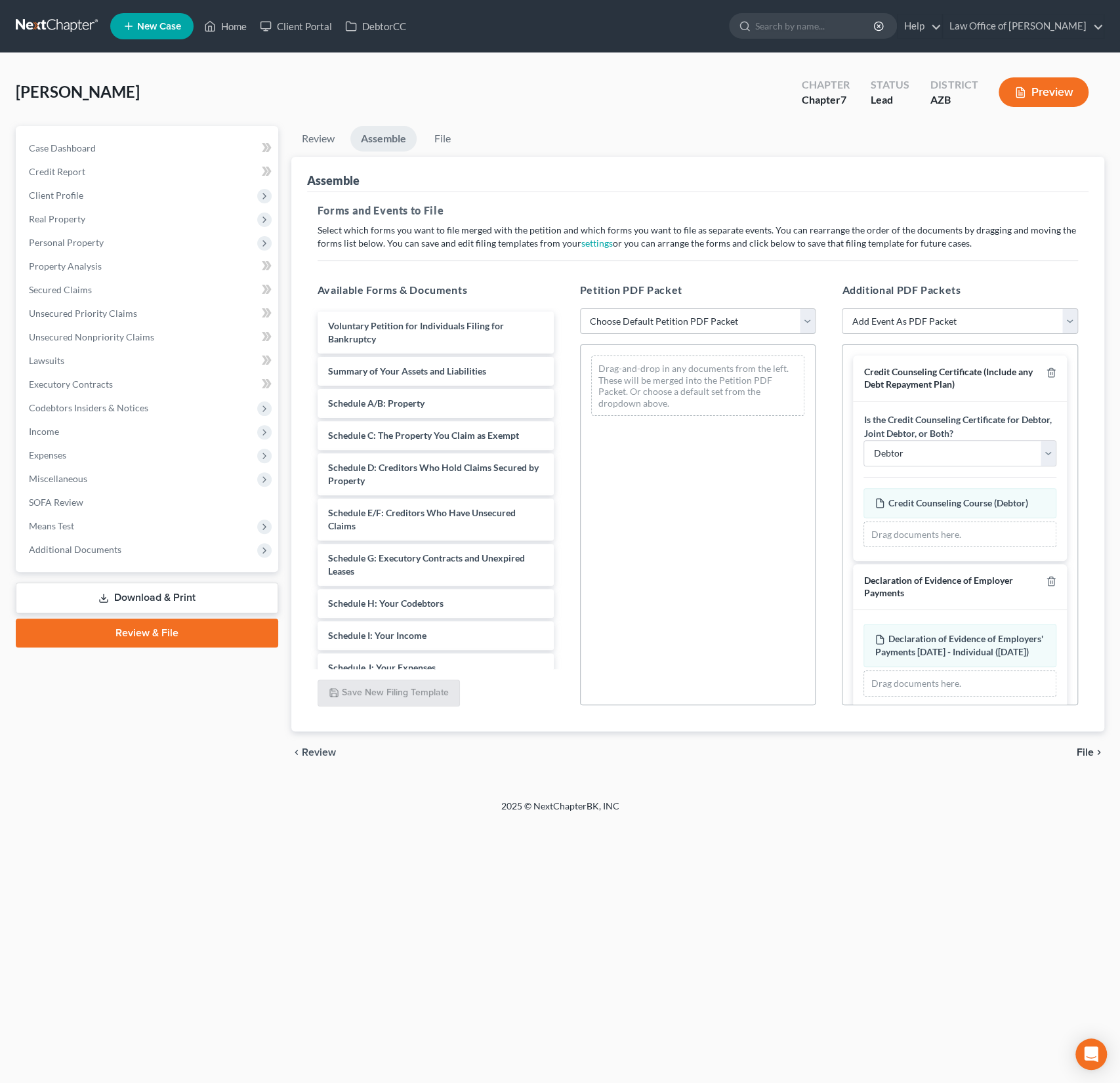
click at [674, 325] on select "Choose Default Petition PDF Packet Complete Bankruptcy Petition (all forms and …" at bounding box center [698, 322] width 236 height 26
select select "0"
click at [580, 309] on select "Choose Default Petition PDF Packet Complete Bankruptcy Petition (all forms and …" at bounding box center [698, 322] width 236 height 26
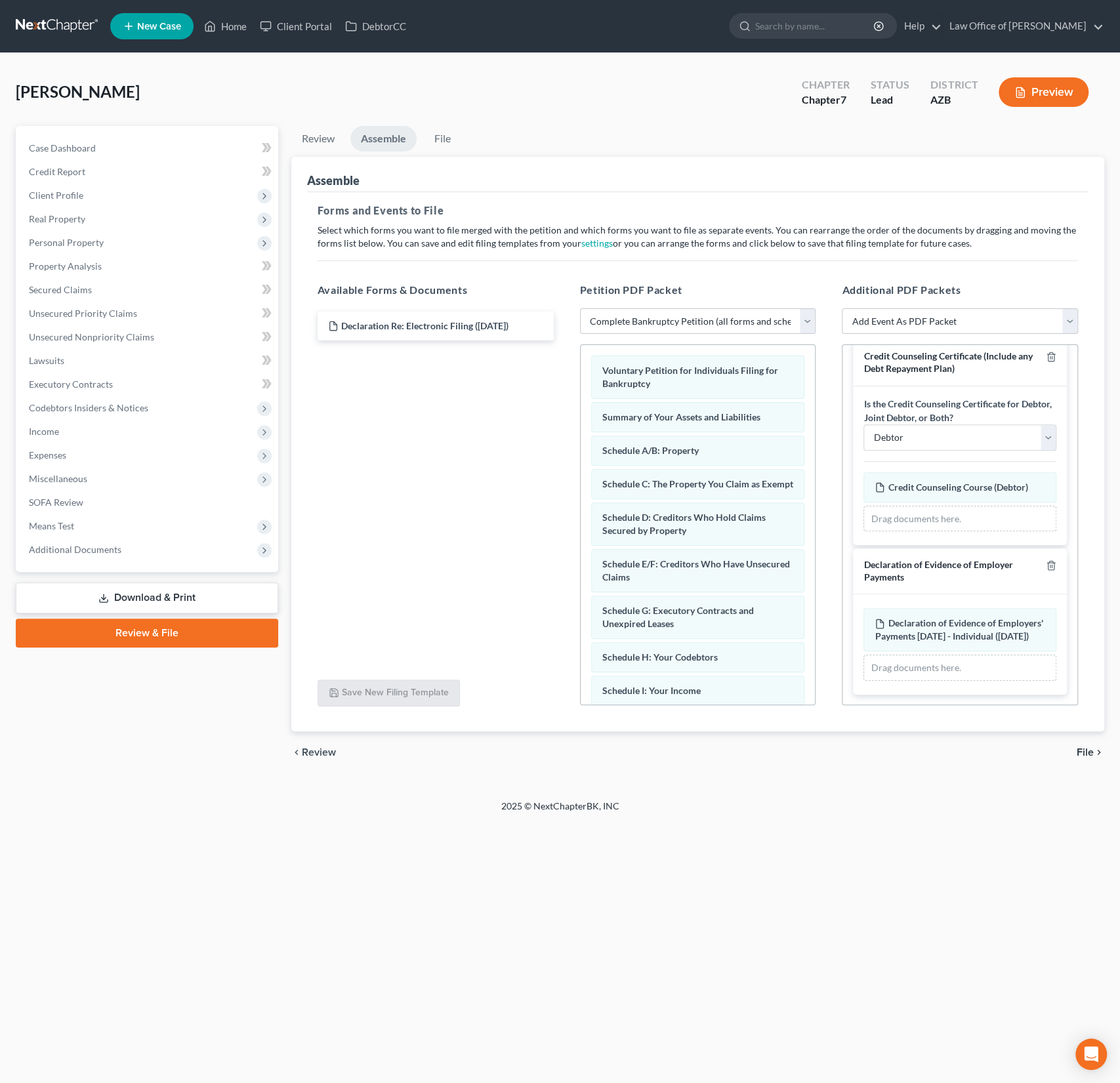
click at [1074, 752] on div "chevron_left Review File chevron_right" at bounding box center [697, 752] width 813 height 42
click at [1081, 751] on span "File" at bounding box center [1086, 753] width 17 height 11
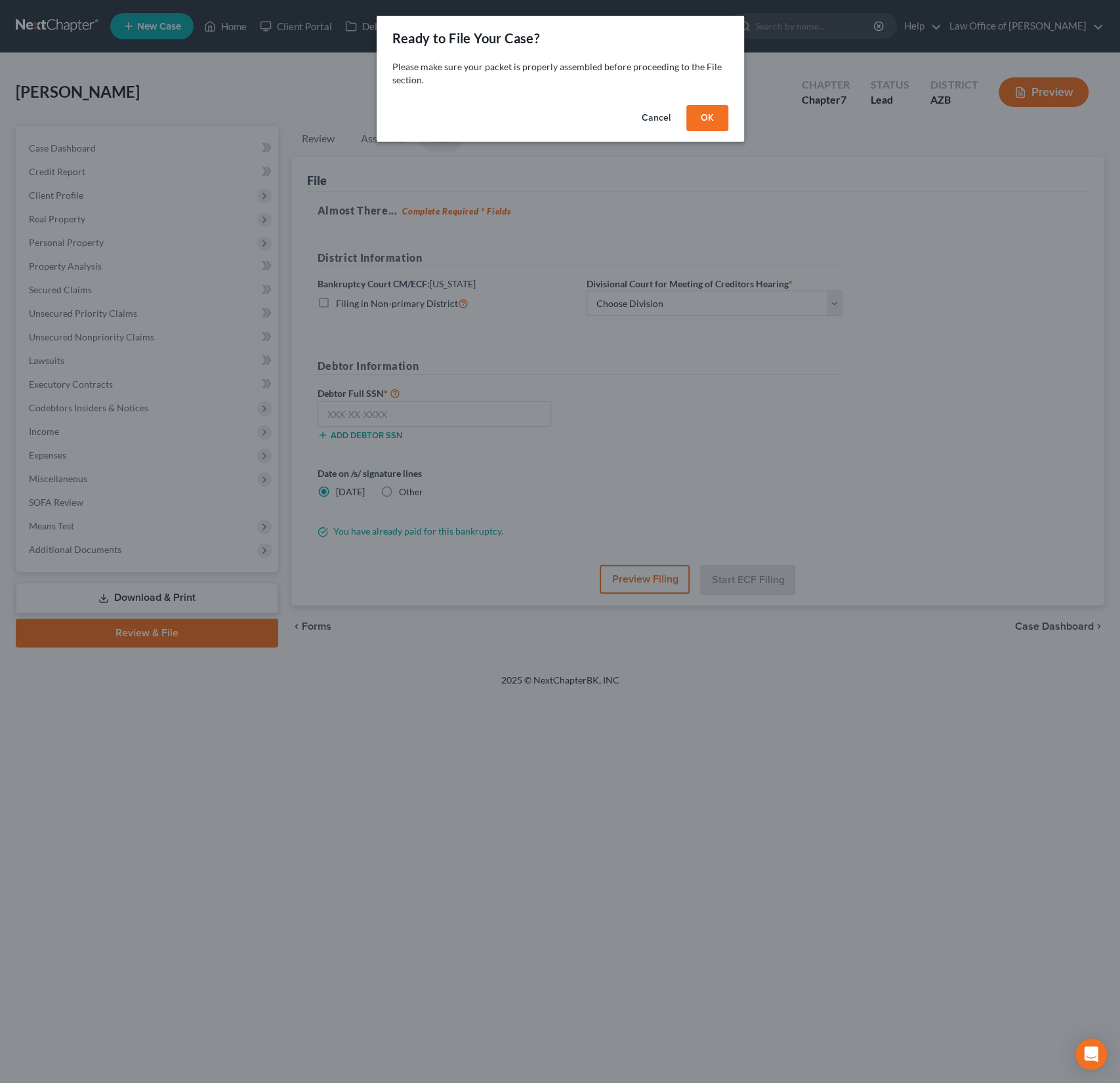
click at [710, 126] on button "OK" at bounding box center [707, 118] width 42 height 26
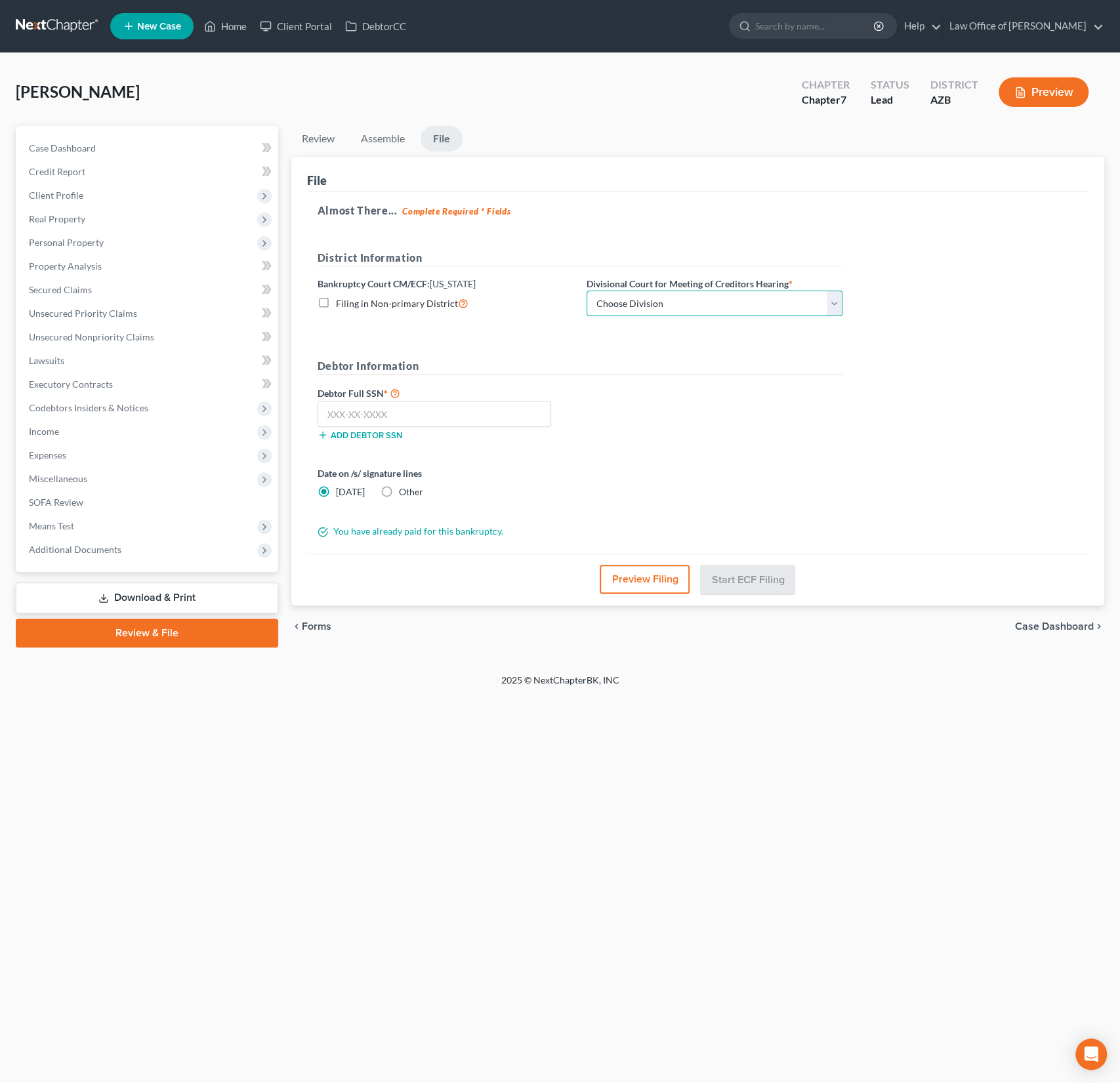
click at [722, 302] on select "Choose Division Phoenix [GEOGRAPHIC_DATA] [PERSON_NAME]" at bounding box center [715, 303] width 256 height 26
select select "0"
click at [587, 290] on select "Choose Division Phoenix [GEOGRAPHIC_DATA] [PERSON_NAME]" at bounding box center [715, 303] width 256 height 26
click at [427, 415] on input "text" at bounding box center [434, 414] width 234 height 26
type input "331-48-3314"
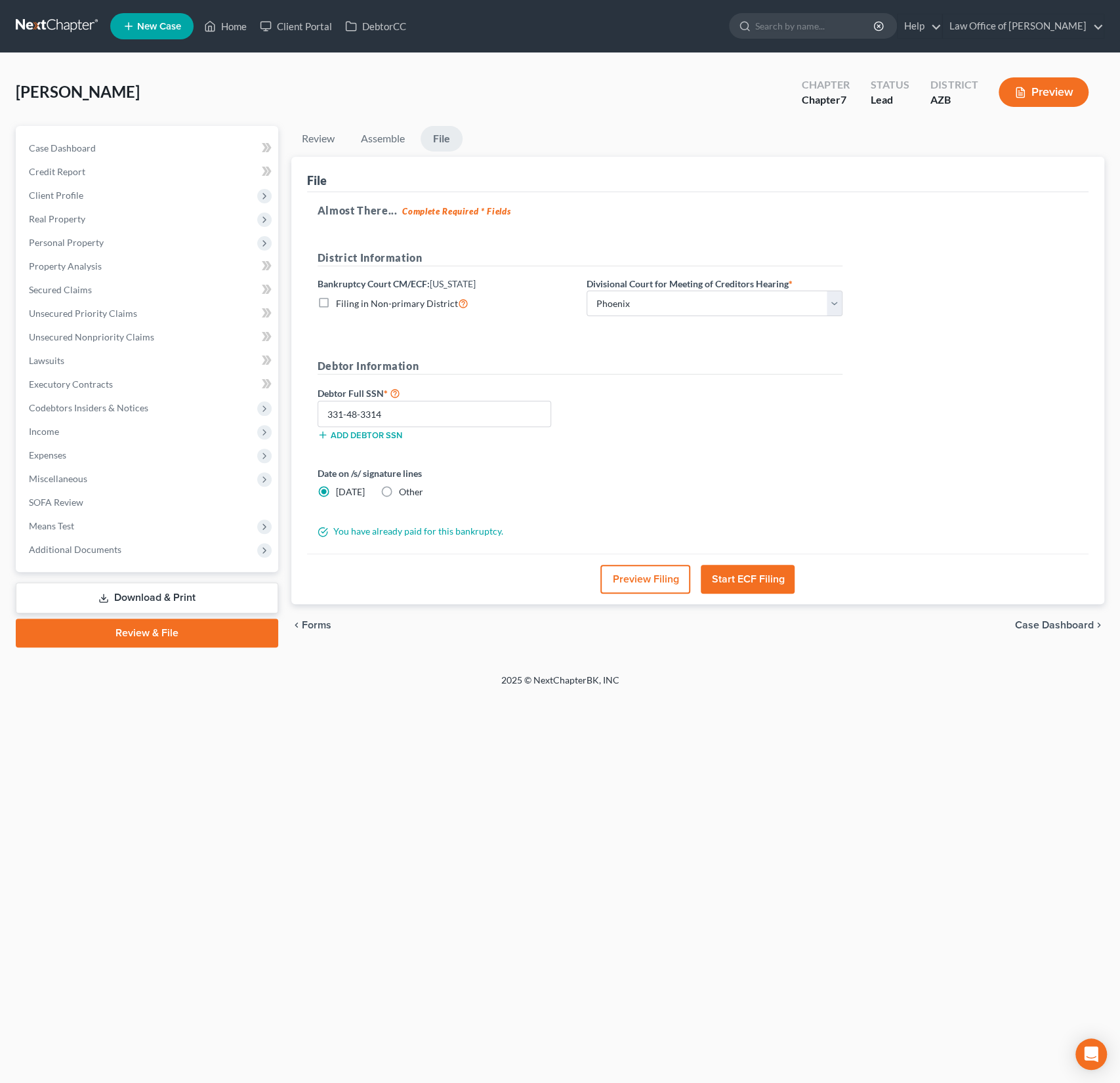
click at [645, 582] on button "Preview Filing" at bounding box center [645, 580] width 90 height 29
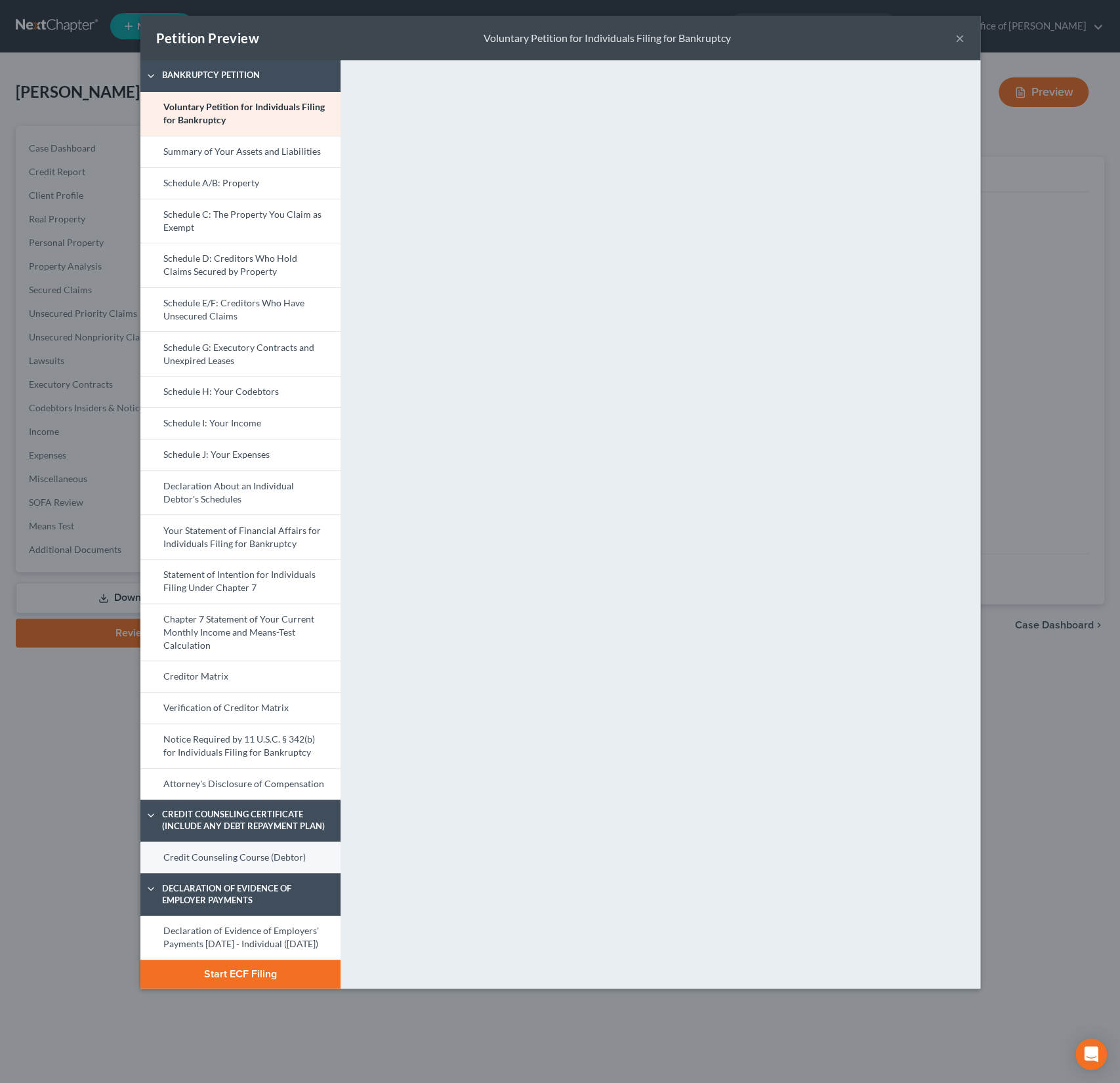
click at [237, 857] on link "Credit Counseling Course (Debtor)" at bounding box center [240, 857] width 200 height 31
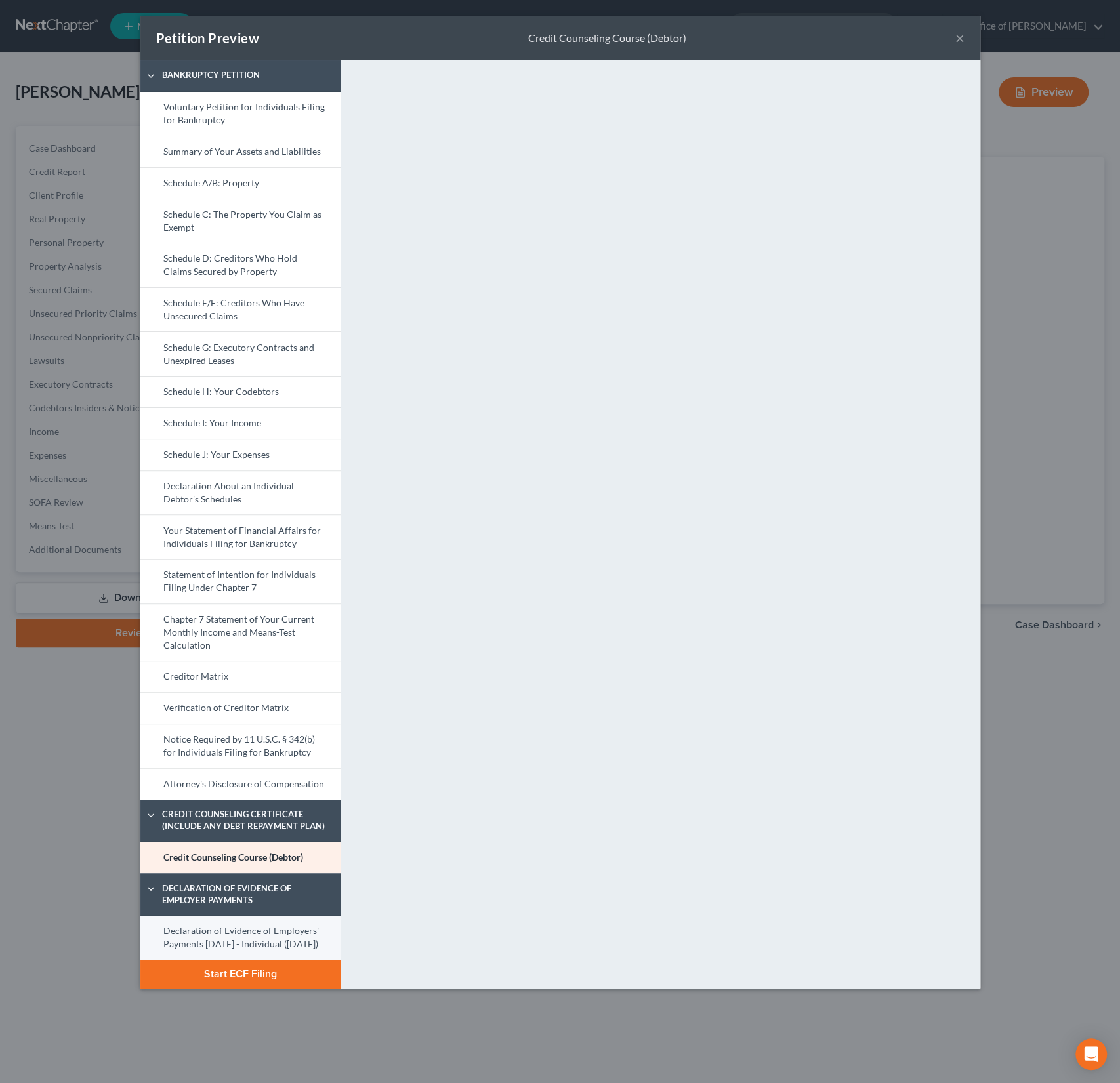
click at [231, 947] on link "Declaration of Evidence of Employers' Payments [DATE] - Individual ([DATE])" at bounding box center [240, 937] width 200 height 44
click at [960, 35] on button "×" at bounding box center [960, 38] width 9 height 16
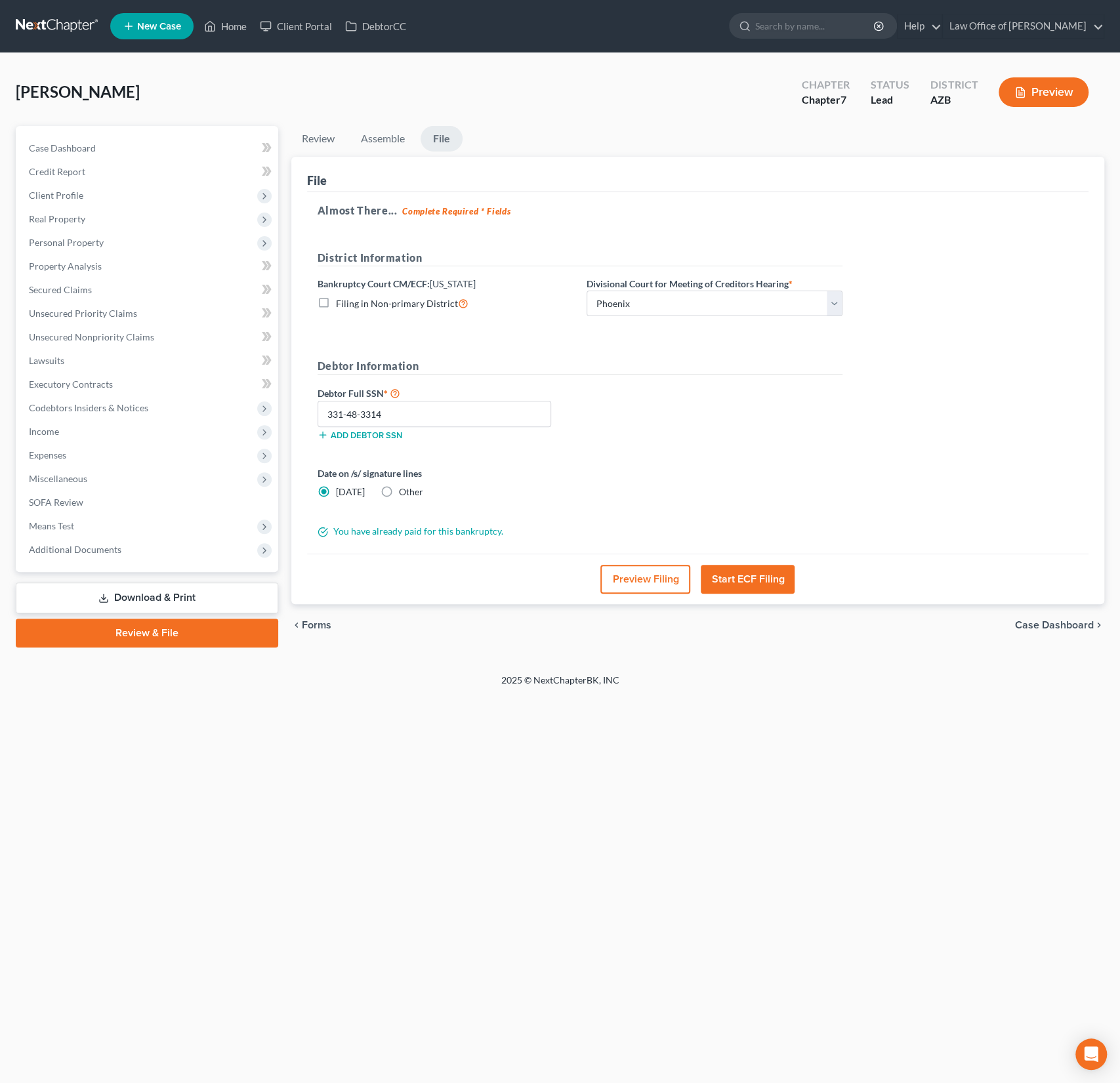
click at [761, 578] on button "Start ECF Filing" at bounding box center [748, 580] width 93 height 29
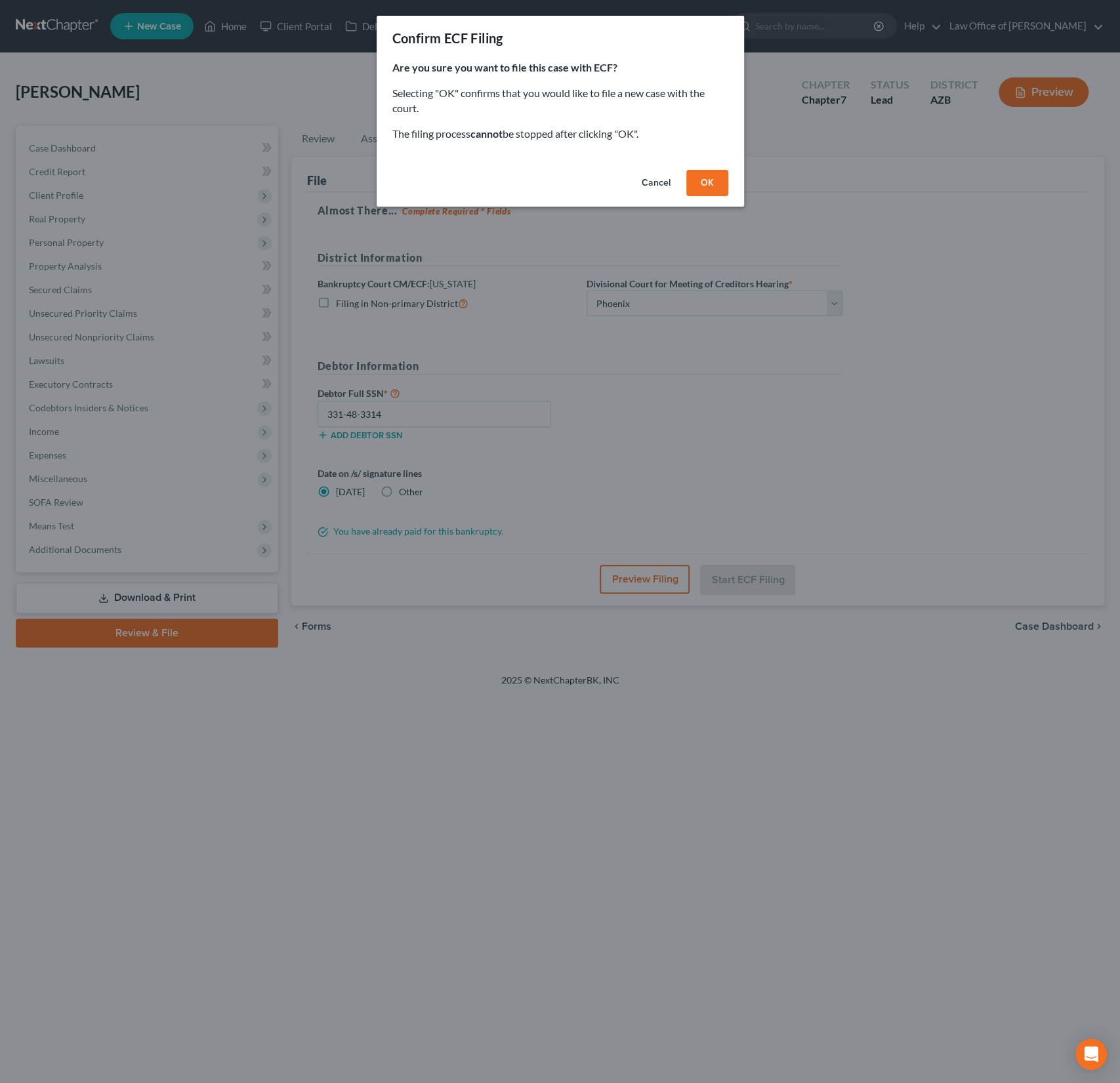
click at [696, 191] on button "OK" at bounding box center [707, 183] width 42 height 26
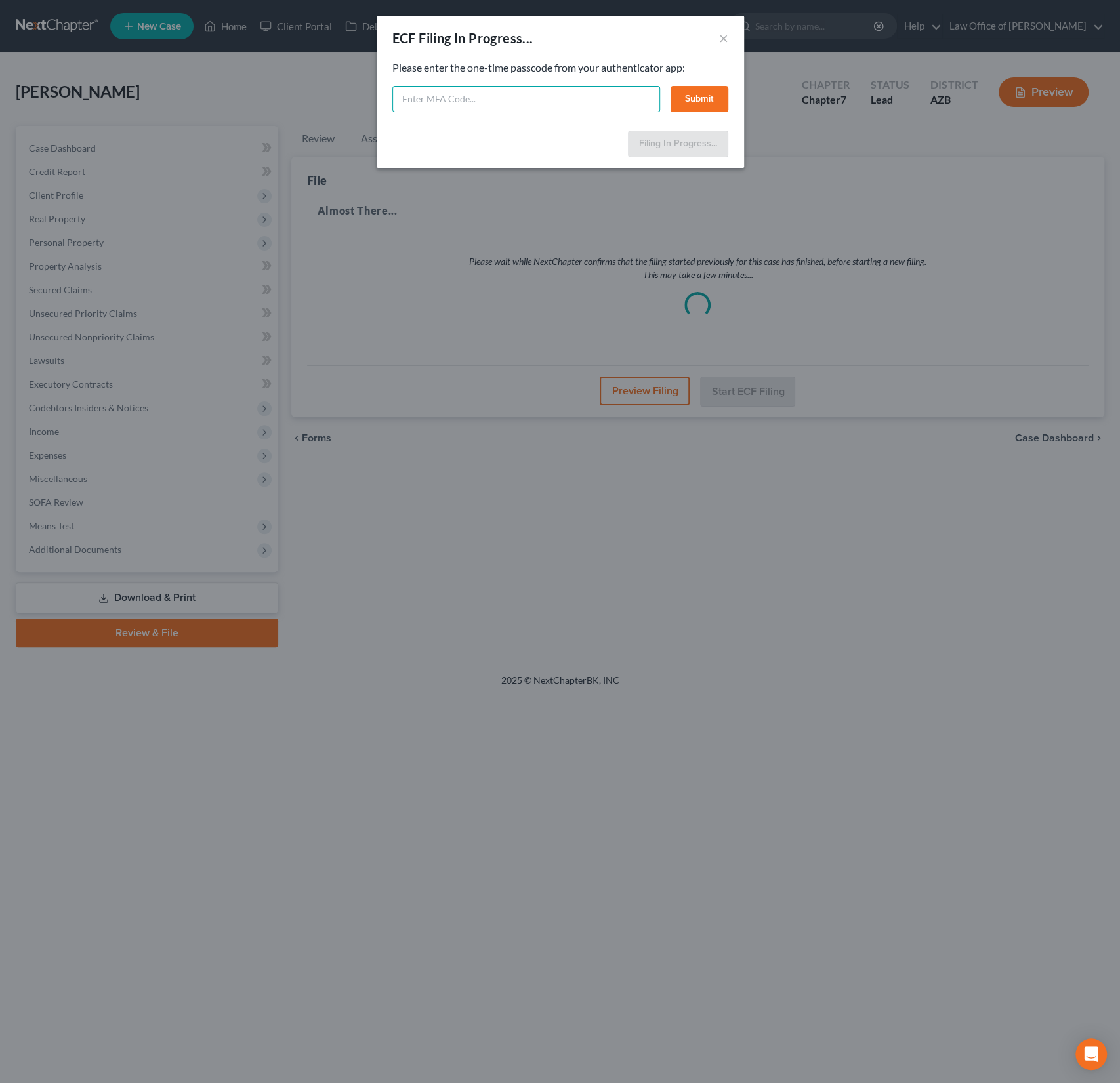
click at [426, 94] on input "text" at bounding box center [526, 99] width 267 height 26
type input "642820"
click at [692, 98] on button "Submit" at bounding box center [699, 99] width 57 height 26
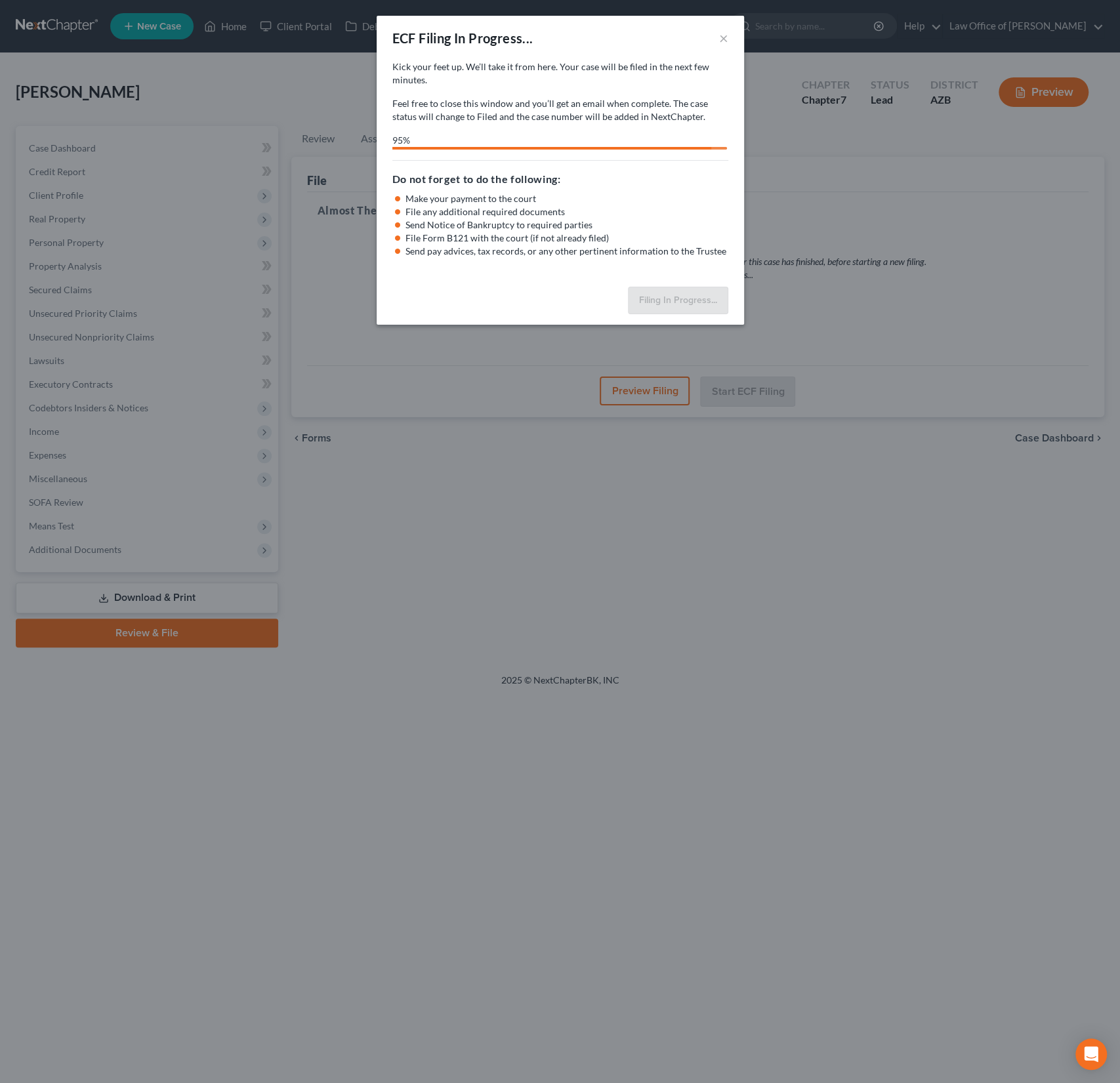
select select "0"
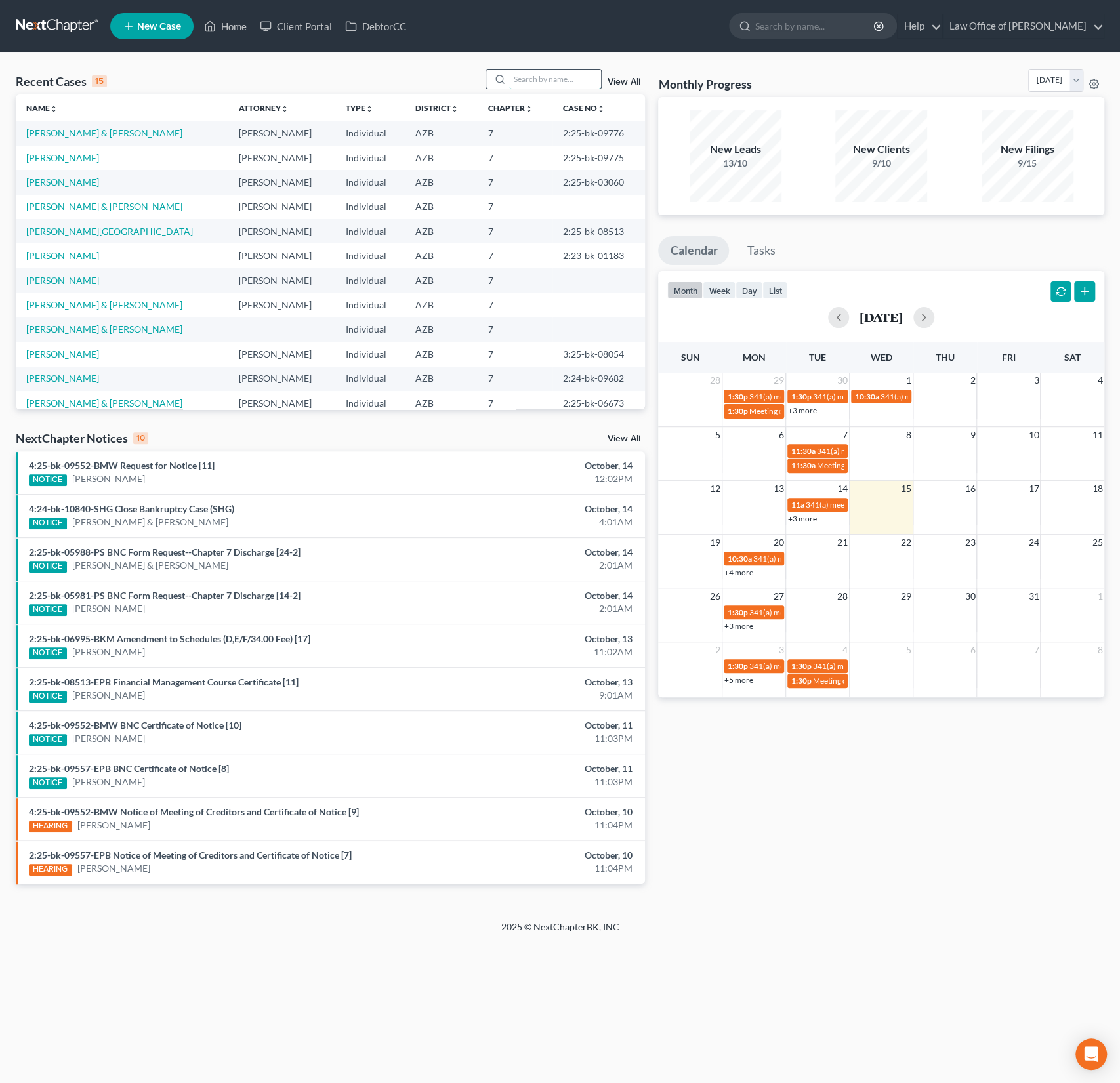
click at [538, 80] on input "search" at bounding box center [555, 79] width 92 height 19
type input "galaz"
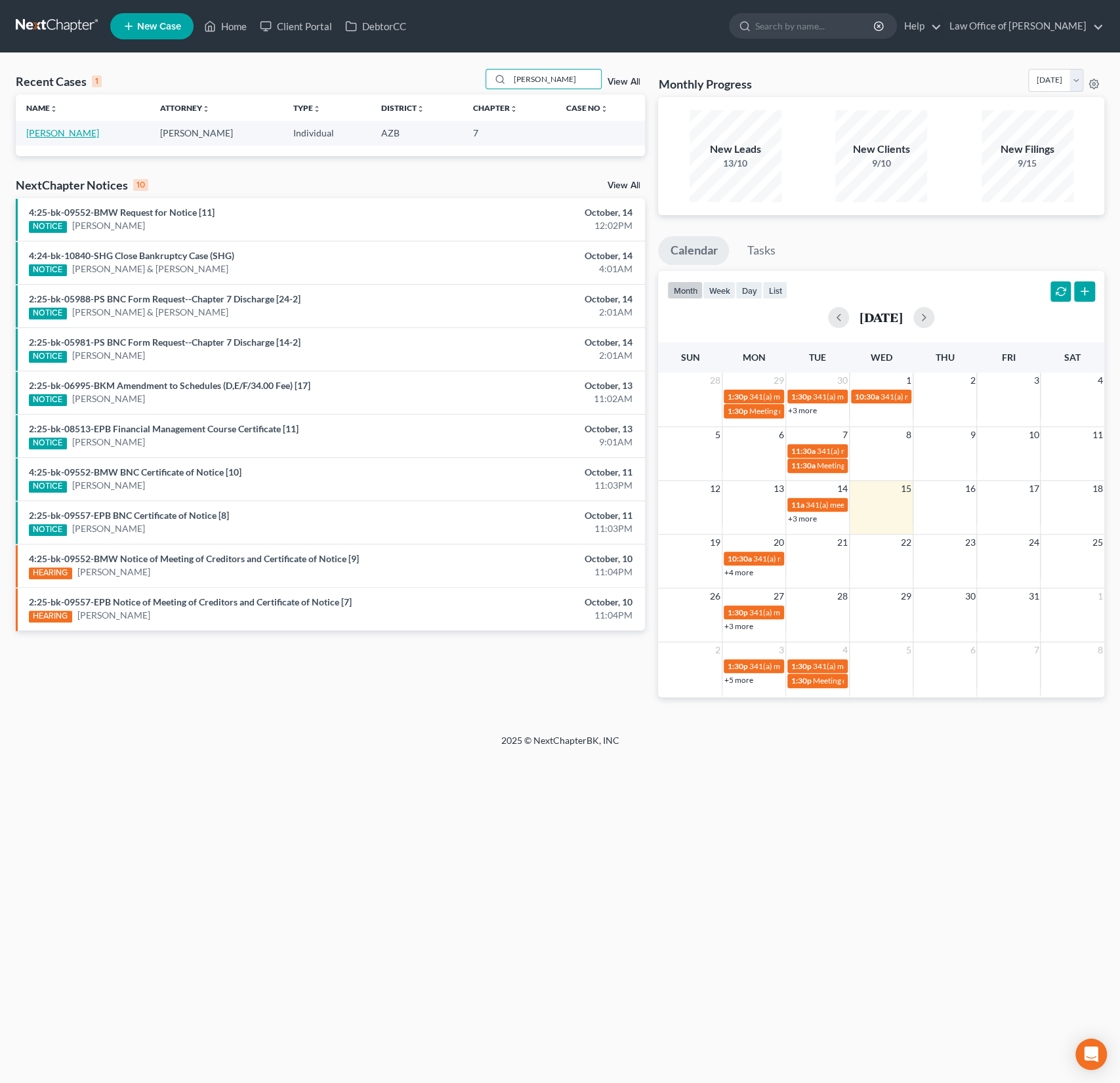
click at [56, 135] on link "[PERSON_NAME]" at bounding box center [62, 133] width 73 height 11
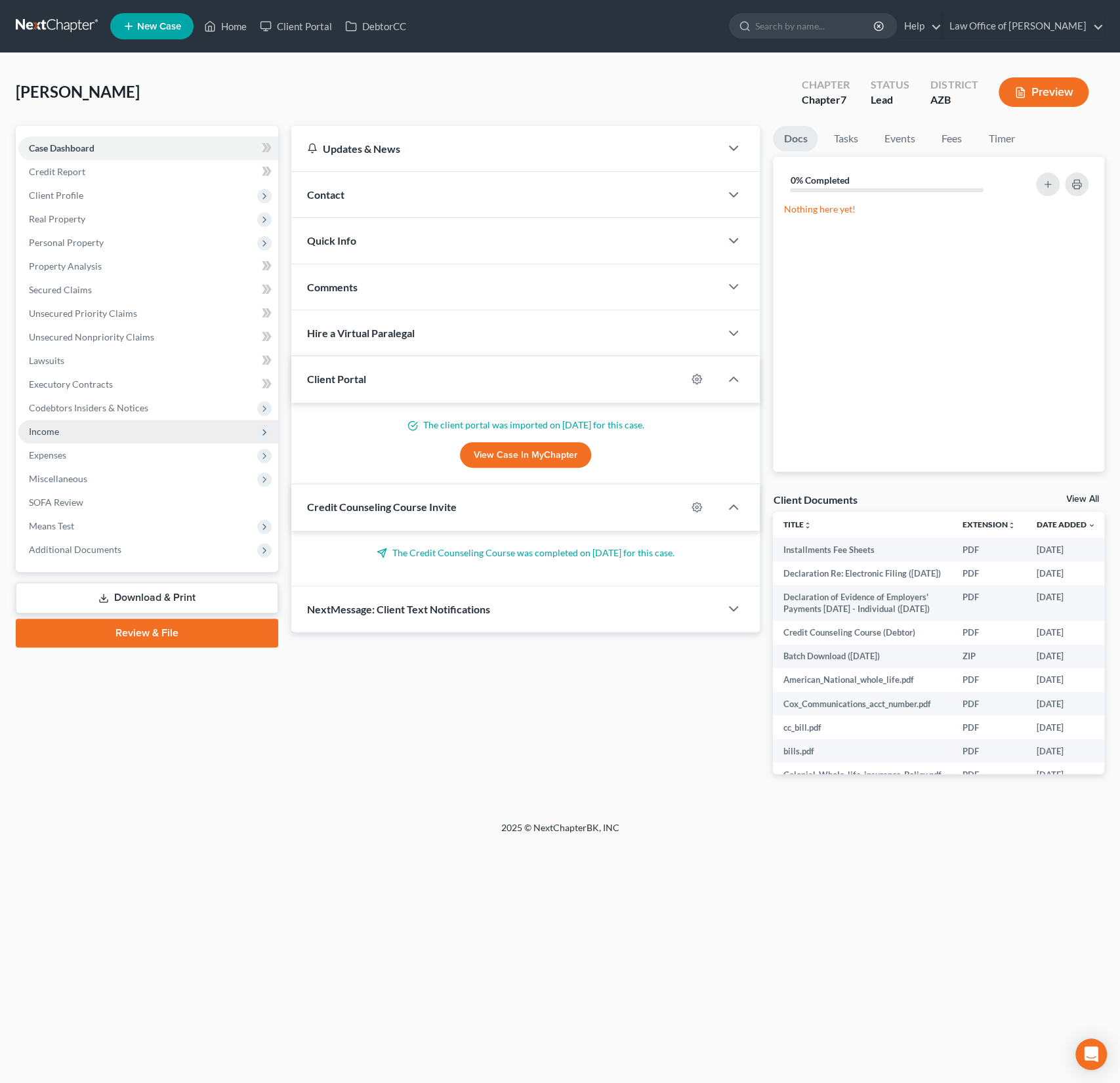
click at [67, 427] on span "Income" at bounding box center [148, 431] width 260 height 24
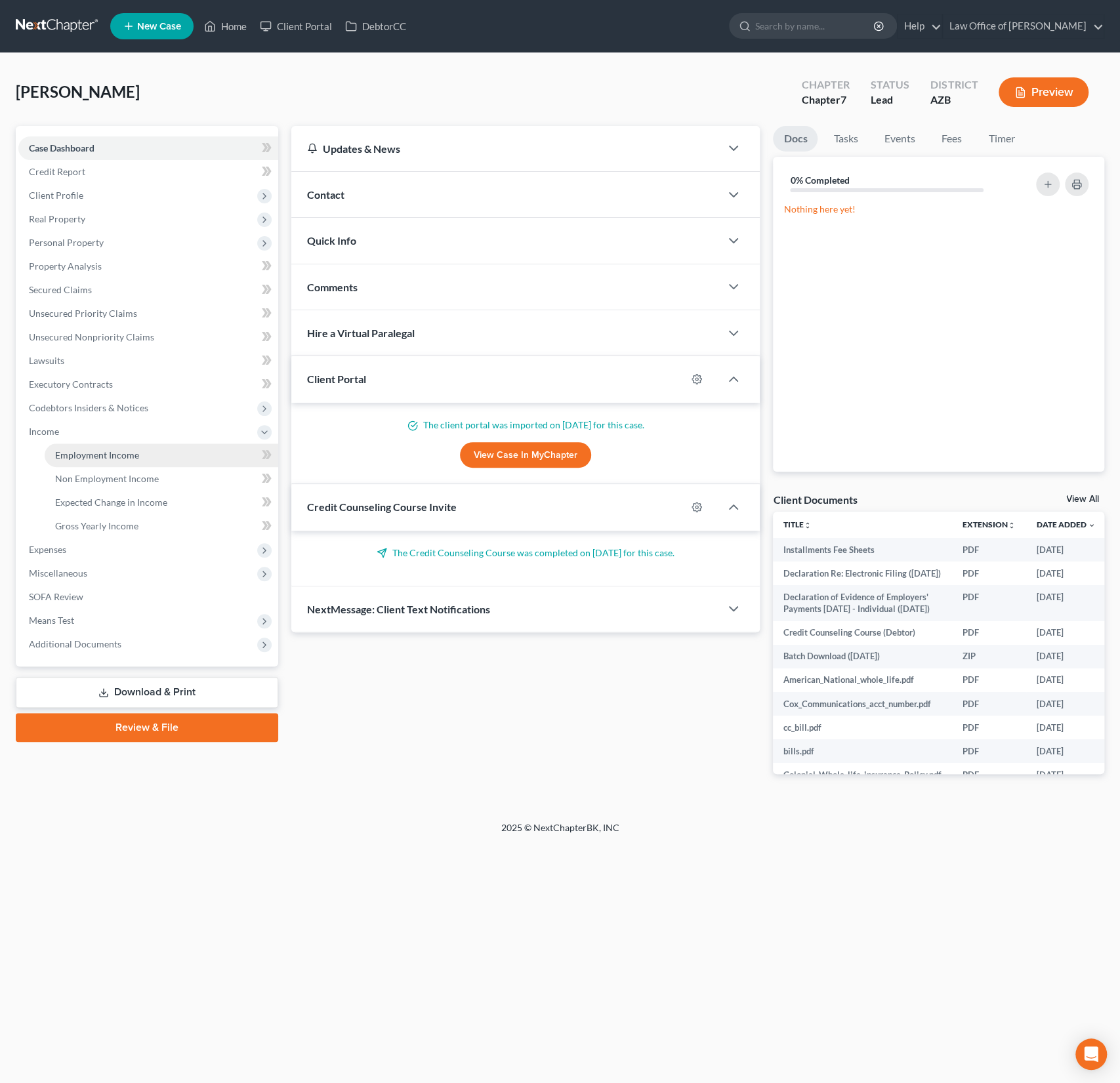
click at [91, 451] on span "Employment Income" at bounding box center [97, 455] width 84 height 11
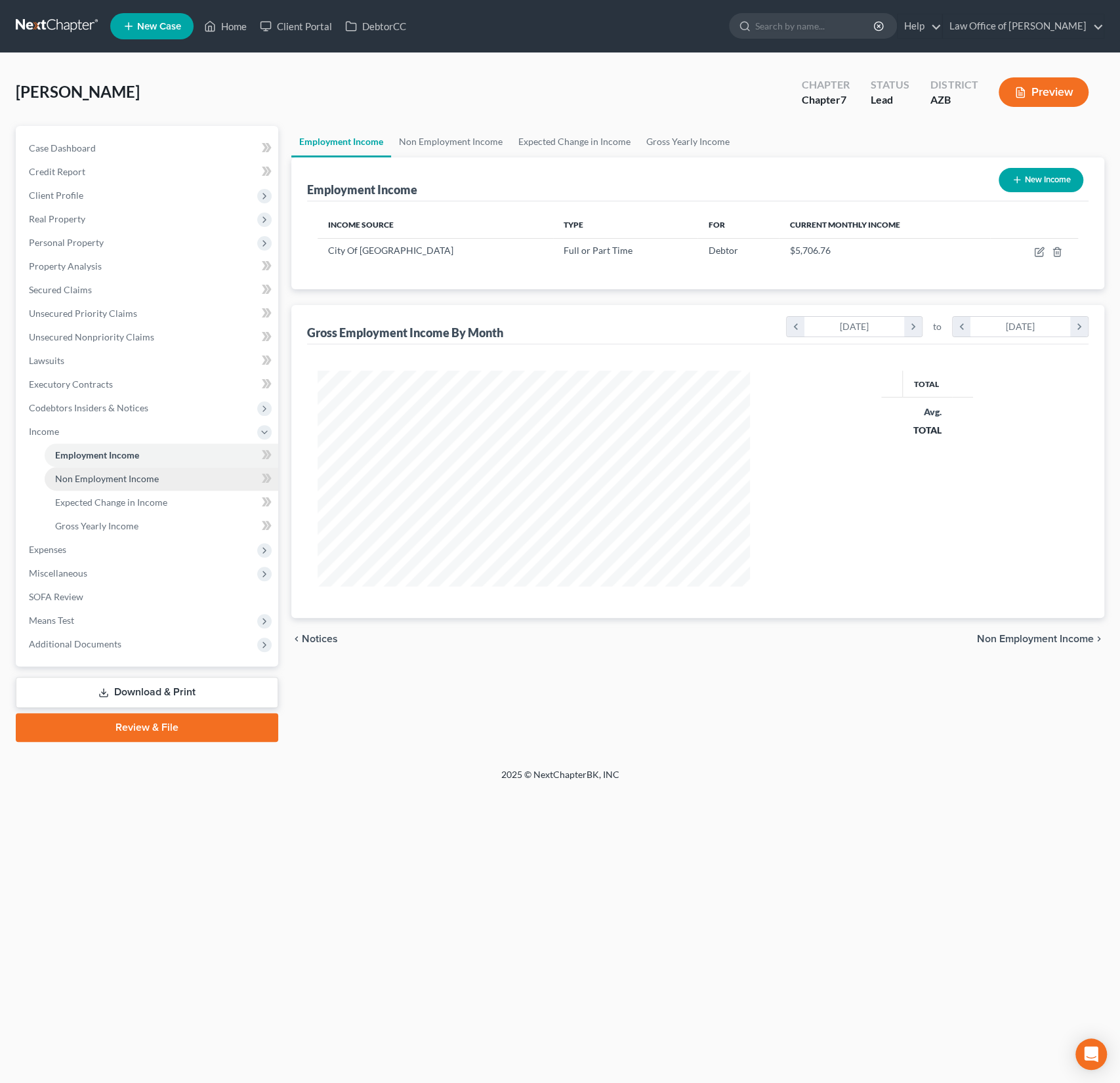
scroll to position [234, 459]
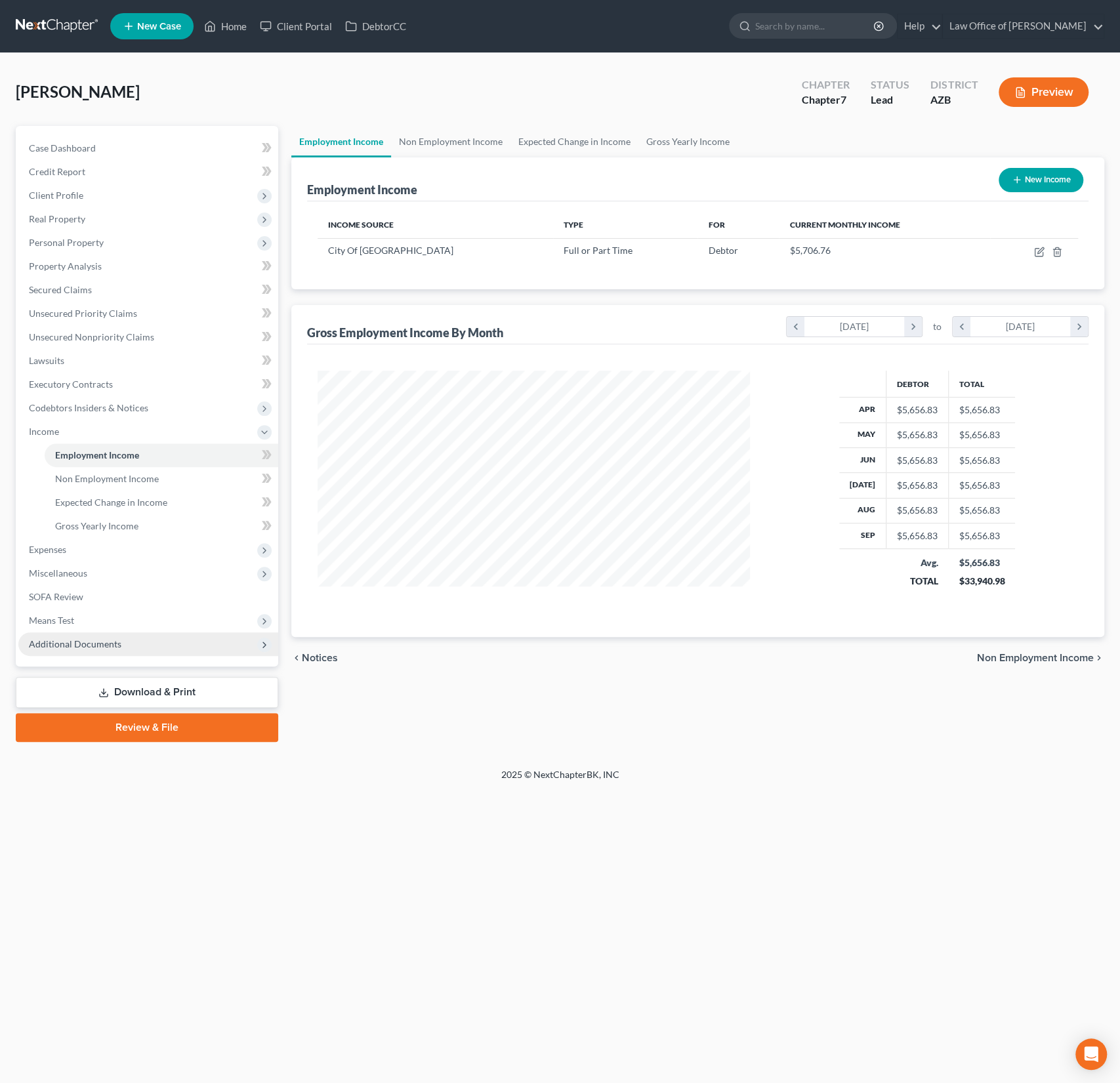
click at [107, 641] on span "Additional Documents" at bounding box center [75, 643] width 93 height 11
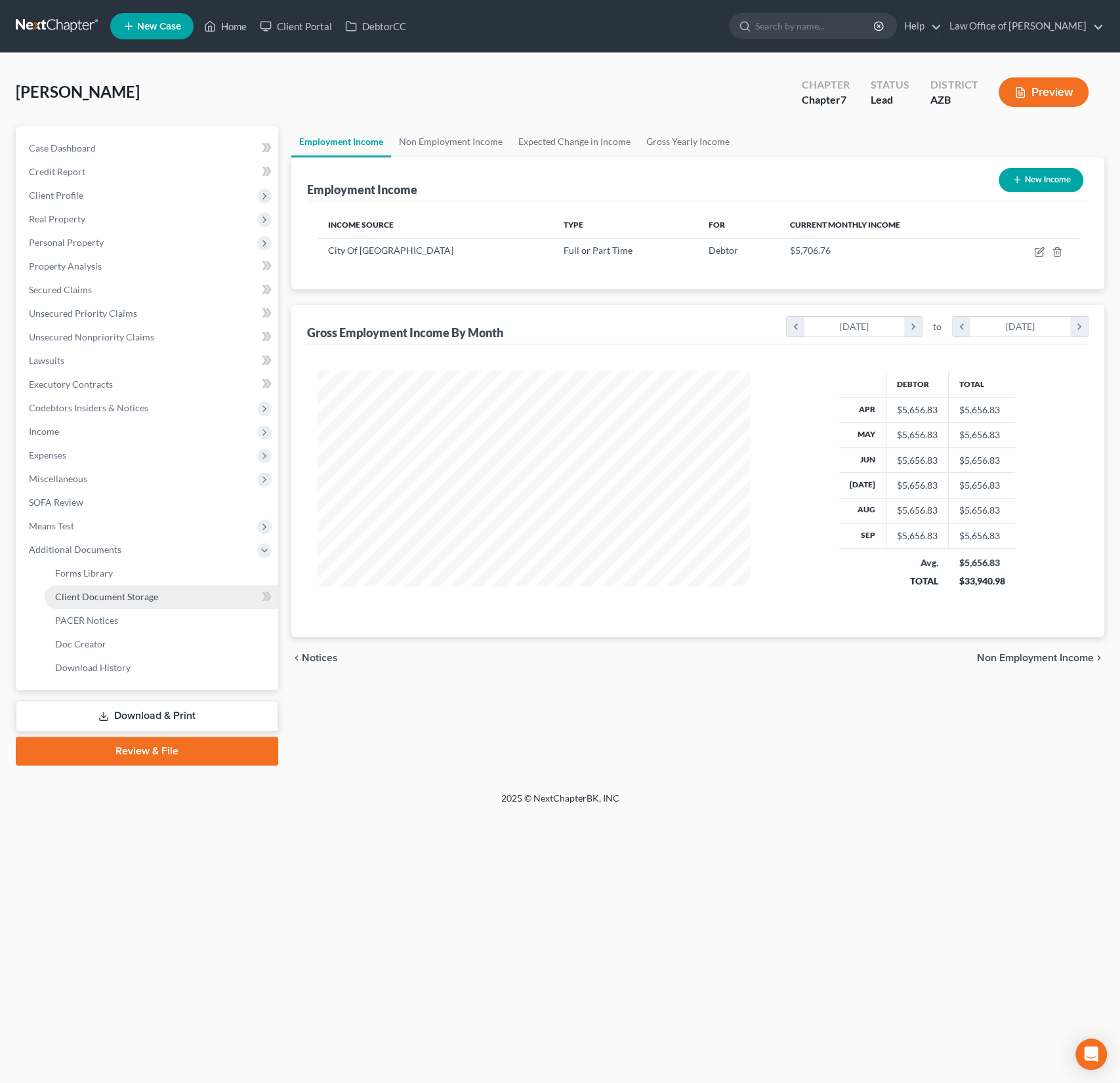
click at [103, 593] on span "Client Document Storage" at bounding box center [106, 597] width 103 height 11
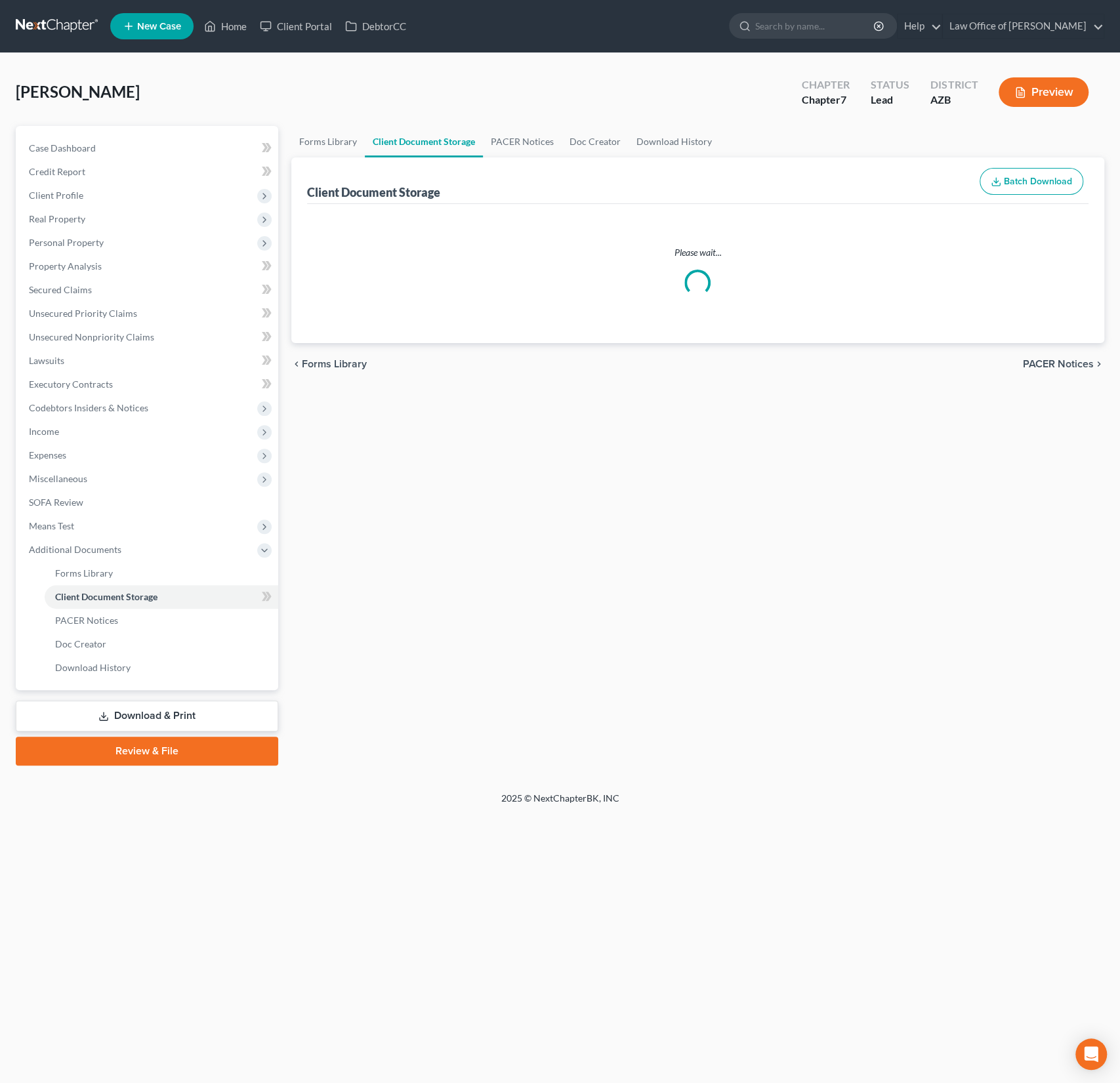
select select "14"
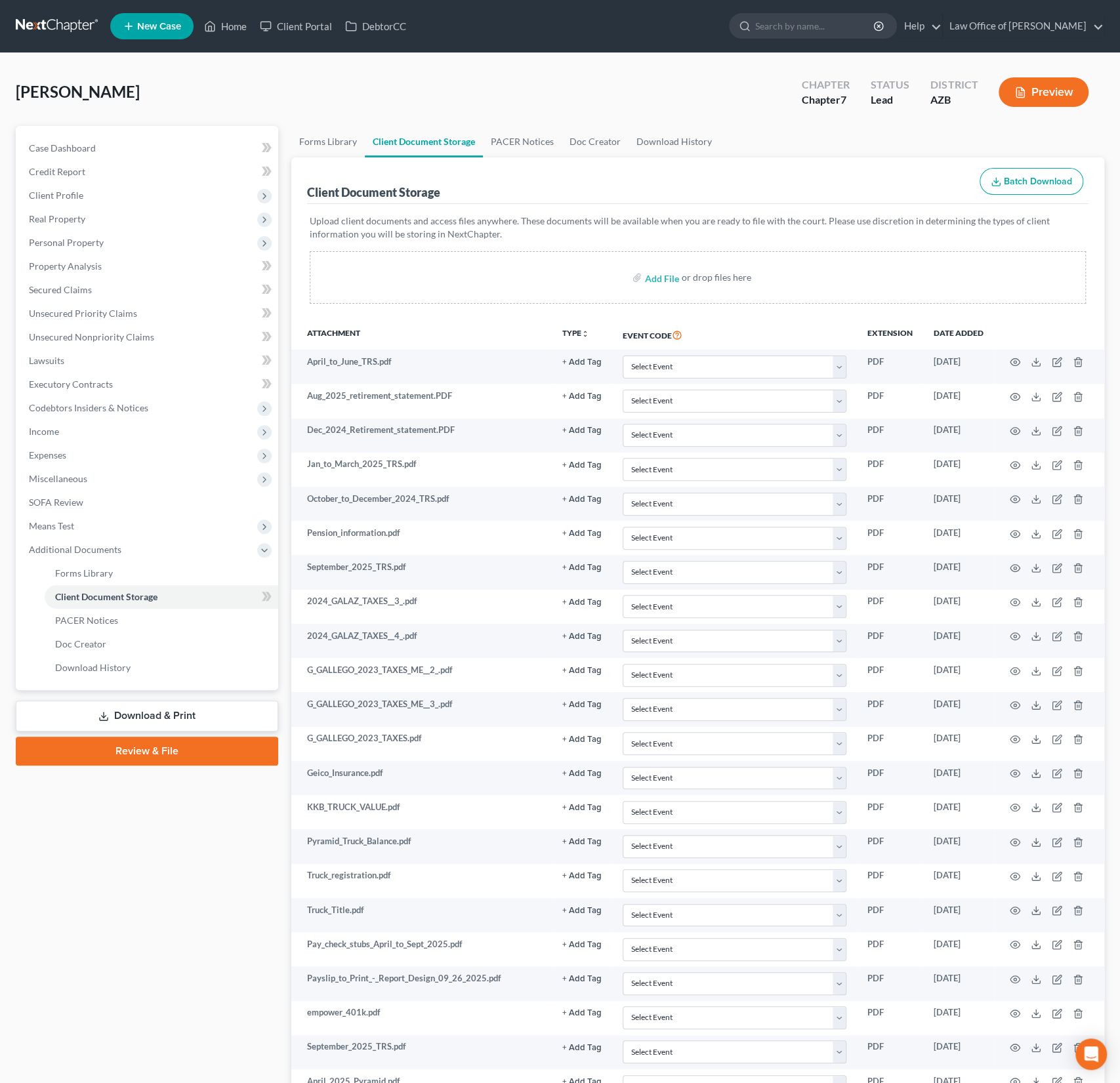
select select "14"
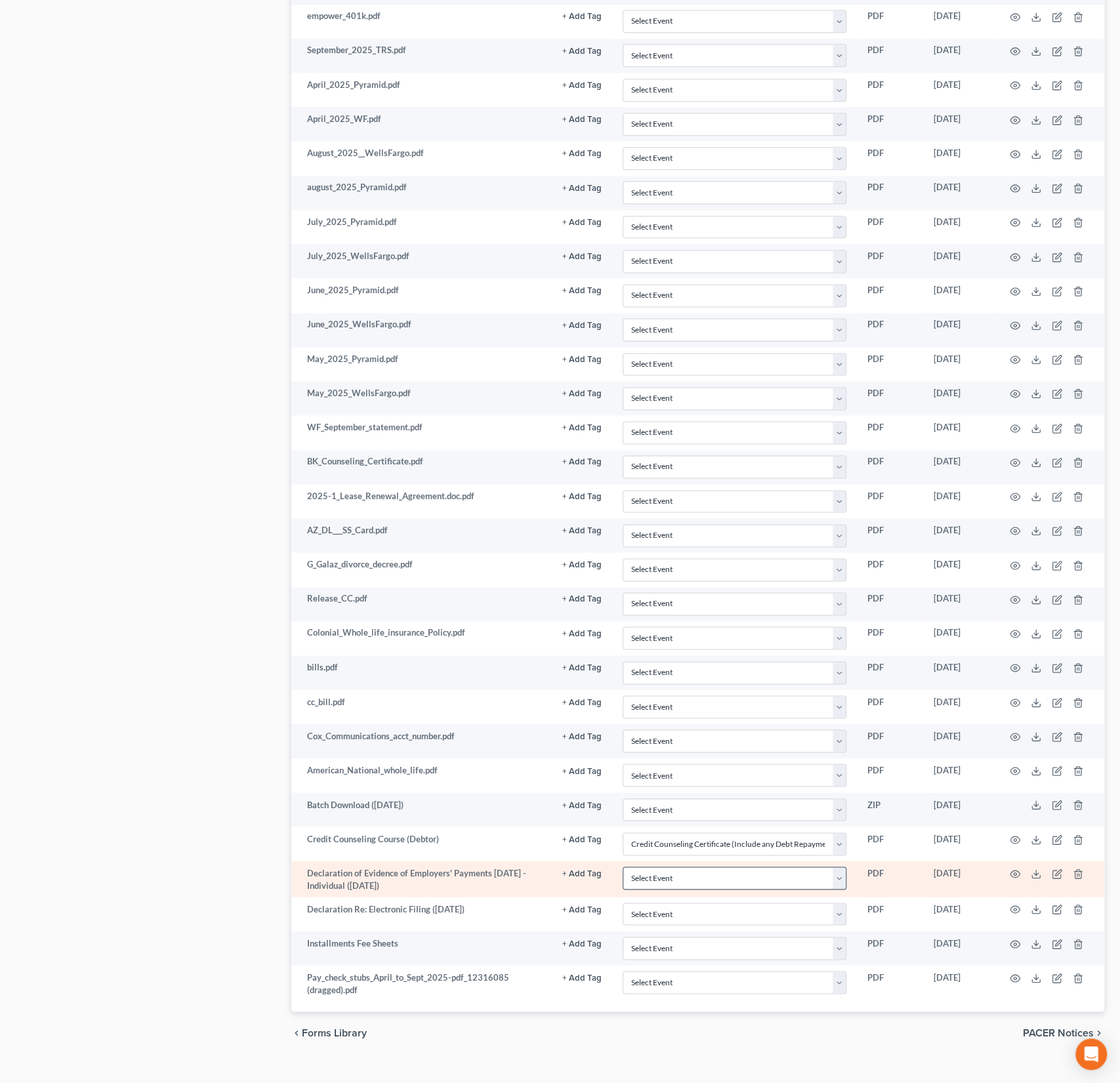
scroll to position [1000, 0]
select select "14"
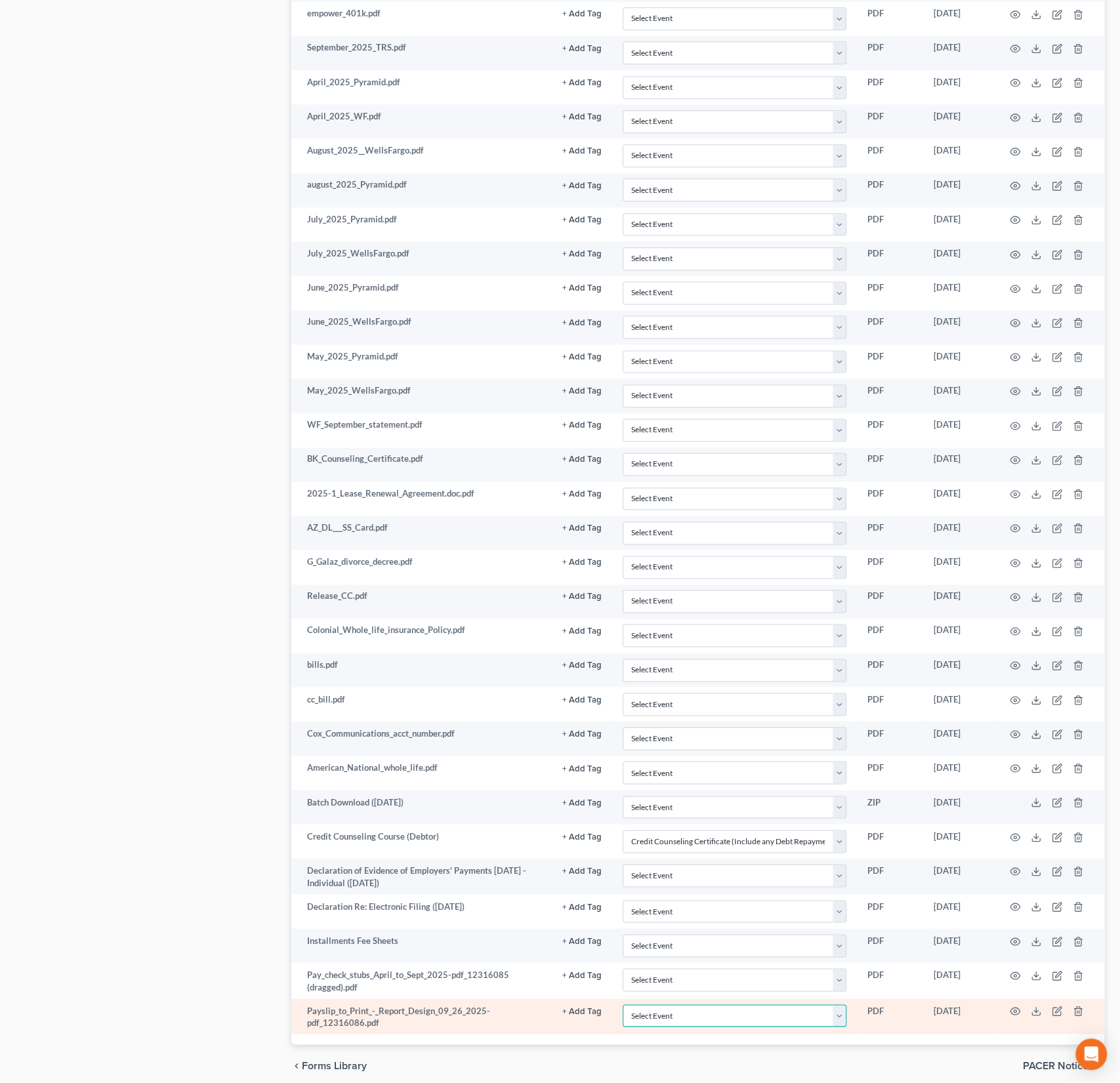
click at [670, 1004] on select "Select Event AA Schedules and Statements (Formerly All Required) Amended Chapte…" at bounding box center [735, 1016] width 224 height 23
select select "18"
click at [624, 1004] on select "Select Event AA Schedules and Statements (Formerly All Required) Amended Chapte…" at bounding box center [735, 1016] width 224 height 23
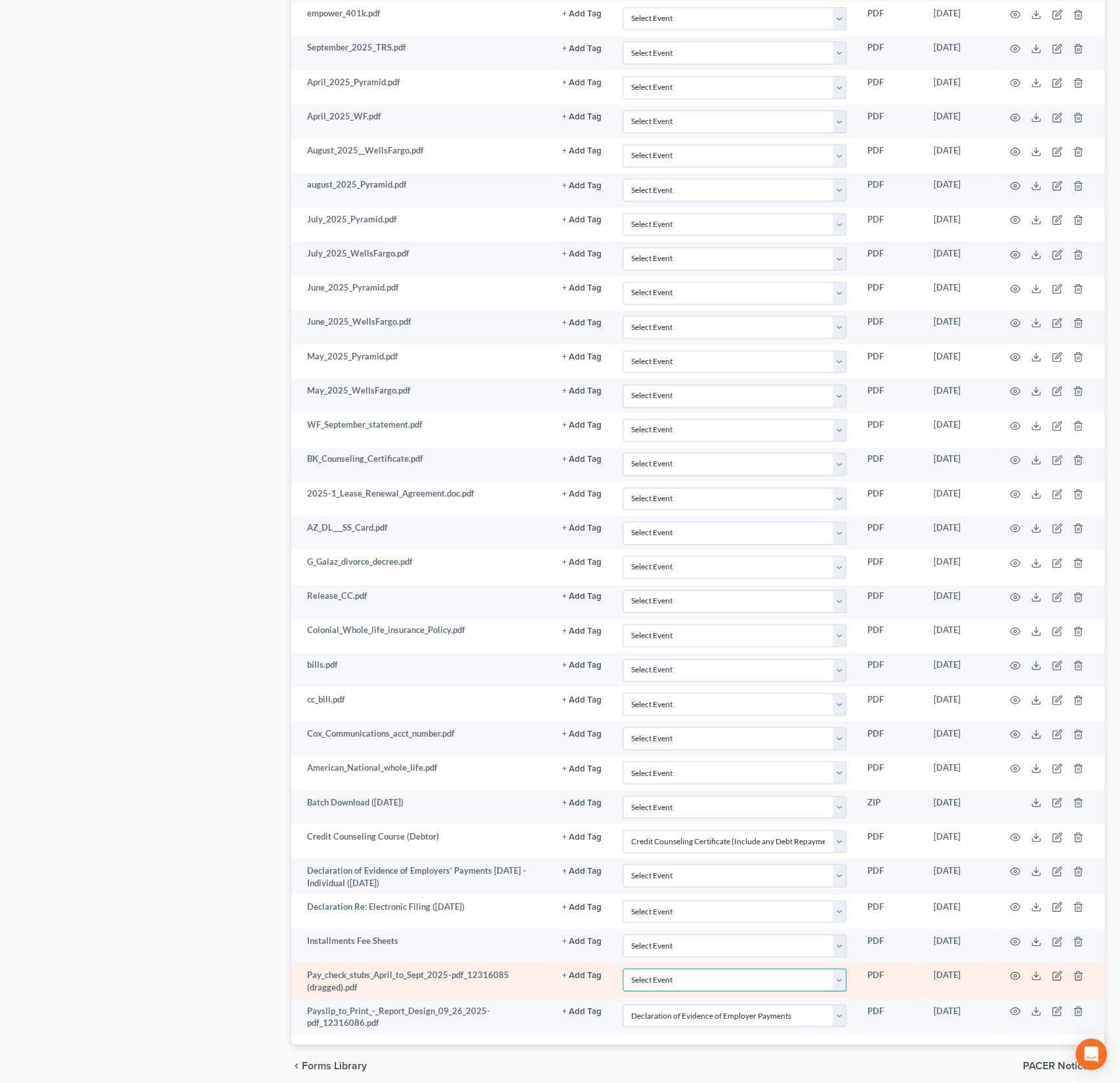
click at [678, 968] on select "Select Event AA Schedules and Statements (Formerly All Required) Amended Chapte…" at bounding box center [735, 980] width 224 height 23
select select "18"
click at [624, 968] on select "Select Event AA Schedules and Statements (Formerly All Required) Amended Chapte…" at bounding box center [735, 980] width 224 height 23
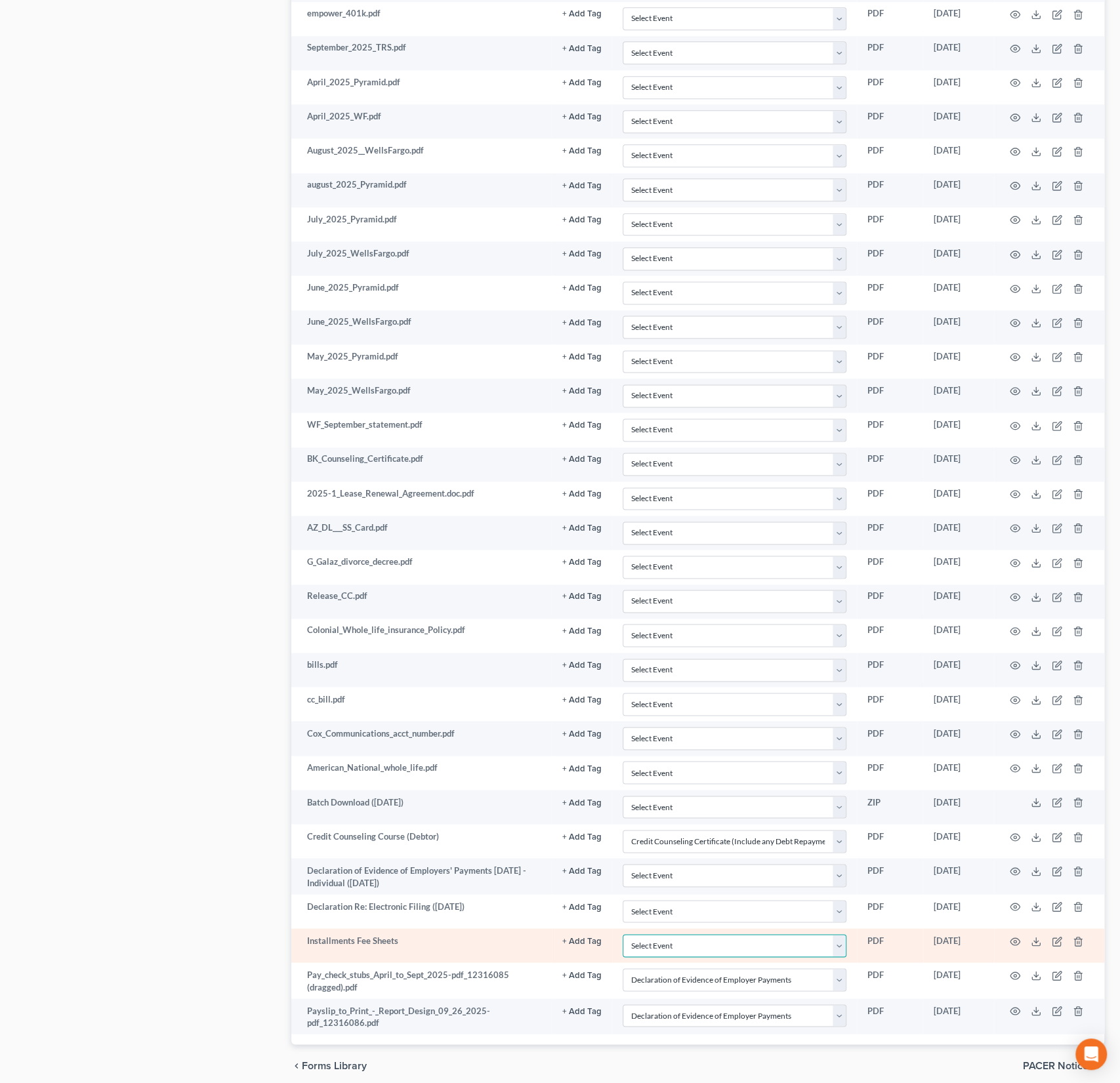
click at [680, 934] on select "Select Event AA Schedules and Statements (Formerly All Required) Amended Chapte…" at bounding box center [735, 946] width 224 height 23
select select "30"
click at [624, 934] on select "Select Event AA Schedules and Statements (Formerly All Required) Amended Chapte…" at bounding box center [735, 946] width 224 height 23
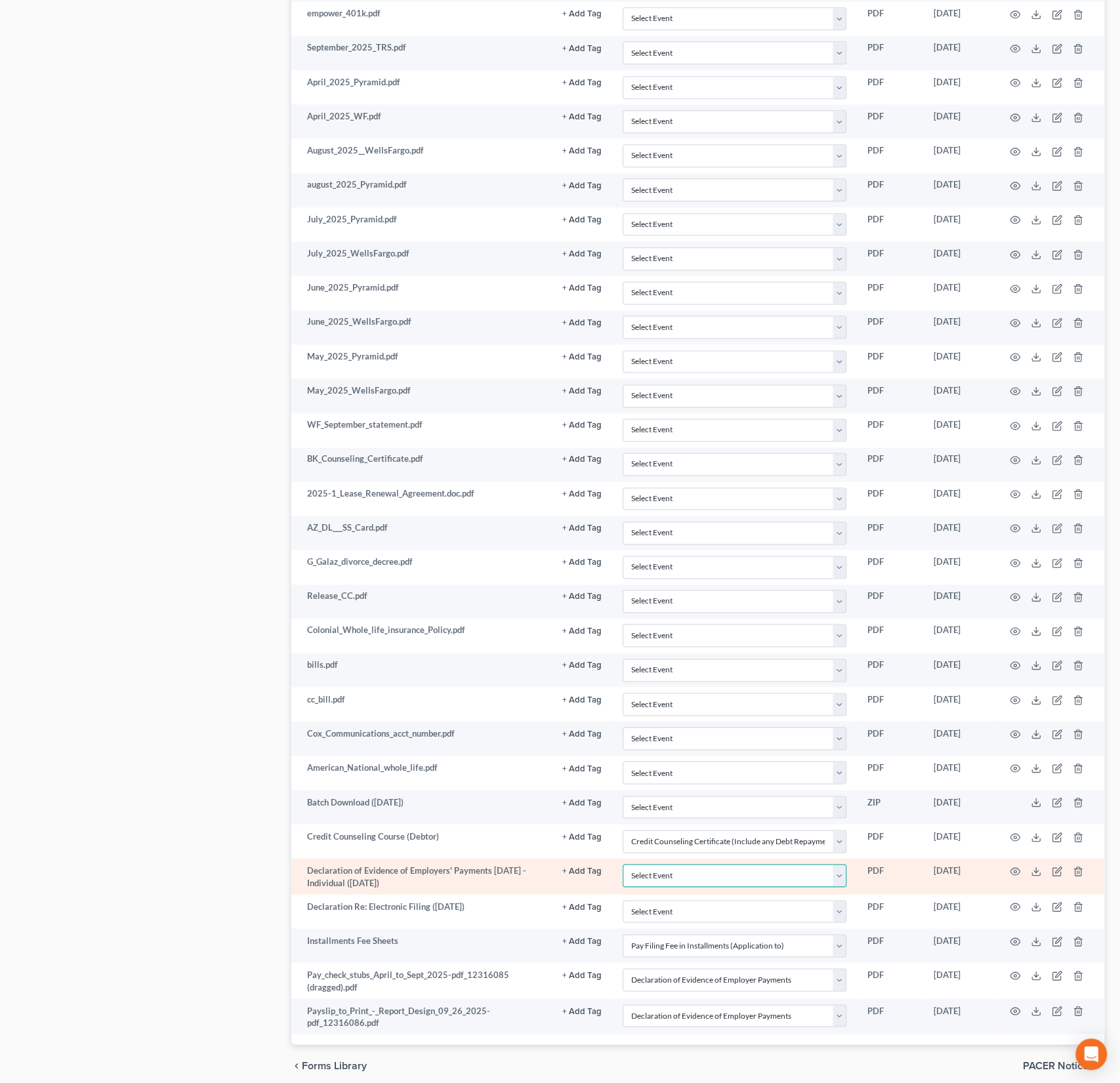
click at [660, 864] on select "Select Event AA Schedules and Statements (Formerly All Required) Amended Chapte…" at bounding box center [735, 875] width 224 height 23
select select "18"
click at [624, 864] on select "Select Event AA Schedules and Statements (Formerly All Required) Amended Chapte…" at bounding box center [735, 875] width 224 height 23
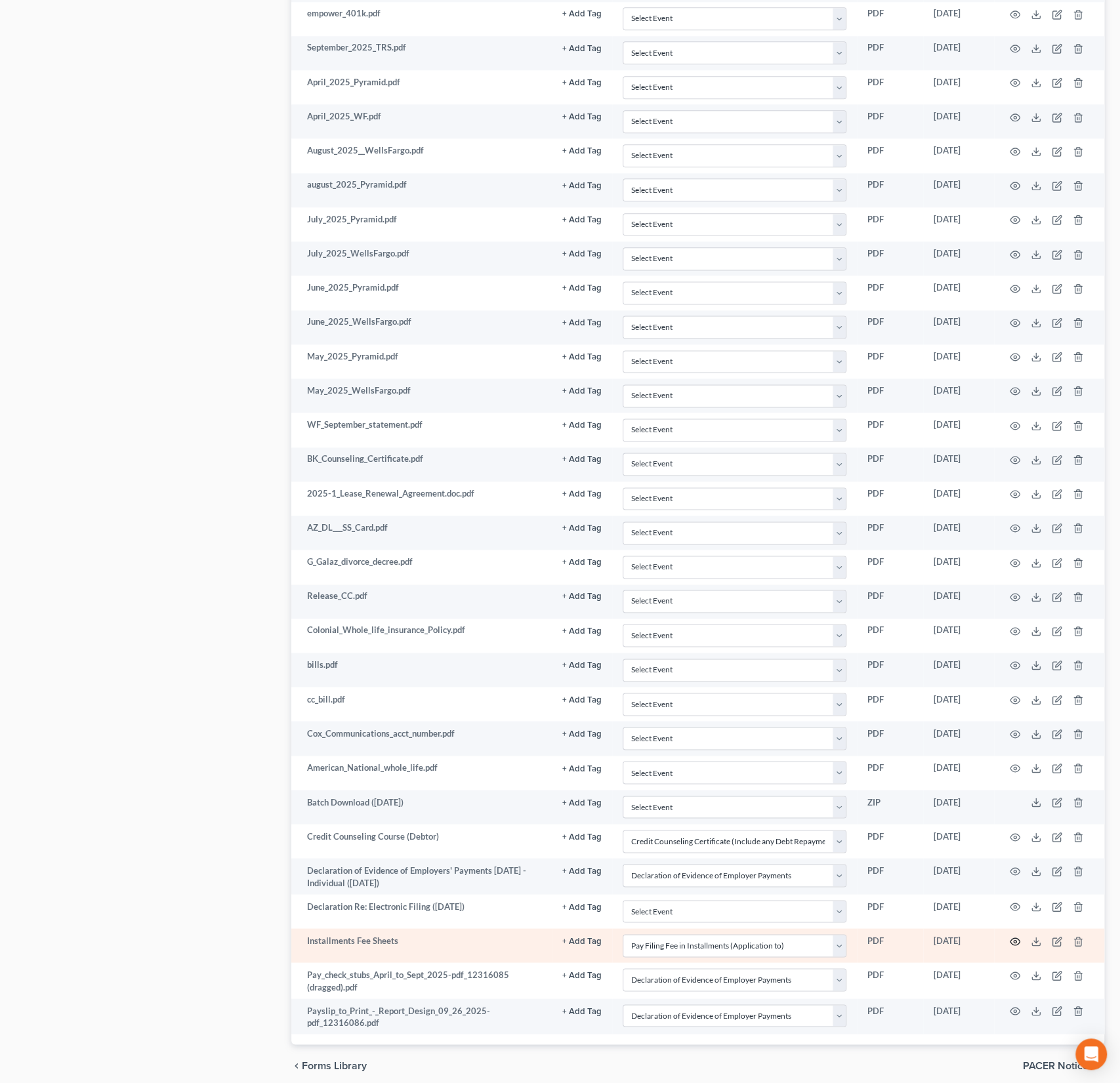
click at [1012, 936] on icon "button" at bounding box center [1015, 941] width 11 height 11
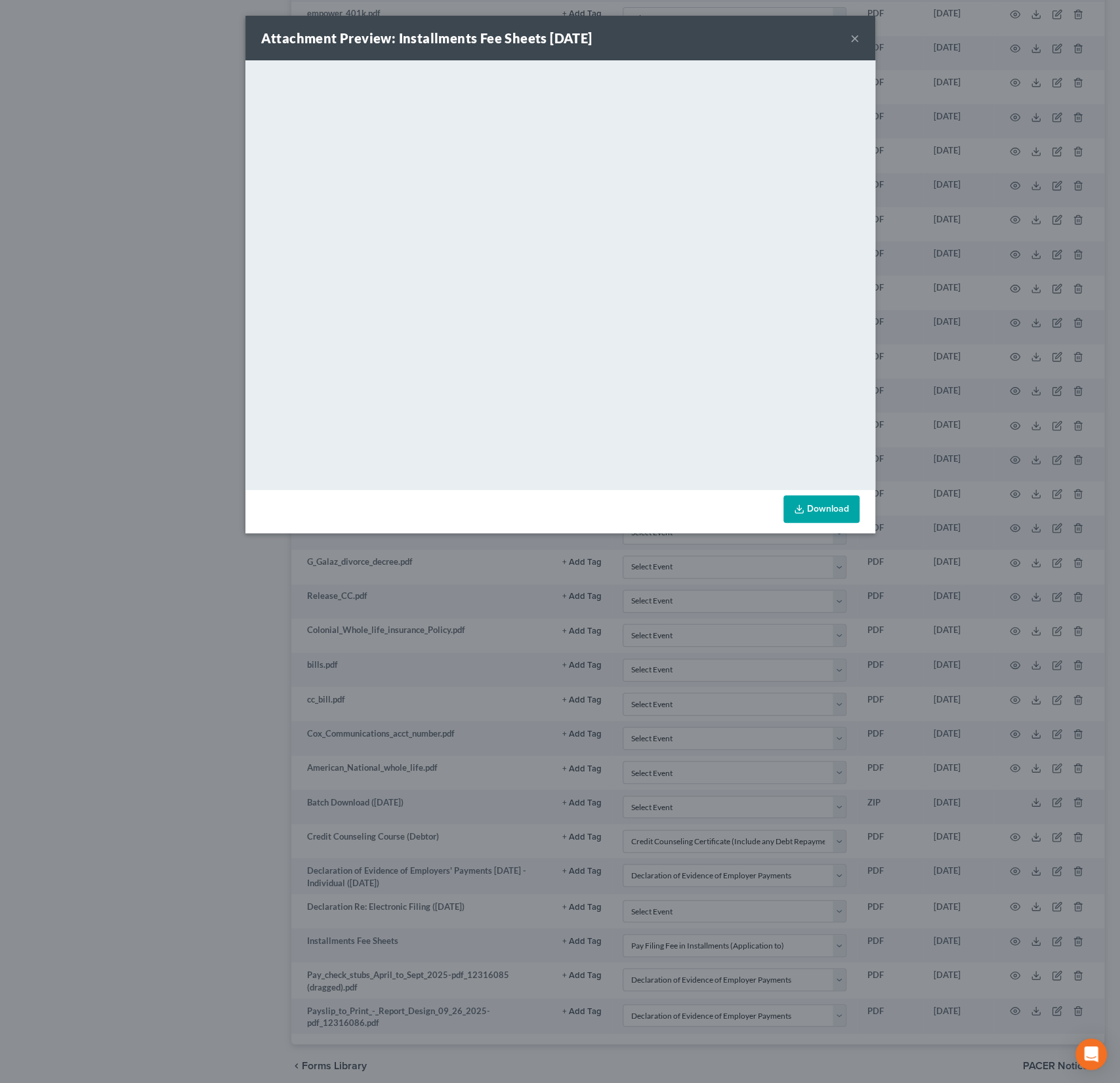
click at [851, 41] on button "×" at bounding box center [855, 38] width 9 height 16
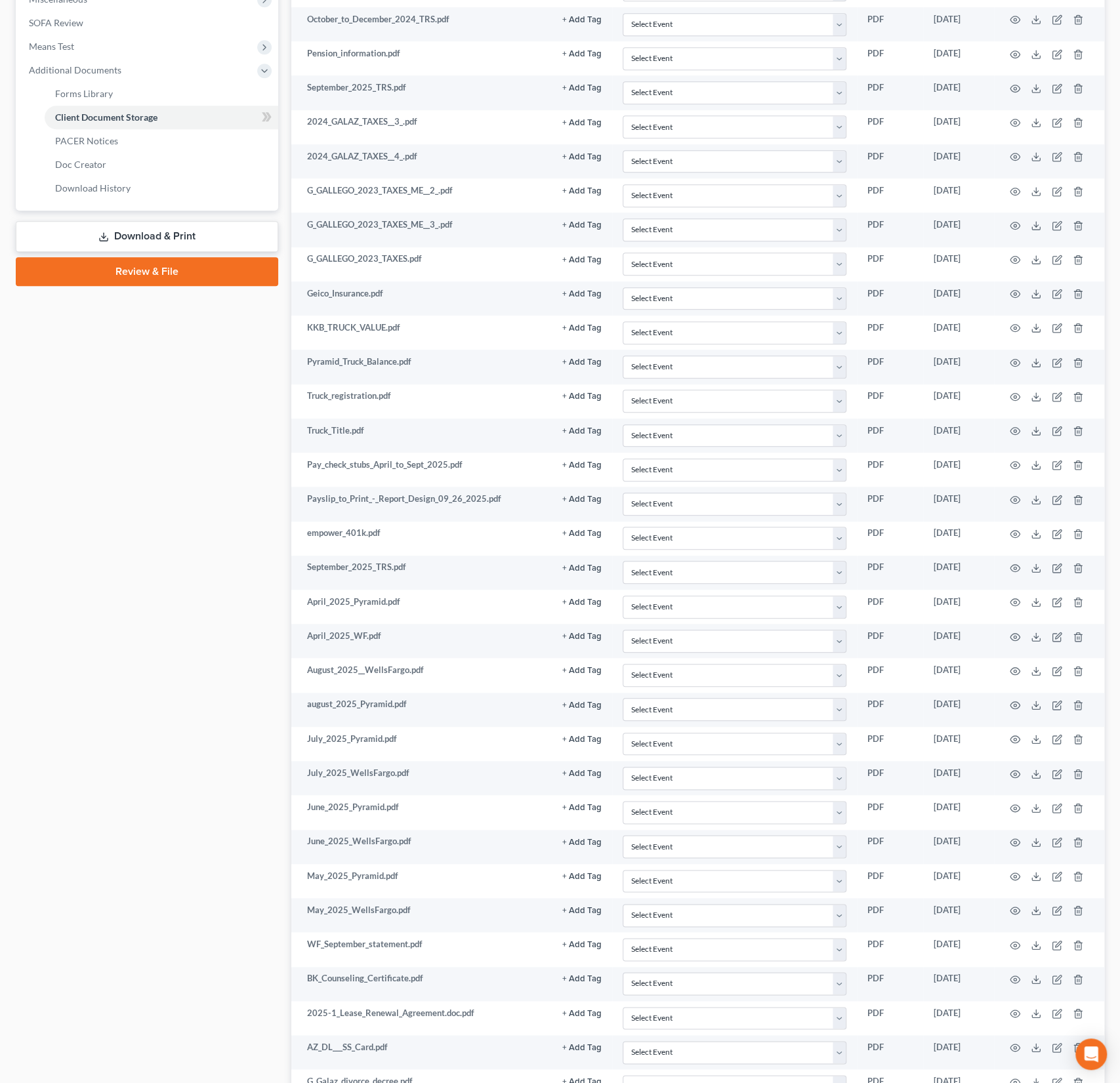
scroll to position [422, 0]
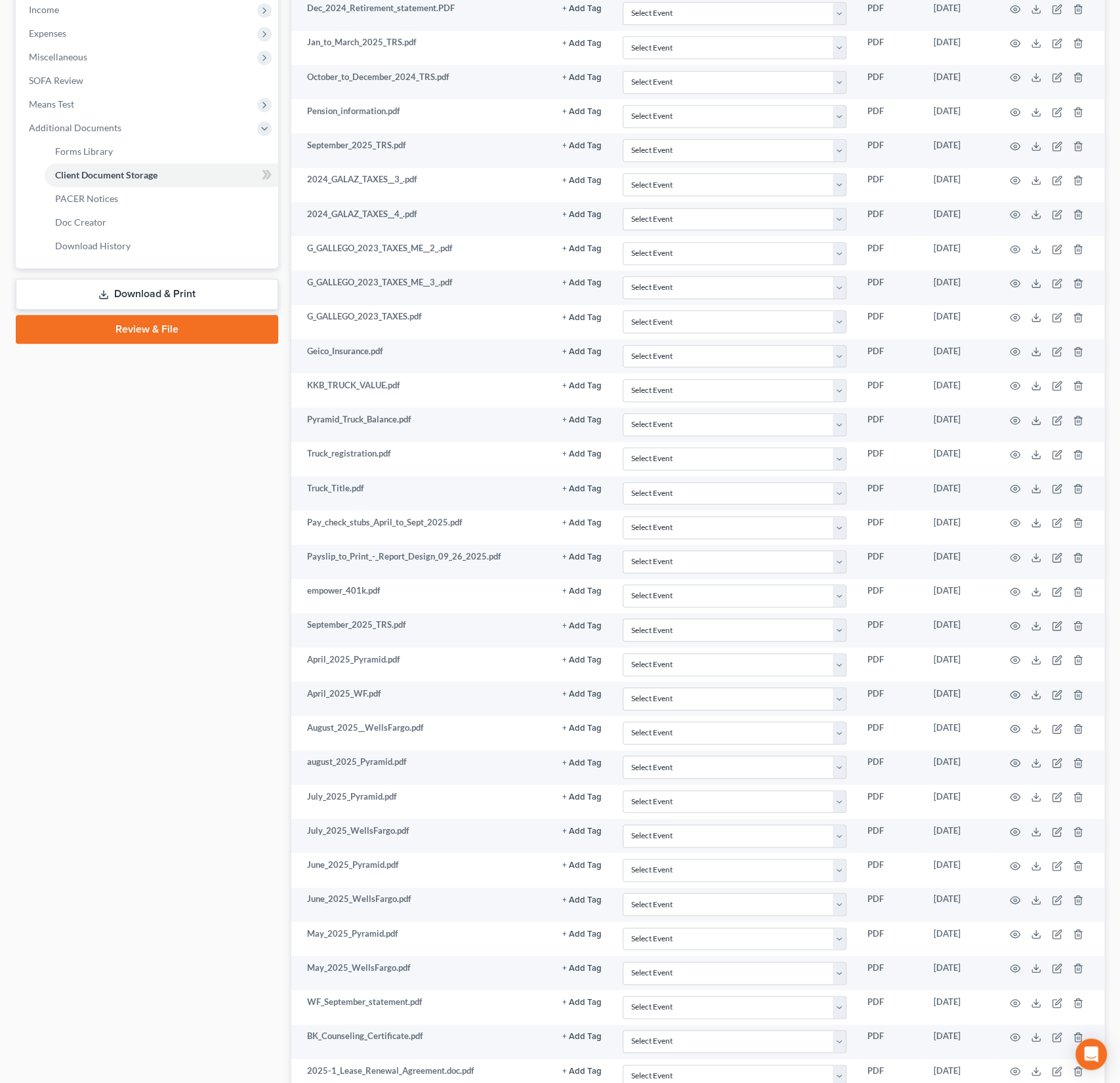
click at [120, 333] on link "Review & File" at bounding box center [147, 329] width 263 height 29
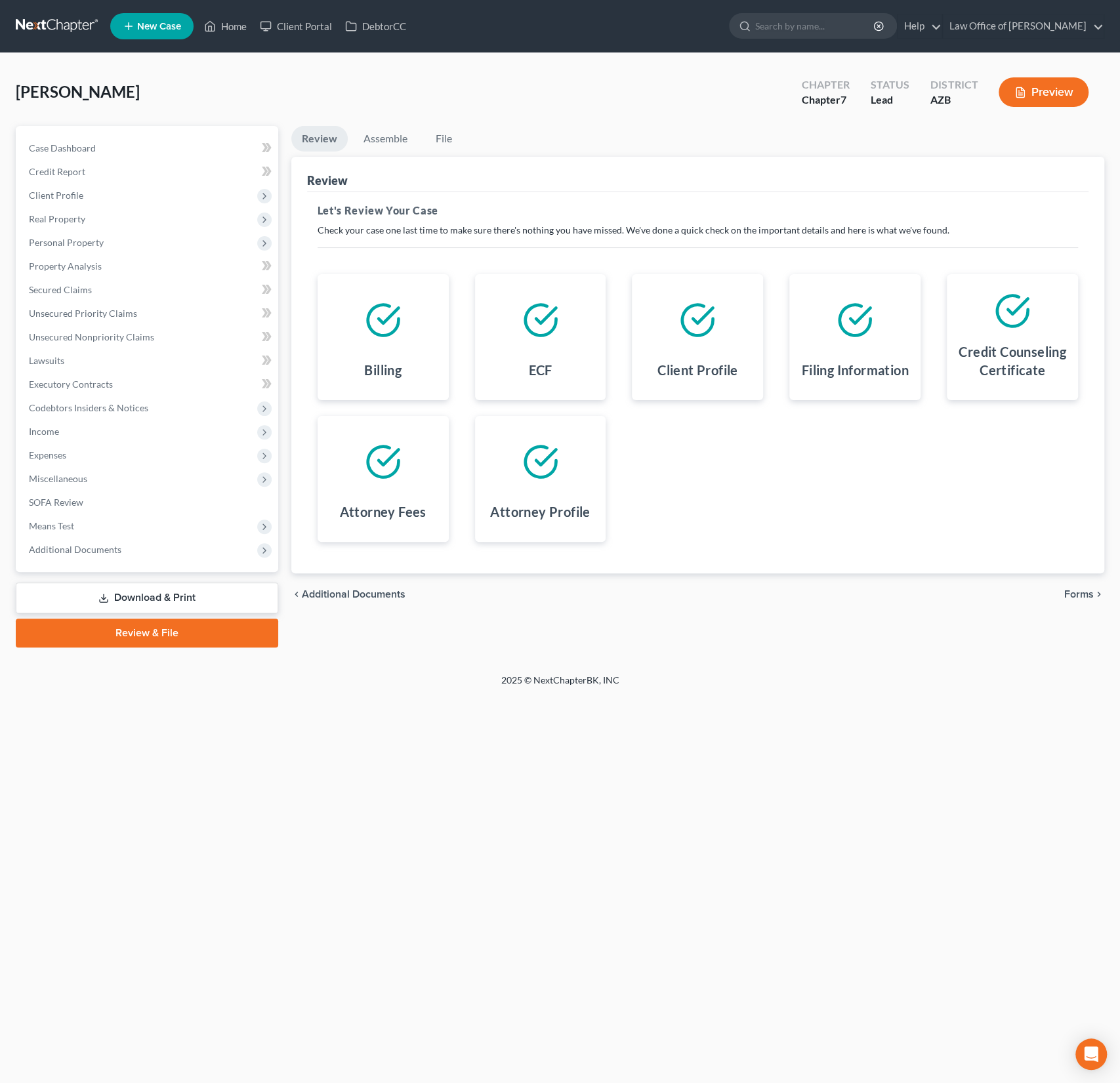
click at [1082, 591] on span "Forms" at bounding box center [1079, 594] width 30 height 11
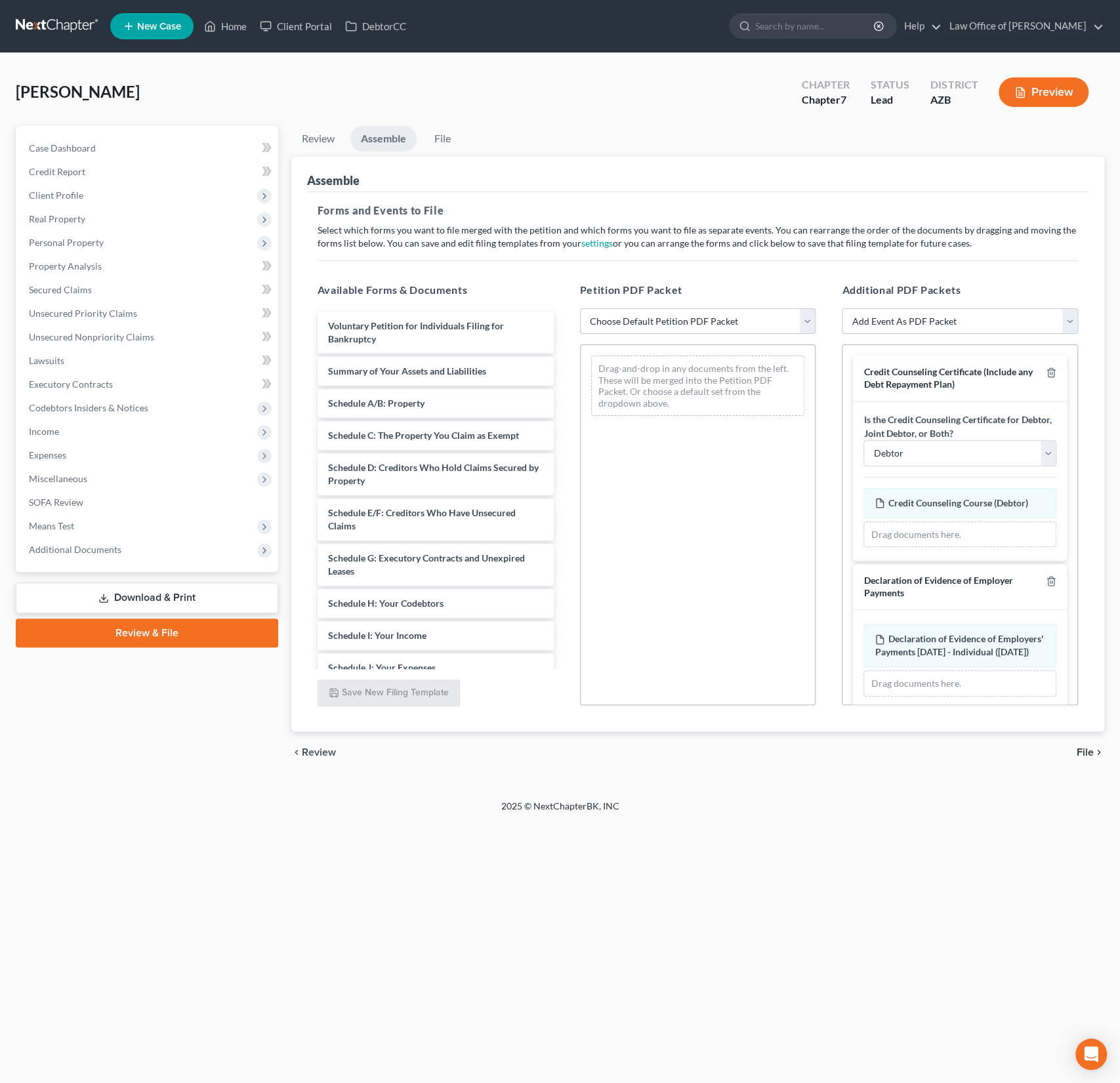
click at [679, 319] on select "Choose Default Petition PDF Packet Complete Bankruptcy Petition (all forms and …" at bounding box center [698, 322] width 236 height 26
select select "0"
click at [580, 309] on select "Choose Default Petition PDF Packet Complete Bankruptcy Petition (all forms and …" at bounding box center [698, 322] width 236 height 26
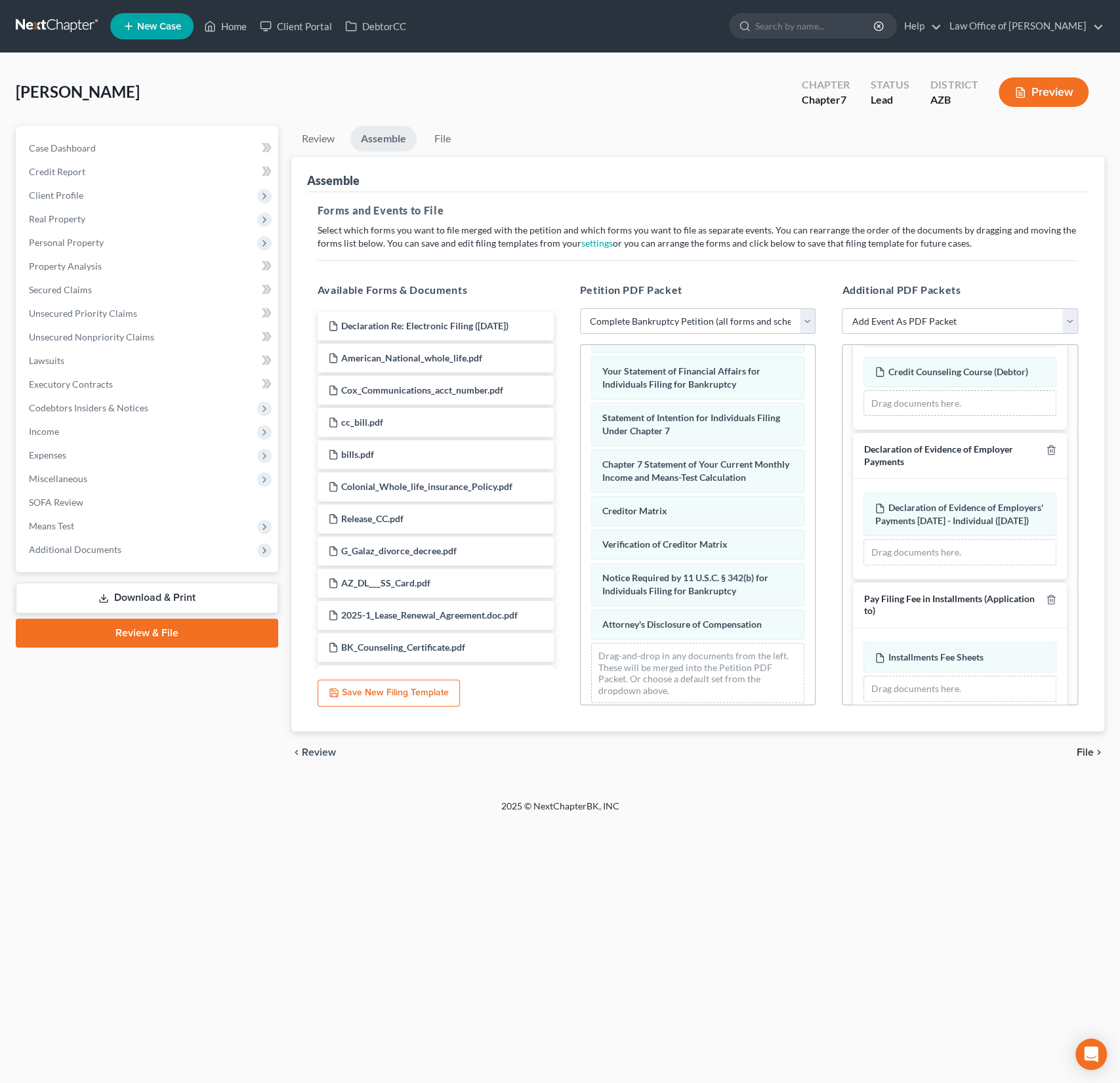
scroll to position [300, 0]
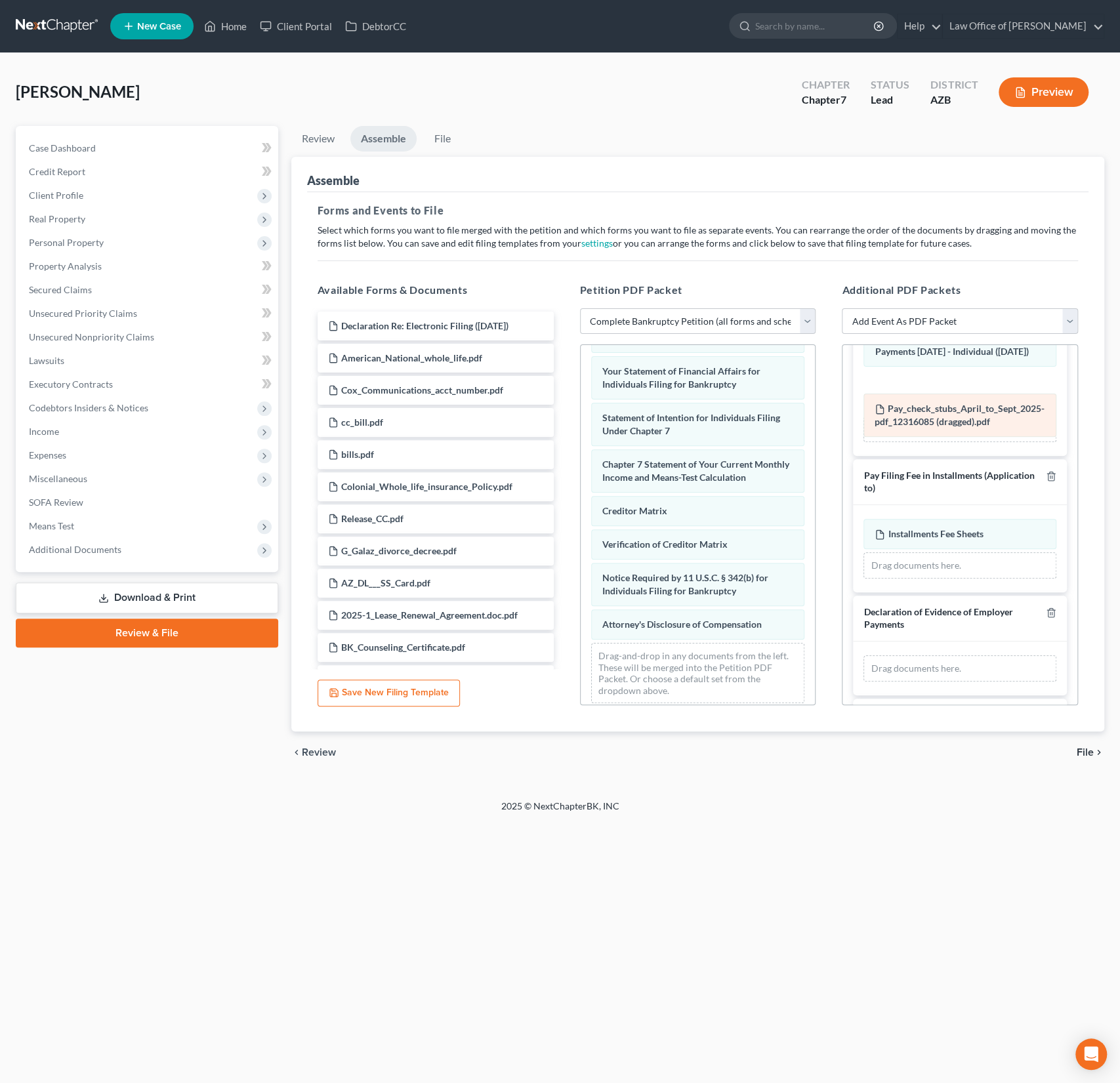
drag, startPoint x: 940, startPoint y: 627, endPoint x: 940, endPoint y: 404, distance: 223.0
click at [940, 656] on div "Pay_check_stubs_April_to_Sept_2025-pdf_12316085 (dragged).pdf Amended Pay_check…" at bounding box center [960, 669] width 193 height 26
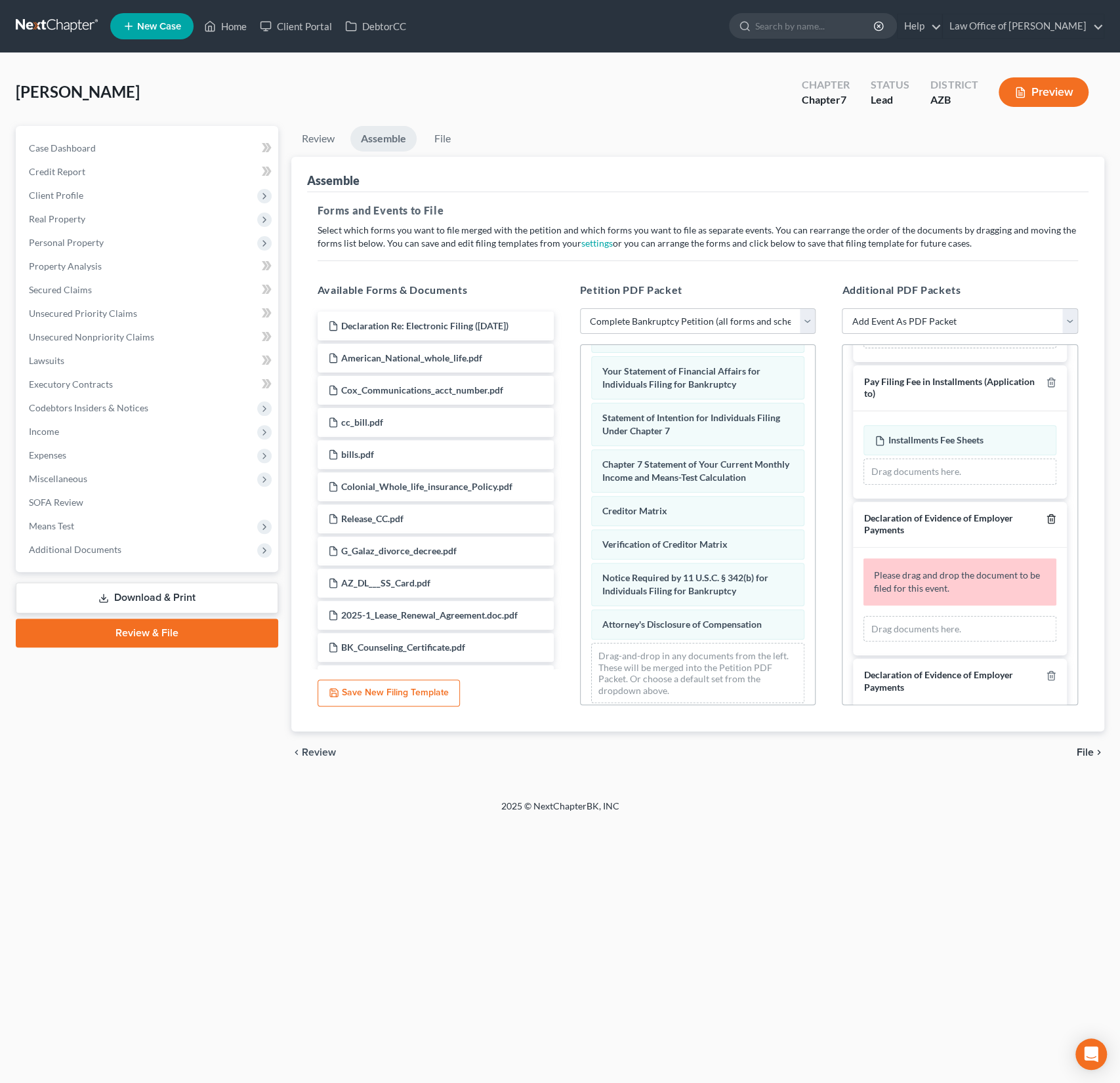
click at [1050, 524] on icon "button" at bounding box center [1051, 519] width 11 height 11
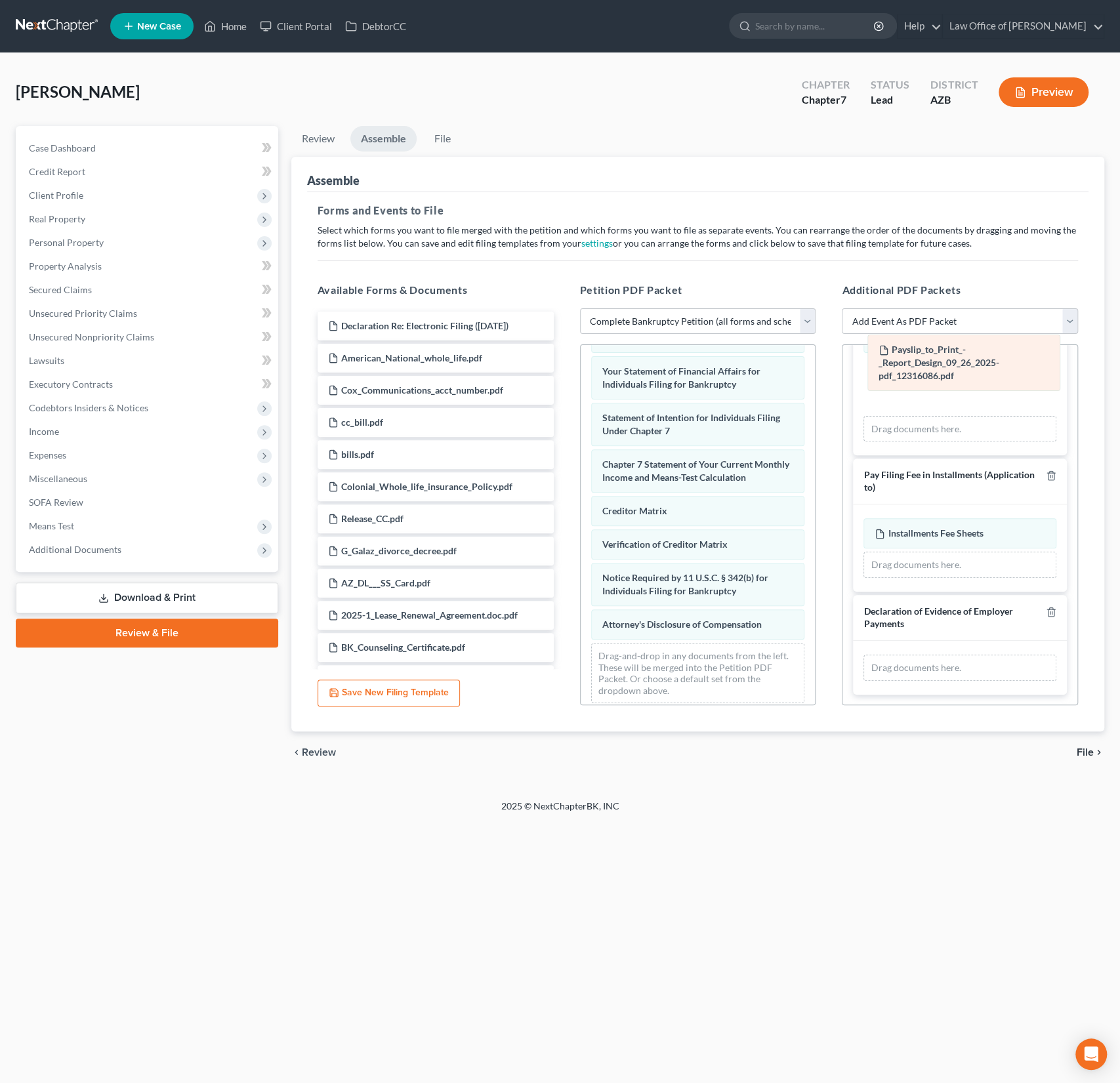
drag, startPoint x: 954, startPoint y: 623, endPoint x: 958, endPoint y: 364, distance: 259.0
click at [958, 655] on div "Payslip_to_Print_-_Report_Design_09_26_2025-pdf_12316086.pdf Amended Payslip_to…" at bounding box center [960, 668] width 193 height 26
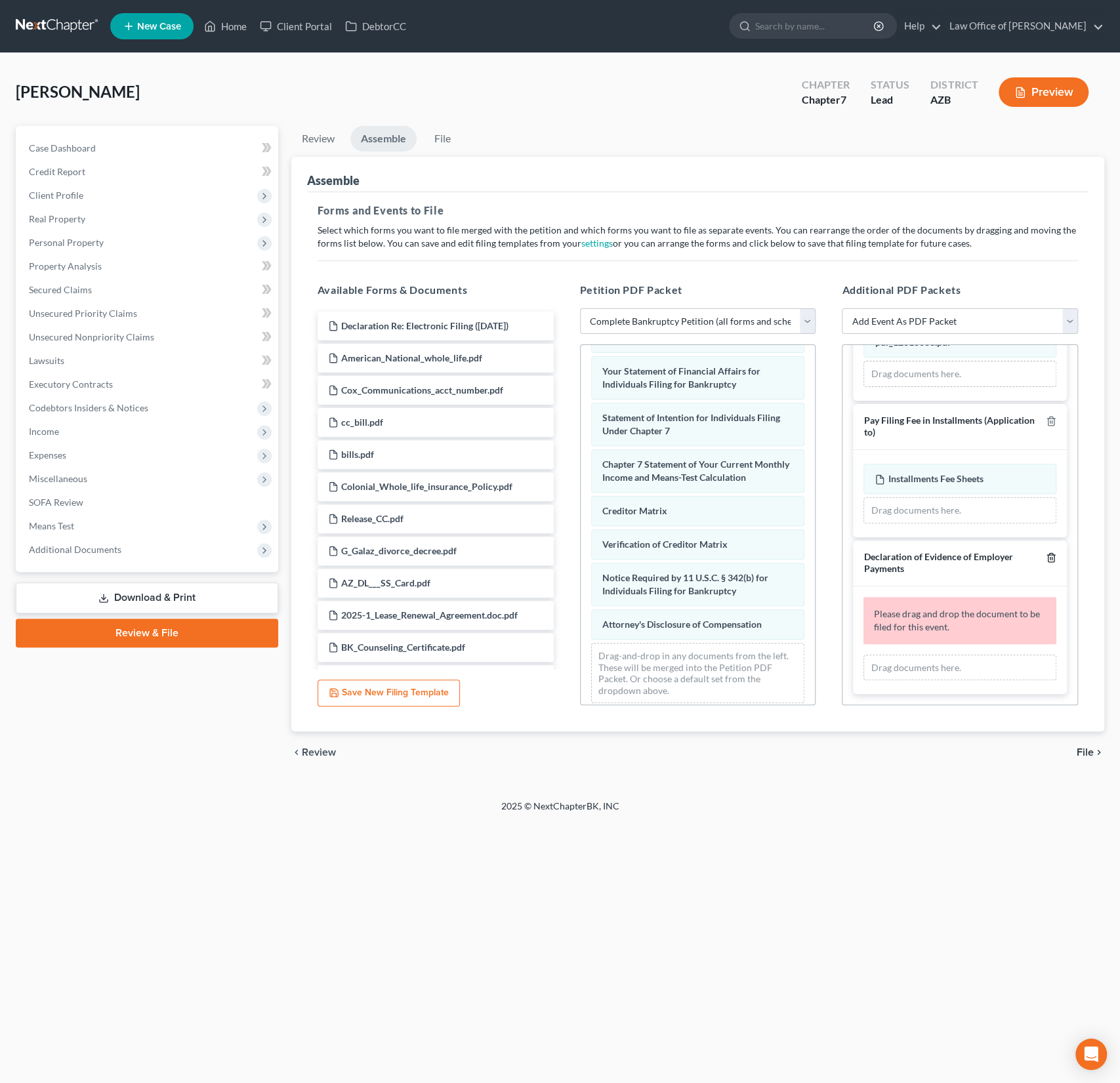
click at [1050, 555] on icon "button" at bounding box center [1051, 558] width 11 height 11
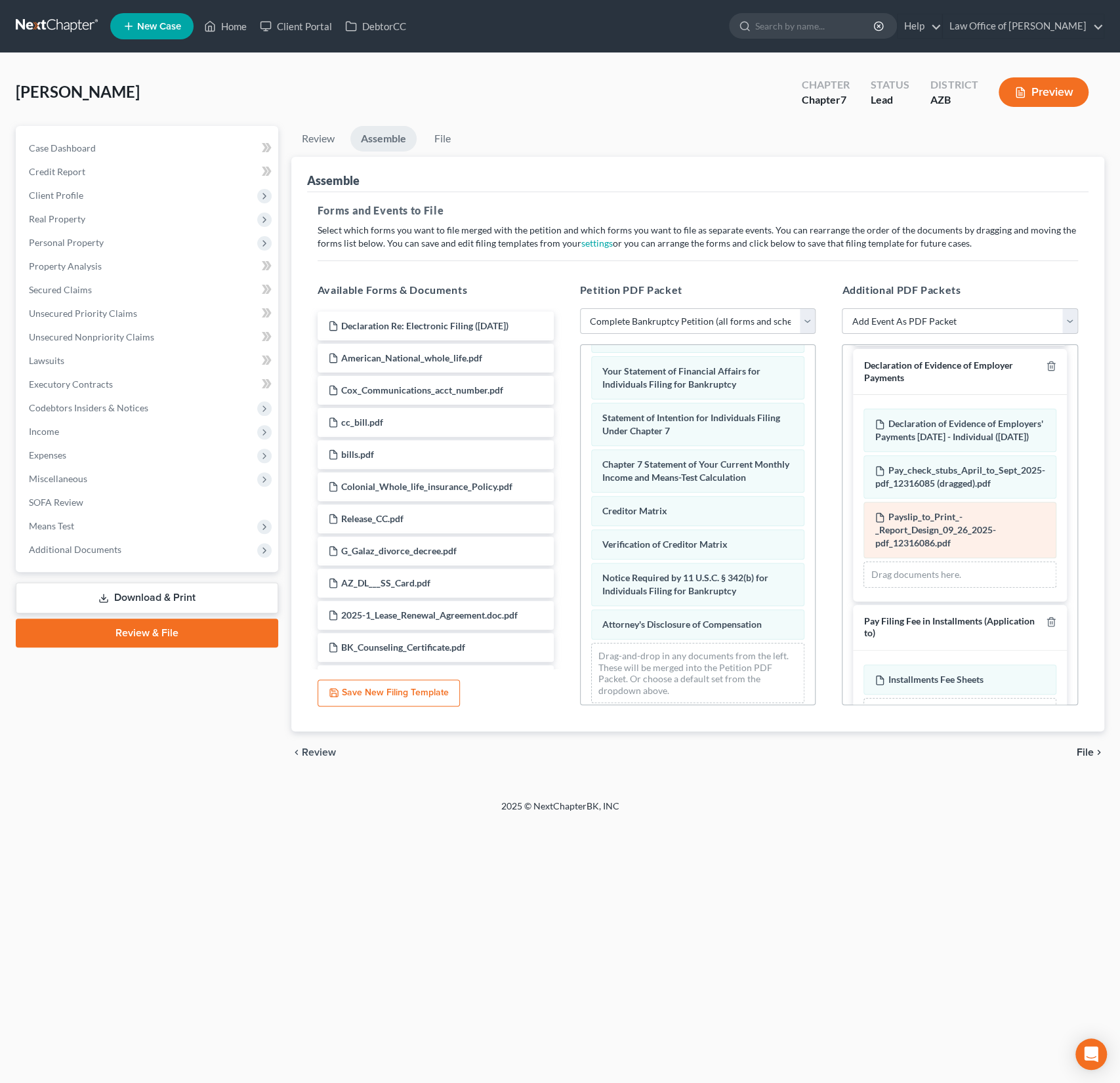
scroll to position [267, 0]
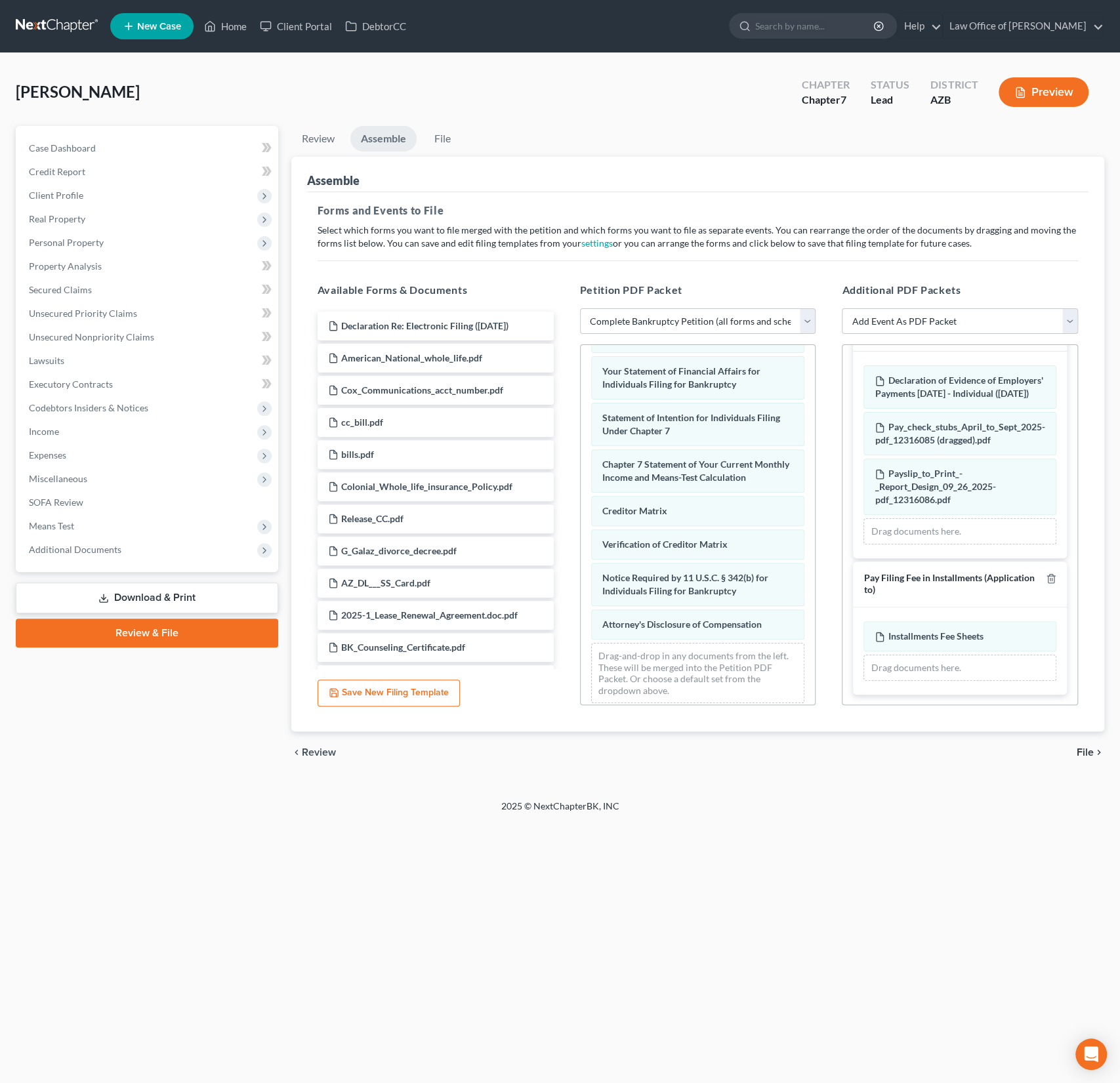
click at [1084, 753] on span "File" at bounding box center [1086, 753] width 17 height 11
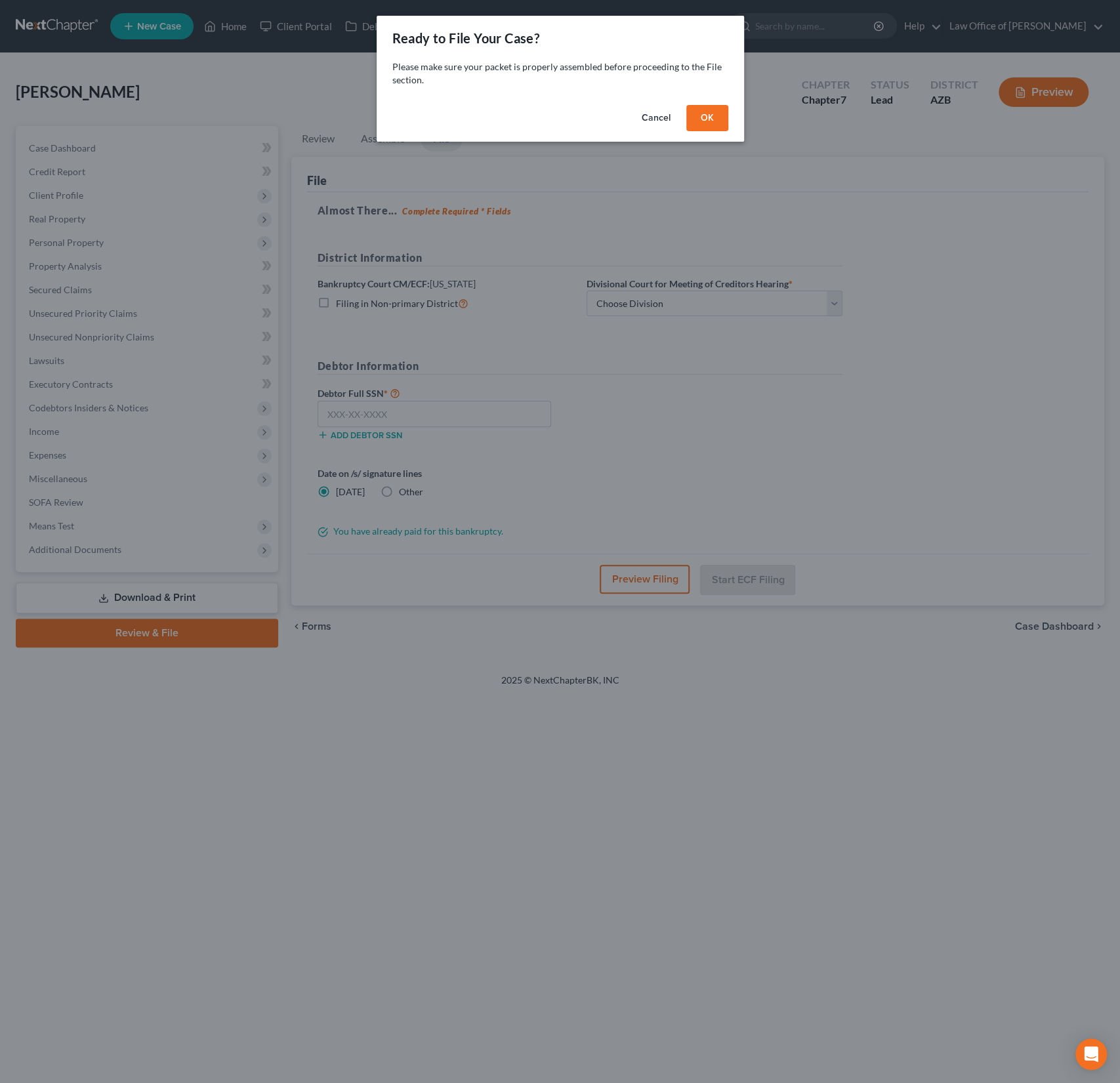
click at [709, 116] on button "OK" at bounding box center [707, 118] width 42 height 26
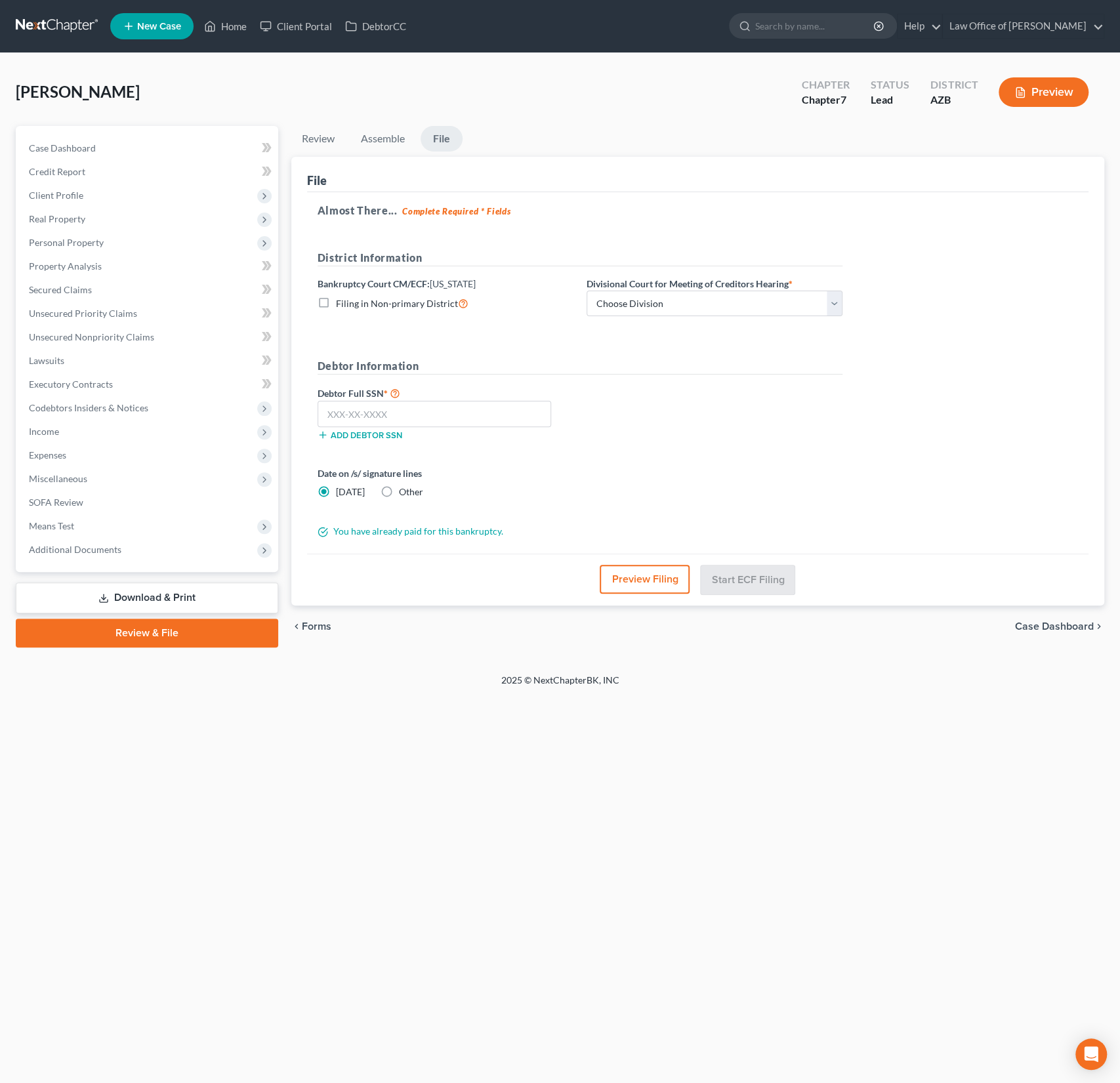
click at [634, 316] on div "District Information Bankruptcy Court CM/ECF: [US_STATE] Filing in Non-primary …" at bounding box center [580, 288] width 538 height 77
click at [634, 310] on select "Choose Division Phoenix [GEOGRAPHIC_DATA] [PERSON_NAME]" at bounding box center [715, 303] width 256 height 26
select select "0"
click at [587, 290] on select "Choose Division Phoenix [GEOGRAPHIC_DATA] [PERSON_NAME]" at bounding box center [715, 303] width 256 height 26
click at [395, 410] on input "text" at bounding box center [434, 414] width 234 height 26
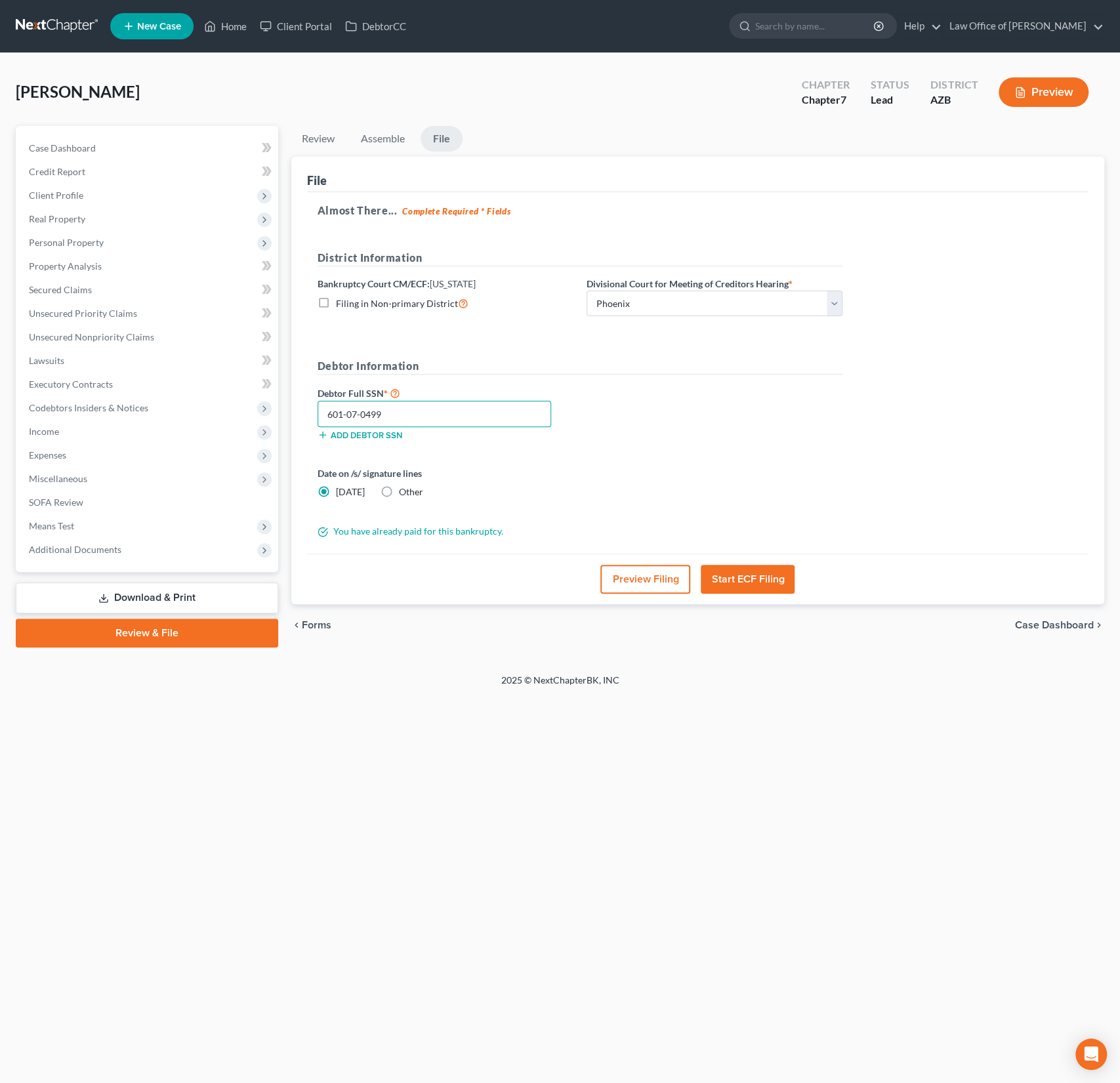
type input "601-07-0499"
click at [650, 573] on button "Preview Filing" at bounding box center [645, 580] width 90 height 29
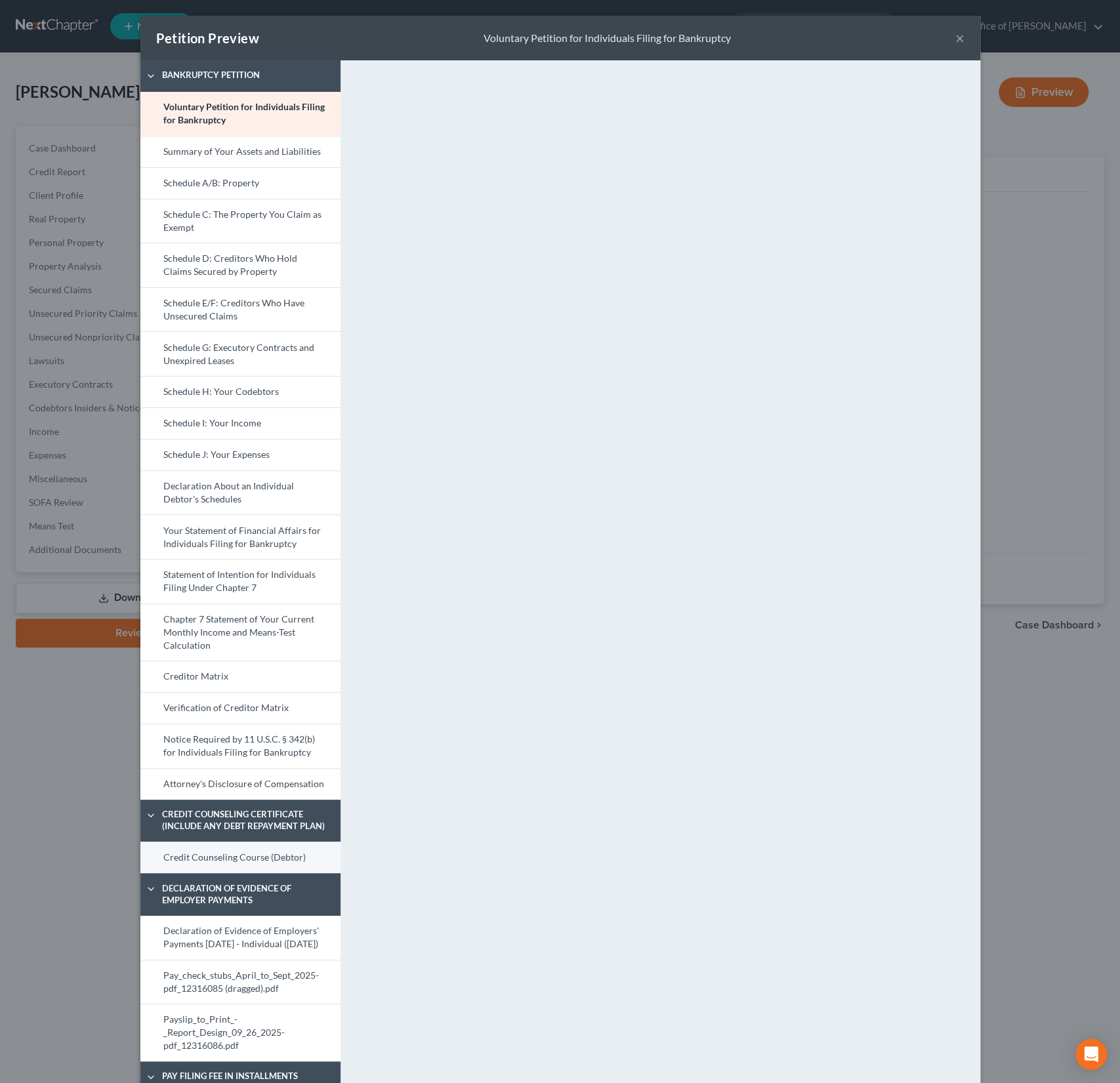
click at [231, 859] on link "Credit Counseling Course (Debtor)" at bounding box center [240, 857] width 200 height 31
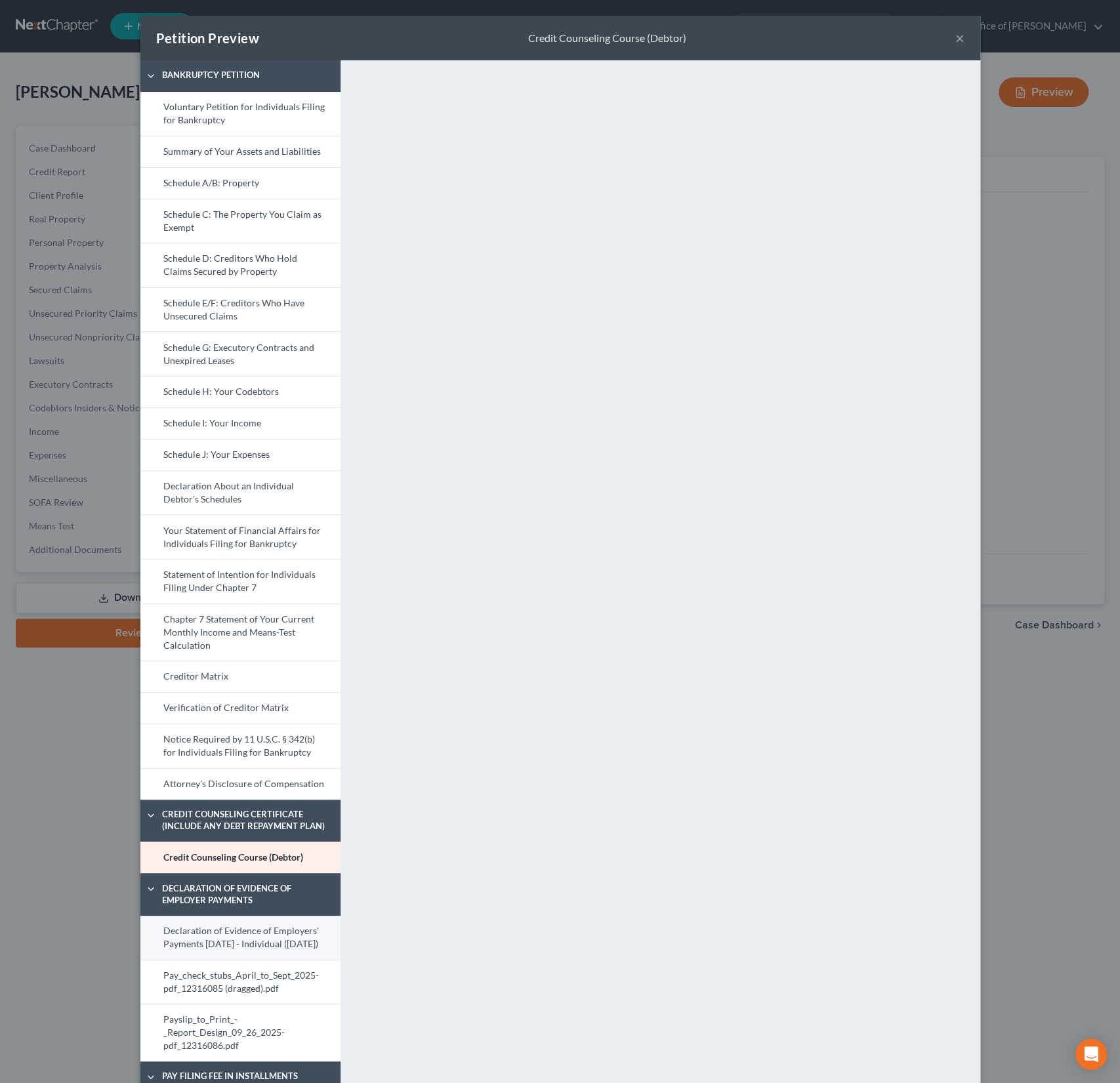
click at [221, 931] on link "Declaration of Evidence of Employers' Payments [DATE] - Individual ([DATE])" at bounding box center [240, 937] width 200 height 44
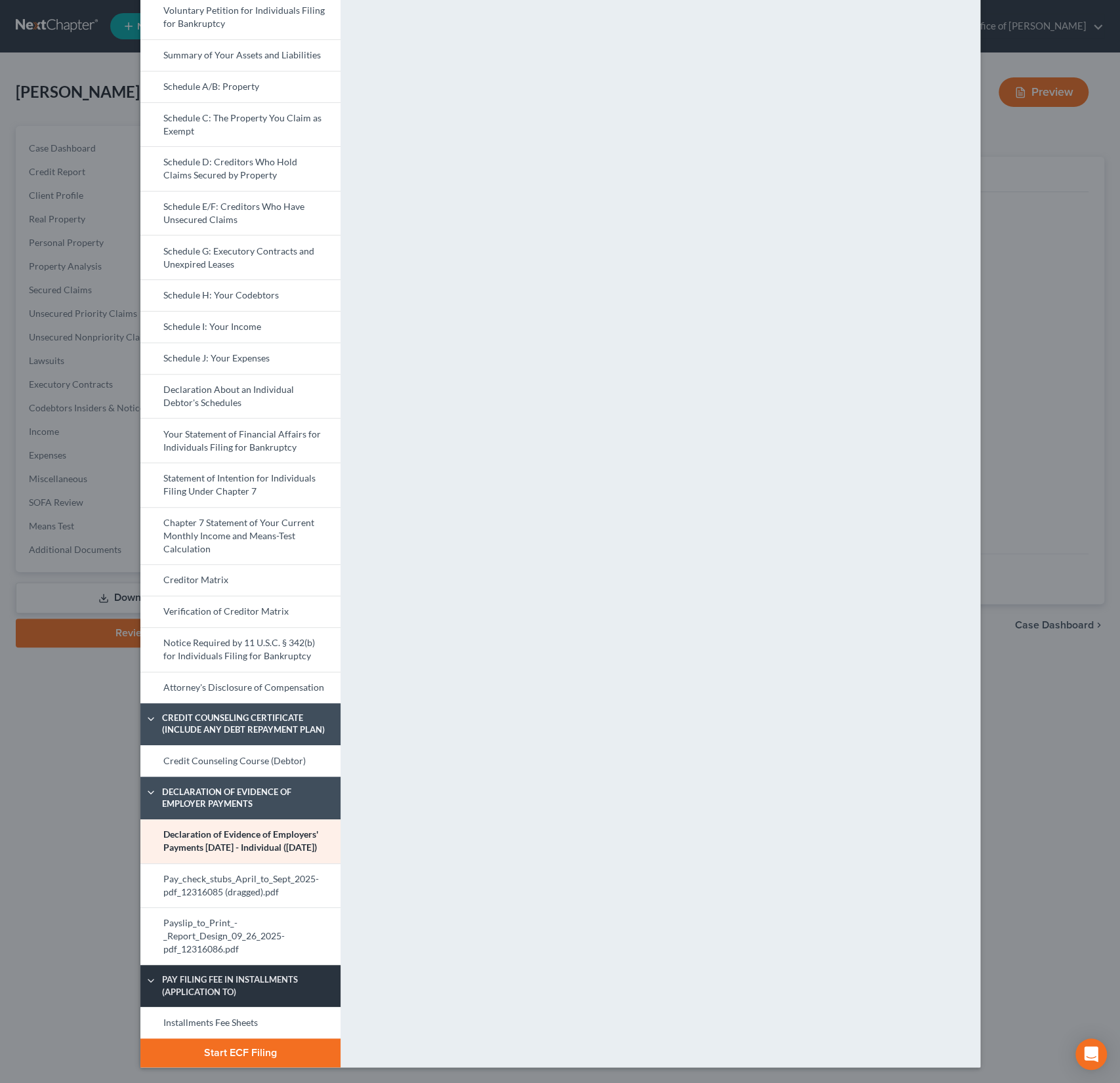
scroll to position [107, 0]
click at [204, 901] on link "Pay_check_stubs_April_to_Sept_2025-pdf_12316085 (dragged).pdf" at bounding box center [240, 885] width 200 height 44
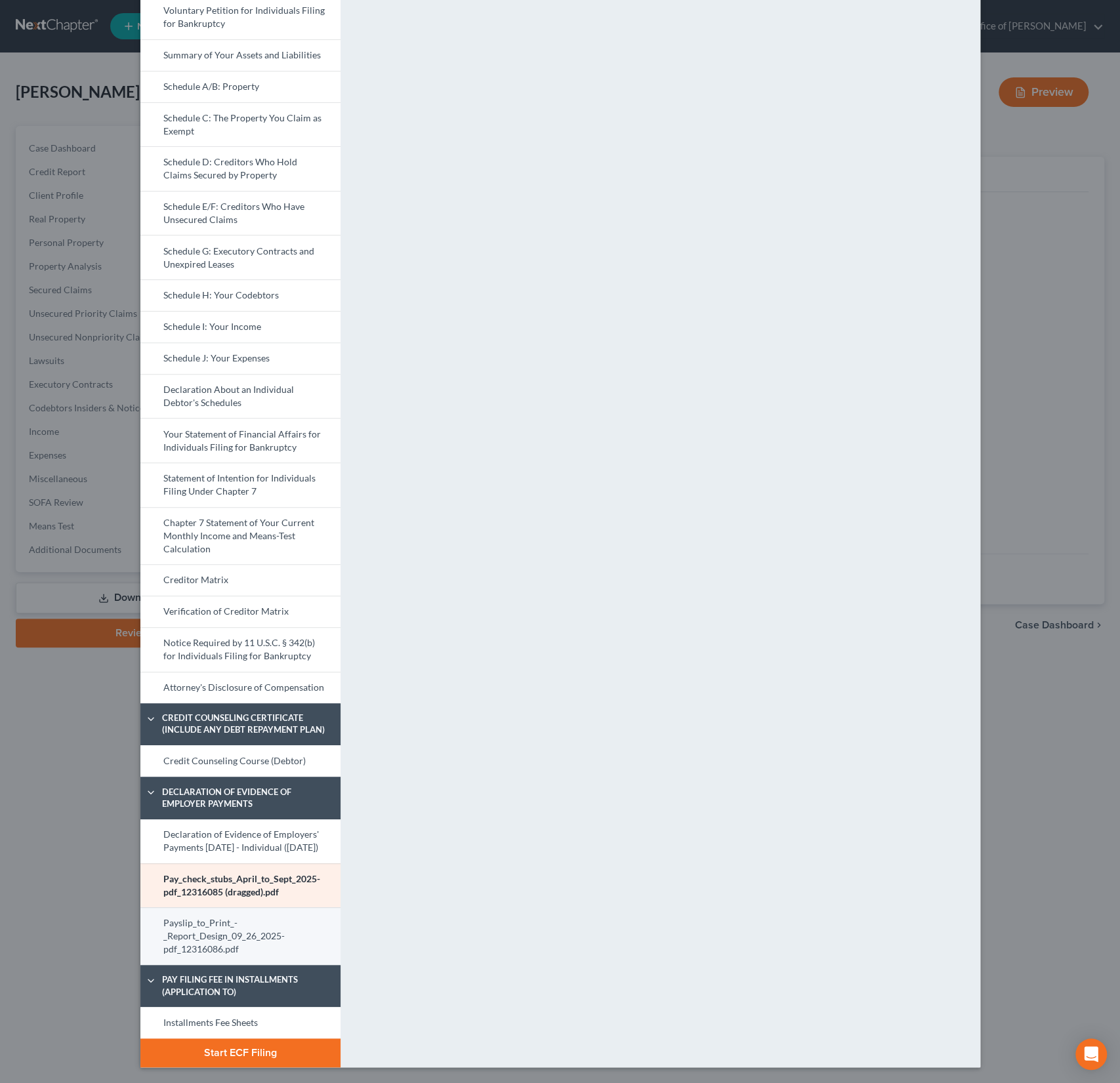
click at [207, 932] on link "Payslip_to_Print_-_Report_Design_09_26_2025-pdf_12316086.pdf" at bounding box center [240, 936] width 200 height 57
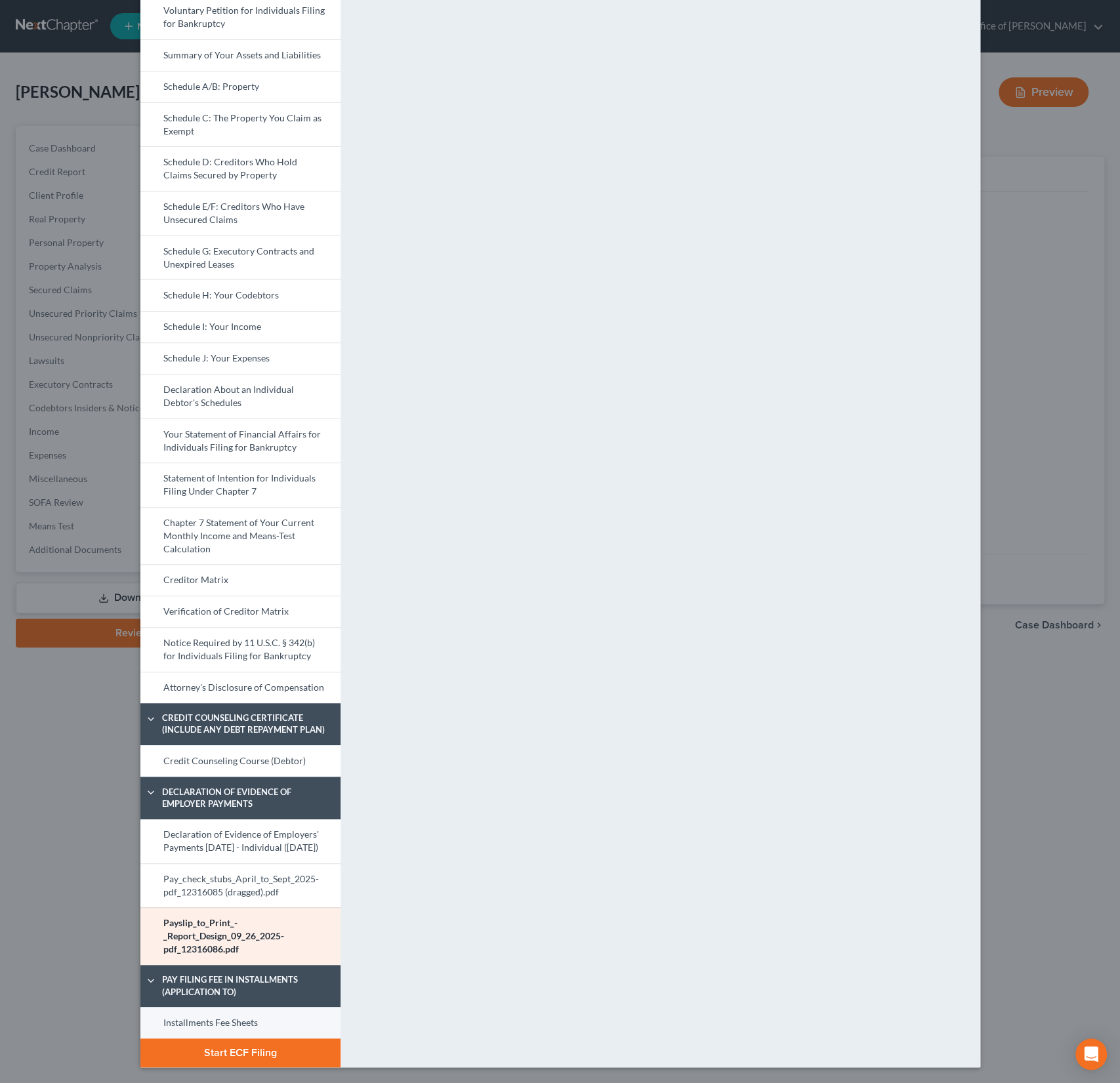
click at [217, 1022] on link "Installments Fee Sheets" at bounding box center [240, 1022] width 200 height 31
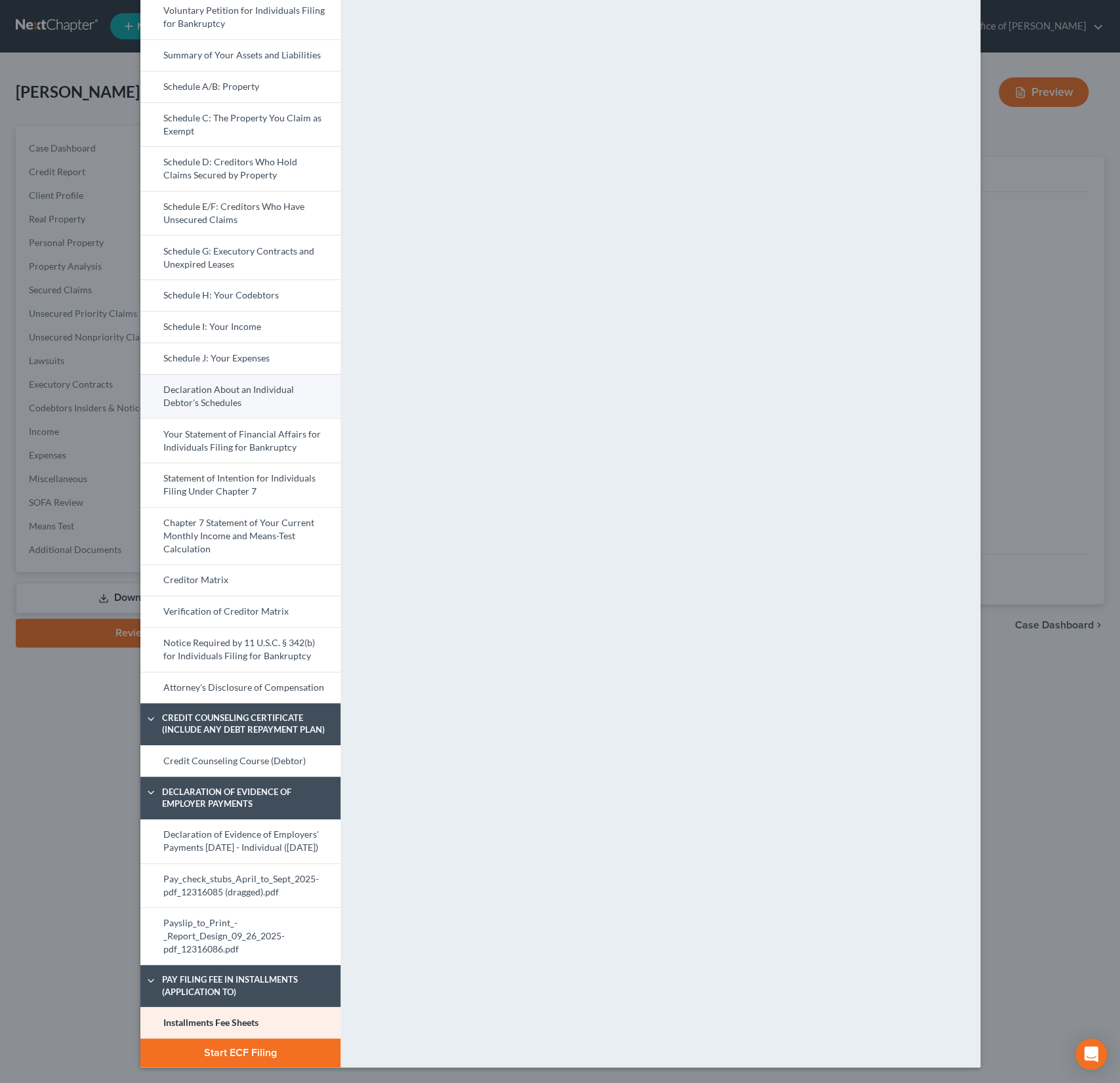
scroll to position [0, 0]
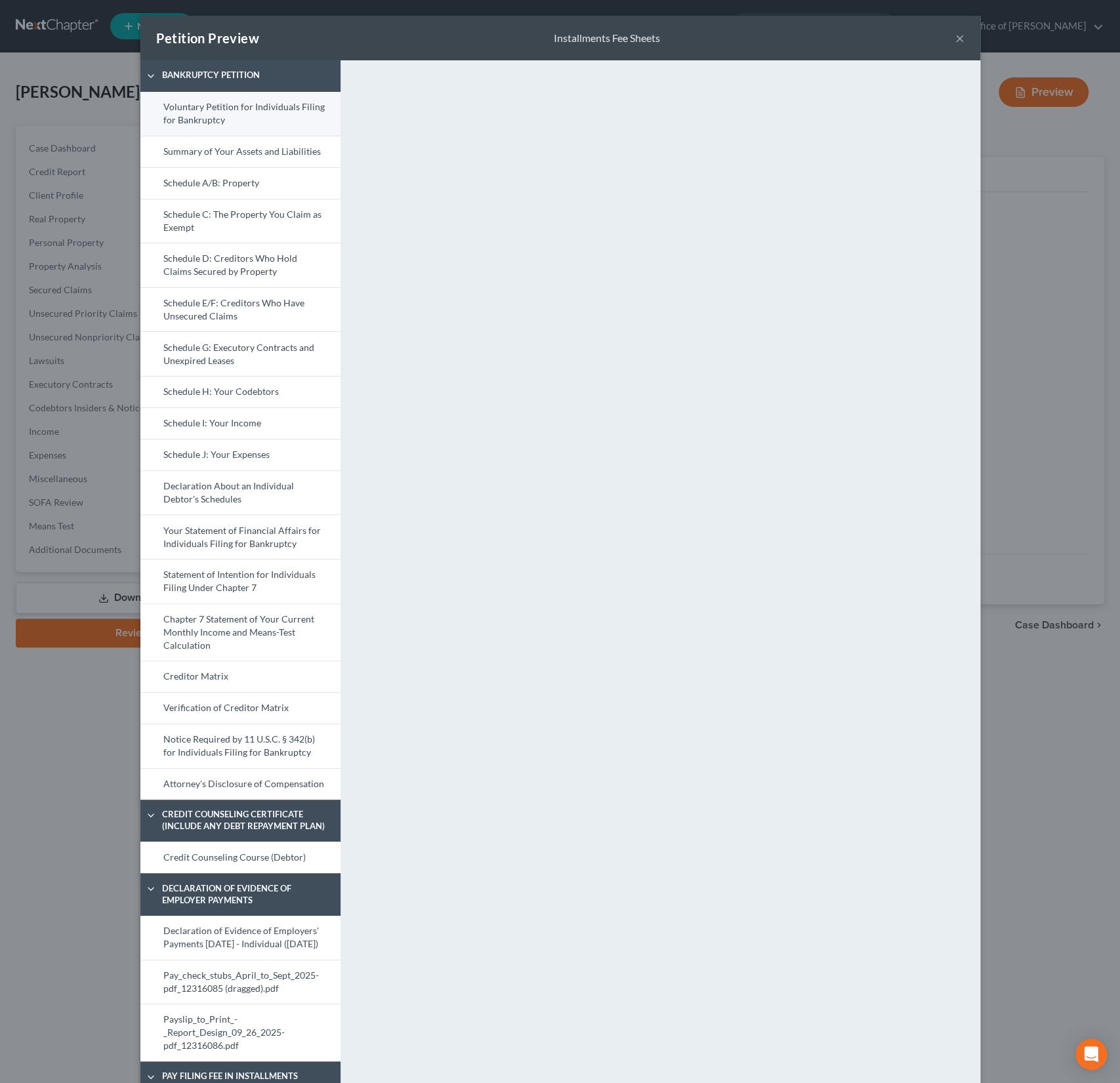
click at [226, 112] on link "Voluntary Petition for Individuals Filing for Bankruptcy" at bounding box center [240, 113] width 200 height 44
click at [962, 41] on button "×" at bounding box center [960, 38] width 9 height 16
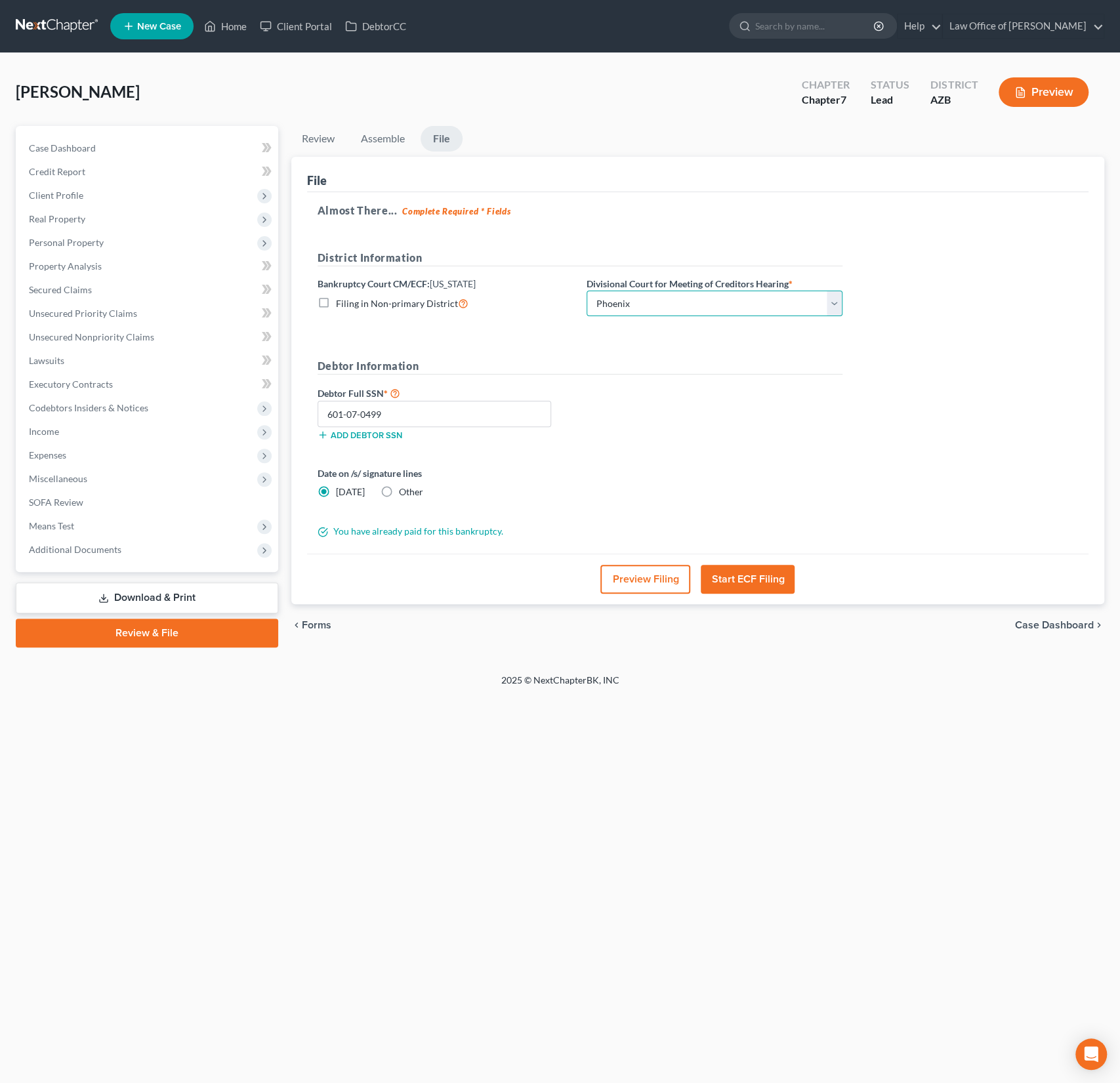
click at [650, 299] on select "Choose Division Phoenix [GEOGRAPHIC_DATA] [PERSON_NAME]" at bounding box center [715, 303] width 256 height 26
select select "1"
click at [587, 290] on select "Choose Division Phoenix [GEOGRAPHIC_DATA] [PERSON_NAME]" at bounding box center [715, 303] width 256 height 26
click at [754, 577] on button "Start ECF Filing" at bounding box center [748, 580] width 93 height 29
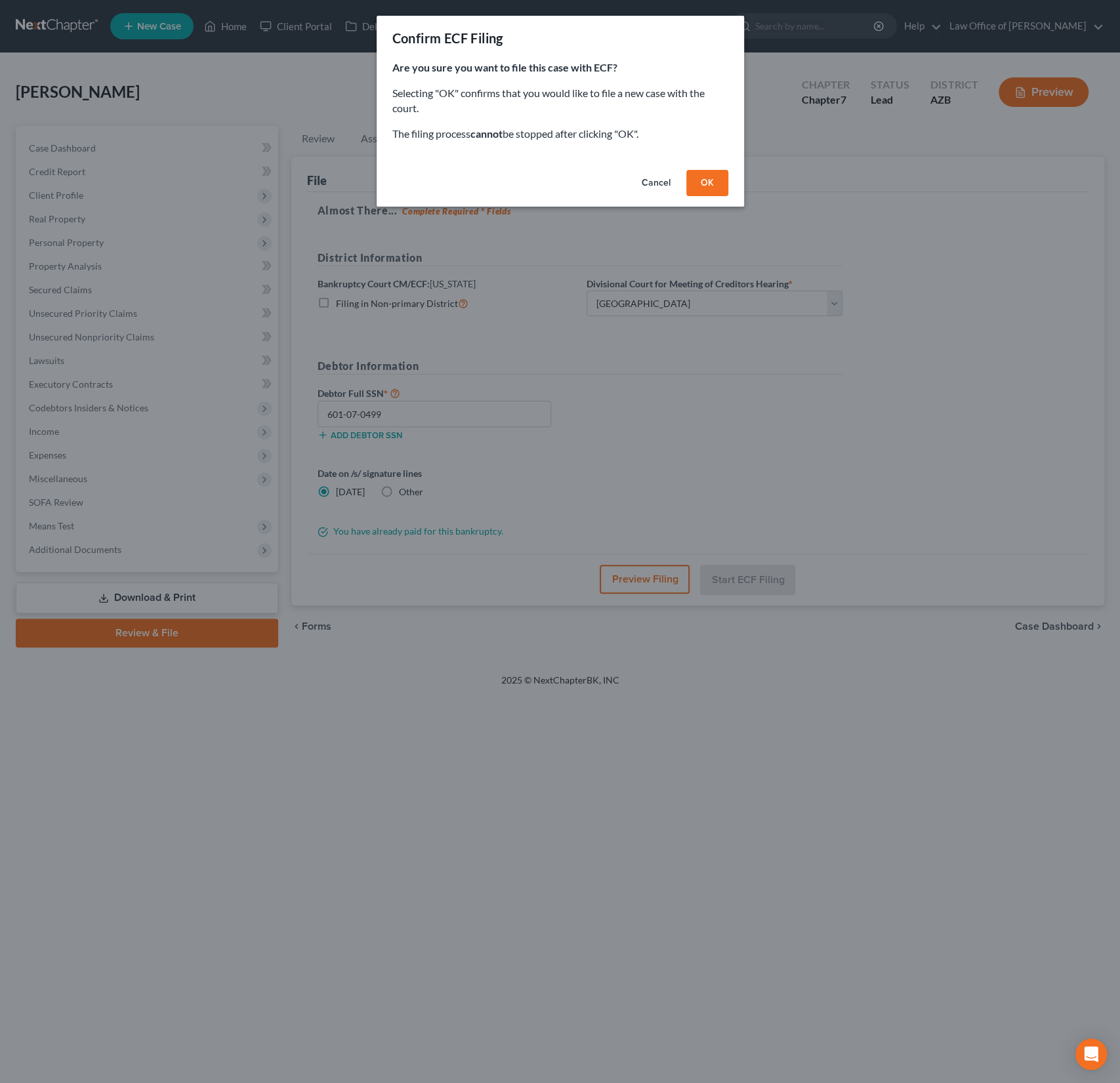
click at [712, 181] on button "OK" at bounding box center [707, 183] width 42 height 26
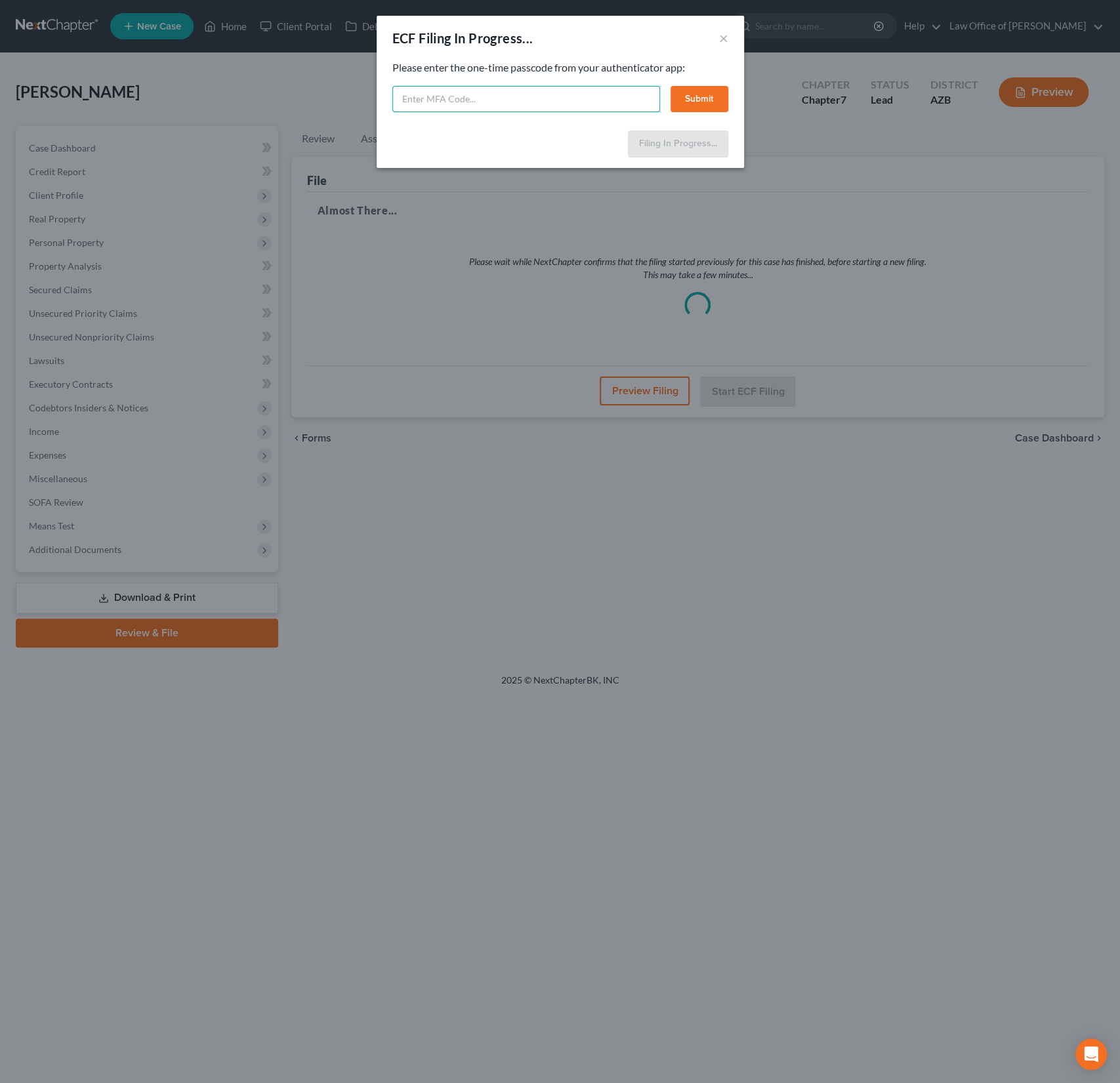
click at [511, 99] on input "text" at bounding box center [526, 99] width 267 height 26
type input "394111"
click at [702, 98] on button "Submit" at bounding box center [699, 99] width 57 height 26
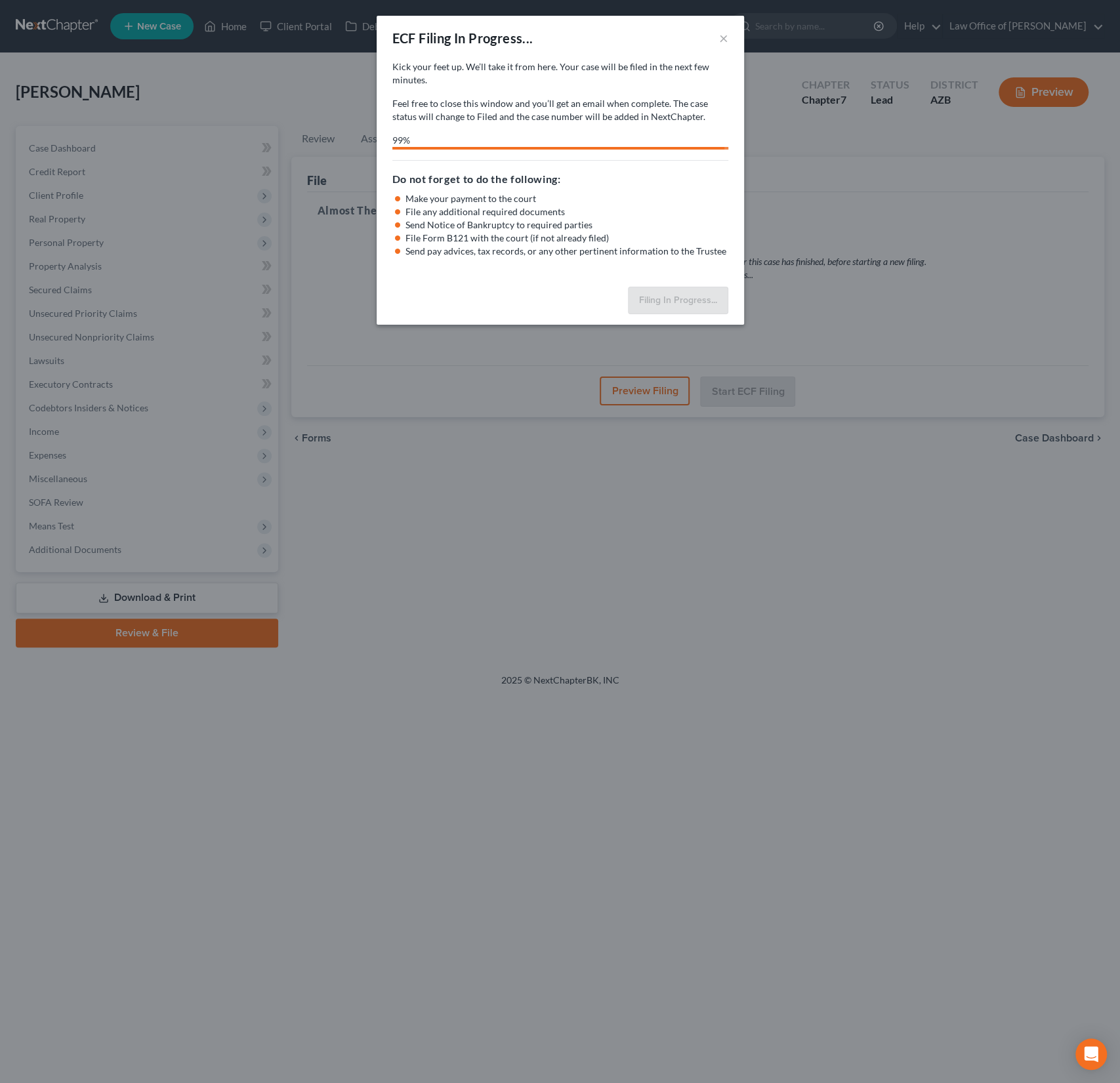
select select "1"
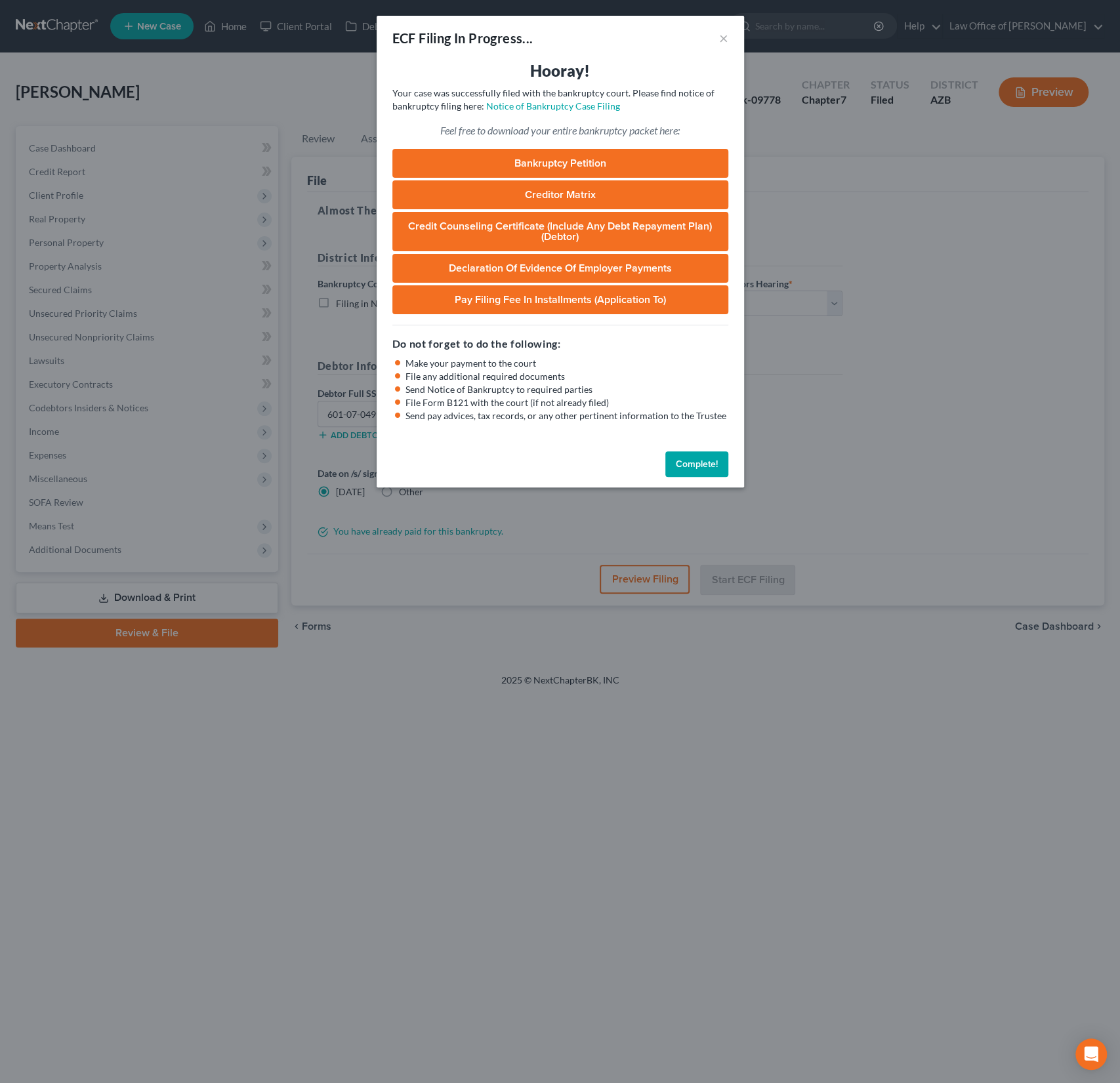
click at [594, 174] on link "Bankruptcy Petition" at bounding box center [560, 163] width 336 height 29
